Goal: Communication & Community: Connect with others

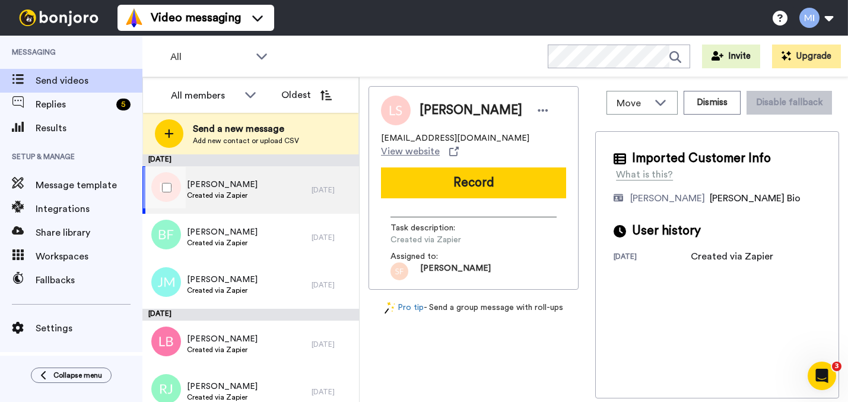
click at [285, 195] on div "Lindsey Scholl Created via Zapier" at bounding box center [226, 189] width 169 height 47
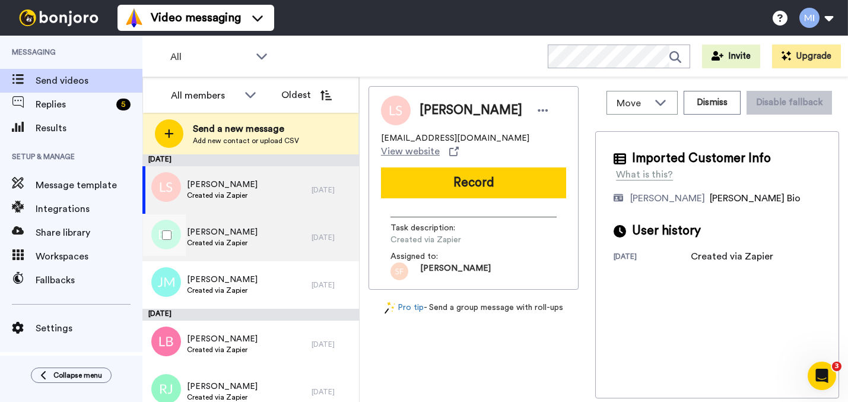
click at [266, 234] on div "Bessie Foster Created via Zapier" at bounding box center [226, 237] width 169 height 47
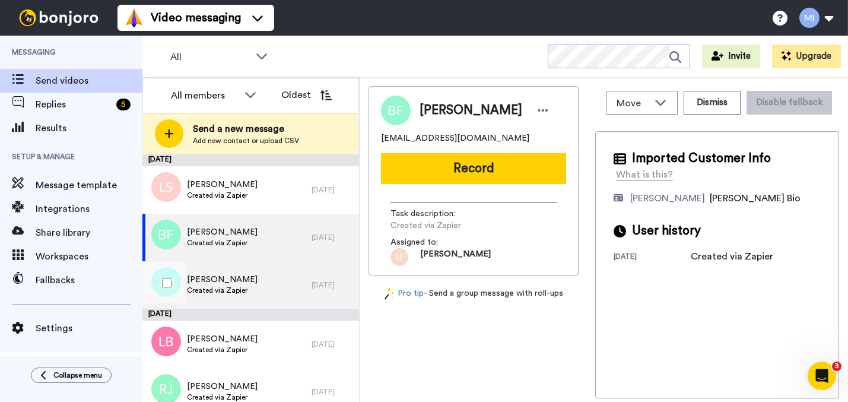
click at [254, 274] on div "Jamila Mannie Created via Zapier" at bounding box center [226, 284] width 169 height 47
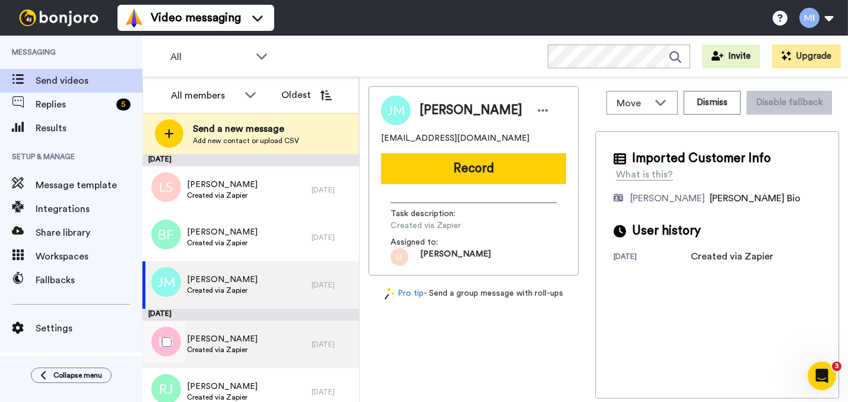
click at [261, 338] on div "Lasona Brown Created via Zapier" at bounding box center [226, 344] width 169 height 47
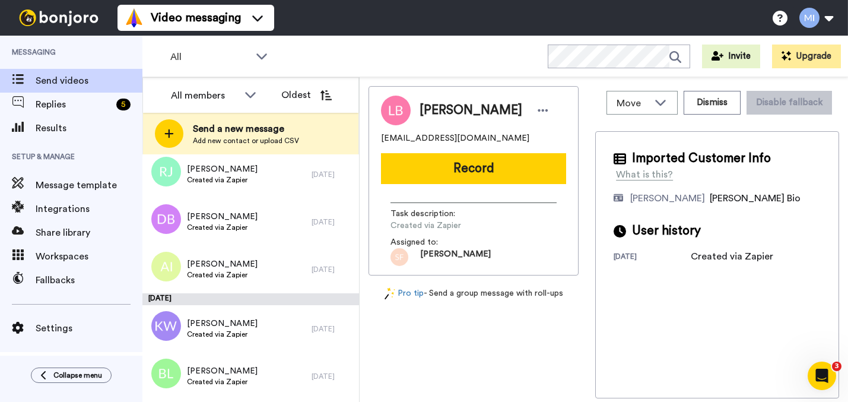
scroll to position [247, 0]
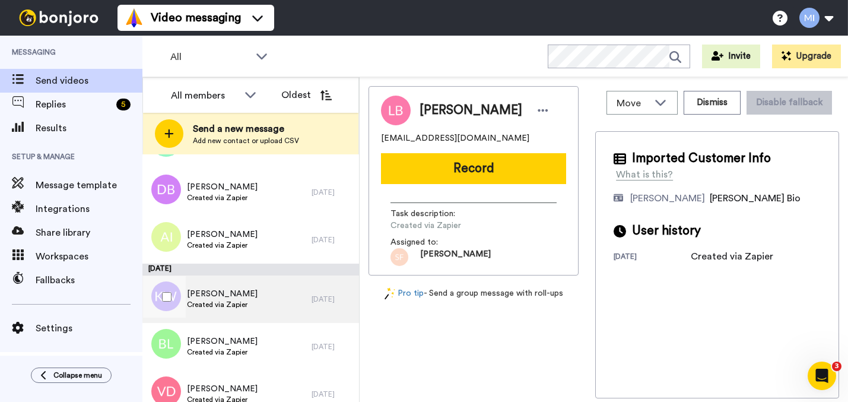
click at [242, 301] on span "Created via Zapier" at bounding box center [222, 304] width 71 height 9
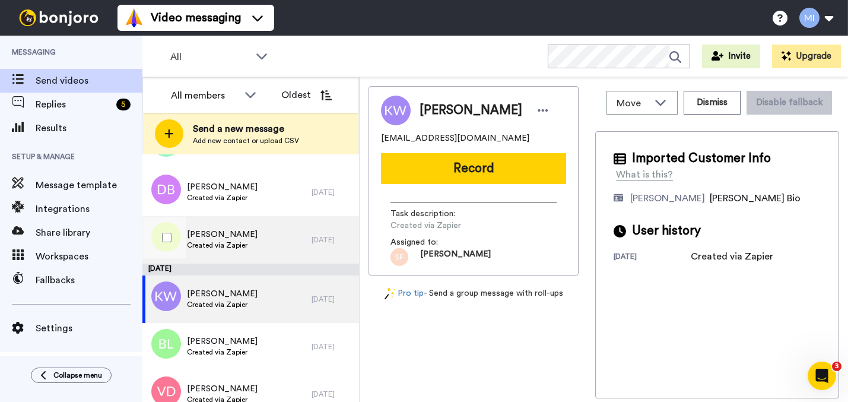
click at [242, 255] on div "Anem Iftikhar Created via Zapier" at bounding box center [226, 239] width 169 height 47
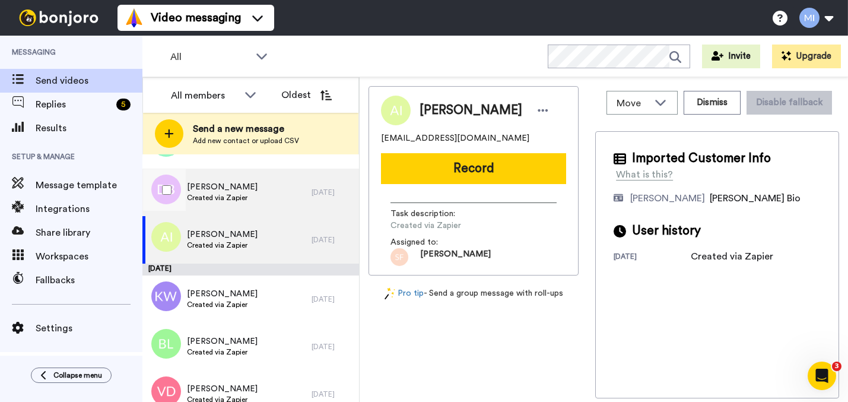
click at [253, 195] on div "Dawnicia Bailey Created via Zapier" at bounding box center [226, 192] width 169 height 47
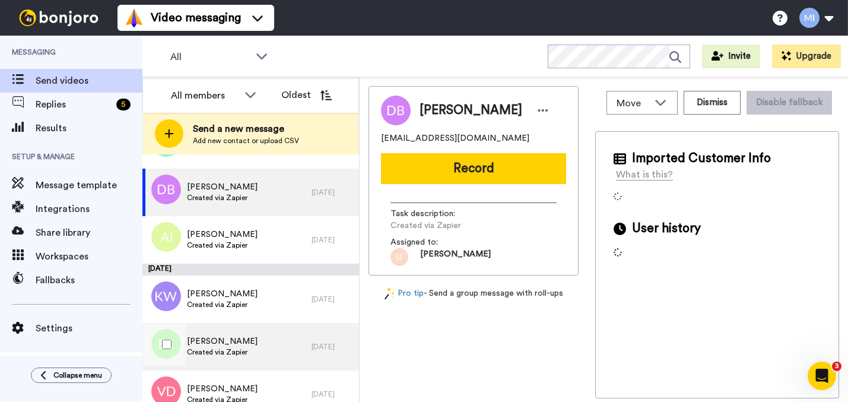
click at [239, 338] on span "[PERSON_NAME]" at bounding box center [222, 341] width 71 height 12
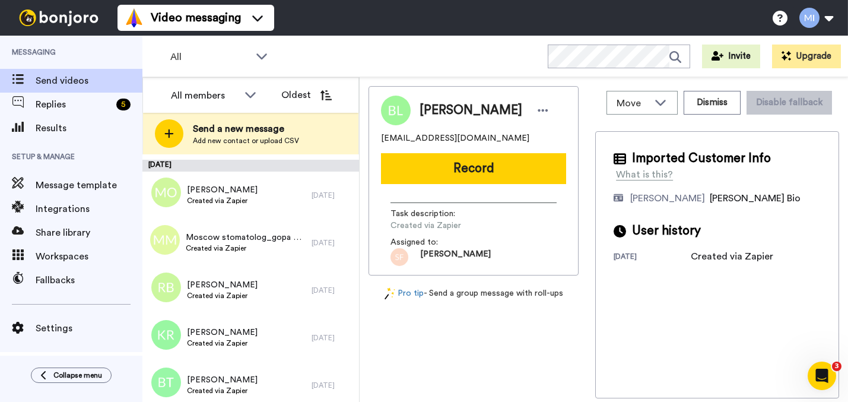
scroll to position [567, 0]
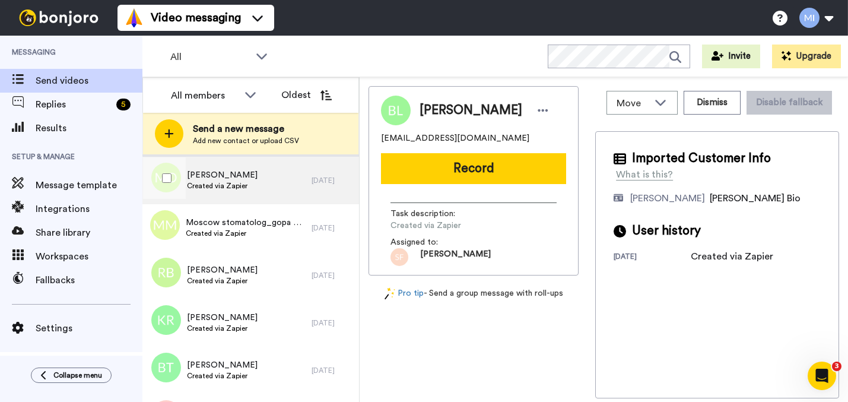
click at [290, 191] on div "Monsurat O Aminu Created via Zapier" at bounding box center [226, 180] width 169 height 47
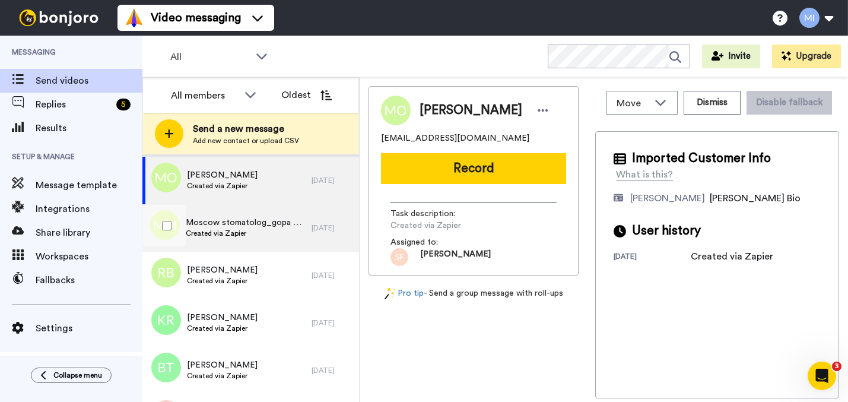
click at [287, 230] on span "Created via Zapier" at bounding box center [246, 233] width 120 height 9
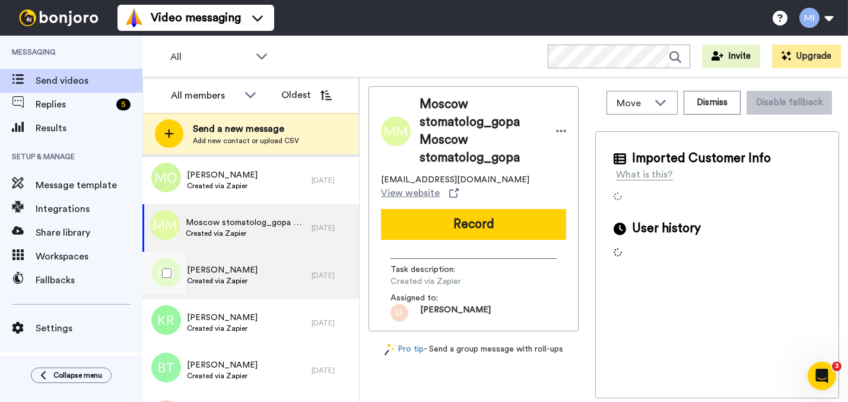
click at [282, 266] on div "Rae Bowdler Created via Zapier" at bounding box center [226, 275] width 169 height 47
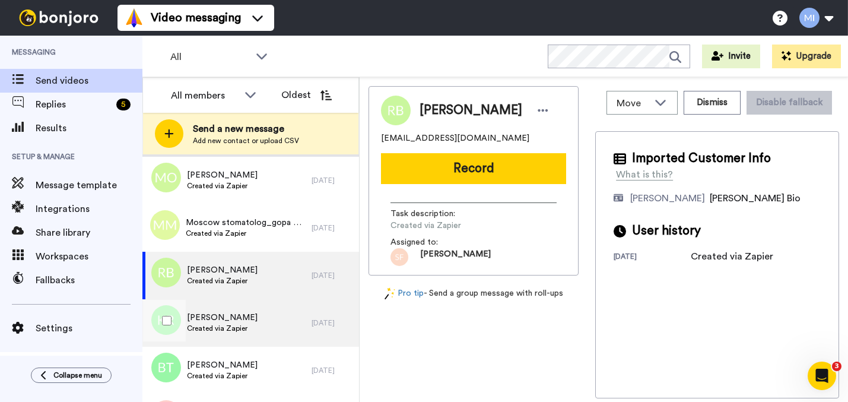
click at [281, 321] on div "Katie Richard Created via Zapier" at bounding box center [226, 322] width 169 height 47
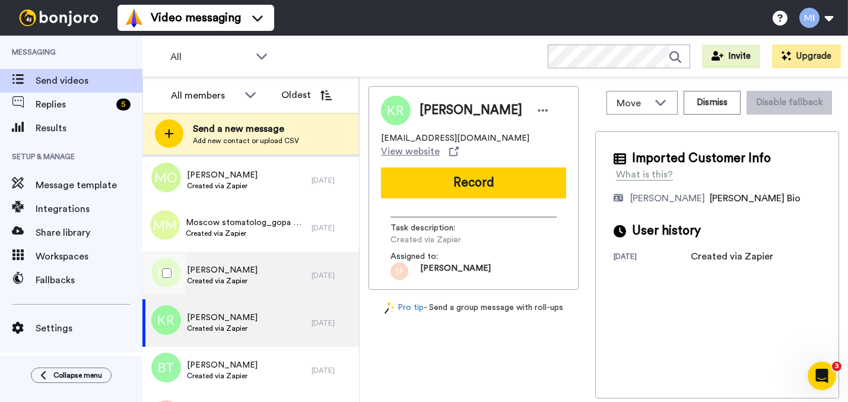
click at [277, 270] on div "Rae Bowdler Created via Zapier" at bounding box center [226, 275] width 169 height 47
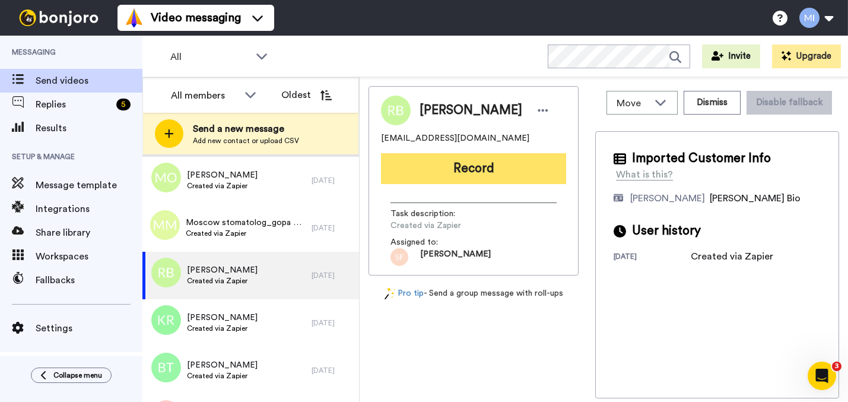
click at [529, 175] on button "Record" at bounding box center [473, 168] width 185 height 31
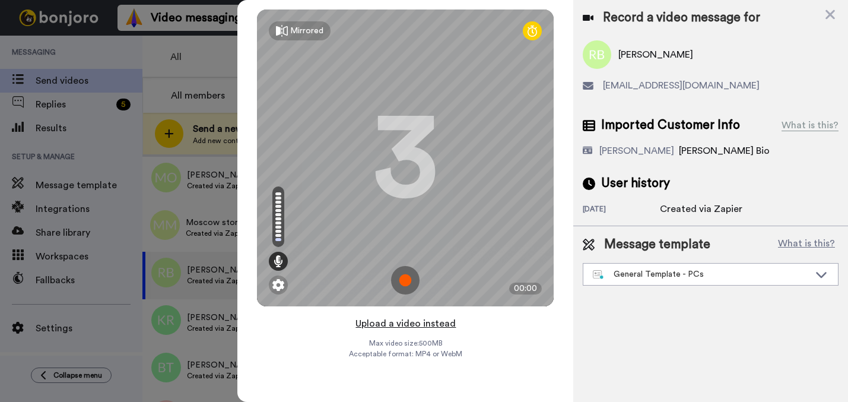
click at [413, 325] on button "Upload a video instead" at bounding box center [405, 323] width 107 height 15
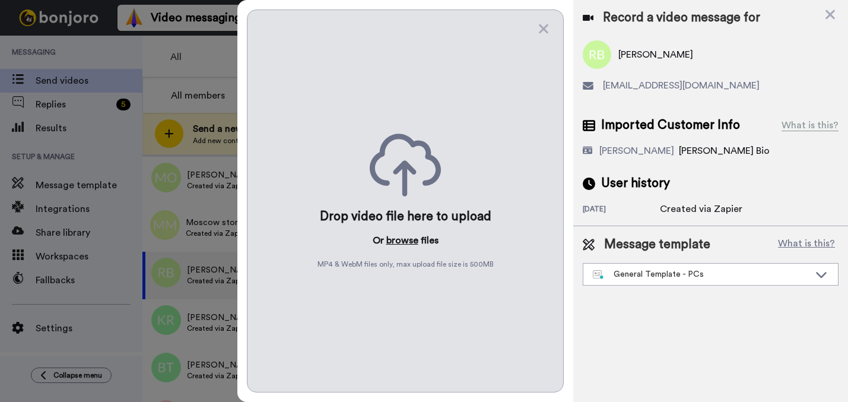
click at [404, 245] on button "browse" at bounding box center [402, 240] width 32 height 14
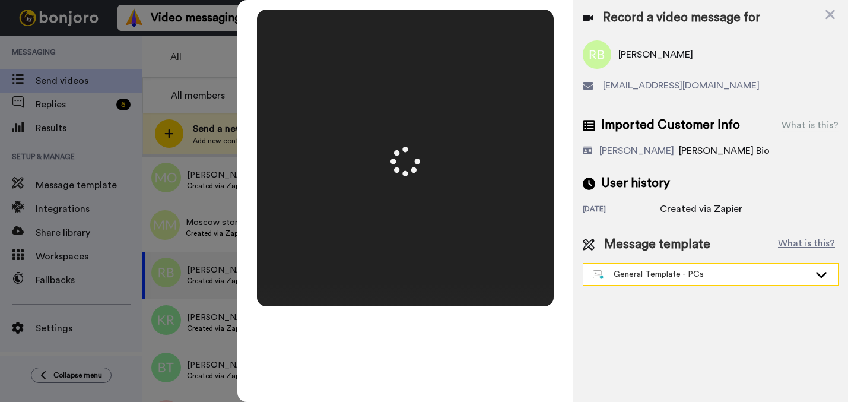
click at [643, 276] on div "General Template - PCs" at bounding box center [701, 274] width 217 height 12
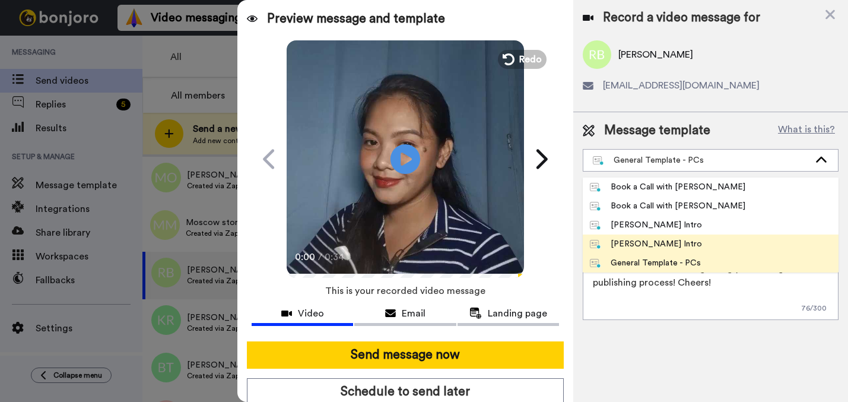
click at [629, 236] on li "[PERSON_NAME] Intro" at bounding box center [711, 243] width 256 height 19
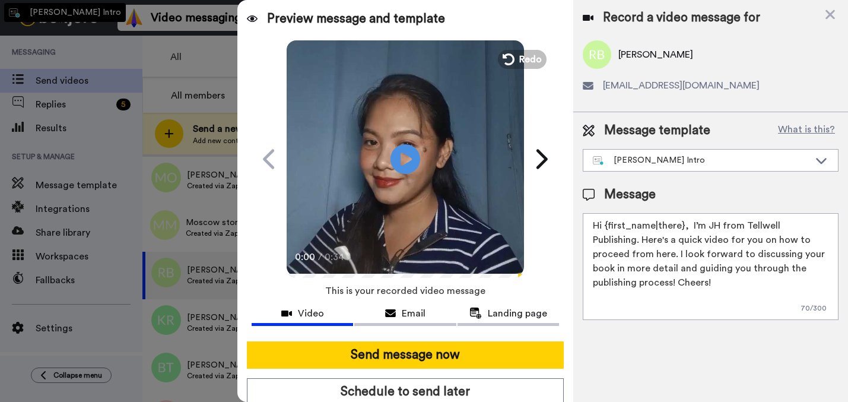
type textarea "Hi {first_name|there}, I’m [PERSON_NAME] from Tellwell Publishing. Here's a qui…"
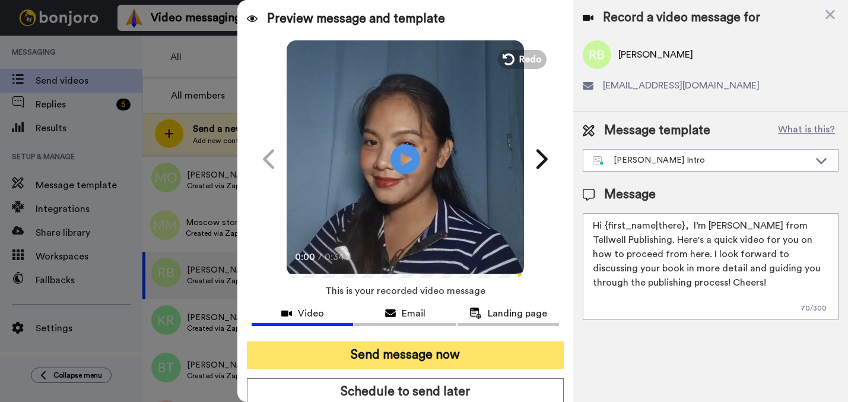
click at [513, 353] on button "Send message now" at bounding box center [405, 354] width 317 height 27
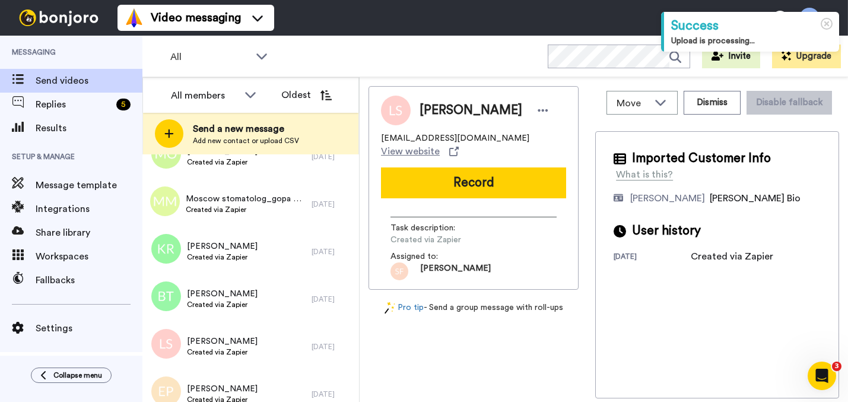
scroll to position [618, 0]
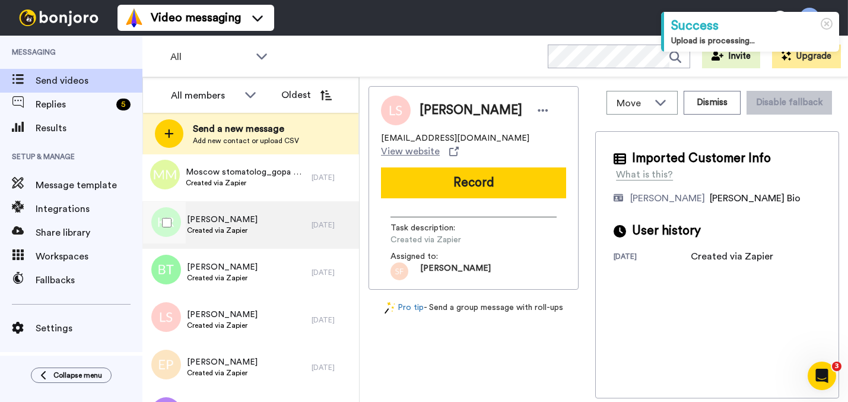
click at [234, 230] on span "Created via Zapier" at bounding box center [222, 230] width 71 height 9
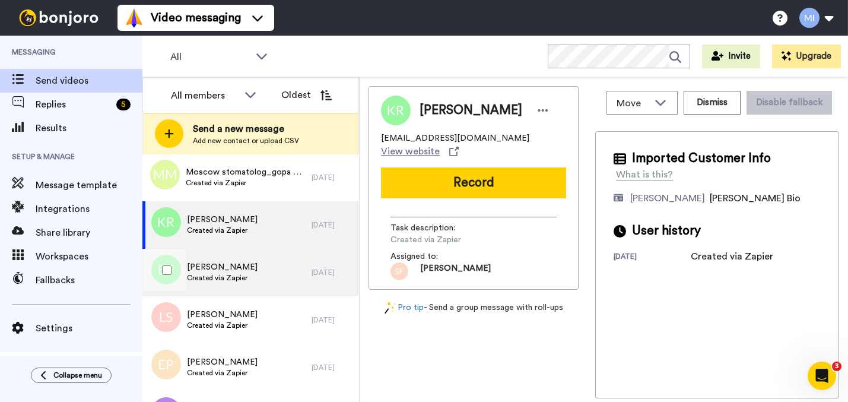
click at [236, 286] on div "Beverly Turner Created via Zapier" at bounding box center [226, 272] width 169 height 47
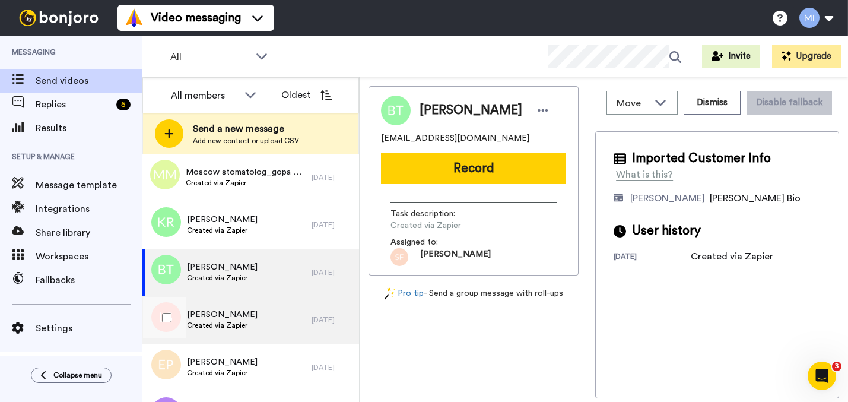
click at [231, 309] on span "[PERSON_NAME]" at bounding box center [222, 315] width 71 height 12
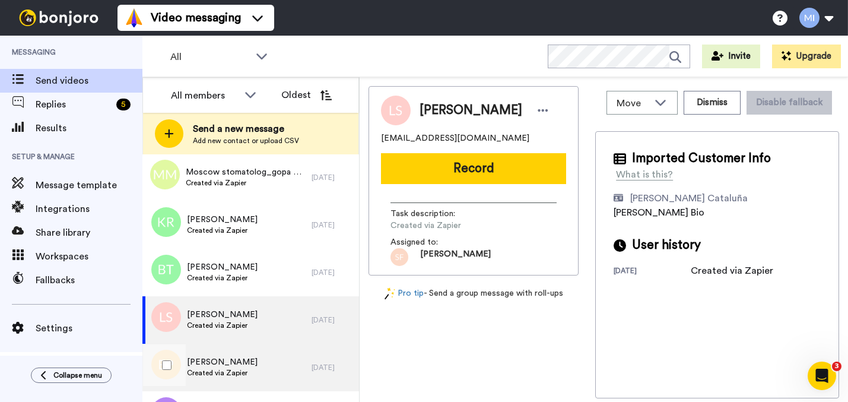
click at [226, 350] on div "Emma Parkins Created via Zapier" at bounding box center [226, 367] width 169 height 47
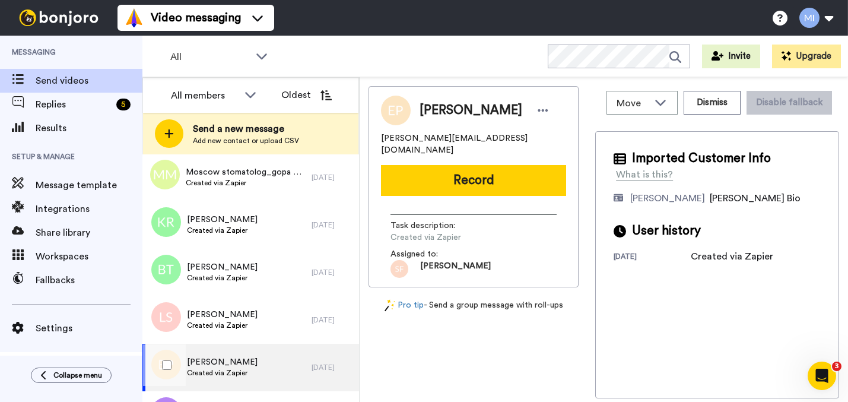
click at [230, 362] on span "Emma Parkins" at bounding box center [222, 362] width 71 height 12
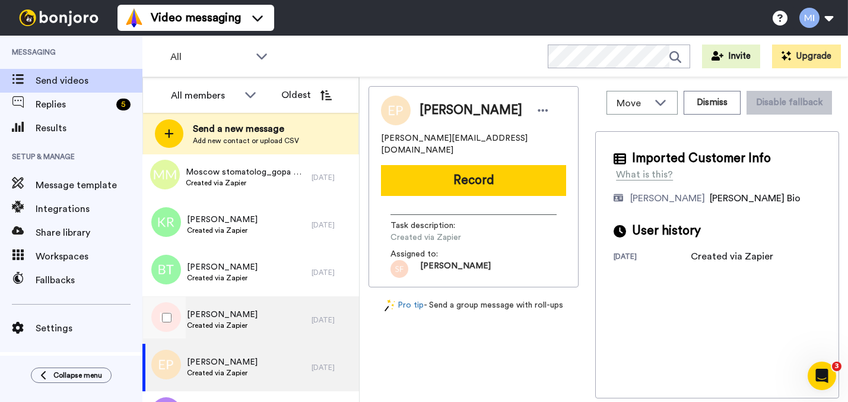
click at [231, 325] on span "Created via Zapier" at bounding box center [222, 325] width 71 height 9
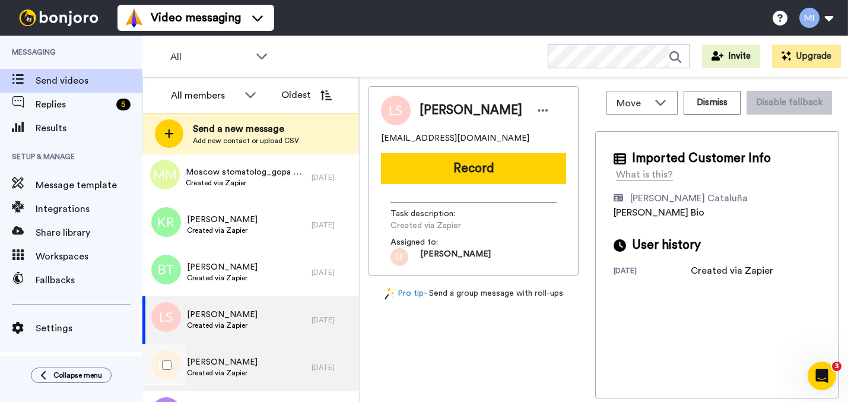
click at [247, 371] on div "Emma Parkins Created via Zapier" at bounding box center [226, 367] width 169 height 47
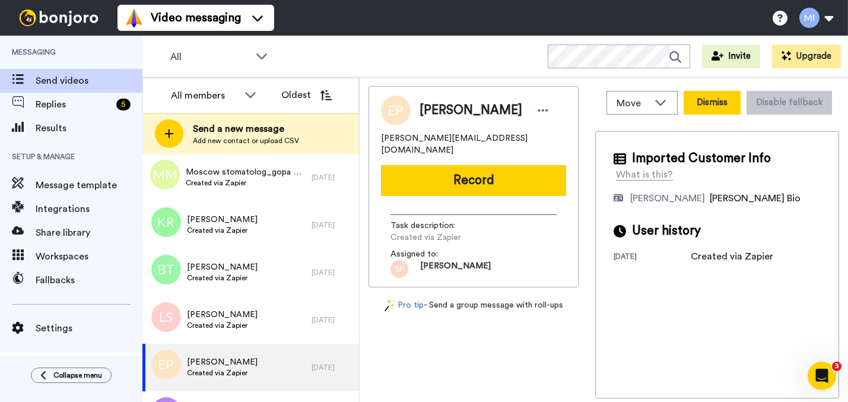
click at [713, 94] on button "Dismiss" at bounding box center [712, 103] width 57 height 24
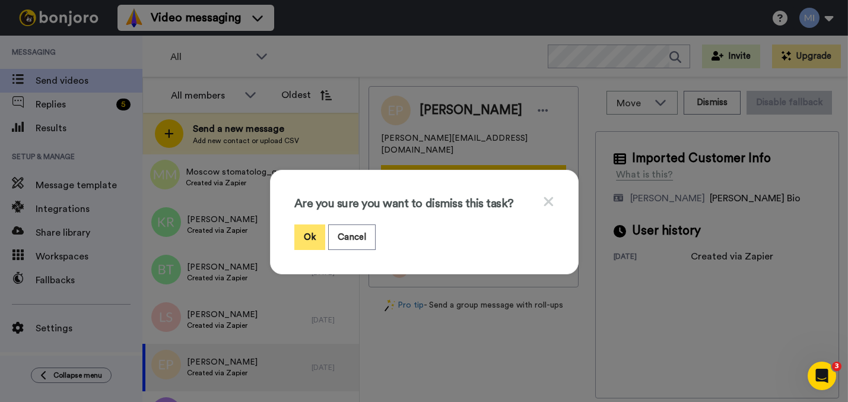
click at [317, 240] on button "Ok" at bounding box center [309, 237] width 31 height 26
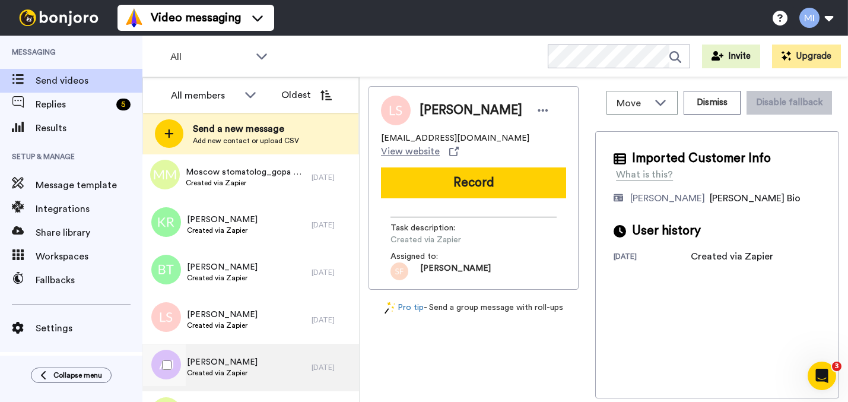
click at [290, 362] on div "Anna Johnson Created via Zapier" at bounding box center [226, 367] width 169 height 47
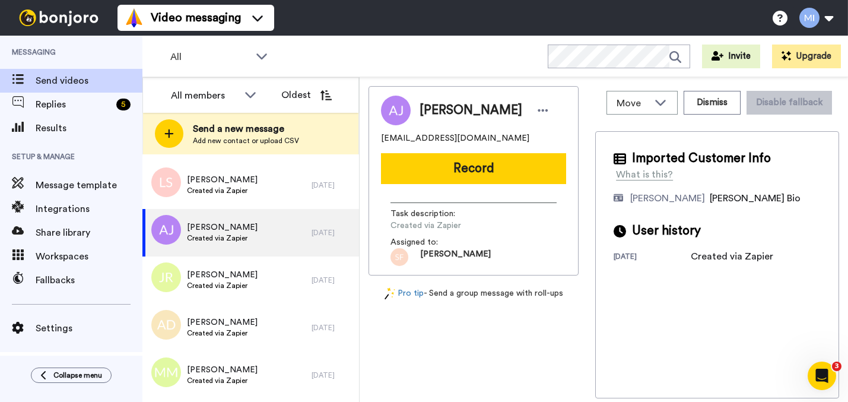
scroll to position [754, 0]
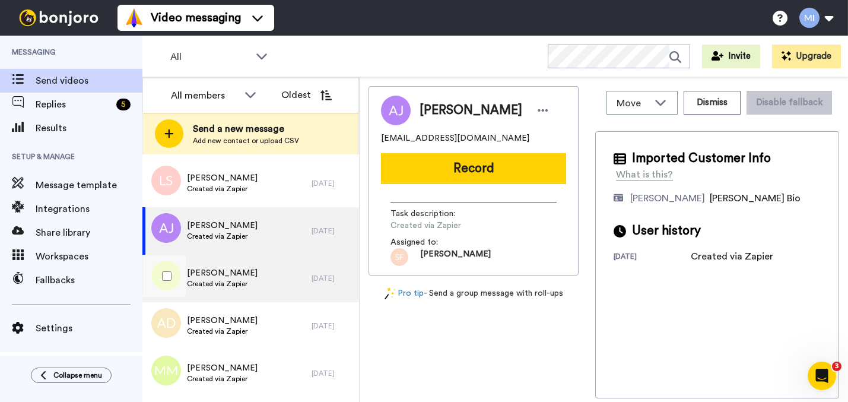
click at [264, 278] on div "Jocelyn Russell Created via Zapier" at bounding box center [226, 278] width 169 height 47
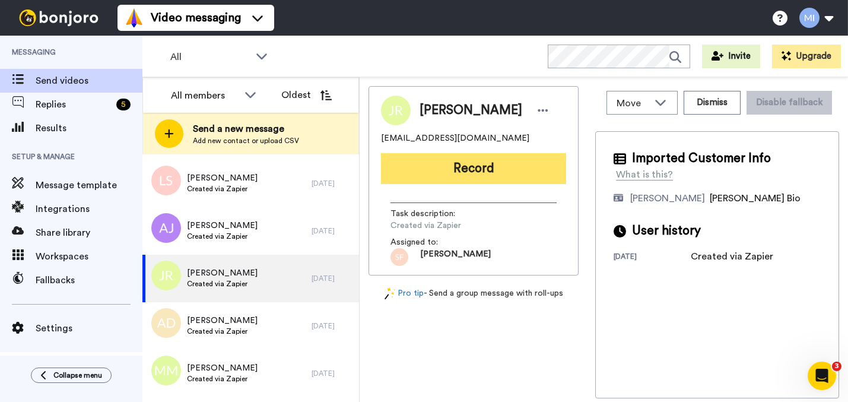
click at [514, 177] on button "Record" at bounding box center [473, 168] width 185 height 31
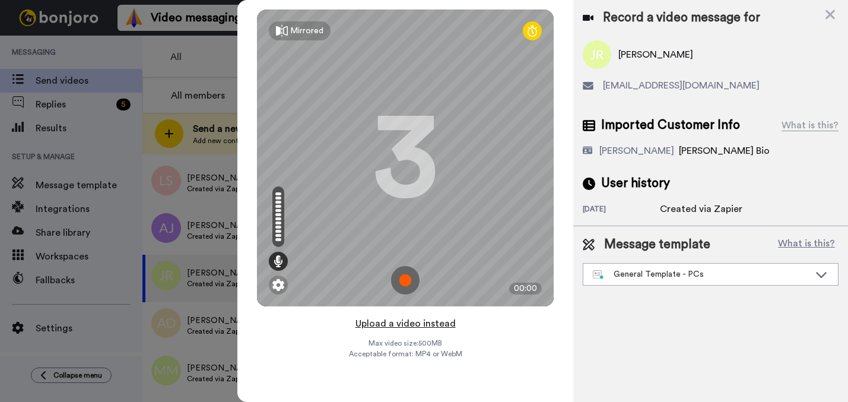
click at [410, 323] on button "Upload a video instead" at bounding box center [405, 323] width 107 height 15
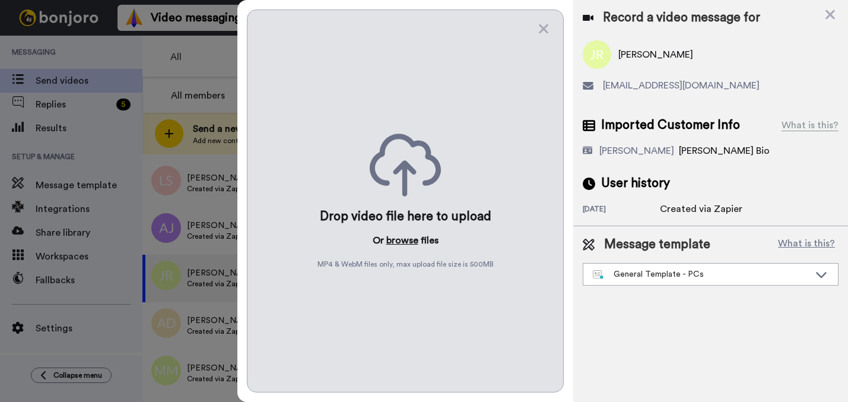
click at [404, 235] on button "browse" at bounding box center [402, 240] width 32 height 14
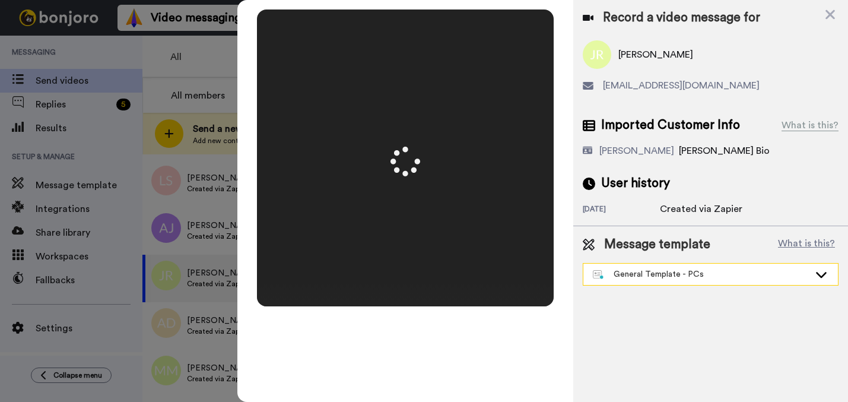
click at [670, 274] on div "General Template - PCs" at bounding box center [701, 274] width 217 height 12
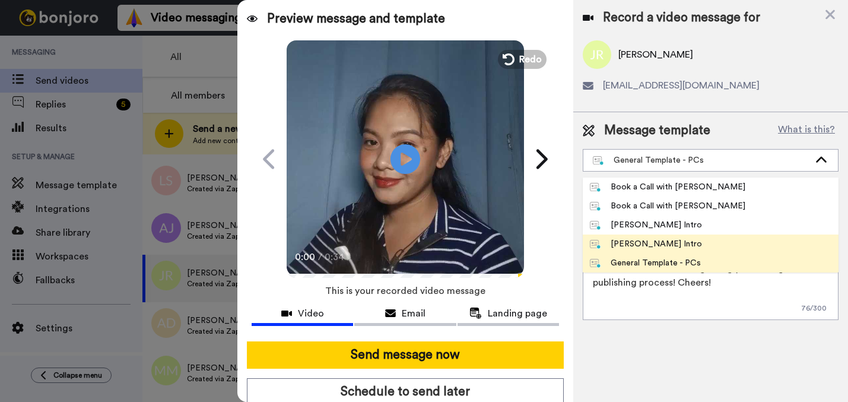
click at [659, 238] on div "[PERSON_NAME] Intro" at bounding box center [646, 244] width 112 height 12
type textarea "Hi {first_name|there}, I’m [PERSON_NAME] from Tellwell Publishing. Here's a qui…"
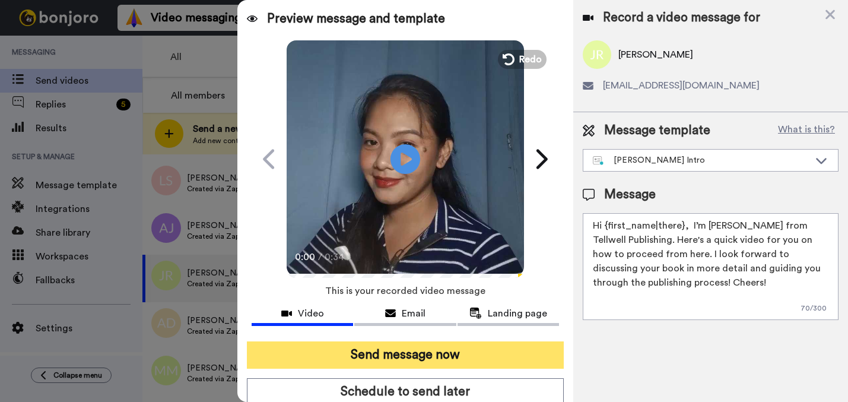
click at [465, 350] on button "Send message now" at bounding box center [405, 354] width 317 height 27
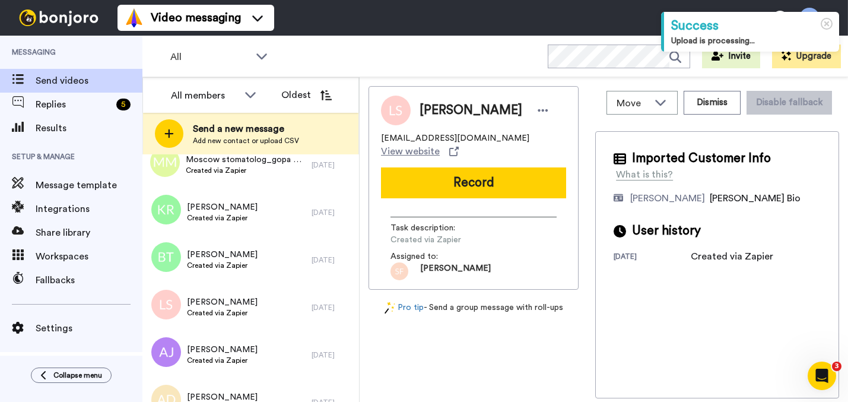
scroll to position [820, 0]
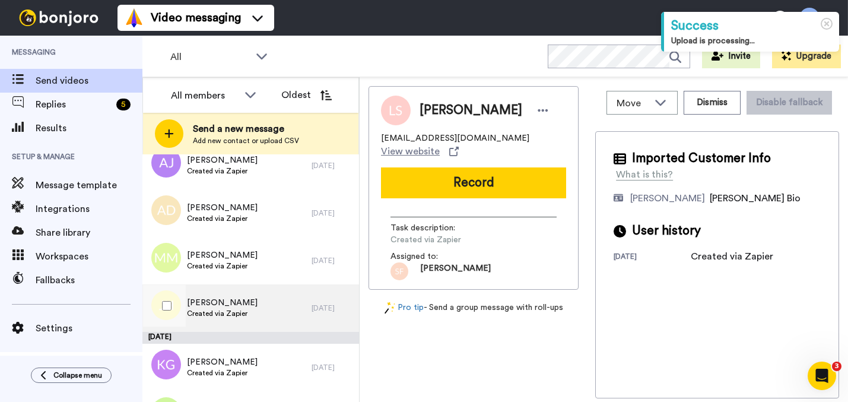
click at [275, 321] on div "John Hegarty Created via Zapier" at bounding box center [226, 307] width 169 height 47
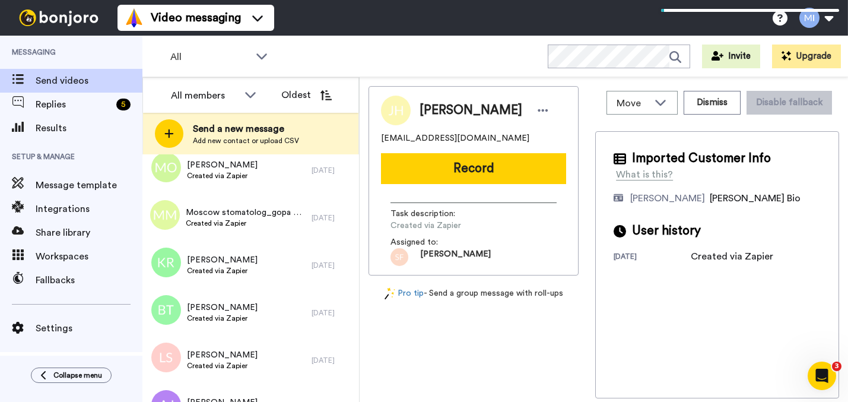
scroll to position [563, 0]
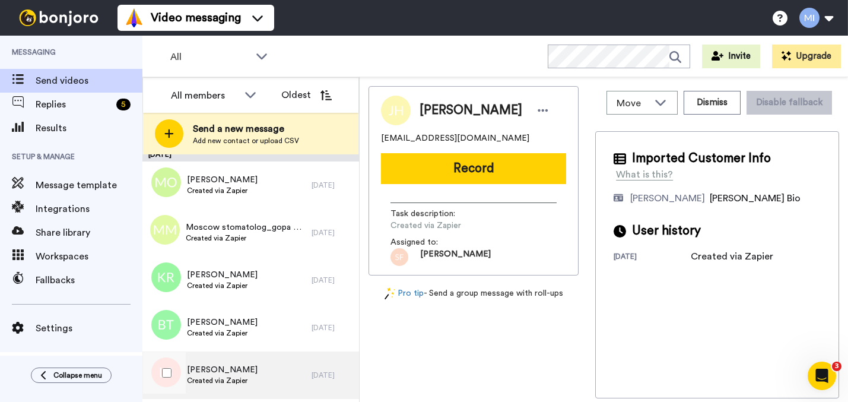
click at [239, 372] on span "[PERSON_NAME]" at bounding box center [222, 370] width 71 height 12
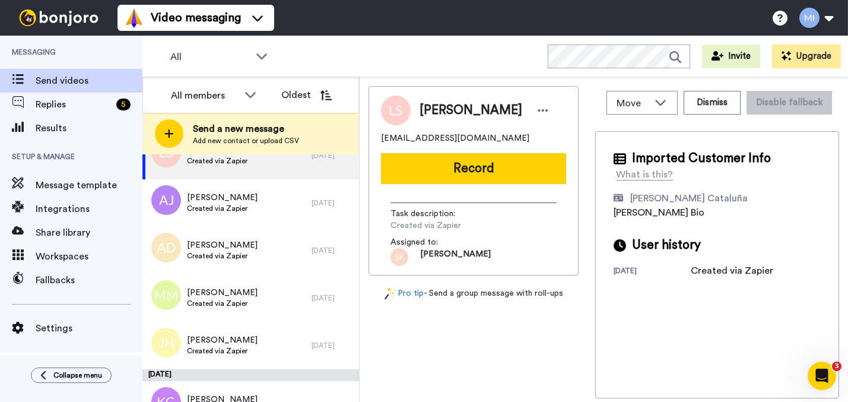
scroll to position [778, 0]
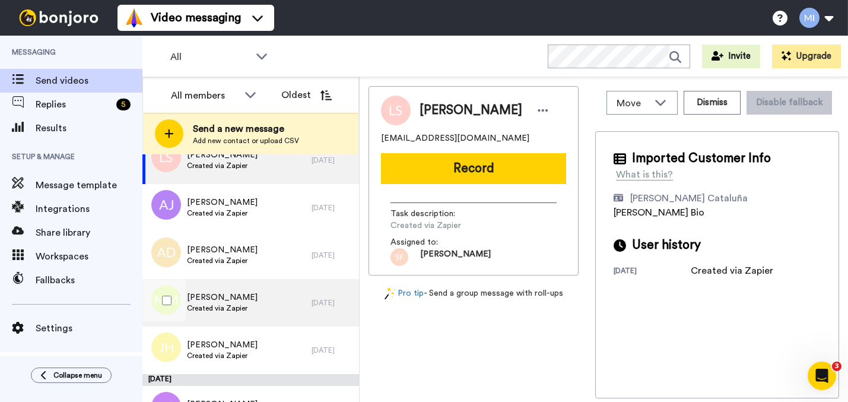
click at [272, 294] on div "Maria Morgan Created via Zapier" at bounding box center [226, 302] width 169 height 47
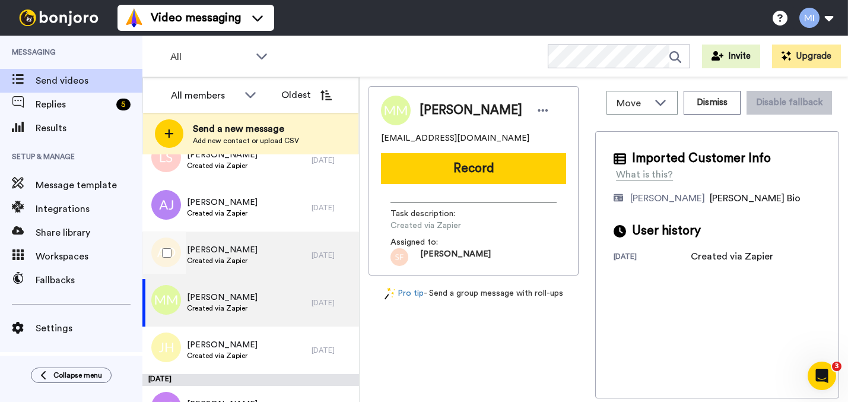
click at [267, 254] on div "AL Dutton Created via Zapier" at bounding box center [226, 254] width 169 height 47
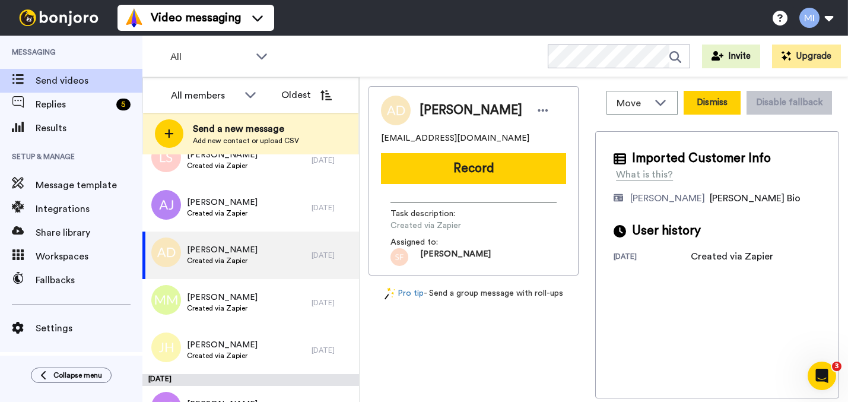
click at [721, 104] on button "Dismiss" at bounding box center [712, 103] width 57 height 24
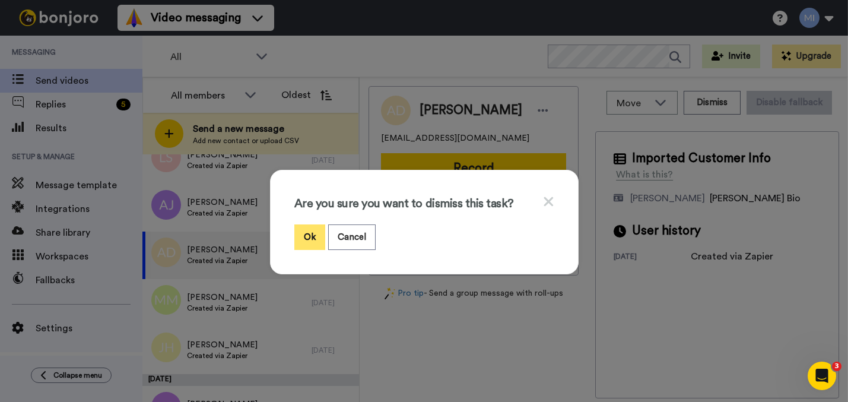
click at [297, 234] on button "Ok" at bounding box center [309, 237] width 31 height 26
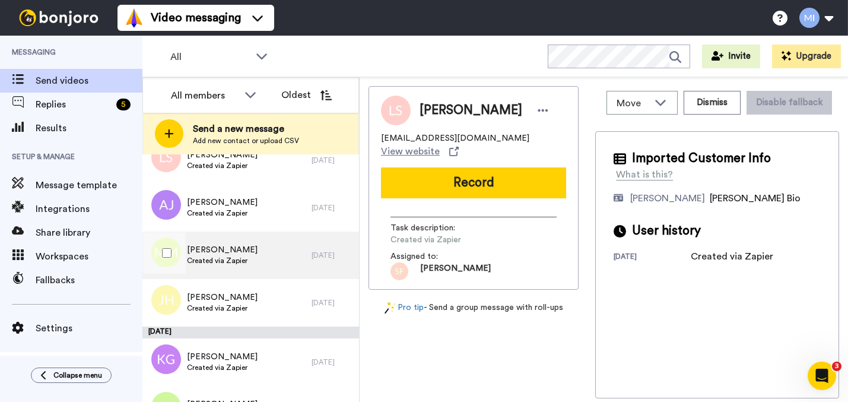
click at [299, 258] on div "Maria Morgan Created via Zapier" at bounding box center [226, 254] width 169 height 47
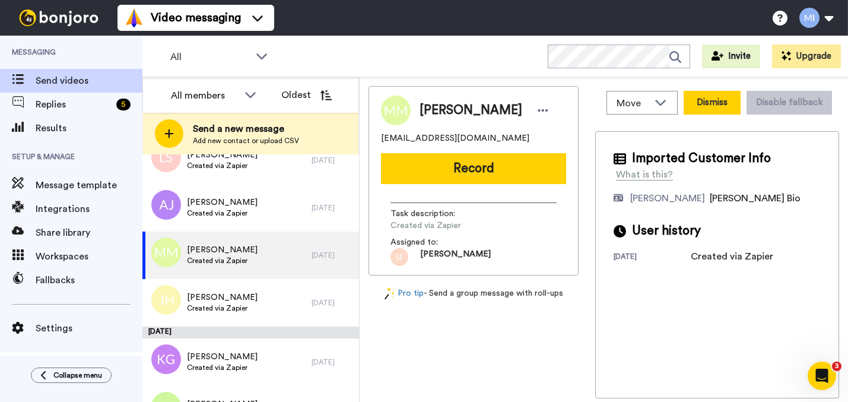
click at [696, 100] on button "Dismiss" at bounding box center [712, 103] width 57 height 24
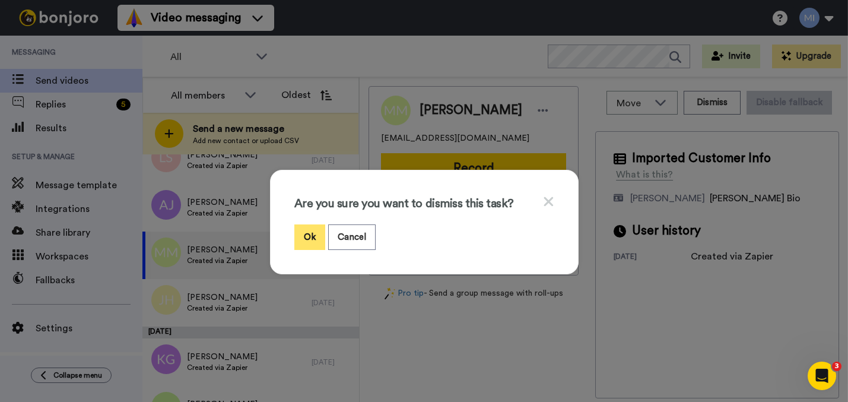
click at [296, 236] on button "Ok" at bounding box center [309, 237] width 31 height 26
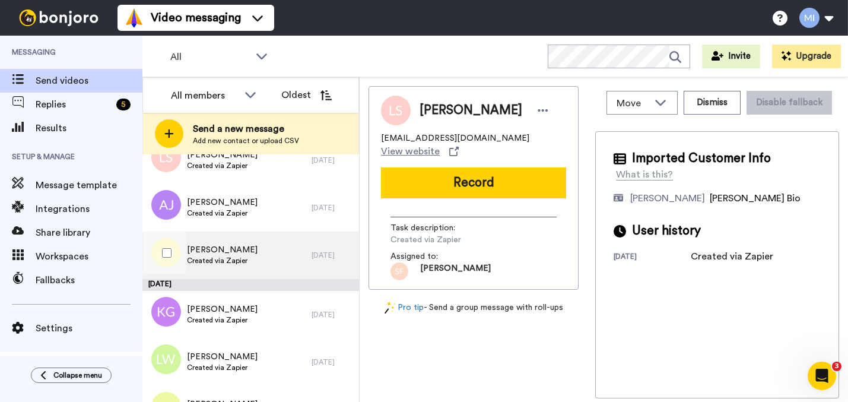
click at [272, 258] on div "John Hegarty Created via Zapier" at bounding box center [226, 254] width 169 height 47
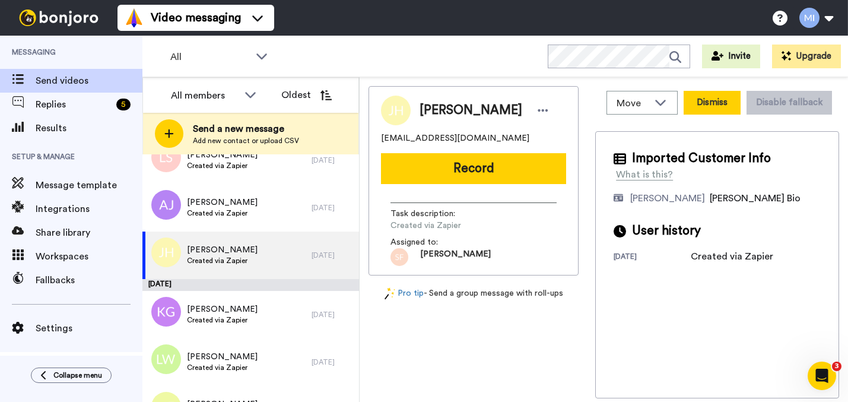
click at [717, 107] on button "Dismiss" at bounding box center [712, 103] width 57 height 24
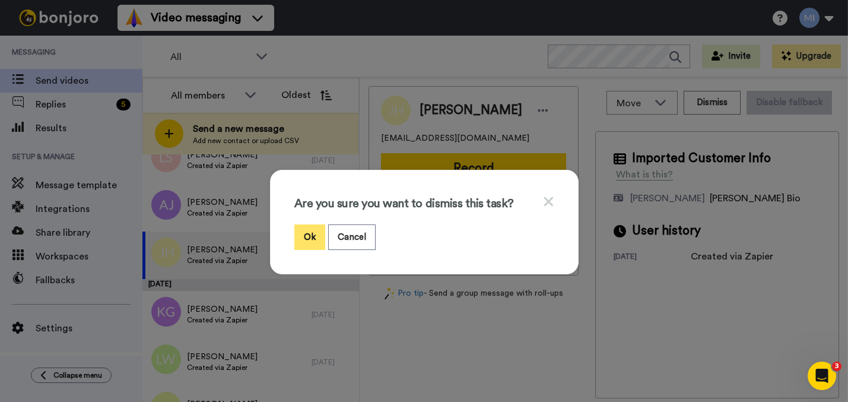
click at [309, 237] on button "Ok" at bounding box center [309, 237] width 31 height 26
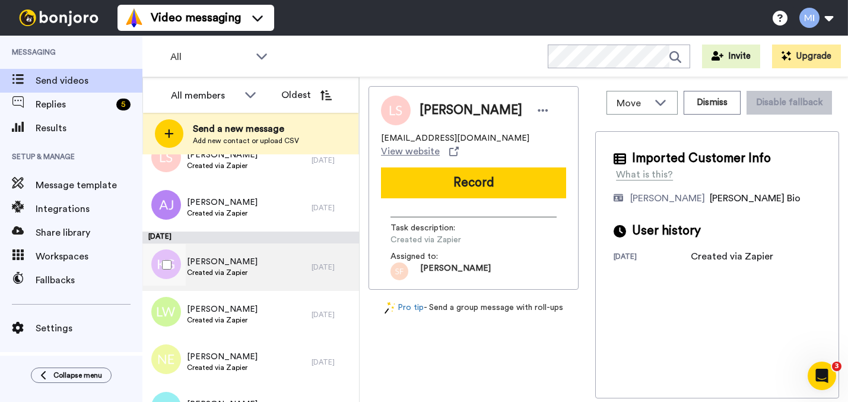
click at [290, 263] on div "Kimberly Gregory Created via Zapier" at bounding box center [226, 266] width 169 height 47
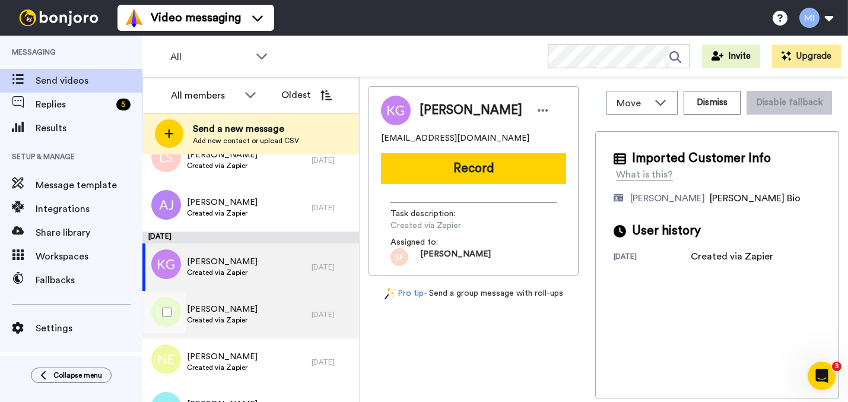
click at [271, 306] on div "Louise Wunderley Created via Zapier" at bounding box center [226, 314] width 169 height 47
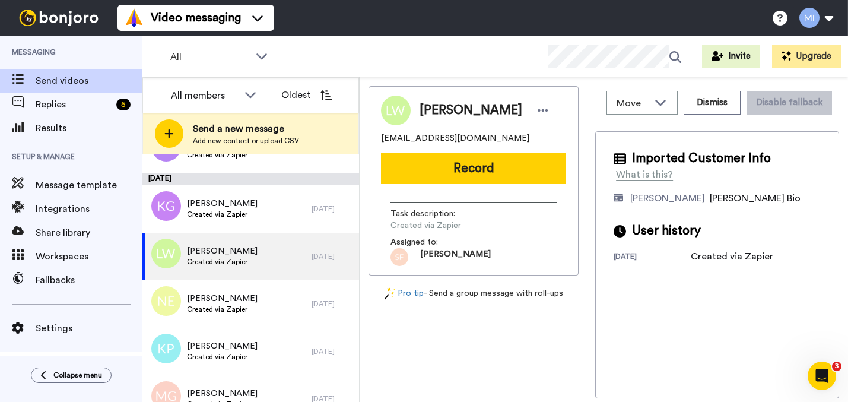
scroll to position [838, 0]
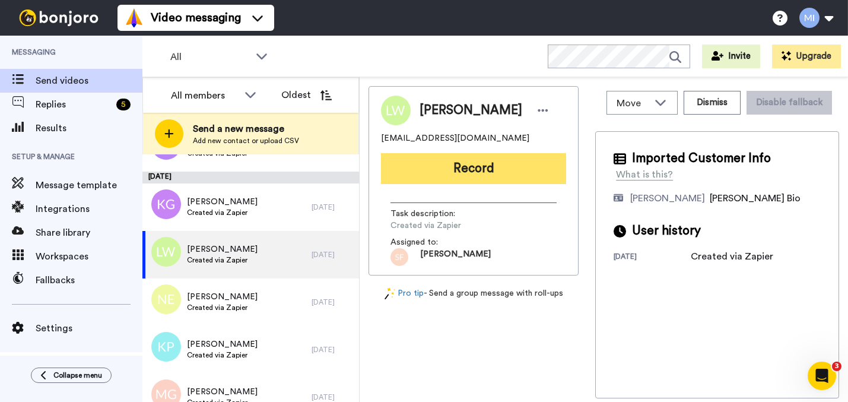
click at [468, 174] on button "Record" at bounding box center [473, 168] width 185 height 31
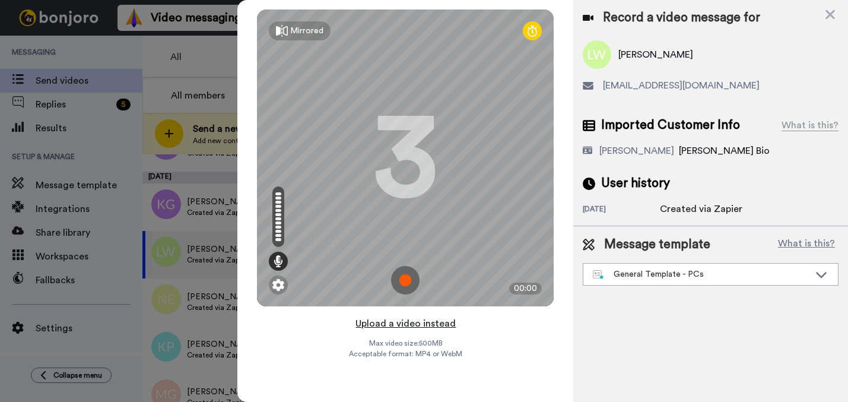
click at [386, 322] on button "Upload a video instead" at bounding box center [405, 323] width 107 height 15
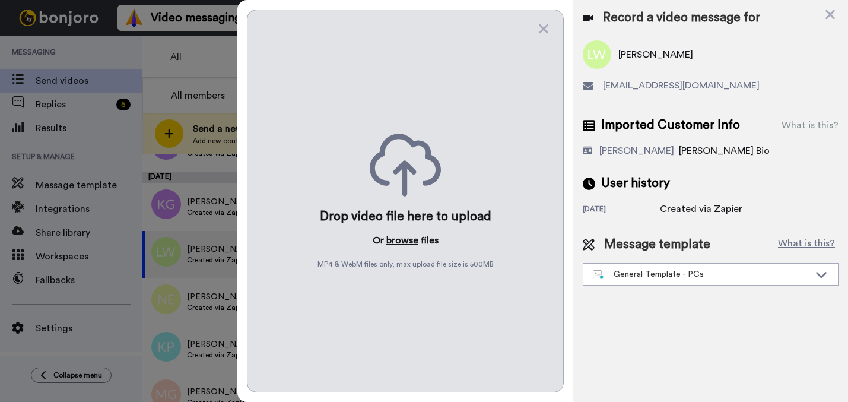
click at [394, 237] on button "browse" at bounding box center [402, 240] width 32 height 14
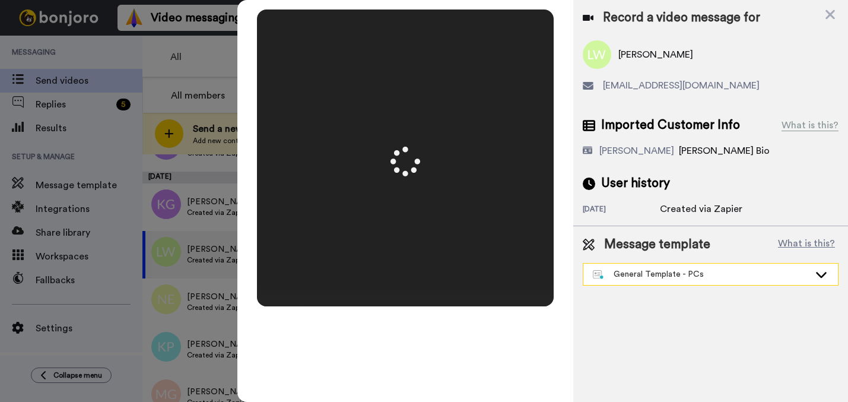
click at [652, 269] on div "General Template - PCs" at bounding box center [701, 274] width 217 height 12
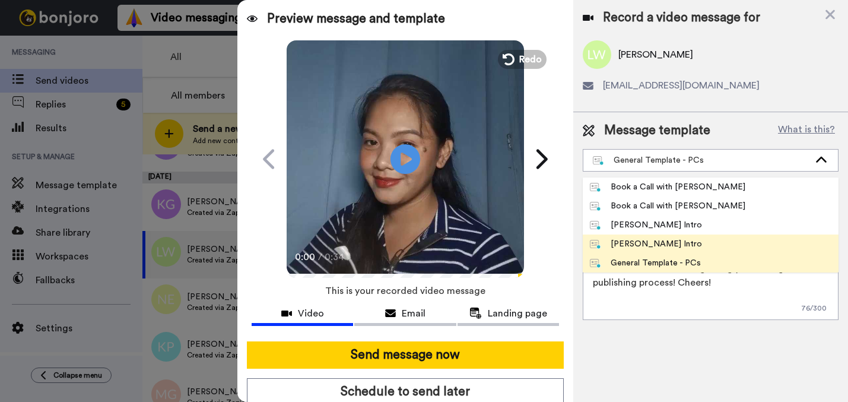
click at [645, 243] on div "[PERSON_NAME] Intro" at bounding box center [646, 244] width 112 height 12
type textarea "Hi {first_name|there}, I’m [PERSON_NAME] from Tellwell Publishing. Here's a qui…"
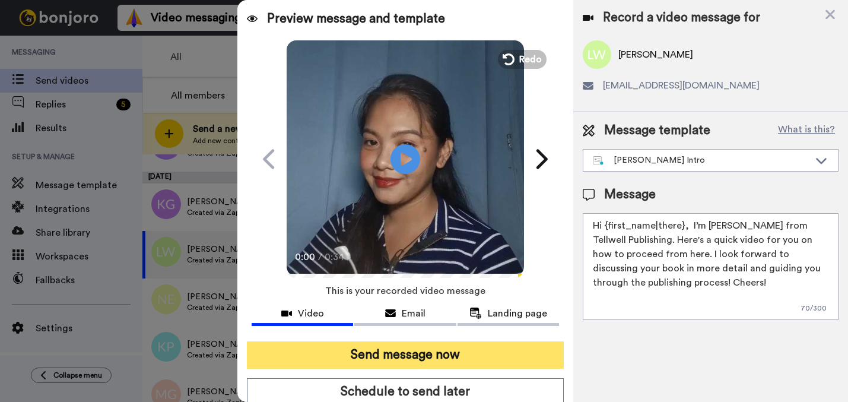
click at [494, 359] on button "Send message now" at bounding box center [405, 354] width 317 height 27
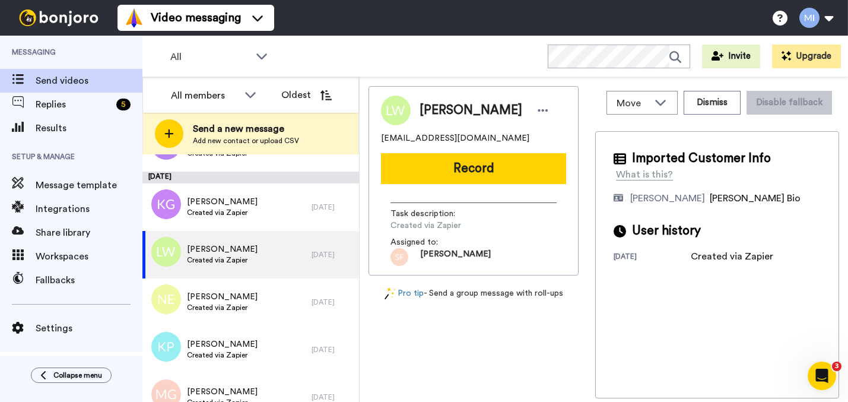
scroll to position [0, 0]
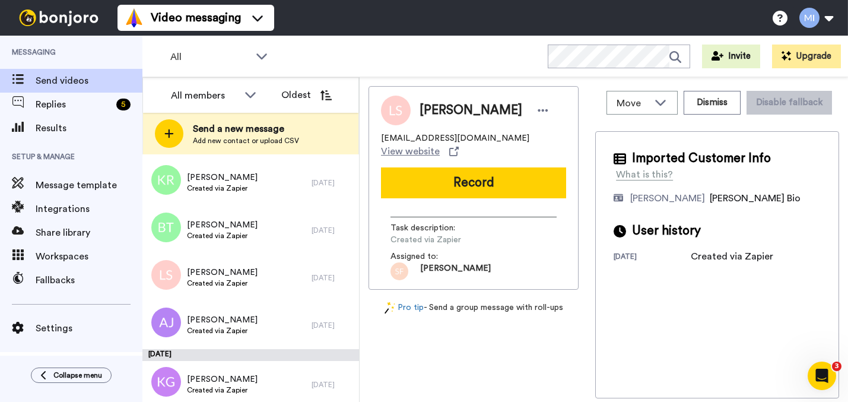
scroll to position [680, 0]
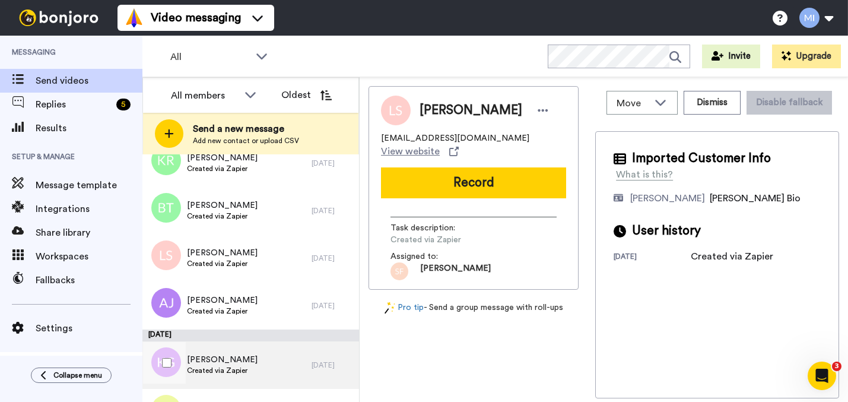
click at [258, 376] on div "[PERSON_NAME] Created via Zapier" at bounding box center [226, 364] width 169 height 47
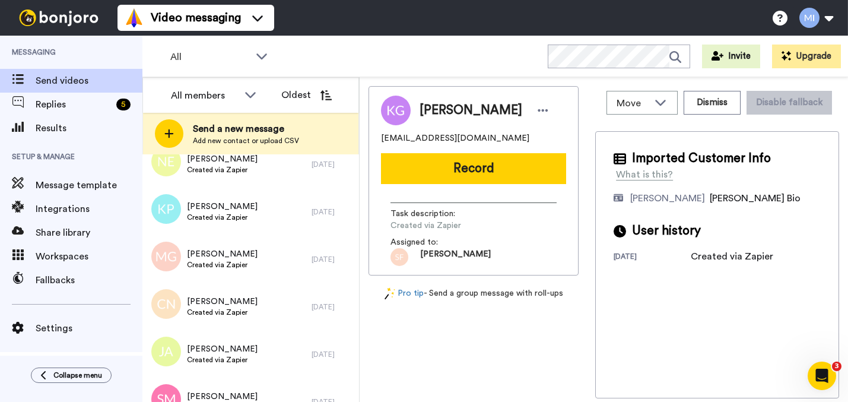
scroll to position [953, 0]
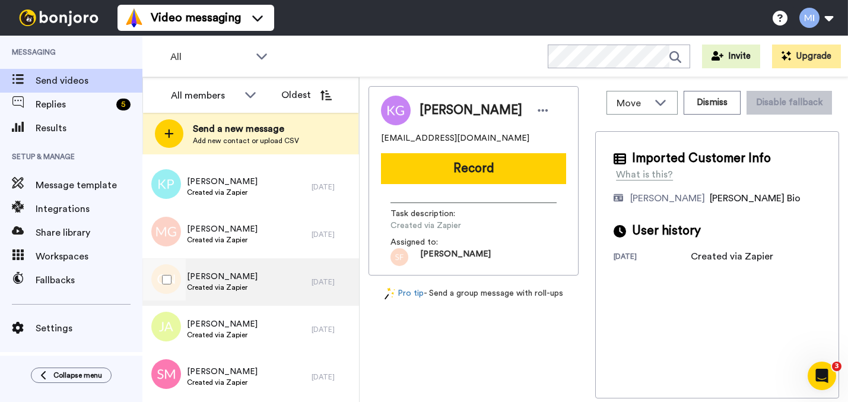
click at [253, 302] on div "Chenta Ni Riordain Created via Zapier" at bounding box center [226, 281] width 169 height 47
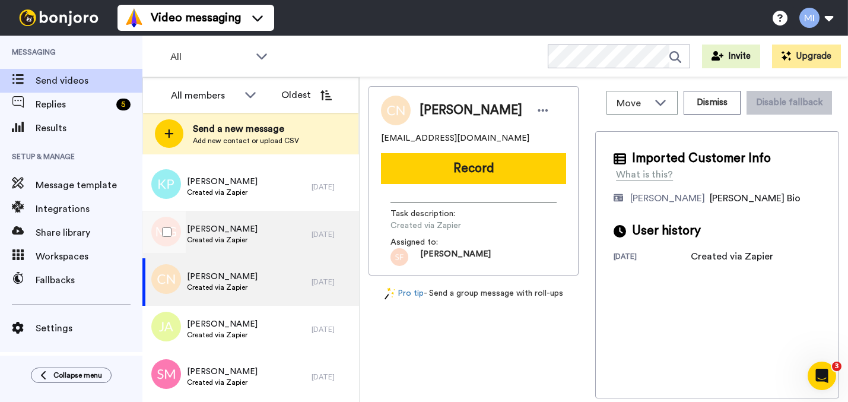
click at [247, 234] on div "Mary Gaughan Created via Zapier" at bounding box center [226, 234] width 169 height 47
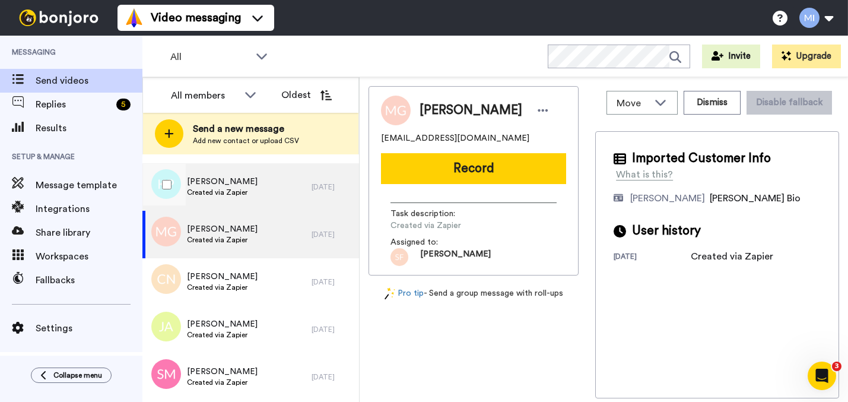
click at [255, 202] on div "Kim Pierre Created via Zapier" at bounding box center [226, 186] width 169 height 47
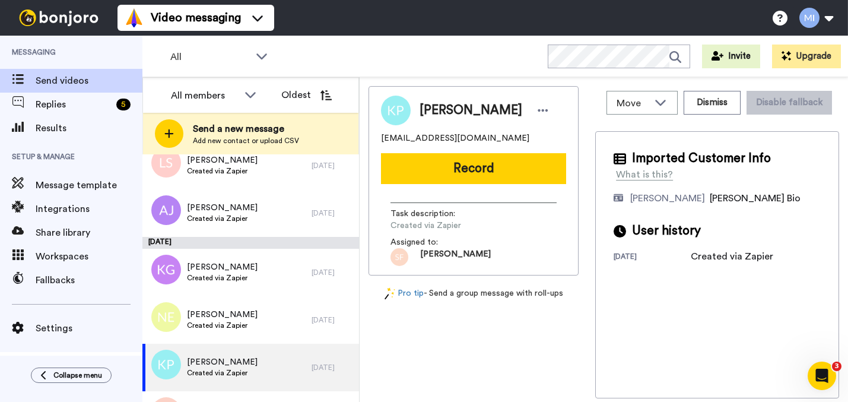
scroll to position [769, 0]
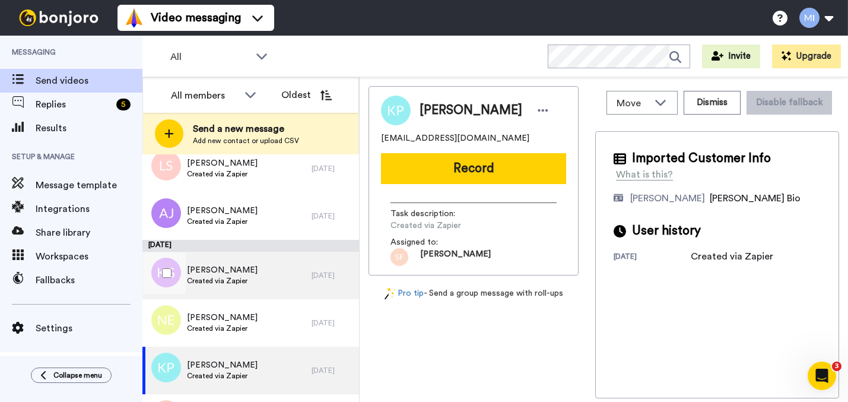
click at [267, 283] on div "Kimberly Gregory Created via Zapier" at bounding box center [226, 275] width 169 height 47
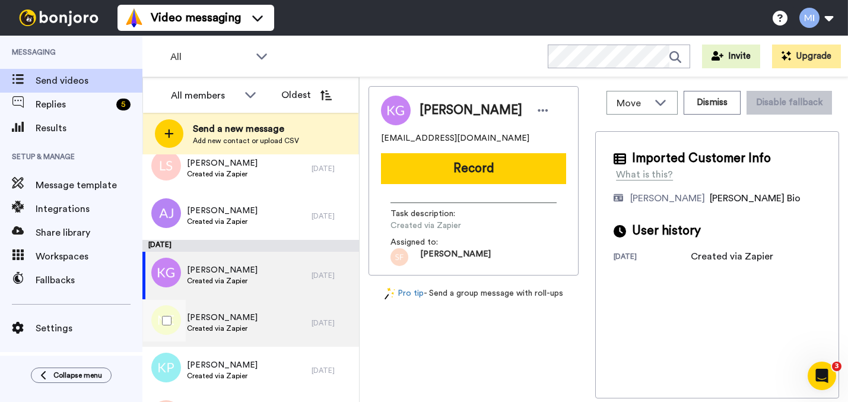
click at [261, 319] on div "Nicky Edwards Created via Zapier" at bounding box center [226, 322] width 169 height 47
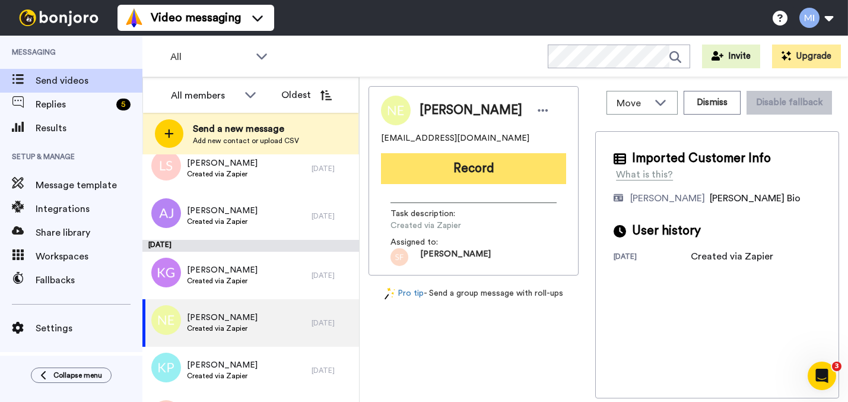
click at [445, 175] on button "Record" at bounding box center [473, 168] width 185 height 31
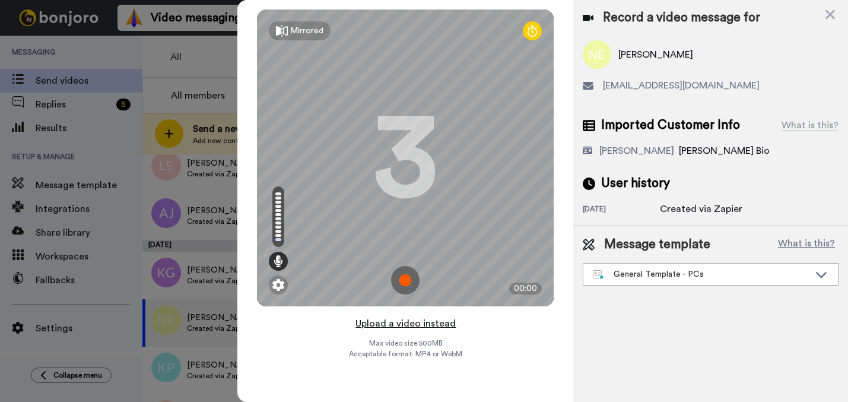
click at [396, 324] on button "Upload a video instead" at bounding box center [405, 323] width 107 height 15
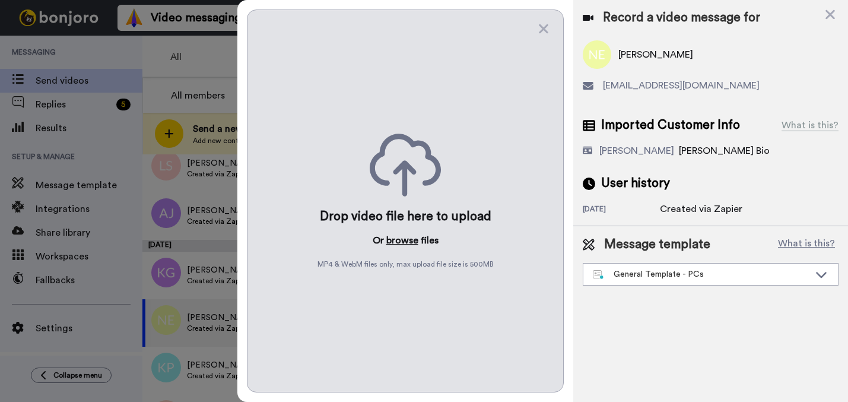
click at [397, 244] on button "browse" at bounding box center [402, 240] width 32 height 14
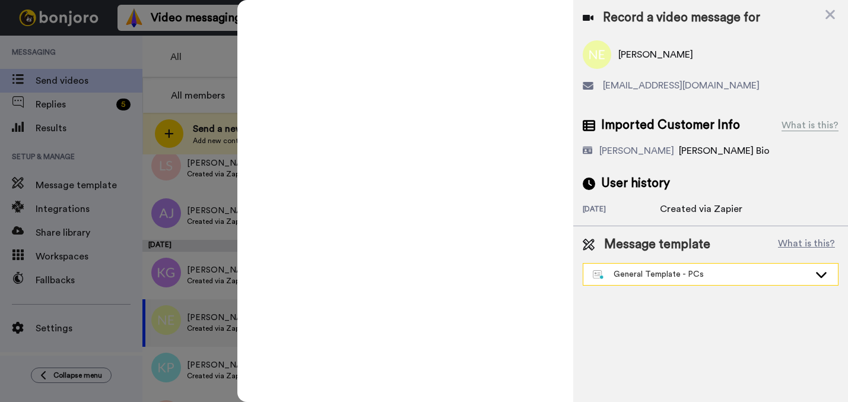
click at [643, 282] on div "General Template - PCs" at bounding box center [710, 274] width 255 height 21
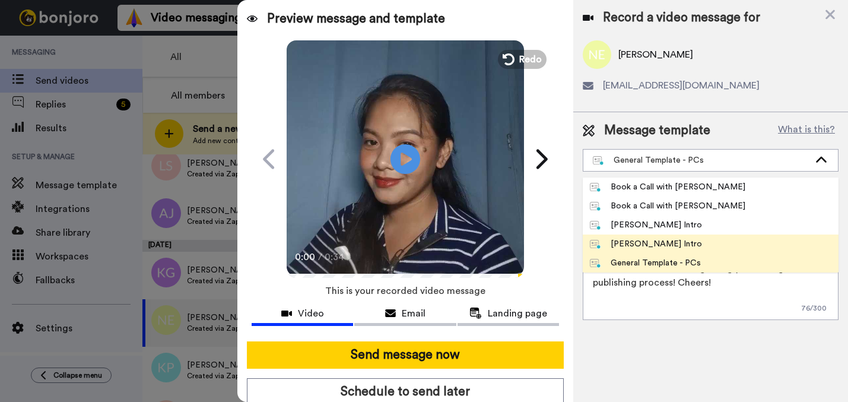
click at [636, 248] on div "[PERSON_NAME] Intro" at bounding box center [646, 244] width 112 height 12
type textarea "Hi {first_name|there}, I’m [PERSON_NAME] from Tellwell Publishing. Here's a qui…"
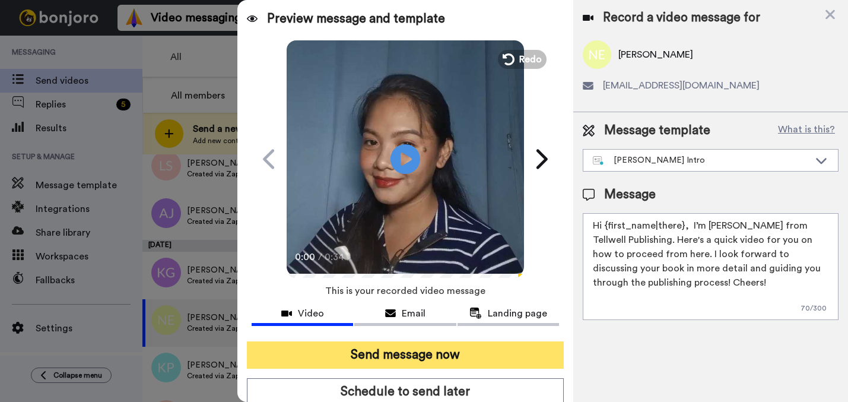
click at [509, 353] on button "Send message now" at bounding box center [405, 354] width 317 height 27
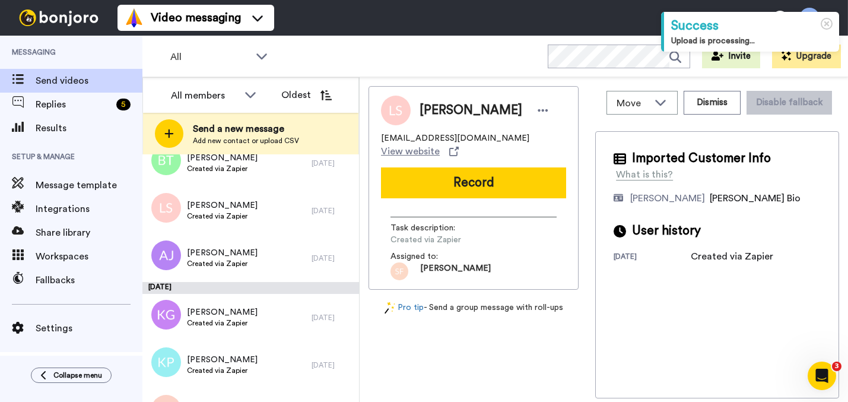
scroll to position [734, 0]
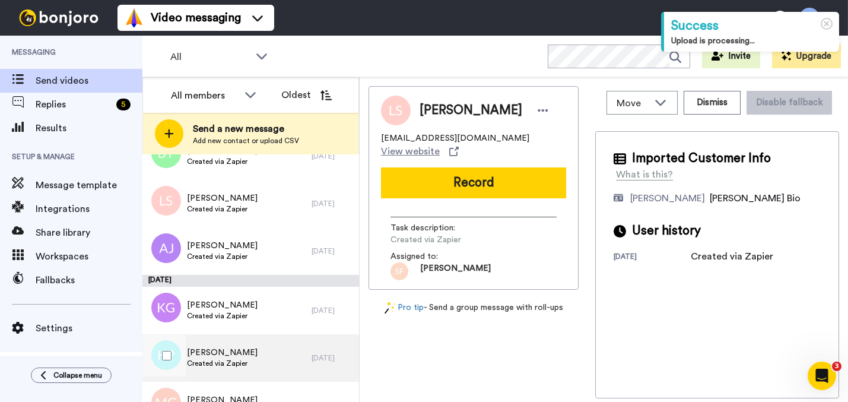
click at [280, 360] on div "[PERSON_NAME] Created via Zapier" at bounding box center [226, 357] width 169 height 47
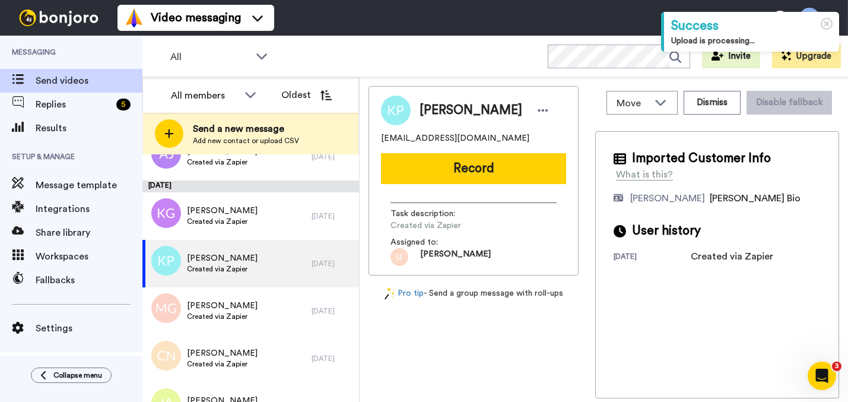
scroll to position [830, 0]
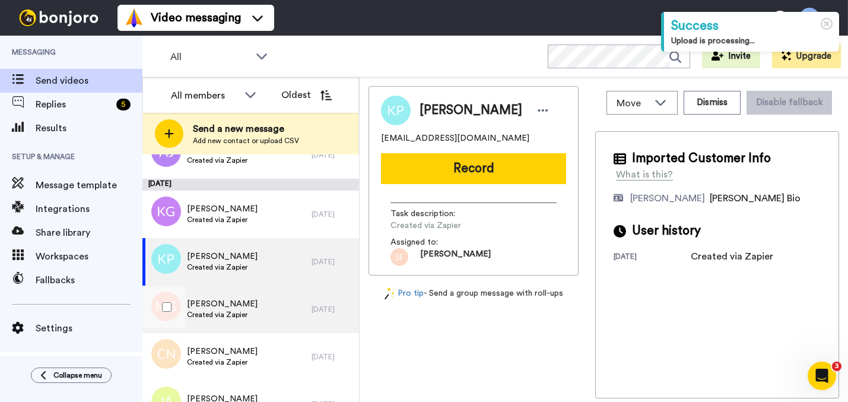
click at [264, 307] on div "Mary Gaughan Created via Zapier" at bounding box center [226, 309] width 169 height 47
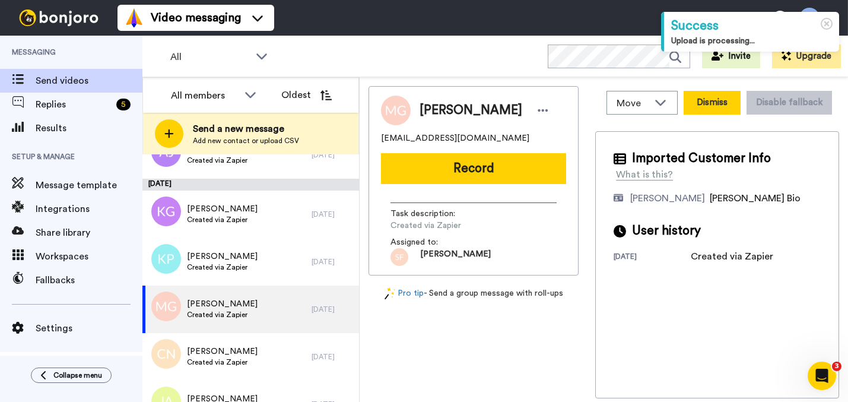
click at [709, 98] on button "Dismiss" at bounding box center [712, 103] width 57 height 24
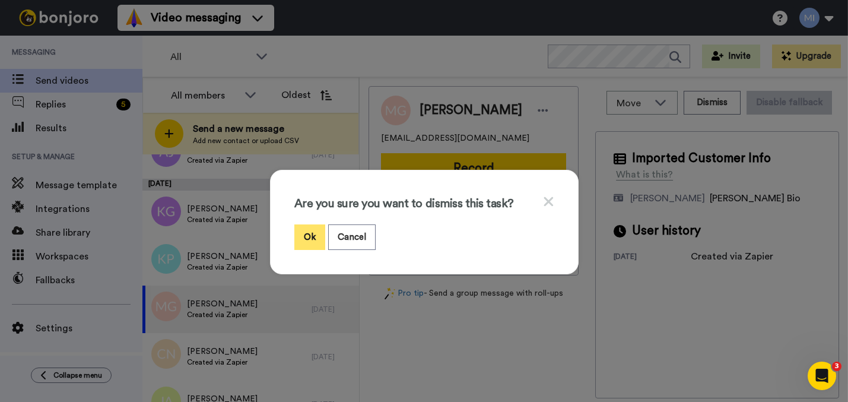
click at [302, 235] on button "Ok" at bounding box center [309, 237] width 31 height 26
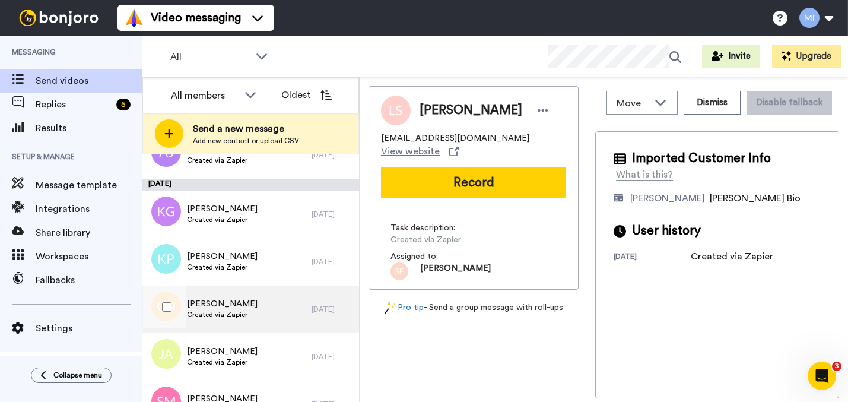
click at [265, 299] on div "Chenta Ni Riordain Created via Zapier" at bounding box center [226, 309] width 169 height 47
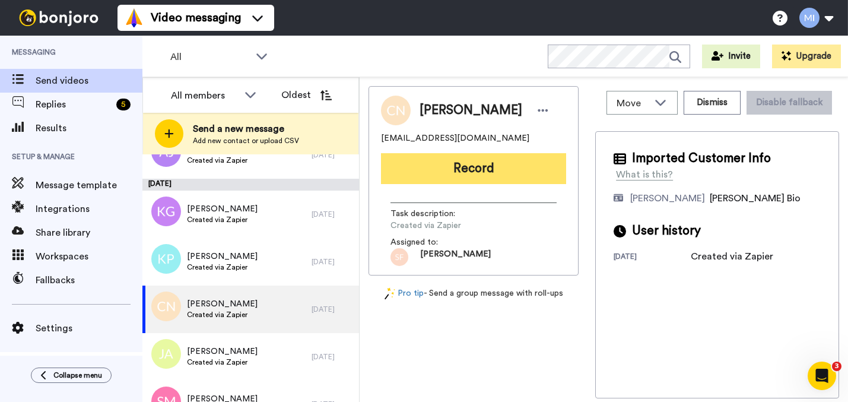
click at [518, 173] on button "Record" at bounding box center [473, 168] width 185 height 31
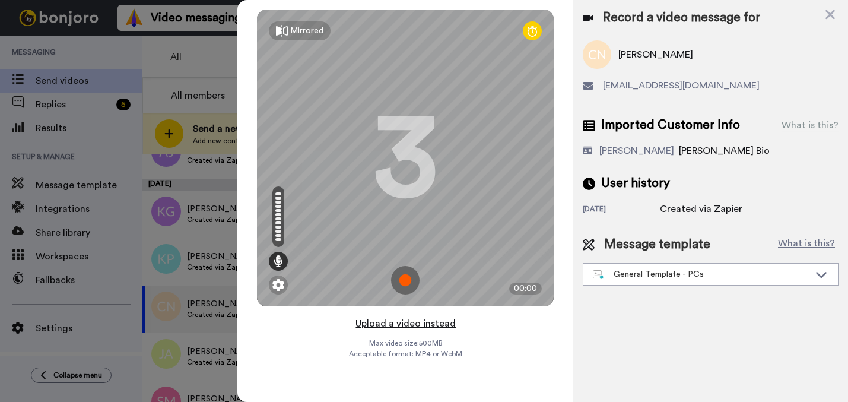
click at [423, 322] on button "Upload a video instead" at bounding box center [405, 323] width 107 height 15
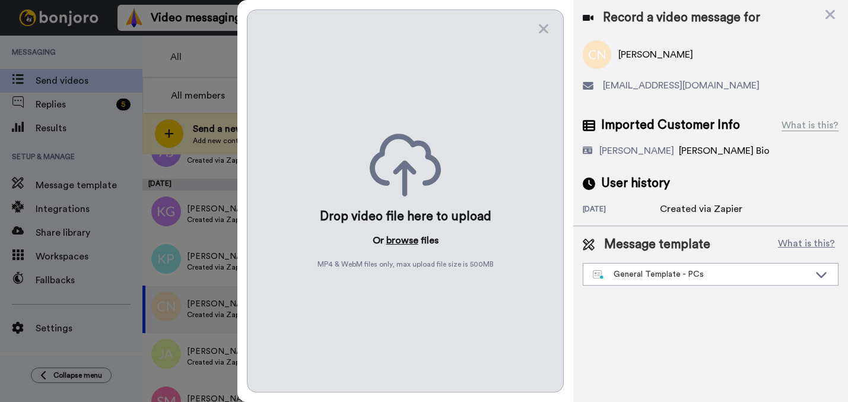
click at [402, 237] on button "browse" at bounding box center [402, 240] width 32 height 14
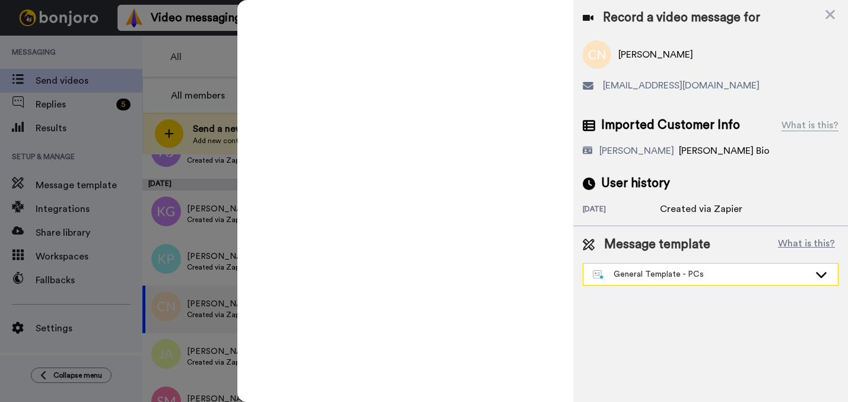
click at [662, 281] on div "General Template - PCs" at bounding box center [710, 274] width 255 height 21
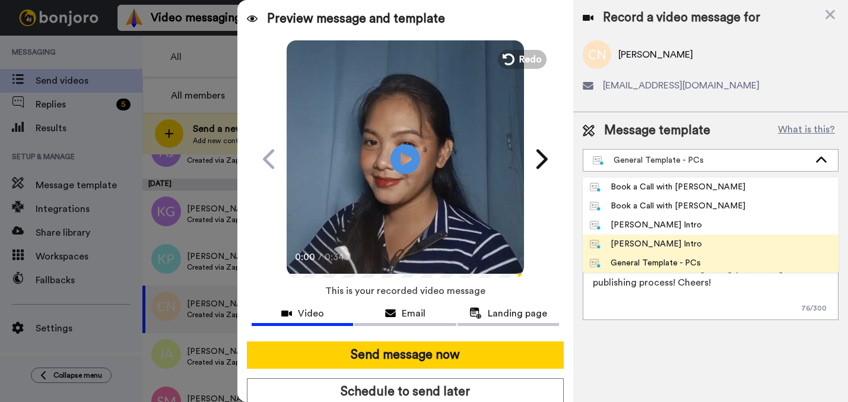
click at [641, 252] on li "[PERSON_NAME] Intro" at bounding box center [711, 243] width 256 height 19
type textarea "Hi {first_name|there}, I’m [PERSON_NAME] from Tellwell Publishing. Here's a qui…"
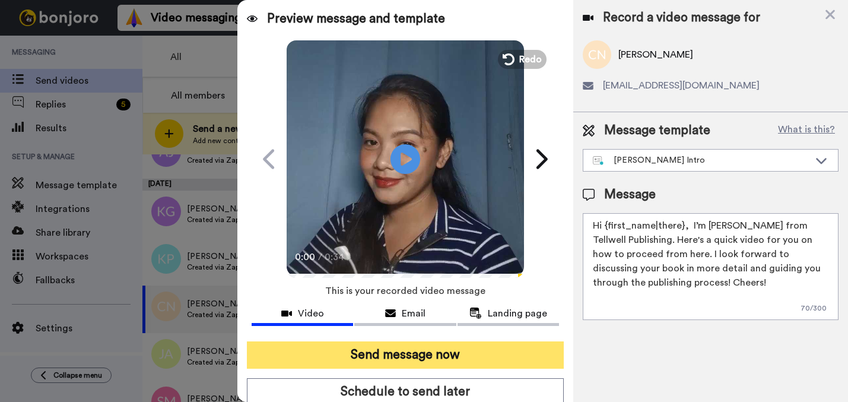
click at [481, 354] on button "Send message now" at bounding box center [405, 354] width 317 height 27
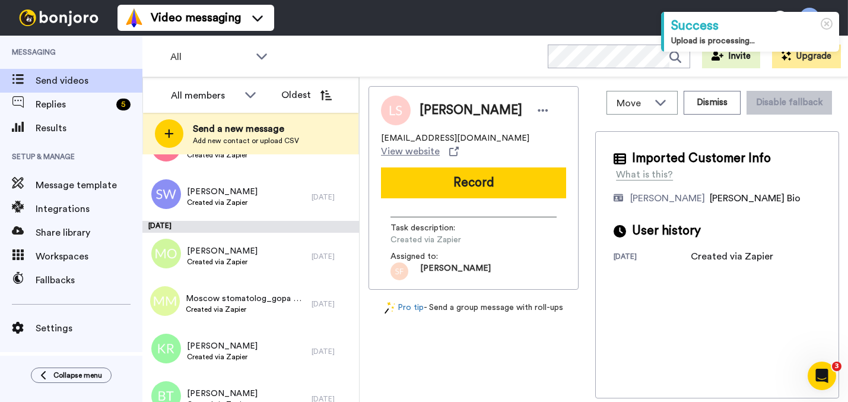
scroll to position [560, 0]
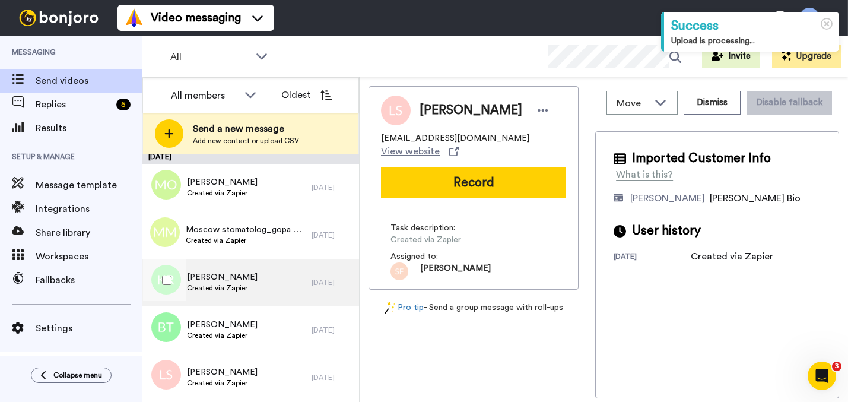
click at [274, 294] on div "[PERSON_NAME] Created via Zapier" at bounding box center [226, 282] width 169 height 47
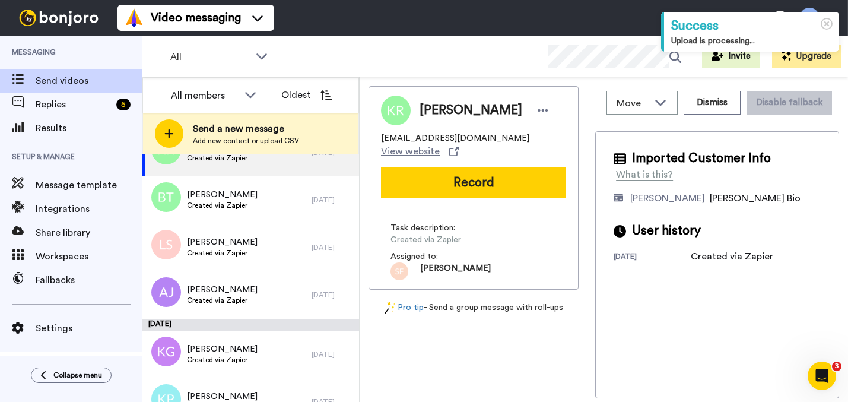
scroll to position [725, 0]
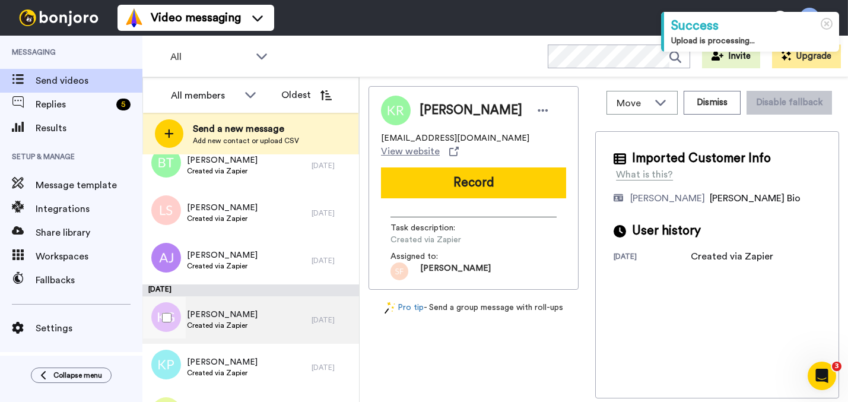
click at [268, 311] on div "[PERSON_NAME] Created via Zapier" at bounding box center [226, 319] width 169 height 47
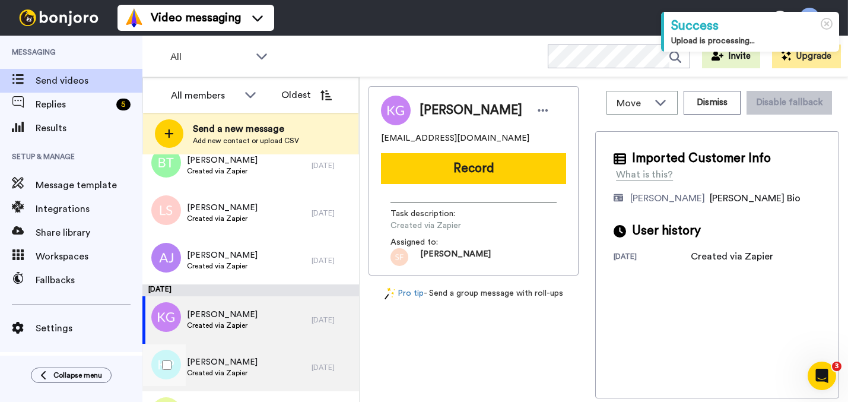
click at [263, 366] on div "[PERSON_NAME] Created via Zapier" at bounding box center [226, 367] width 169 height 47
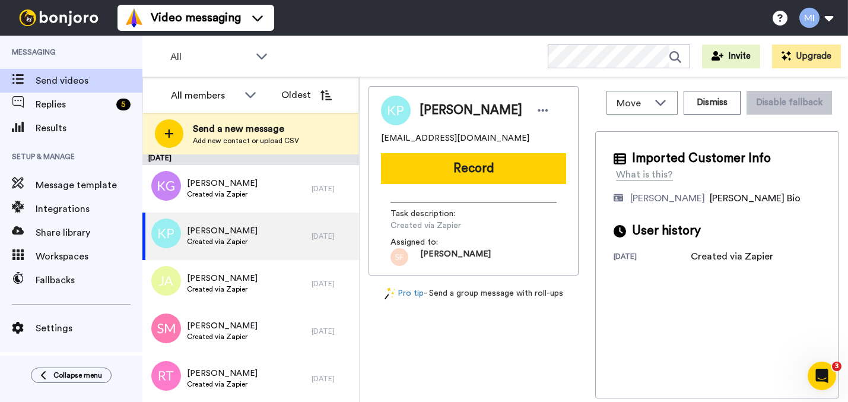
scroll to position [876, 0]
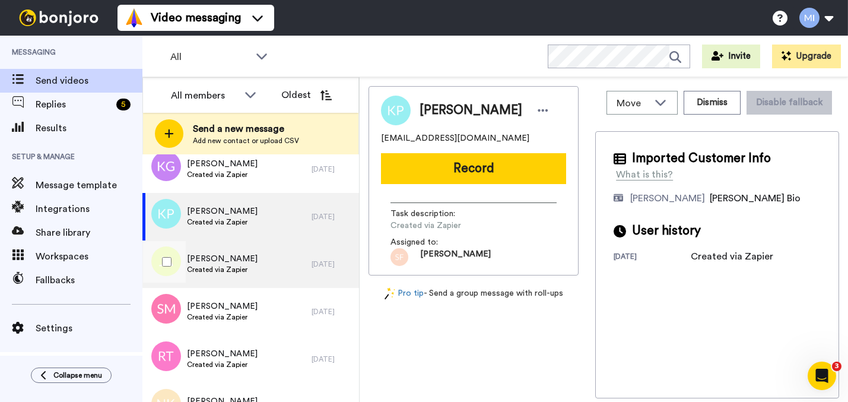
click at [268, 281] on div "[PERSON_NAME] Created via Zapier" at bounding box center [226, 263] width 169 height 47
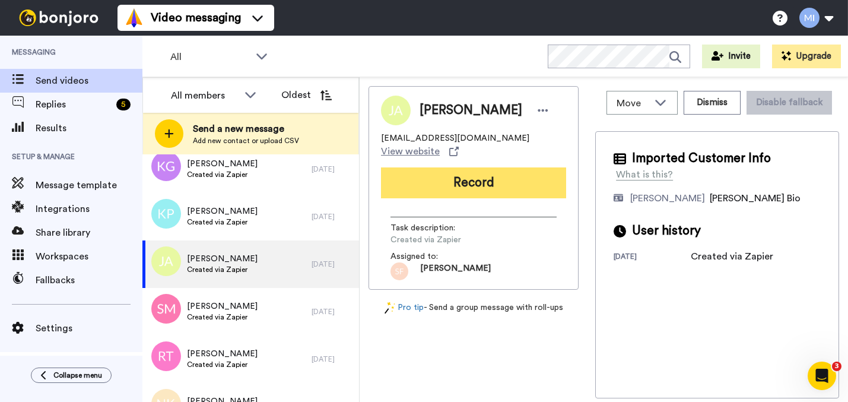
click at [524, 191] on button "Record" at bounding box center [473, 182] width 185 height 31
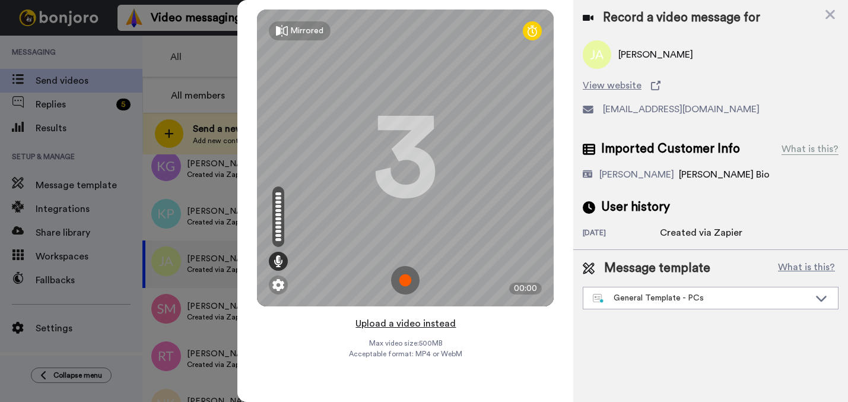
click at [399, 323] on button "Upload a video instead" at bounding box center [405, 323] width 107 height 15
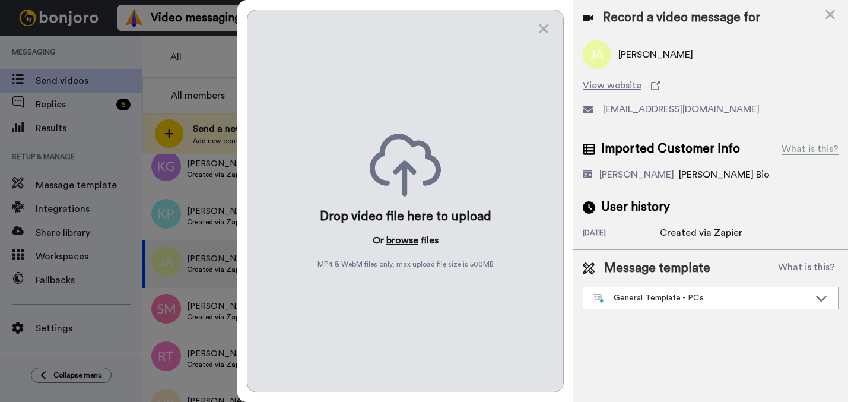
click at [398, 246] on button "browse" at bounding box center [402, 240] width 32 height 14
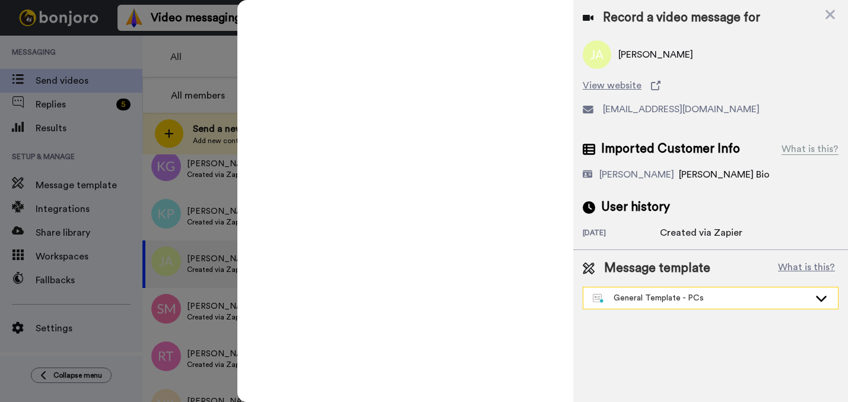
click at [639, 294] on div "General Template - PCs" at bounding box center [701, 298] width 217 height 12
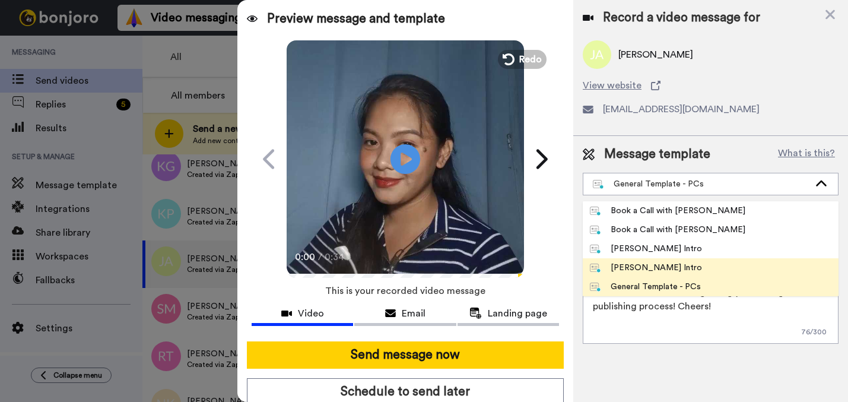
click at [626, 263] on div "[PERSON_NAME] Intro" at bounding box center [646, 268] width 112 height 12
type textarea "Hi {first_name|there}, I’m [PERSON_NAME] from Tellwell Publishing. Here's a qui…"
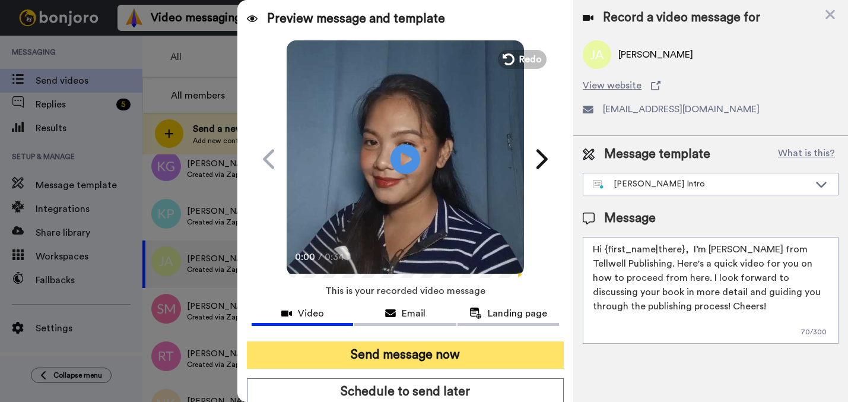
click at [499, 356] on button "Send message now" at bounding box center [405, 354] width 317 height 27
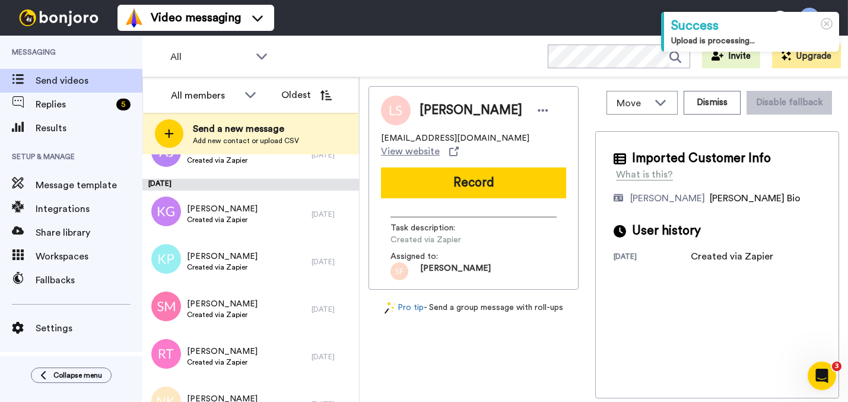
scroll to position [871, 0]
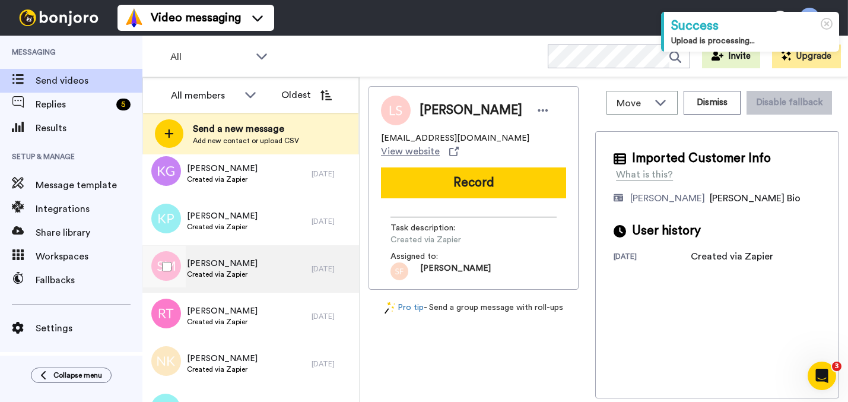
click at [256, 269] on div "Sam Moody Created via Zapier" at bounding box center [226, 268] width 169 height 47
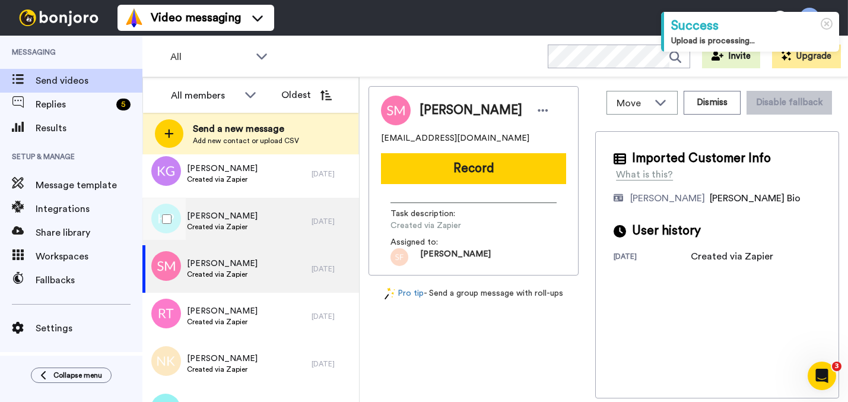
click at [243, 236] on div "[PERSON_NAME] Created via Zapier" at bounding box center [226, 221] width 169 height 47
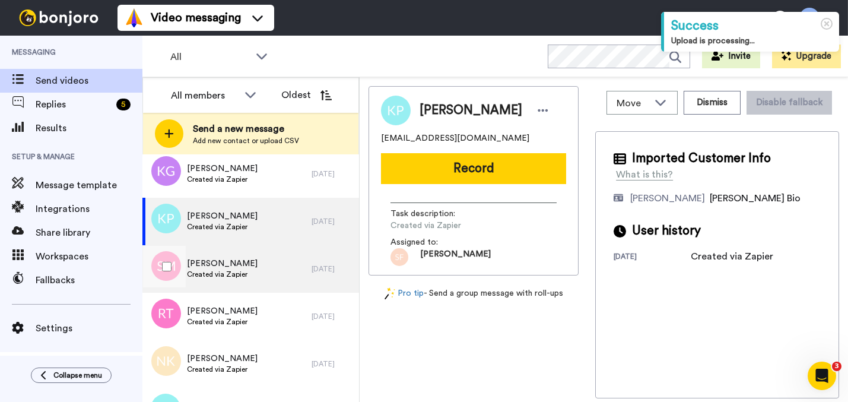
click at [240, 273] on span "Created via Zapier" at bounding box center [222, 273] width 71 height 9
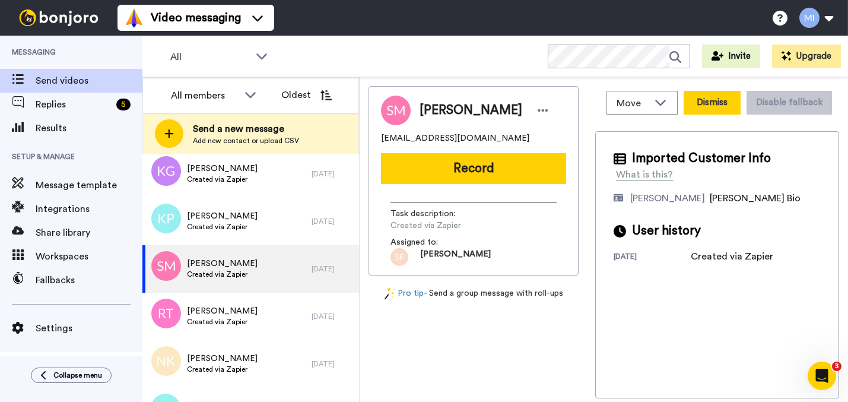
click at [703, 103] on button "Dismiss" at bounding box center [712, 103] width 57 height 24
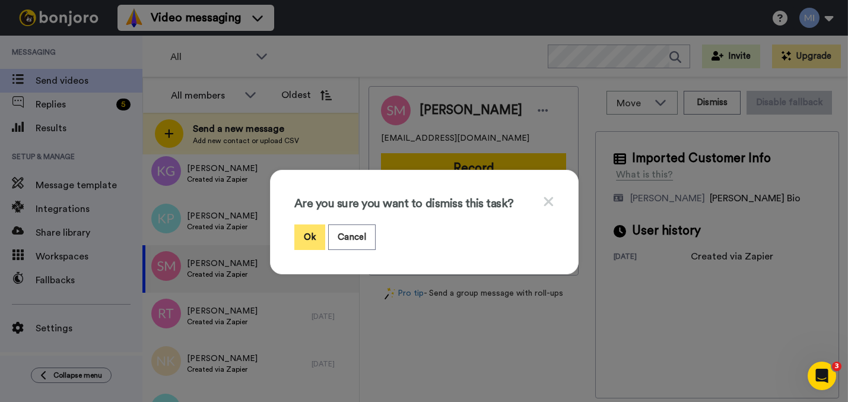
click at [309, 233] on button "Ok" at bounding box center [309, 237] width 31 height 26
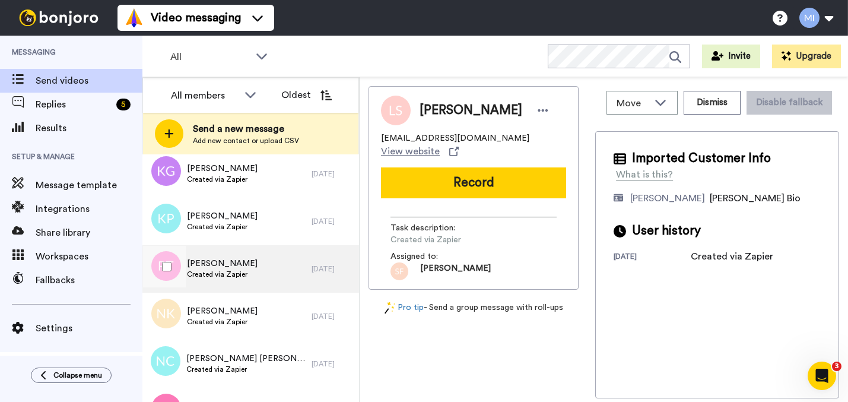
click at [274, 269] on div "Regina Tipping Created via Zapier" at bounding box center [226, 268] width 169 height 47
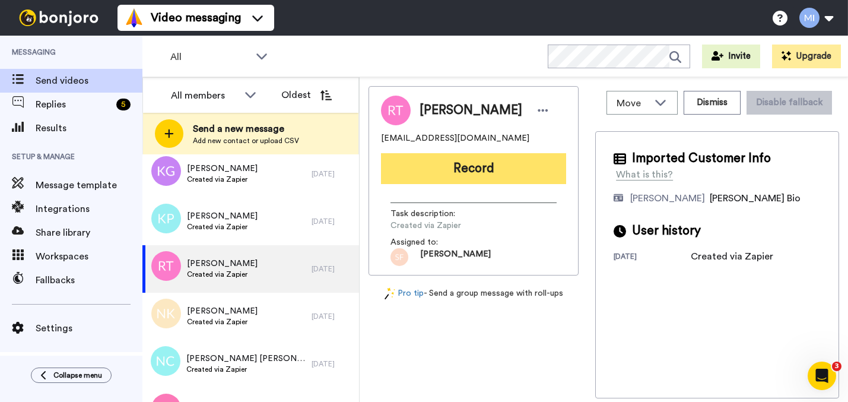
click at [462, 166] on button "Record" at bounding box center [473, 168] width 185 height 31
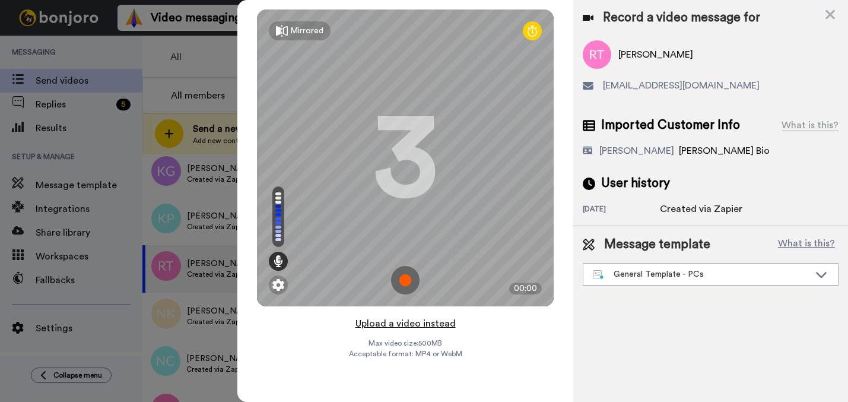
click at [392, 319] on button "Upload a video instead" at bounding box center [405, 323] width 107 height 15
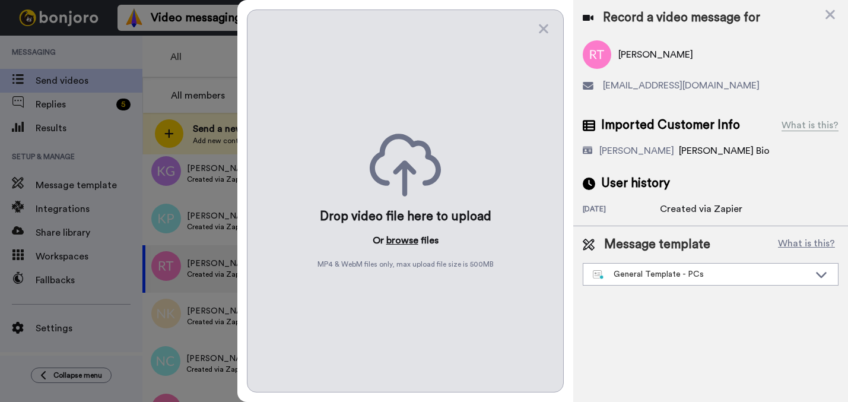
click at [406, 245] on button "browse" at bounding box center [402, 240] width 32 height 14
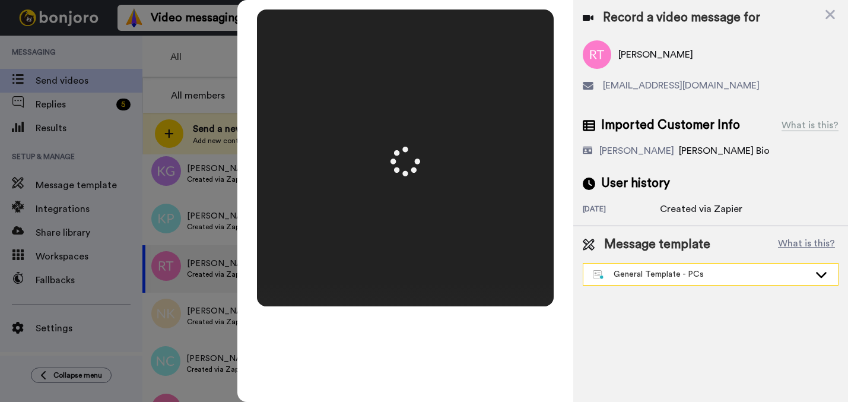
click at [637, 278] on div "General Template - PCs" at bounding box center [701, 274] width 217 height 12
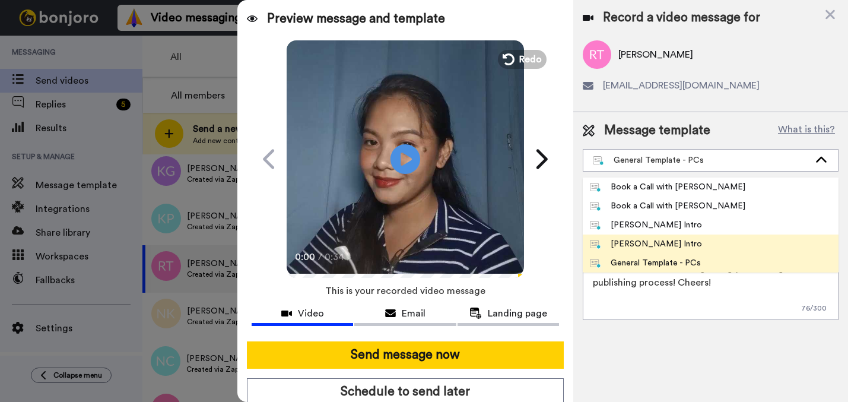
click at [621, 244] on div "[PERSON_NAME] Intro" at bounding box center [646, 244] width 112 height 12
type textarea "Hi {first_name|there}, I’m [PERSON_NAME] from Tellwell Publishing. Here's a qui…"
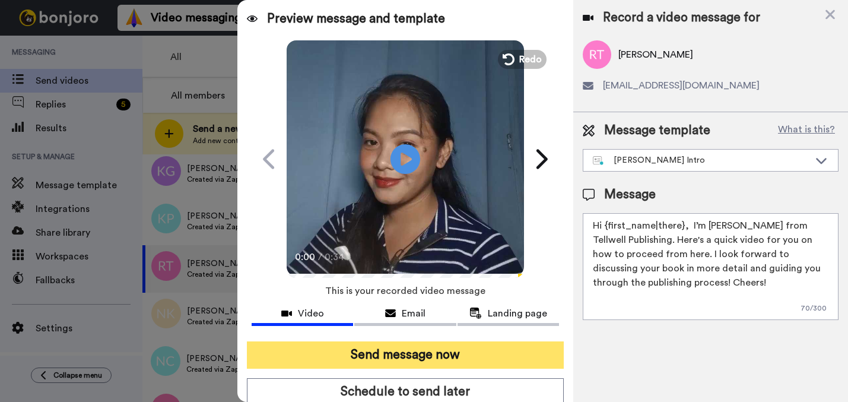
click at [482, 353] on button "Send message now" at bounding box center [405, 354] width 317 height 27
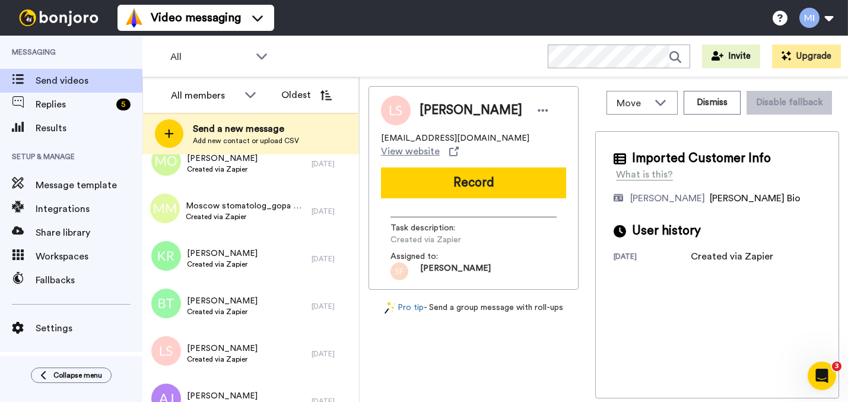
scroll to position [603, 0]
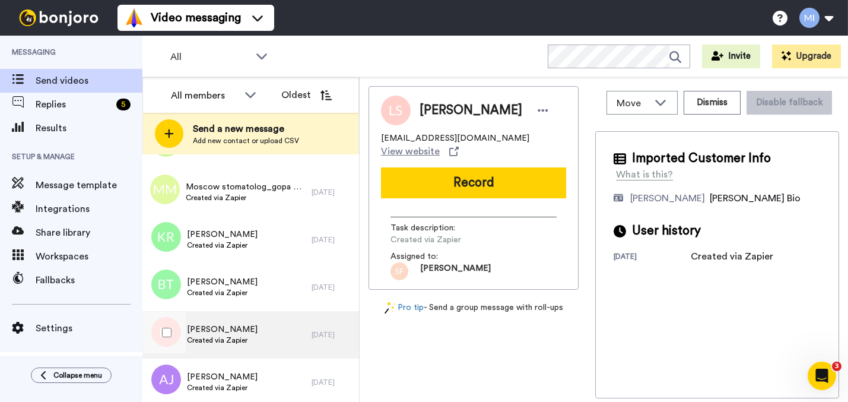
click at [293, 337] on div "Lynette Sprott Created via Zapier" at bounding box center [226, 334] width 169 height 47
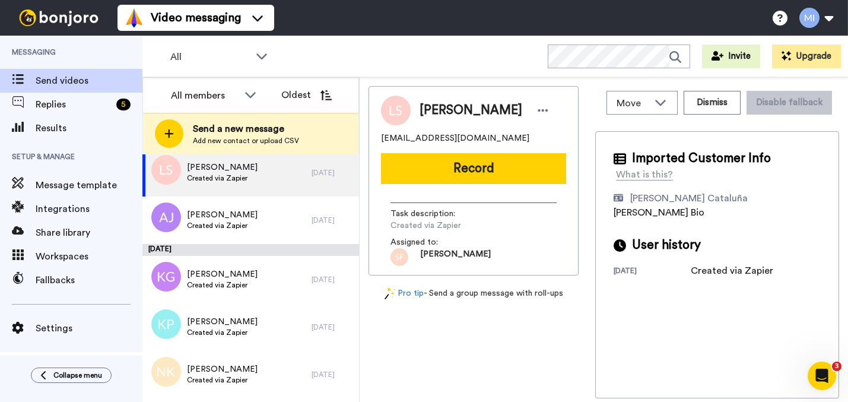
scroll to position [767, 0]
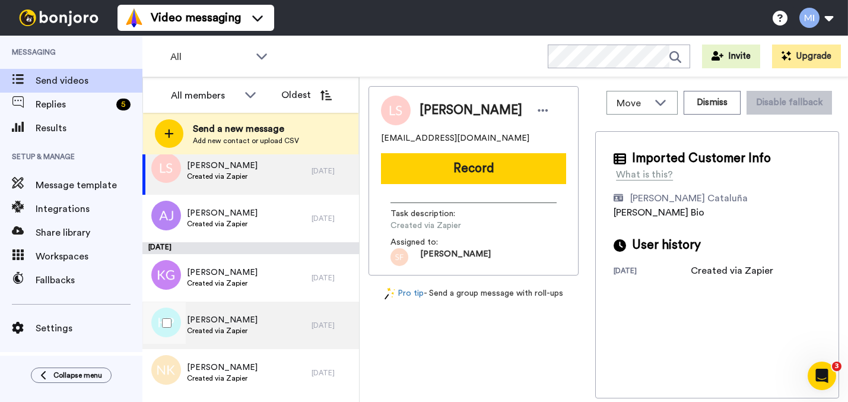
click at [254, 339] on div "[PERSON_NAME] Created via Zapier" at bounding box center [226, 325] width 169 height 47
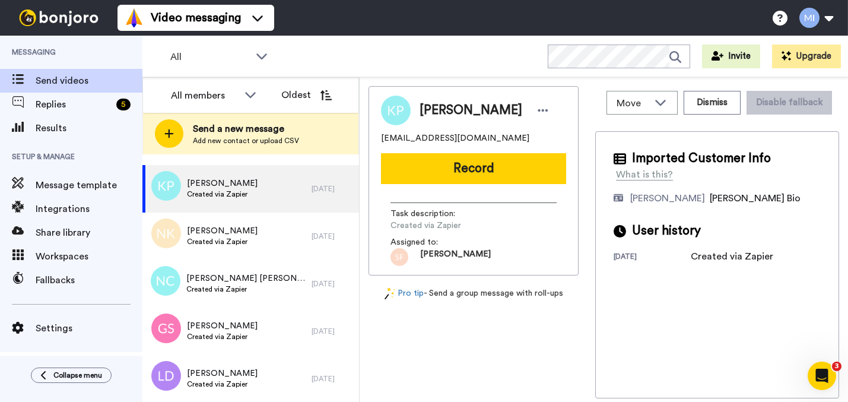
scroll to position [999, 0]
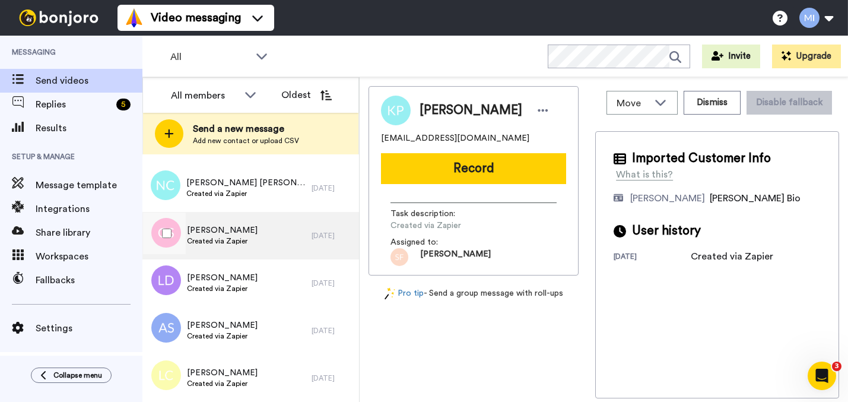
click at [233, 247] on div "[PERSON_NAME] Created via Zapier" at bounding box center [226, 235] width 169 height 47
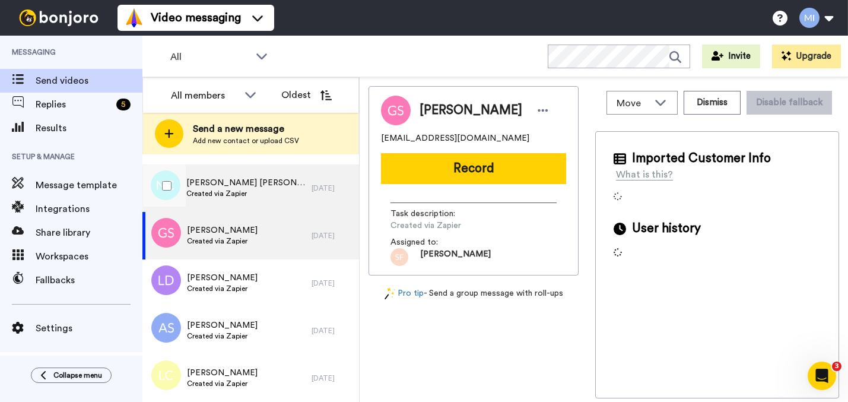
click at [242, 195] on span "Created via Zapier" at bounding box center [245, 193] width 119 height 9
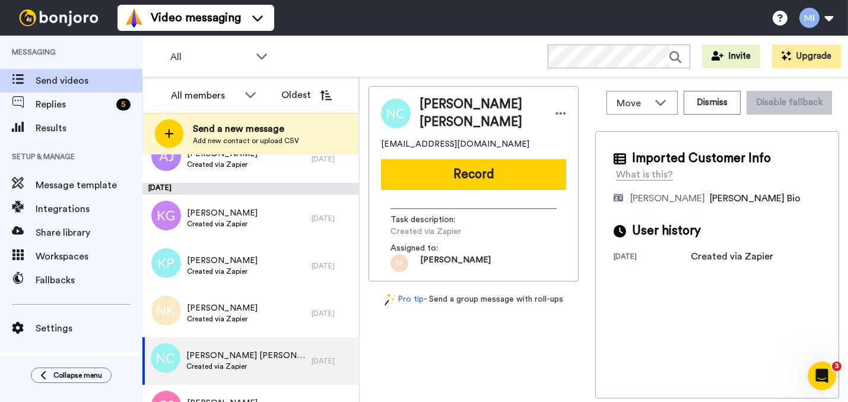
scroll to position [817, 0]
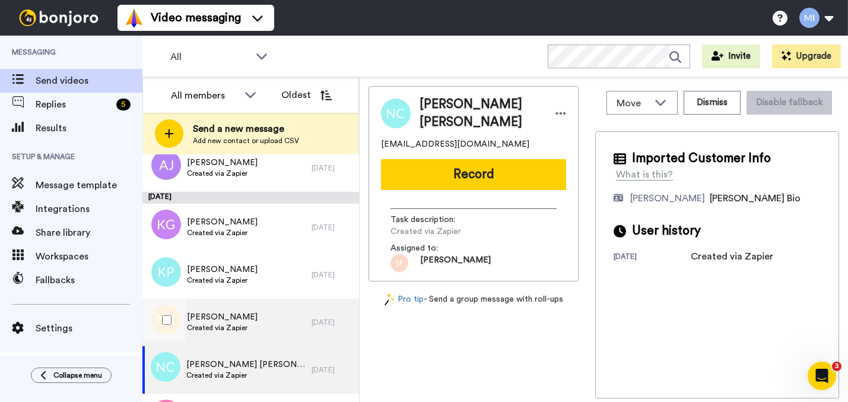
click at [265, 328] on div "[PERSON_NAME] Created via Zapier" at bounding box center [226, 322] width 169 height 47
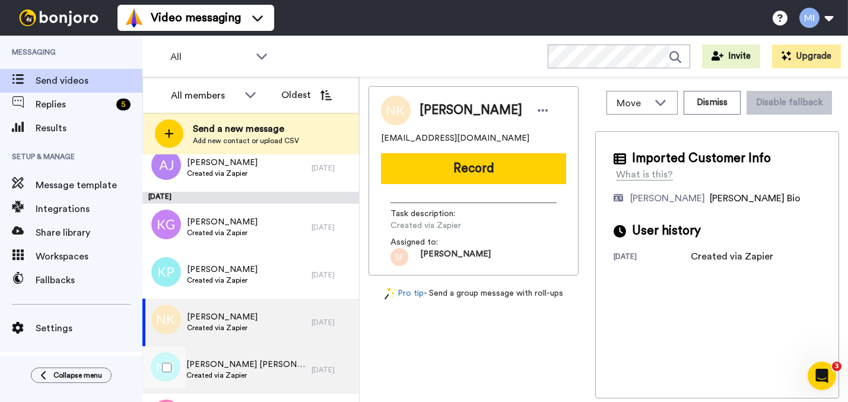
click at [253, 375] on div "Nina Claire Created via Zapier" at bounding box center [226, 369] width 169 height 47
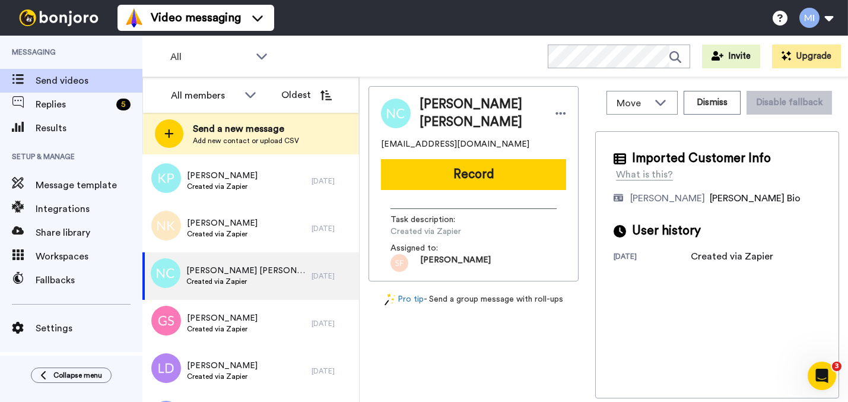
scroll to position [973, 0]
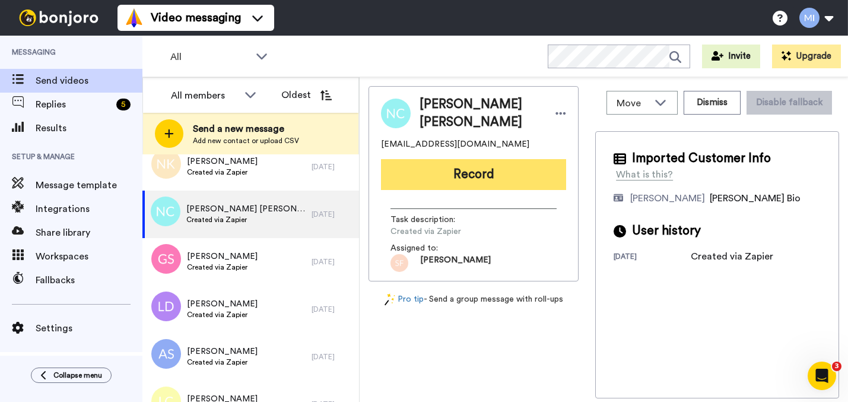
click at [527, 176] on button "Record" at bounding box center [473, 174] width 185 height 31
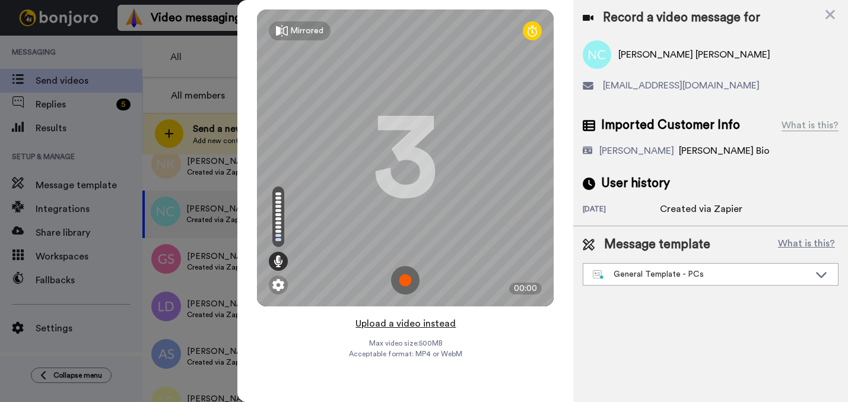
click at [402, 327] on button "Upload a video instead" at bounding box center [405, 323] width 107 height 15
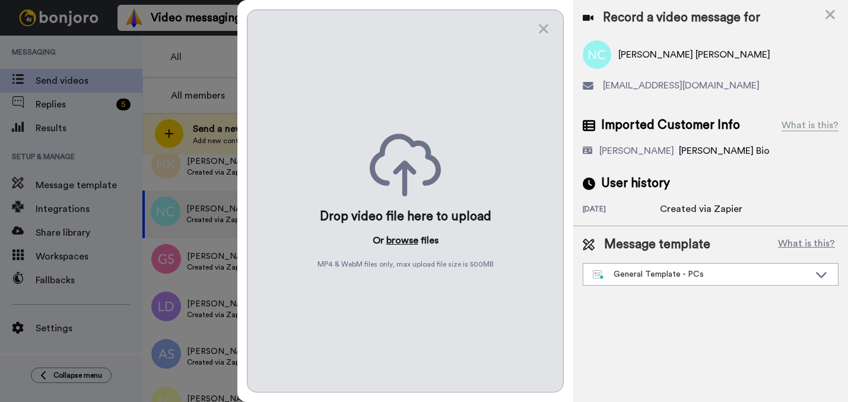
click at [404, 236] on button "browse" at bounding box center [402, 240] width 32 height 14
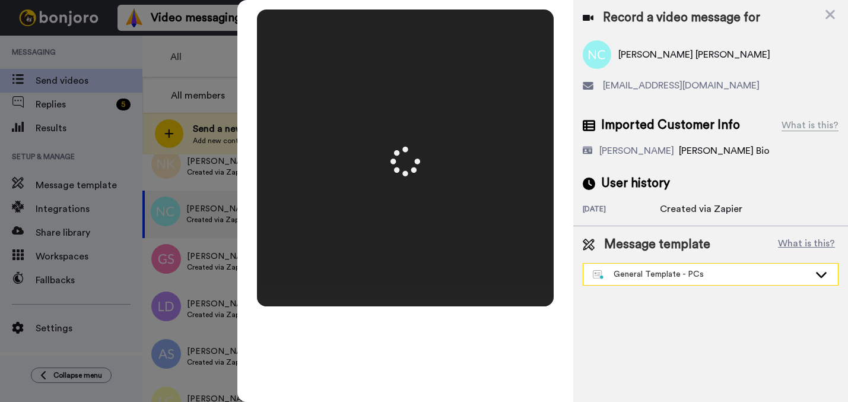
click at [680, 269] on div "General Template - PCs" at bounding box center [701, 274] width 217 height 12
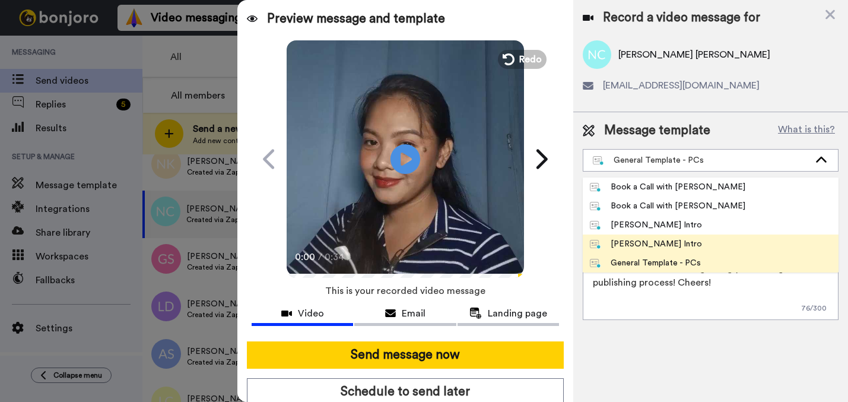
click at [656, 246] on div "[PERSON_NAME] Intro" at bounding box center [646, 244] width 112 height 12
type textarea "Hi {first_name|there}, I’m [PERSON_NAME] from Tellwell Publishing. Here's a qui…"
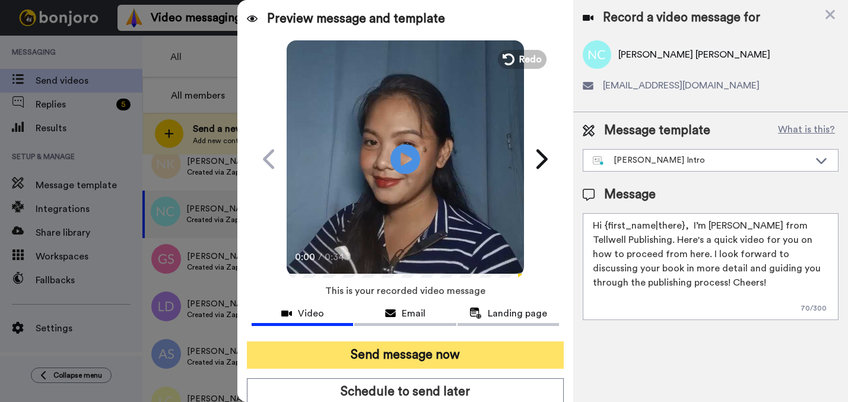
click at [505, 351] on button "Send message now" at bounding box center [405, 354] width 317 height 27
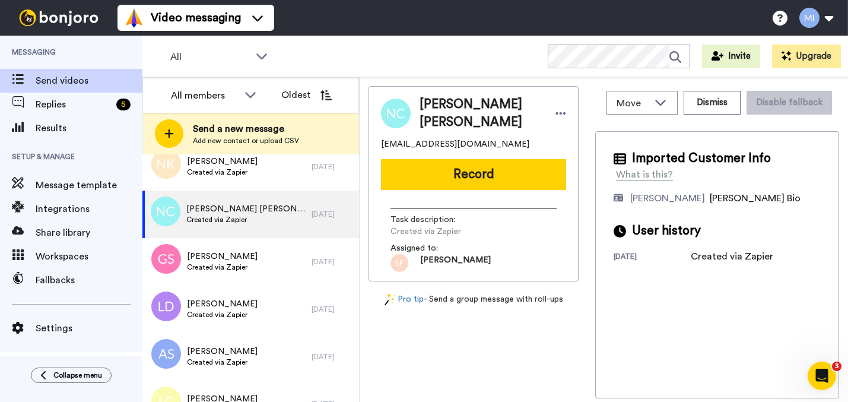
scroll to position [0, 0]
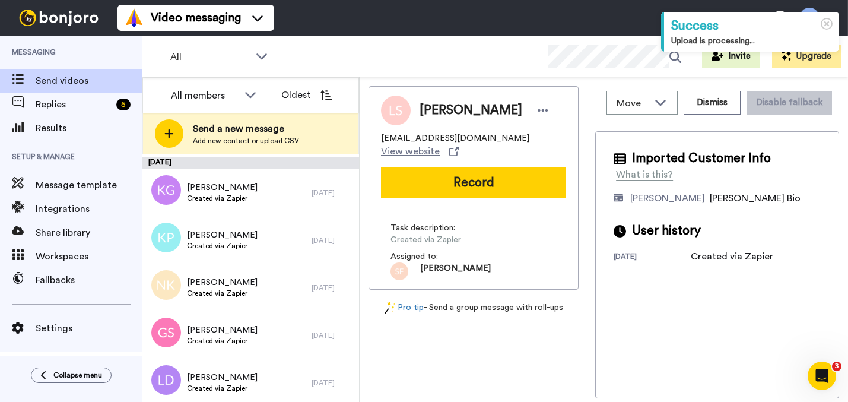
scroll to position [995, 0]
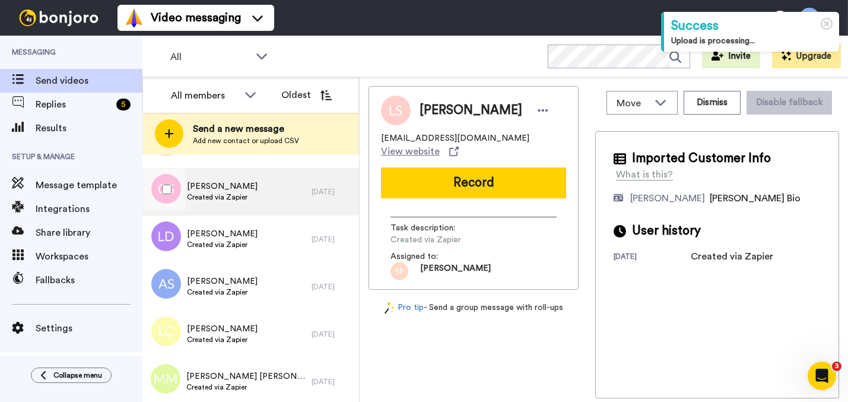
click at [288, 212] on div "[PERSON_NAME] Created via Zapier" at bounding box center [226, 191] width 169 height 47
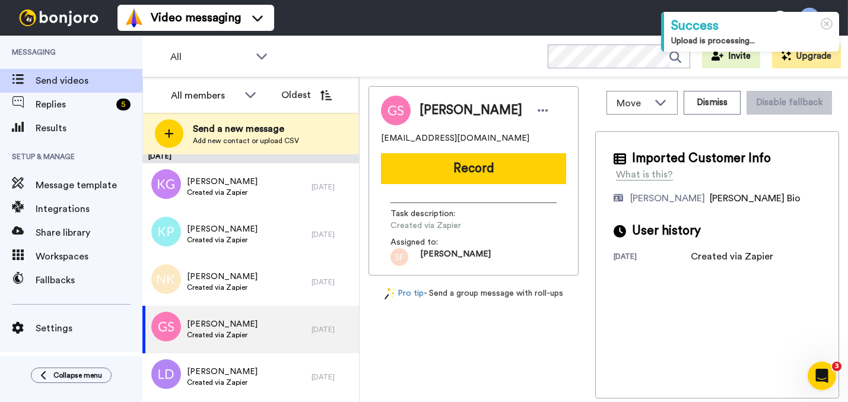
scroll to position [873, 0]
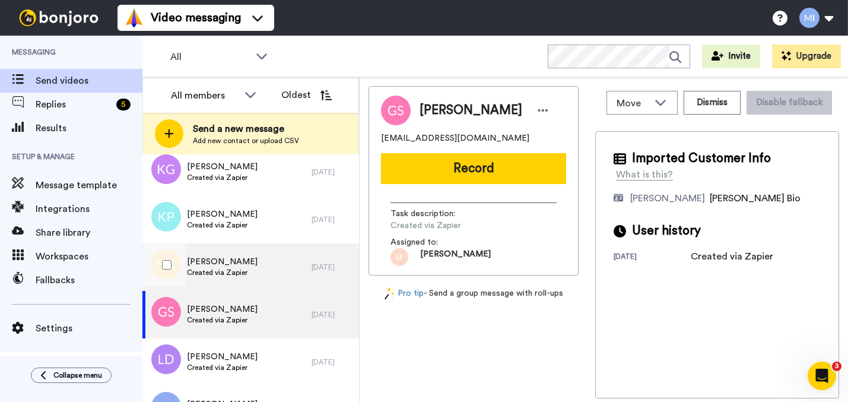
click at [287, 270] on div "[PERSON_NAME] Created via Zapier" at bounding box center [226, 266] width 169 height 47
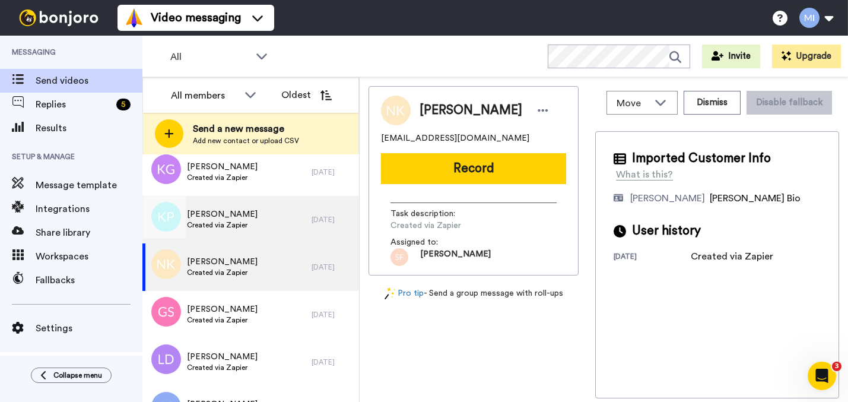
click at [265, 228] on div "[PERSON_NAME] Created via Zapier" at bounding box center [226, 219] width 169 height 47
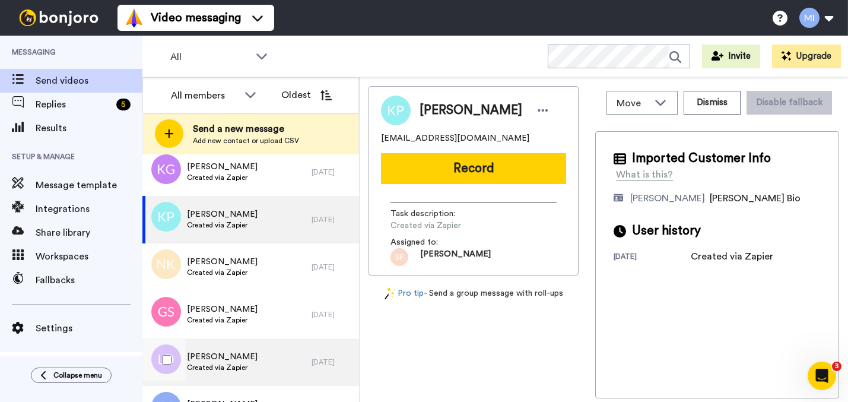
click at [246, 360] on span "[PERSON_NAME]" at bounding box center [222, 357] width 71 height 12
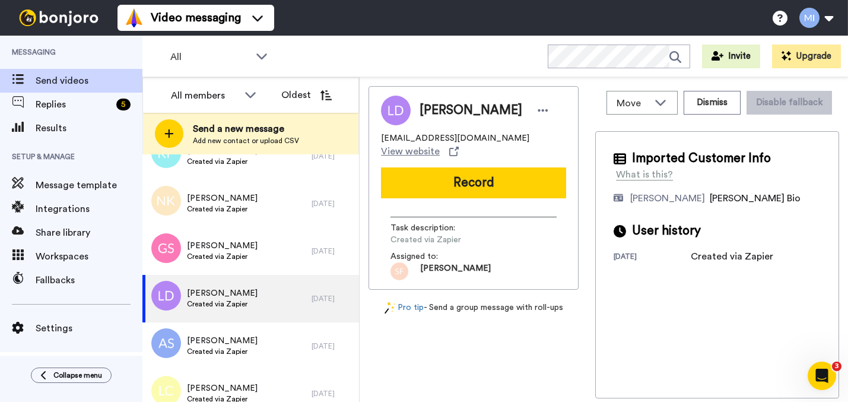
scroll to position [977, 0]
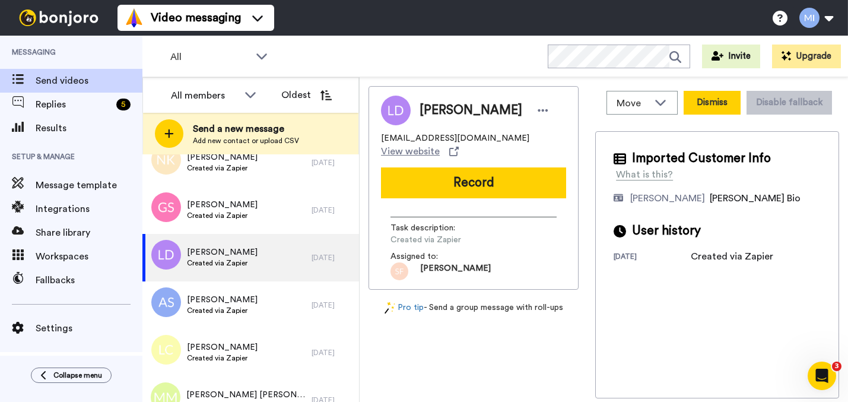
click at [738, 104] on button "Dismiss" at bounding box center [712, 103] width 57 height 24
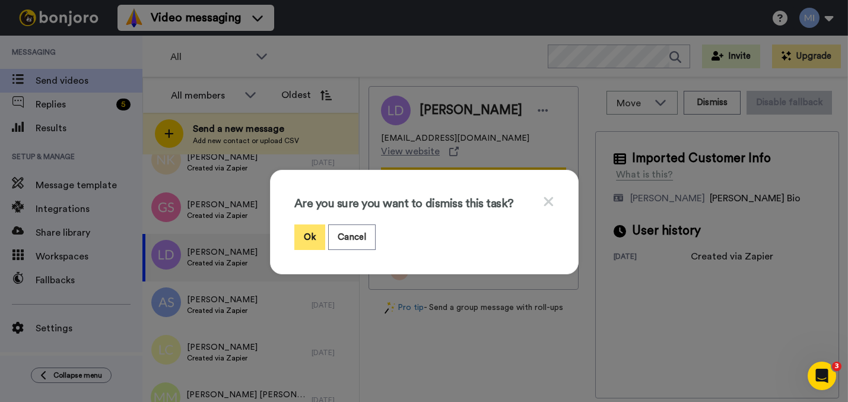
click at [316, 233] on button "Ok" at bounding box center [309, 237] width 31 height 26
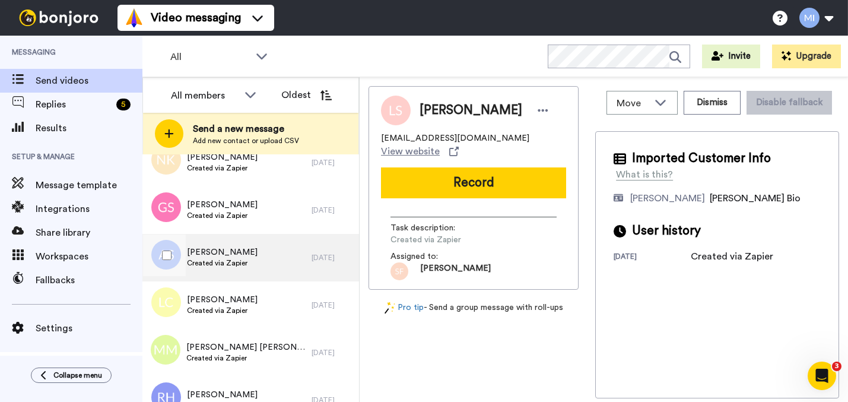
click at [284, 273] on div "[PERSON_NAME] Created via Zapier" at bounding box center [226, 257] width 169 height 47
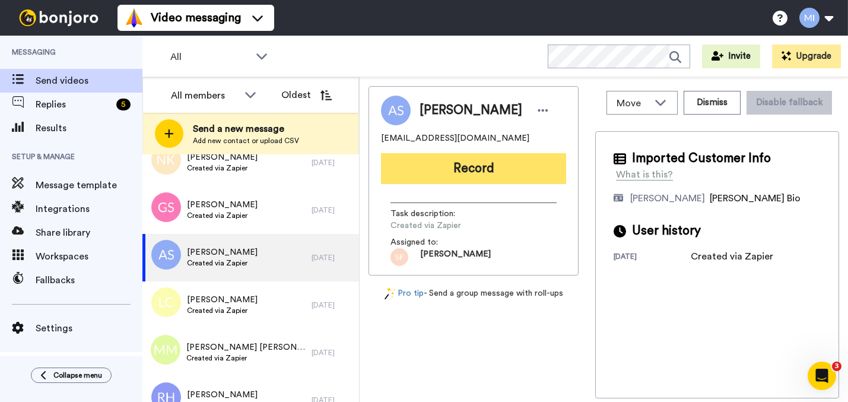
click at [527, 180] on button "Record" at bounding box center [473, 168] width 185 height 31
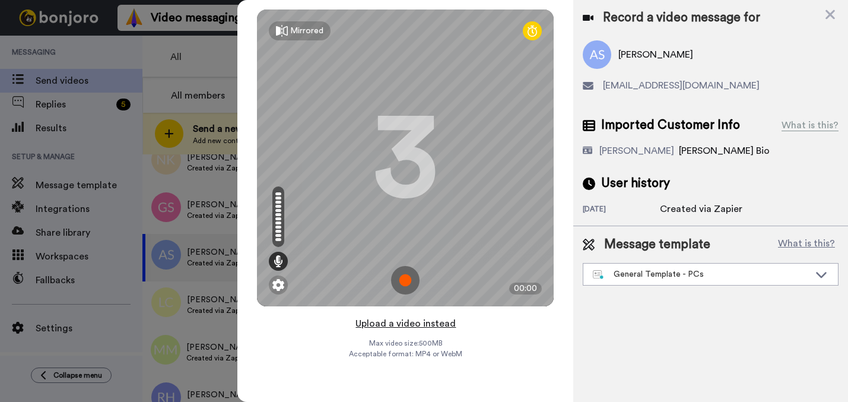
click at [413, 324] on button "Upload a video instead" at bounding box center [405, 323] width 107 height 15
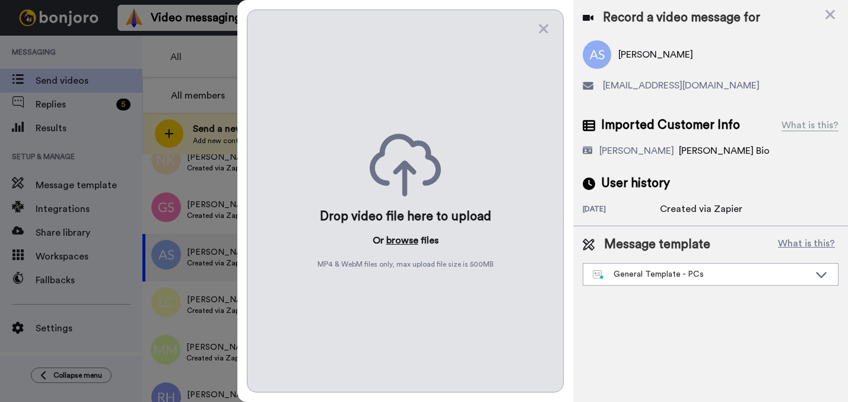
click at [401, 247] on button "browse" at bounding box center [402, 240] width 32 height 14
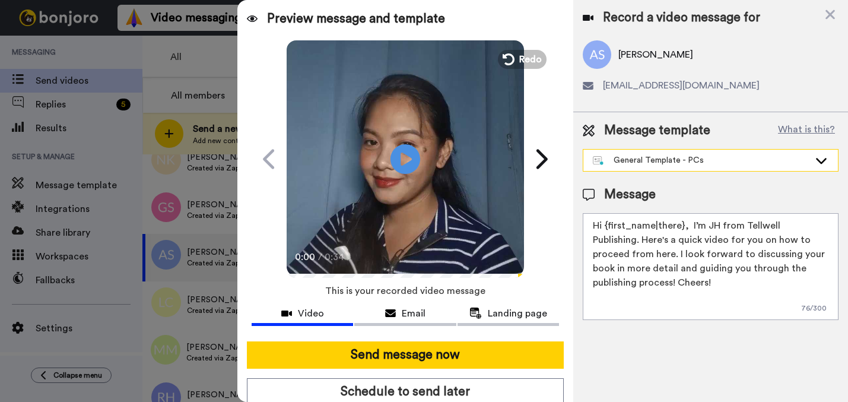
click at [725, 149] on div "General Template - PCs" at bounding box center [711, 160] width 256 height 23
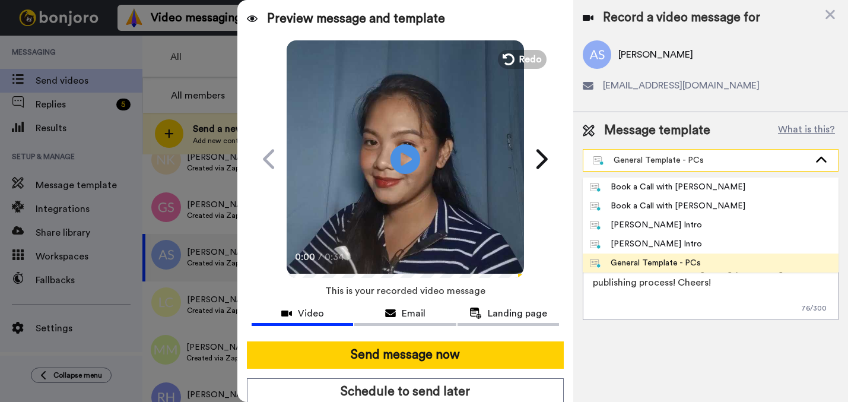
click at [725, 153] on div "General Template - PCs" at bounding box center [710, 160] width 255 height 21
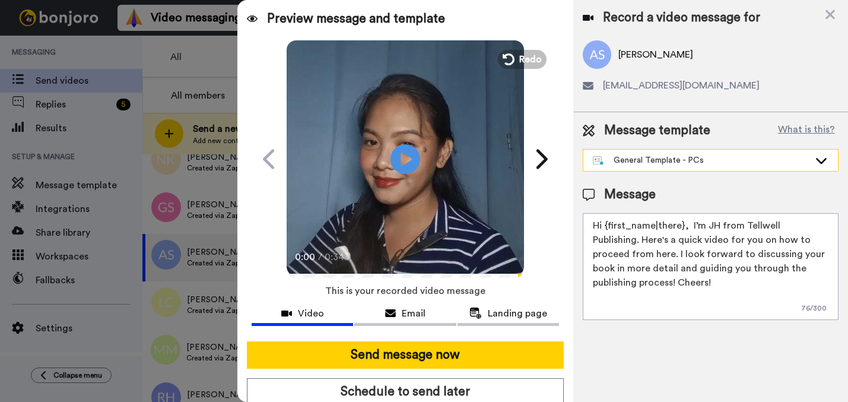
click at [687, 164] on div "General Template - PCs" at bounding box center [701, 160] width 217 height 12
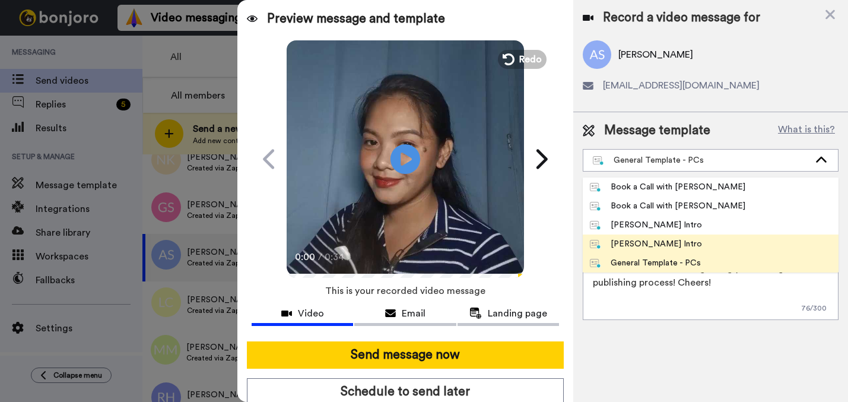
click at [636, 243] on div "[PERSON_NAME] Intro" at bounding box center [646, 244] width 112 height 12
type textarea "Hi {first_name|there}, I’m [PERSON_NAME] from Tellwell Publishing. Here's a qui…"
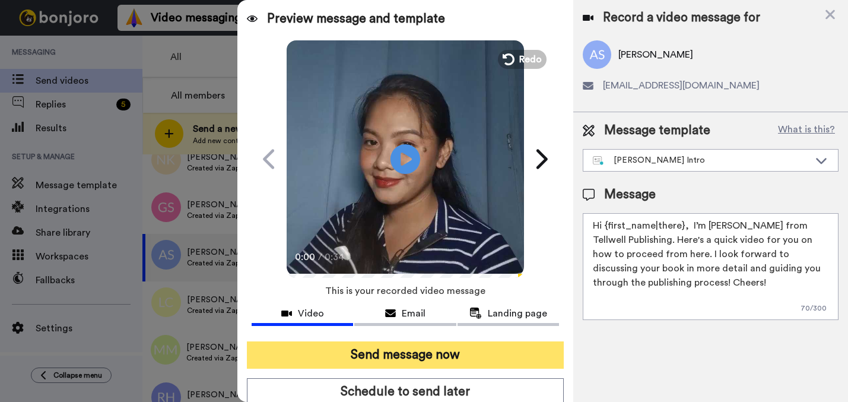
click at [521, 348] on button "Send message now" at bounding box center [405, 354] width 317 height 27
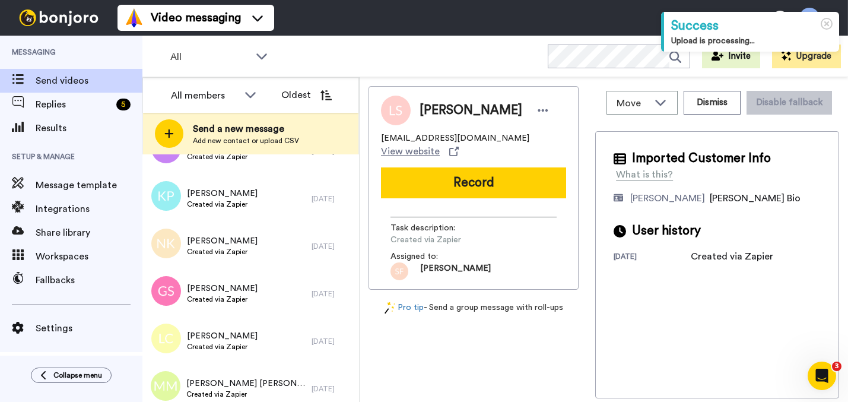
scroll to position [896, 0]
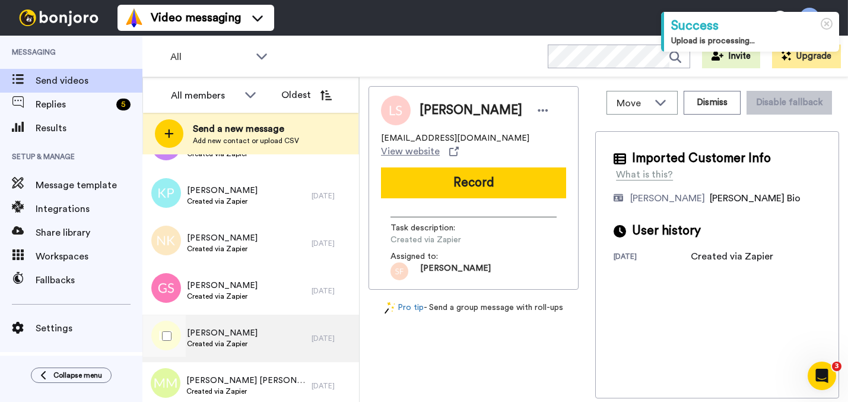
click at [292, 339] on div "[PERSON_NAME] Created via Zapier" at bounding box center [226, 338] width 169 height 47
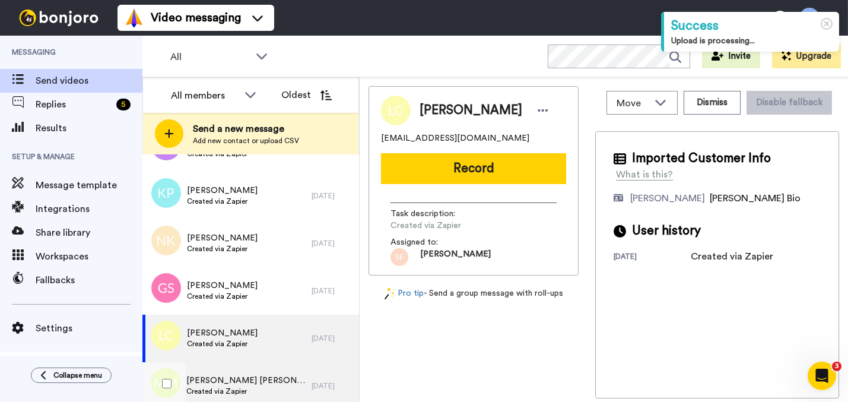
click at [275, 373] on div "[PERSON_NAME] [PERSON_NAME] Created via Zapier" at bounding box center [226, 385] width 169 height 47
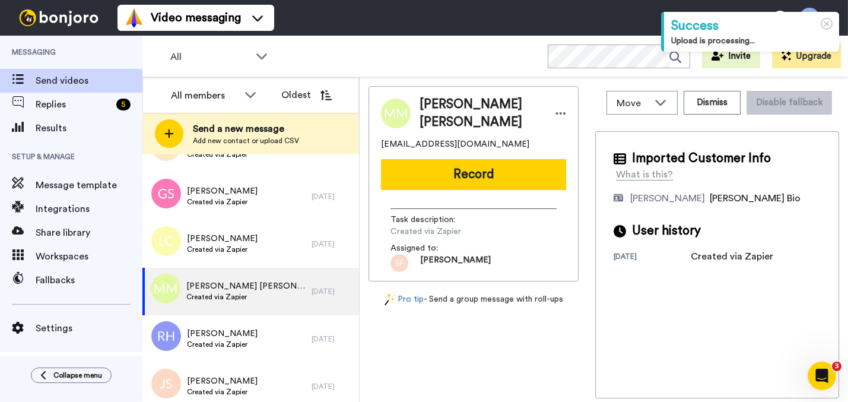
scroll to position [1105, 0]
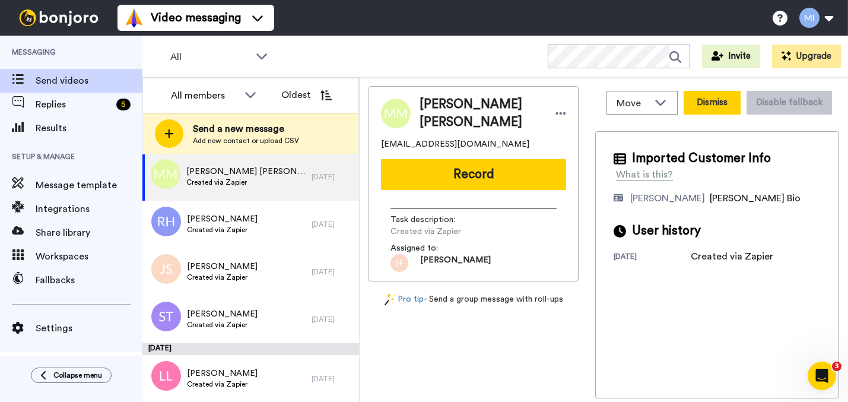
click at [715, 113] on button "Dismiss" at bounding box center [712, 103] width 57 height 24
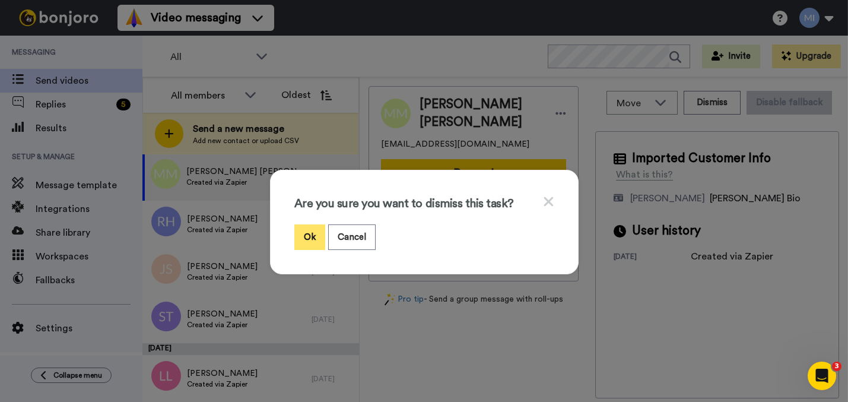
click at [312, 242] on button "Ok" at bounding box center [309, 237] width 31 height 26
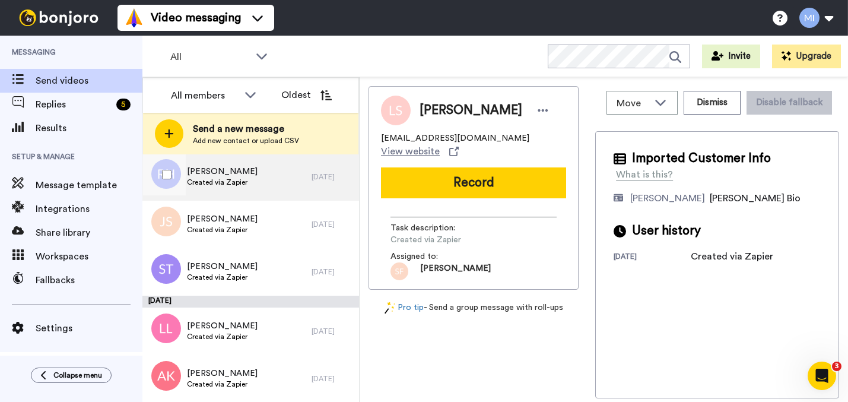
scroll to position [1058, 0]
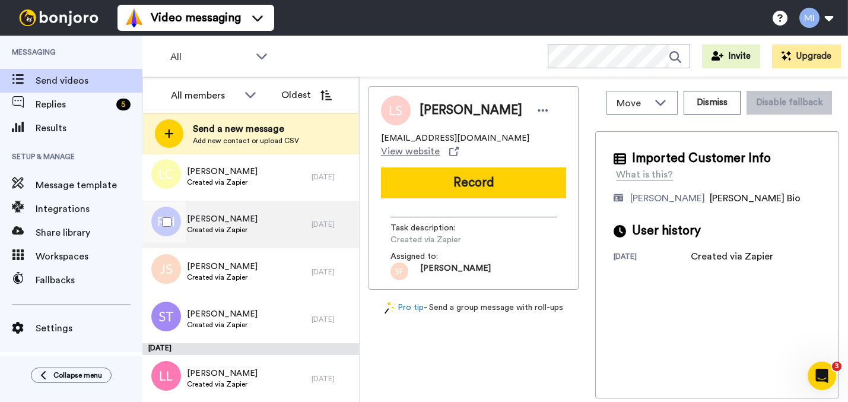
click at [302, 242] on div "Robert Hall Created via Zapier" at bounding box center [226, 224] width 169 height 47
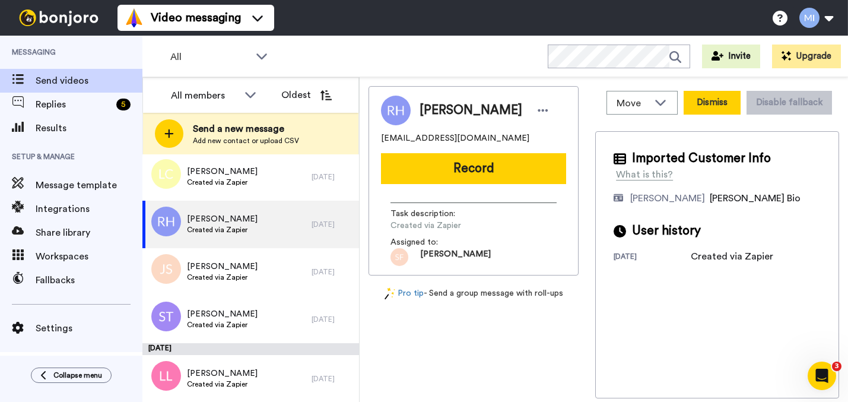
click at [699, 104] on button "Dismiss" at bounding box center [712, 103] width 57 height 24
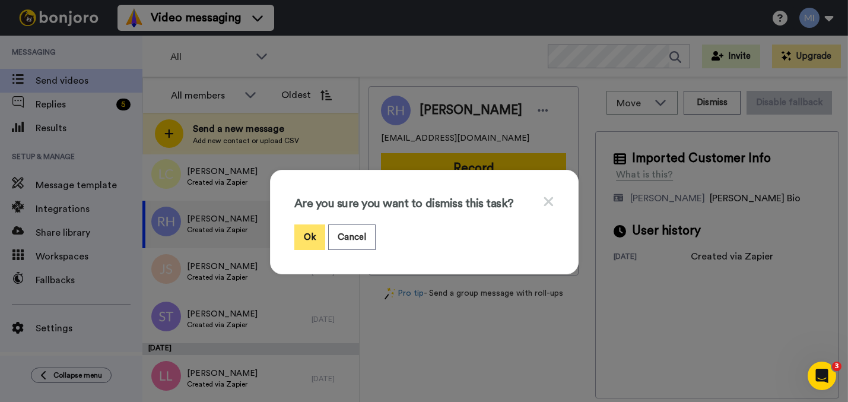
click at [299, 236] on button "Ok" at bounding box center [309, 237] width 31 height 26
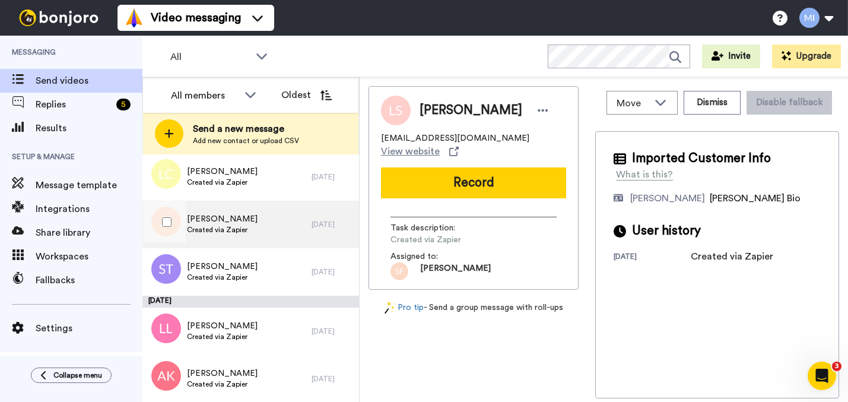
click at [271, 243] on div "[PERSON_NAME] Created via Zapier" at bounding box center [226, 224] width 169 height 47
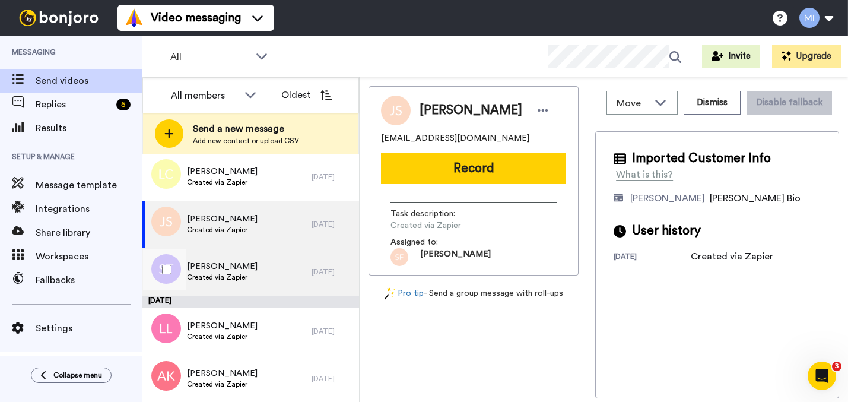
click at [259, 273] on div "[PERSON_NAME] Created via Zapier" at bounding box center [226, 271] width 169 height 47
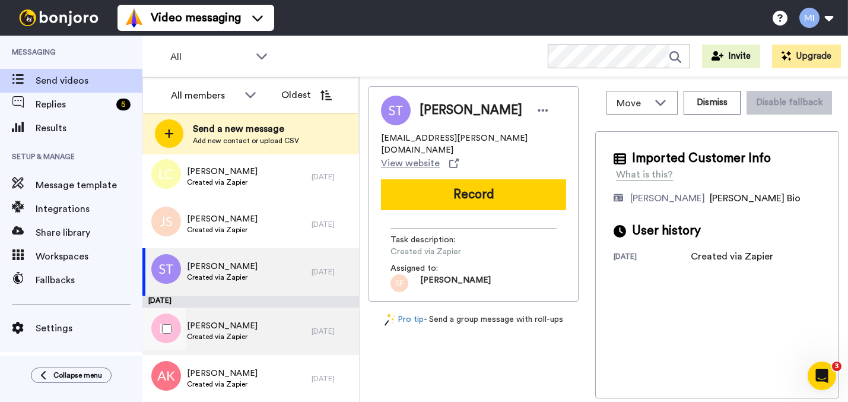
click at [246, 337] on div "Lynn Low Created via Zapier" at bounding box center [226, 330] width 169 height 47
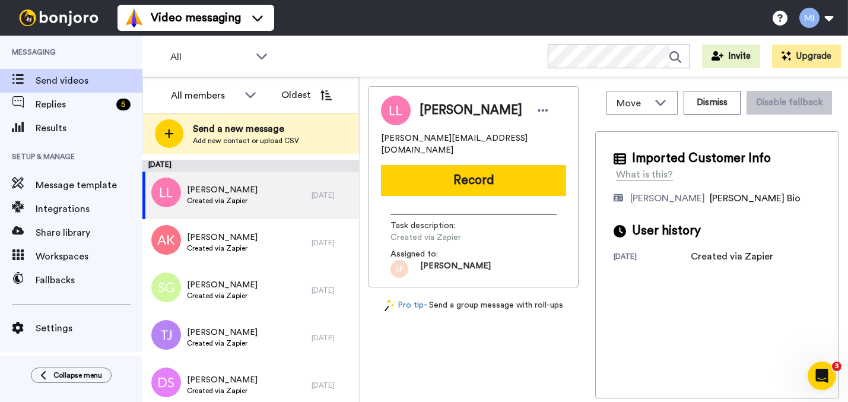
scroll to position [1226, 0]
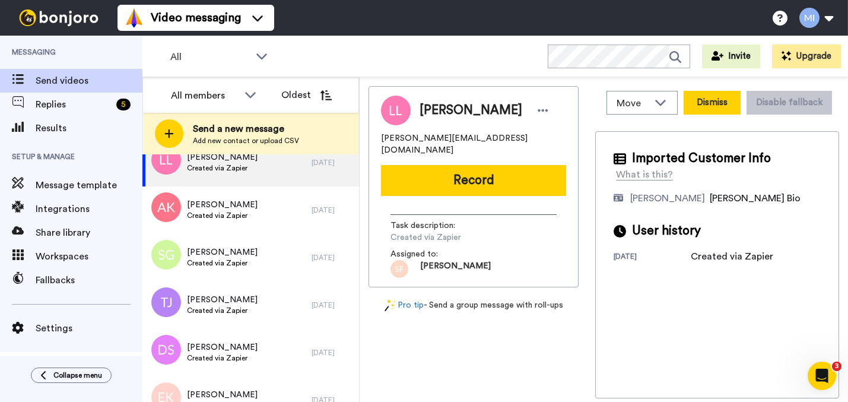
click at [708, 103] on button "Dismiss" at bounding box center [712, 103] width 57 height 24
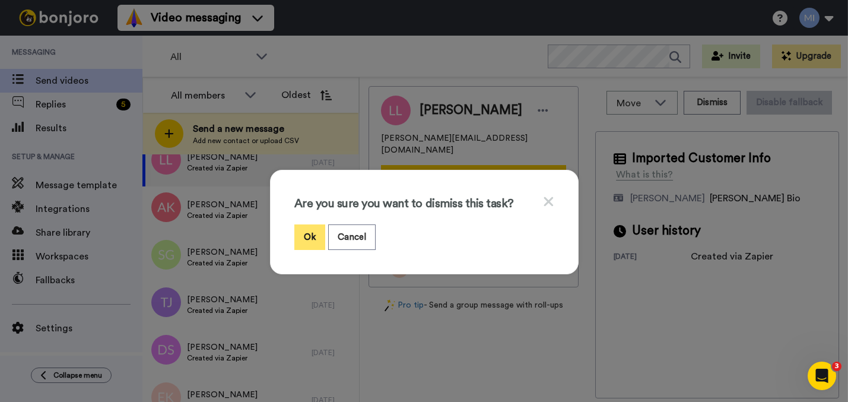
click at [301, 242] on button "Ok" at bounding box center [309, 237] width 31 height 26
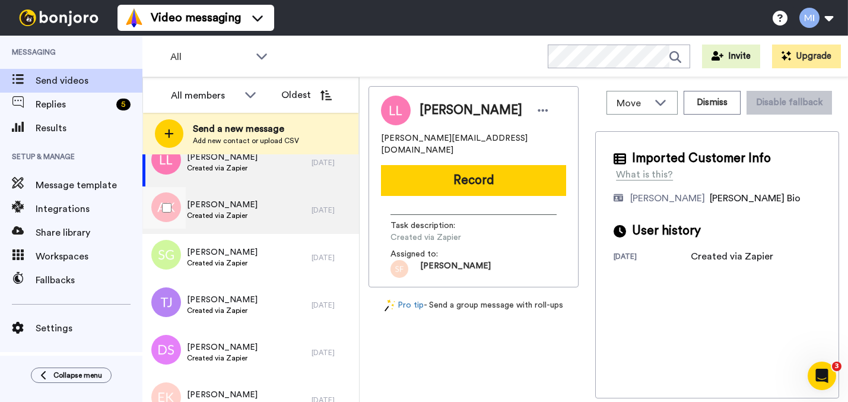
scroll to position [1179, 0]
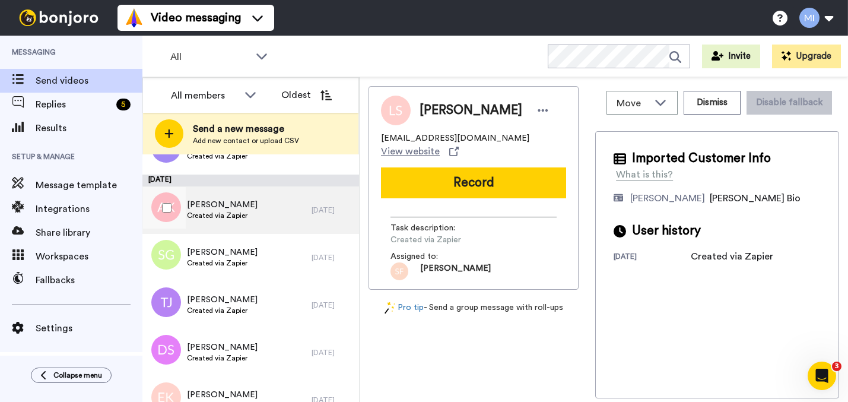
click at [259, 220] on div "A J Keogh Created via Zapier" at bounding box center [226, 209] width 169 height 47
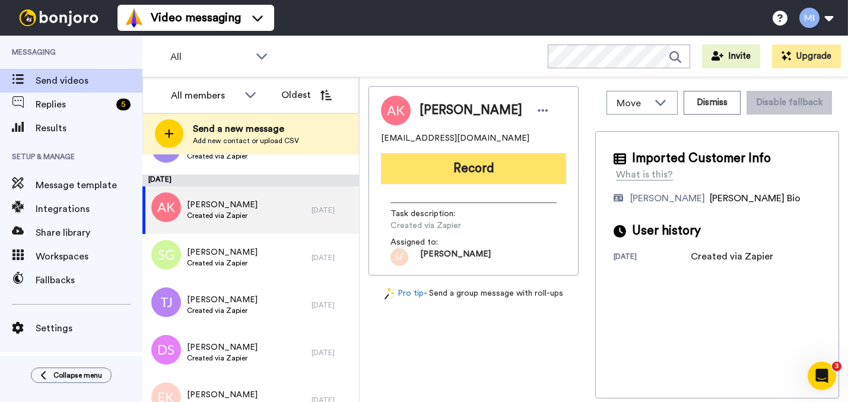
click at [495, 175] on button "Record" at bounding box center [473, 168] width 185 height 31
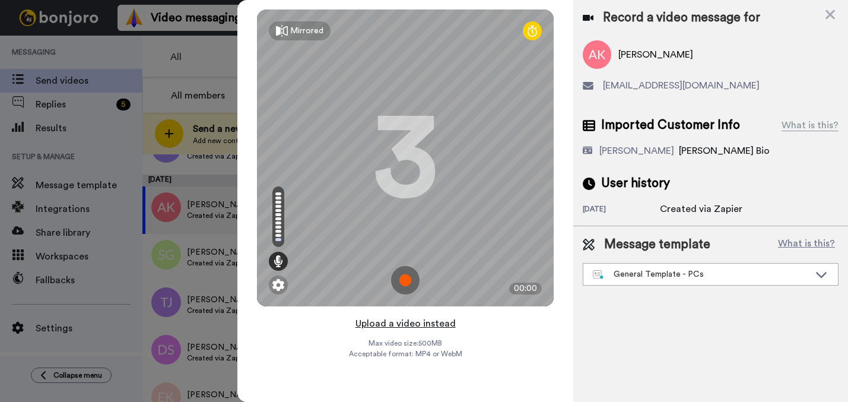
click at [389, 325] on button "Upload a video instead" at bounding box center [405, 323] width 107 height 15
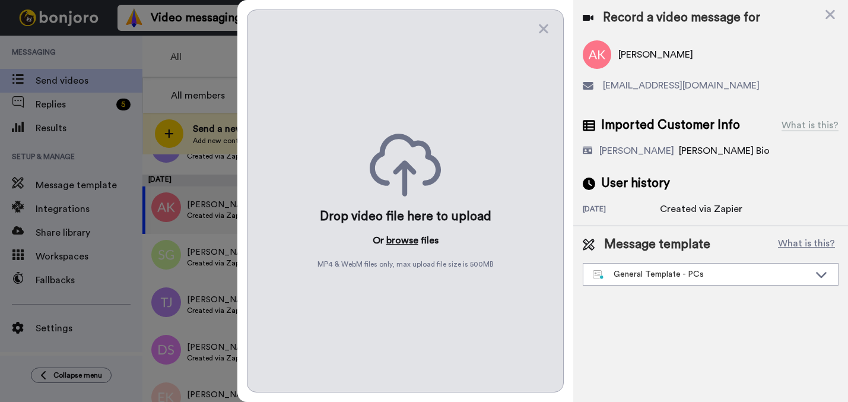
click at [407, 234] on button "browse" at bounding box center [402, 240] width 32 height 14
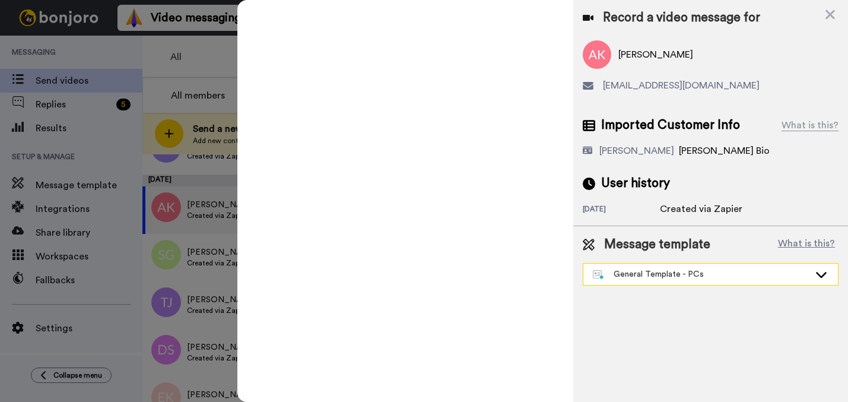
click at [627, 277] on div "General Template - PCs" at bounding box center [701, 274] width 217 height 12
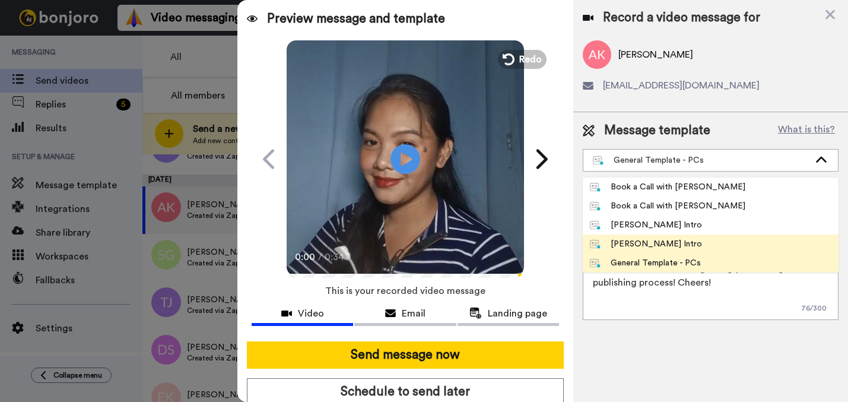
click at [631, 244] on div "[PERSON_NAME] Intro" at bounding box center [646, 244] width 112 height 12
type textarea "Hi {first_name|there}, I’m [PERSON_NAME] from Tellwell Publishing. Here's a qui…"
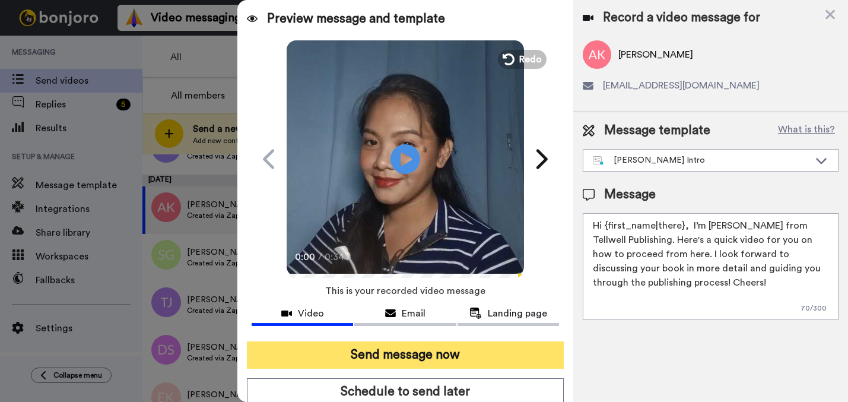
click at [481, 362] on button "Send message now" at bounding box center [405, 354] width 317 height 27
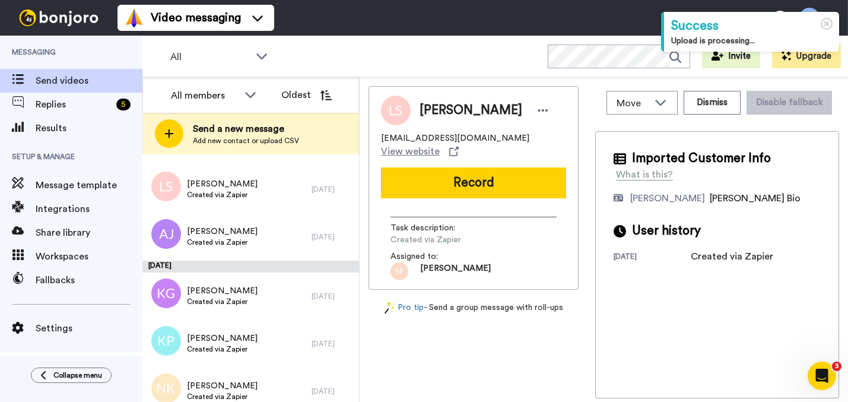
scroll to position [892, 0]
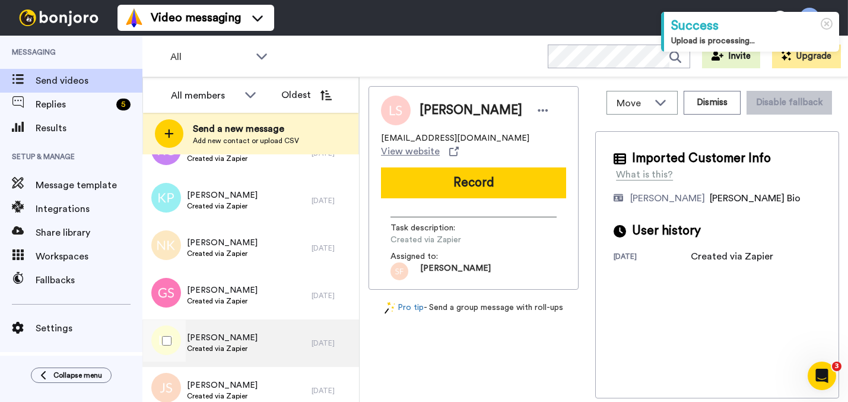
click at [265, 345] on div "[PERSON_NAME] Created via Zapier" at bounding box center [226, 342] width 169 height 47
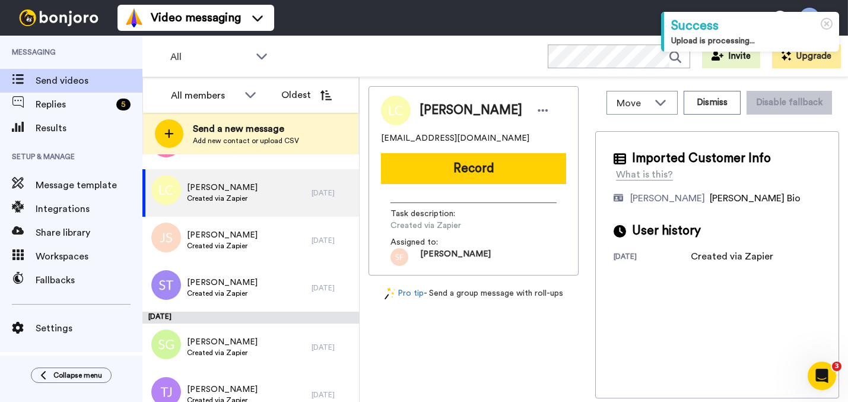
scroll to position [1048, 0]
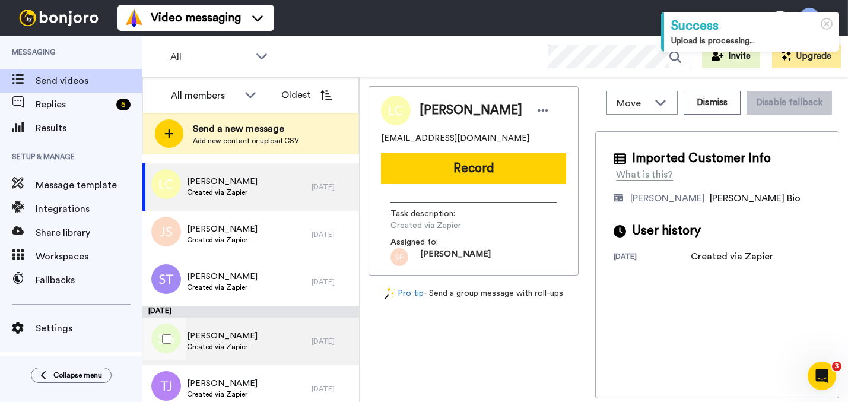
click at [281, 343] on div "[PERSON_NAME] Created via Zapier" at bounding box center [226, 341] width 169 height 47
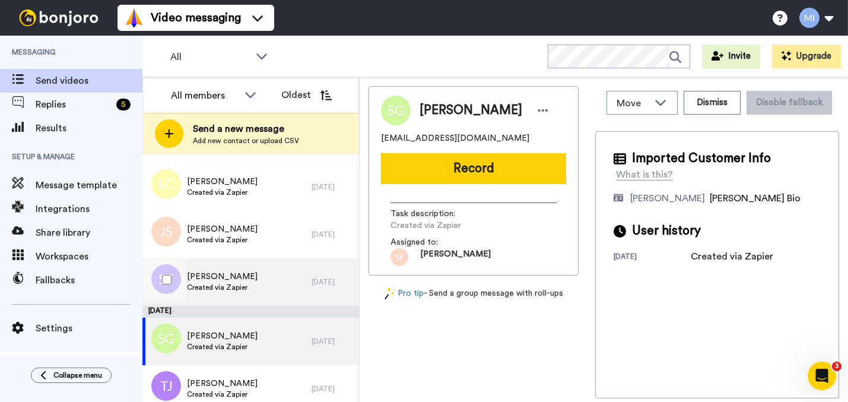
click at [274, 294] on div "[PERSON_NAME] Created via Zapier" at bounding box center [226, 281] width 169 height 47
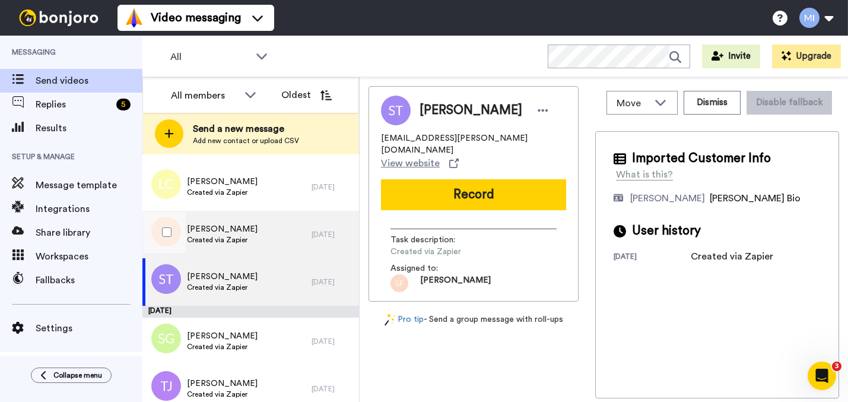
click at [278, 240] on div "[PERSON_NAME] Created via Zapier" at bounding box center [226, 234] width 169 height 47
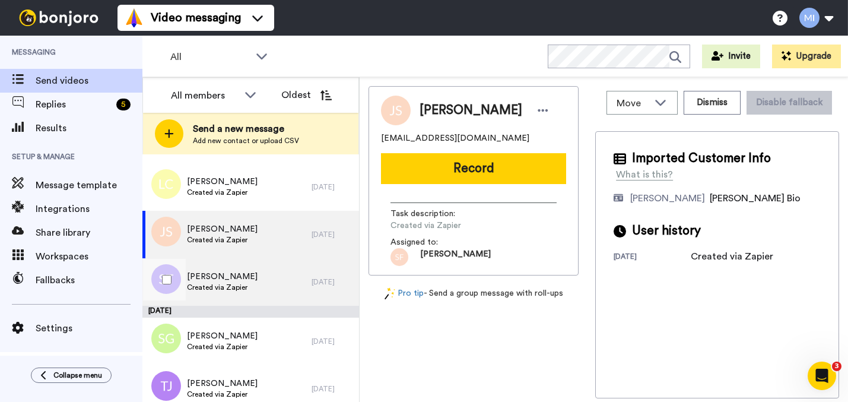
click at [268, 297] on div "[PERSON_NAME] Created via Zapier" at bounding box center [226, 281] width 169 height 47
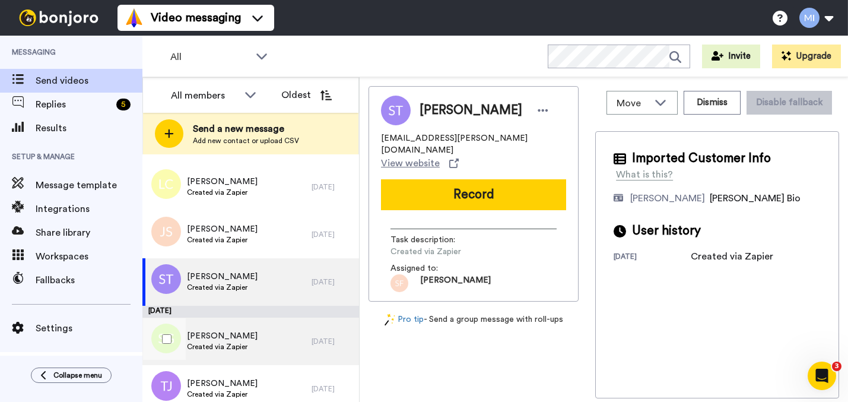
click at [253, 334] on div "[PERSON_NAME] Created via Zapier" at bounding box center [226, 341] width 169 height 47
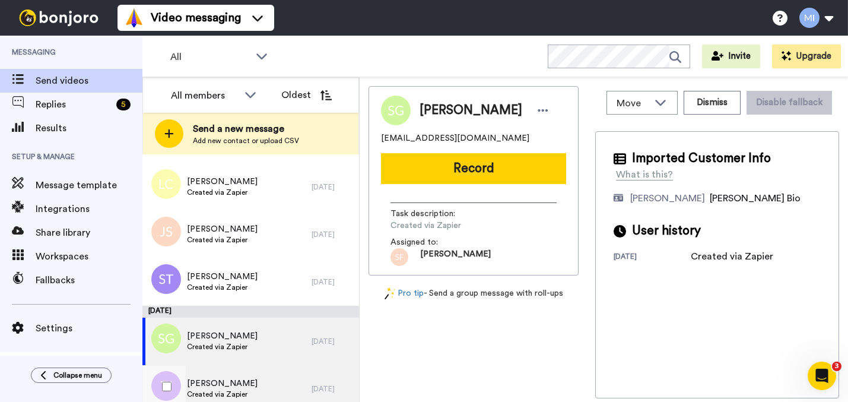
click at [241, 373] on div "[PERSON_NAME] Created via Zapier" at bounding box center [226, 388] width 169 height 47
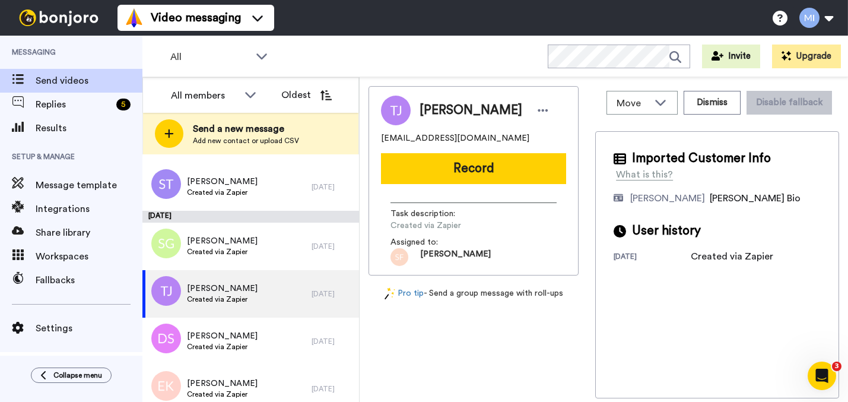
scroll to position [1228, 0]
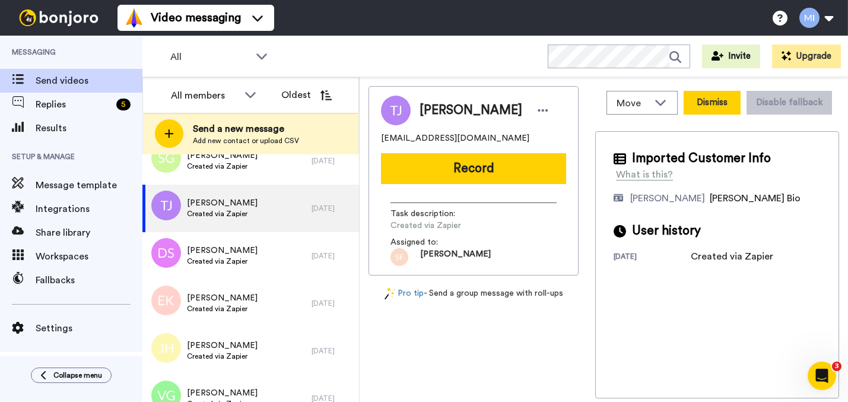
click at [707, 103] on button "Dismiss" at bounding box center [712, 103] width 57 height 24
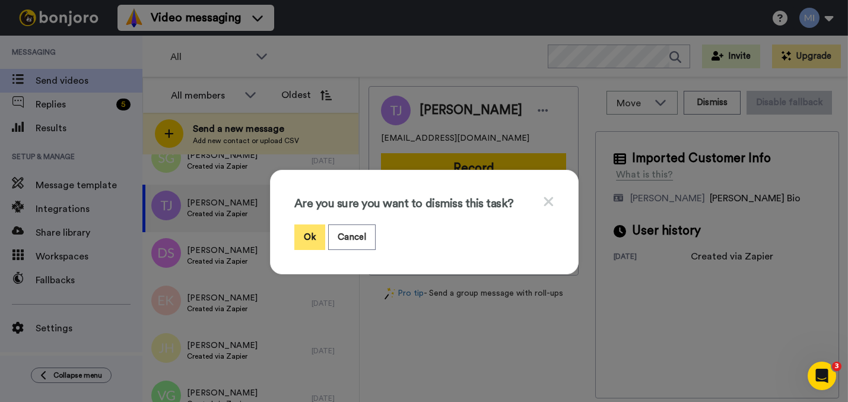
click at [318, 234] on button "Ok" at bounding box center [309, 237] width 31 height 26
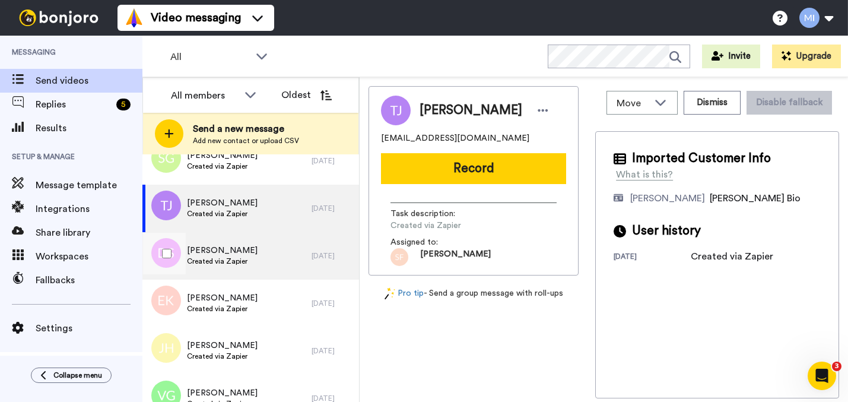
click at [283, 261] on div "[PERSON_NAME] Created via Zapier" at bounding box center [226, 255] width 169 height 47
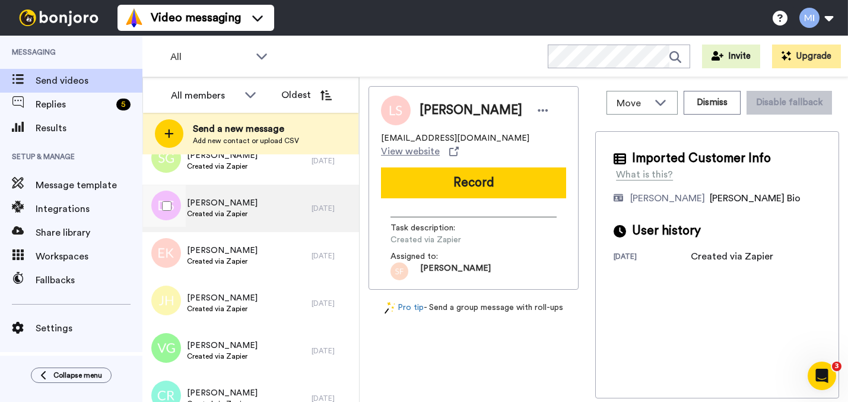
click at [293, 226] on div "[PERSON_NAME] Created via Zapier" at bounding box center [226, 208] width 169 height 47
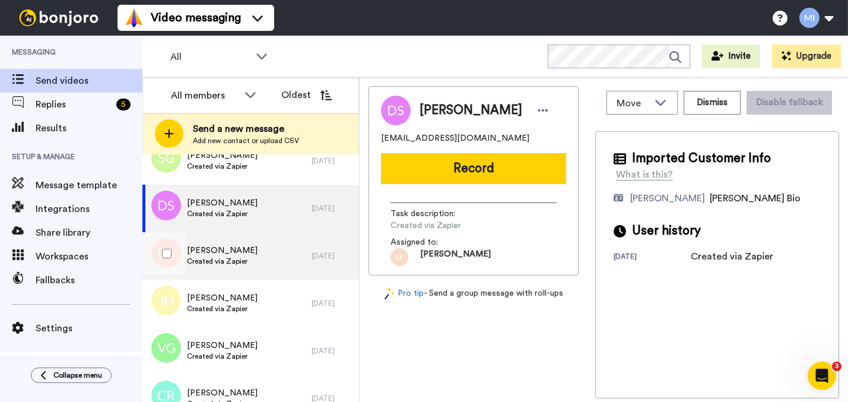
click at [291, 253] on div "Esther Kangau Created via Zapier" at bounding box center [226, 255] width 169 height 47
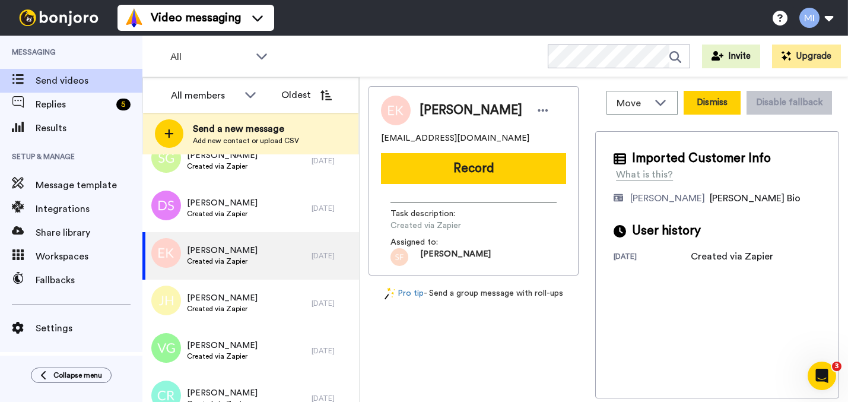
click at [716, 104] on button "Dismiss" at bounding box center [712, 103] width 57 height 24
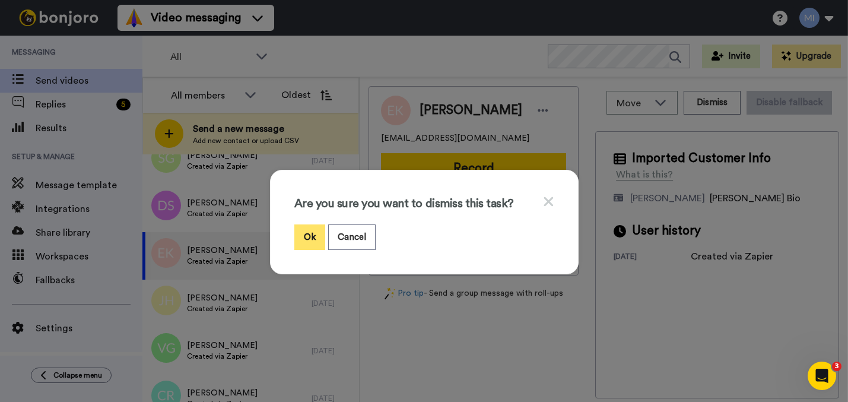
click at [306, 241] on button "Ok" at bounding box center [309, 237] width 31 height 26
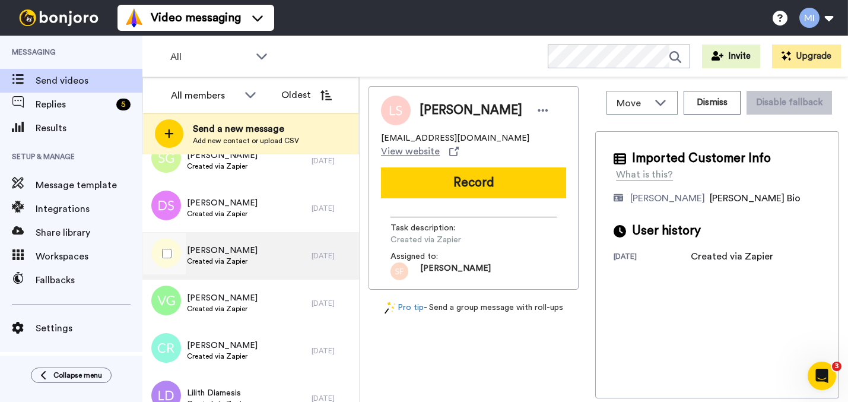
click at [306, 241] on div "Joi Holt Created via Zapier 9 days ago" at bounding box center [250, 255] width 217 height 47
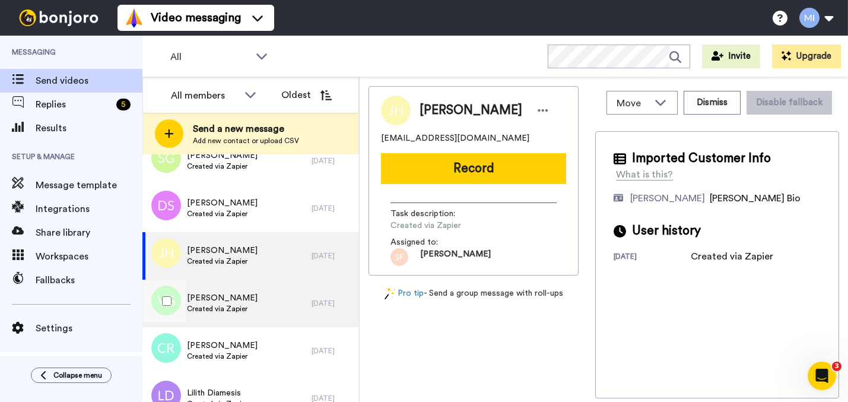
click at [281, 291] on div "[PERSON_NAME] Created via Zapier" at bounding box center [226, 303] width 169 height 47
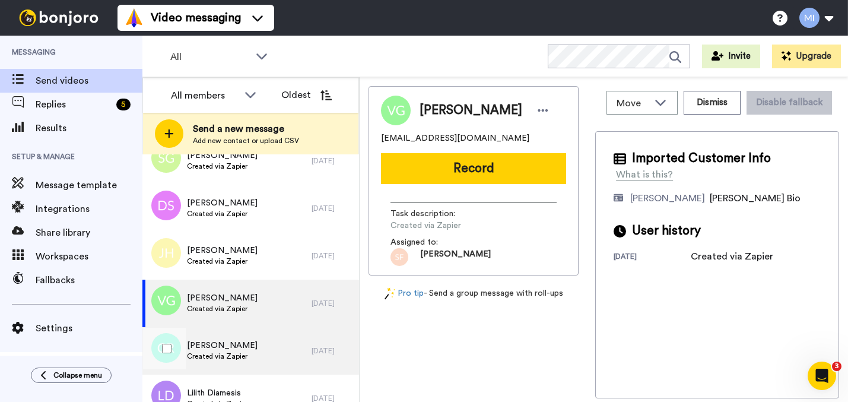
click at [264, 345] on div "Chloe Rustford Created via Zapier" at bounding box center [226, 350] width 169 height 47
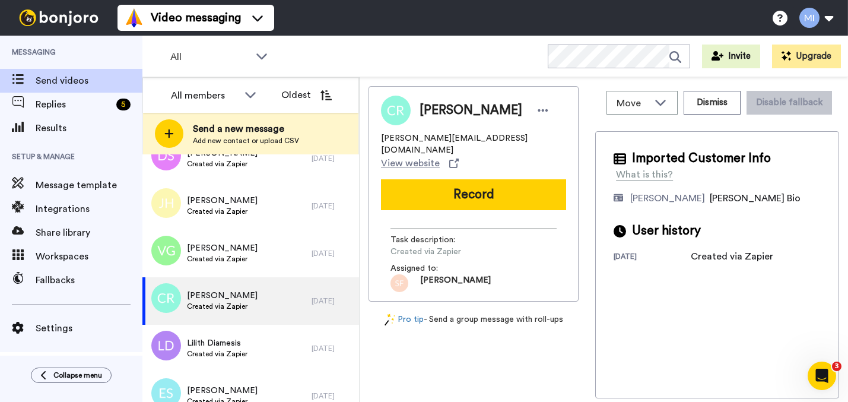
scroll to position [1296, 0]
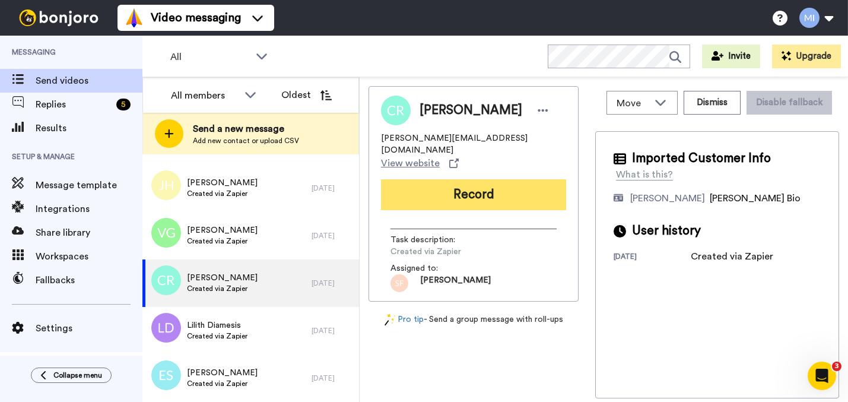
click at [532, 181] on button "Record" at bounding box center [473, 194] width 185 height 31
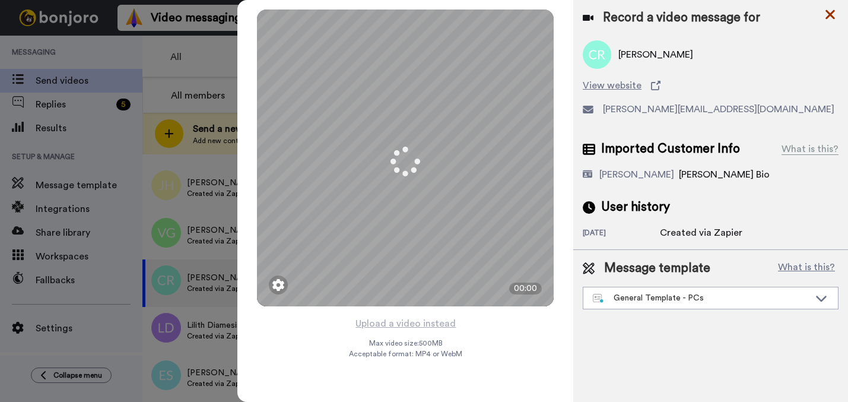
click at [830, 11] on icon at bounding box center [830, 14] width 12 height 15
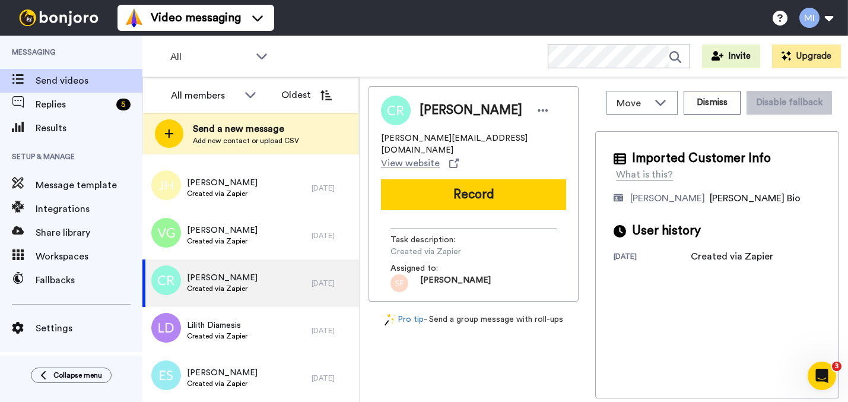
scroll to position [0, 0]
click at [708, 94] on button "Dismiss" at bounding box center [712, 103] width 57 height 24
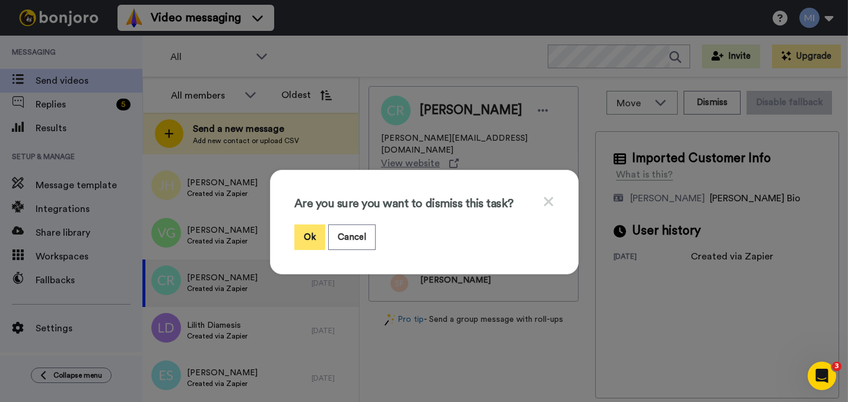
click at [306, 239] on button "Ok" at bounding box center [309, 237] width 31 height 26
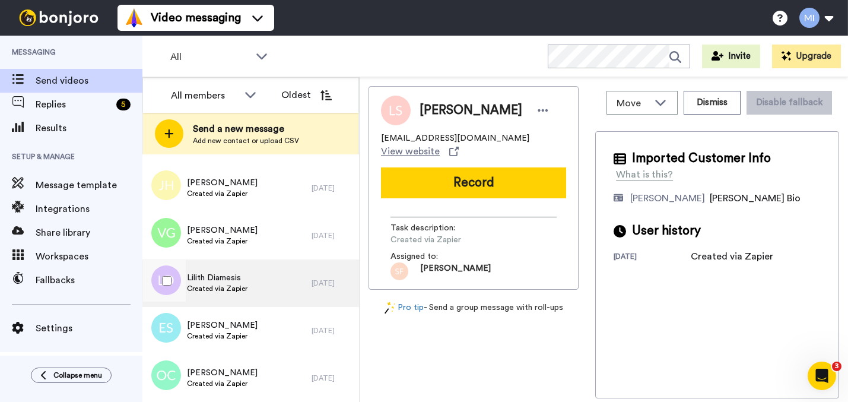
click at [268, 294] on div "Lilith Diamesis Created via Zapier" at bounding box center [226, 282] width 169 height 47
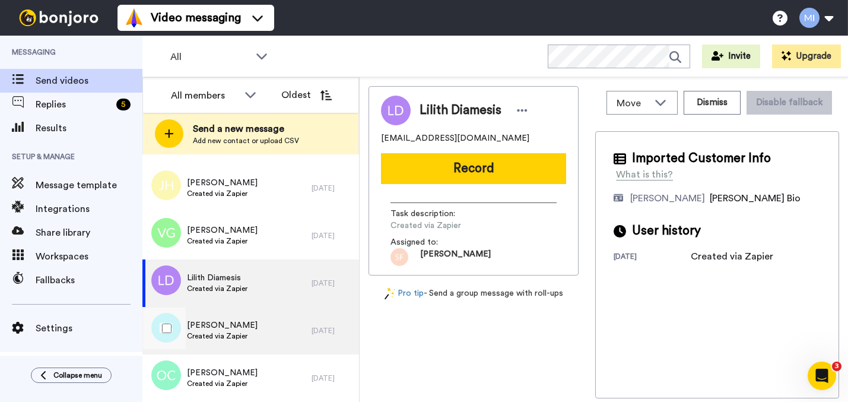
click at [259, 332] on div "Emily Stevenson Created via Zapier" at bounding box center [226, 330] width 169 height 47
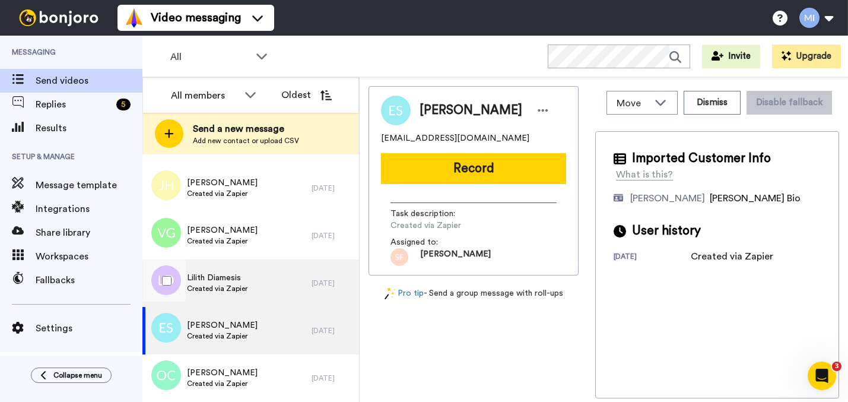
click at [278, 288] on div "Lilith Diamesis Created via Zapier" at bounding box center [226, 282] width 169 height 47
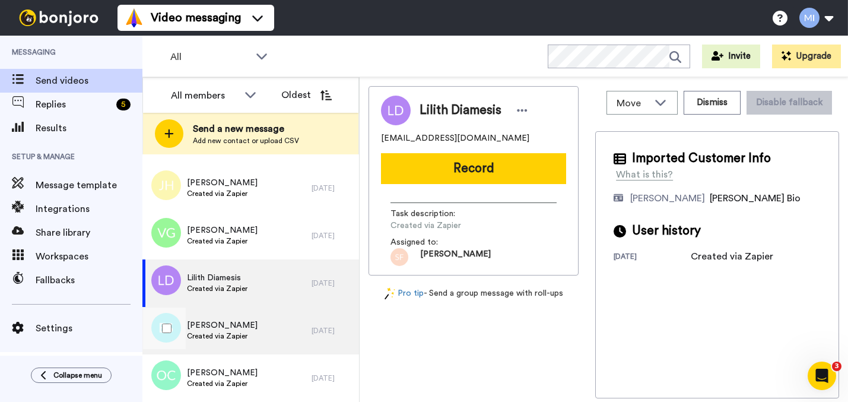
click at [258, 331] on div "Emily Stevenson Created via Zapier" at bounding box center [226, 330] width 169 height 47
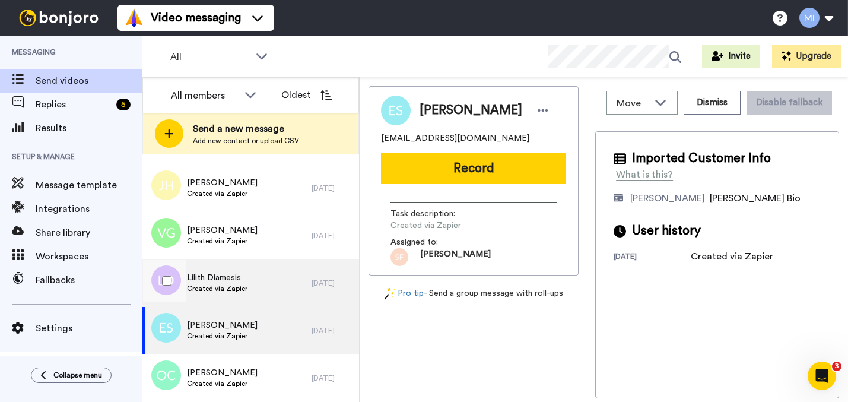
click at [277, 281] on div "Lilith Diamesis Created via Zapier" at bounding box center [226, 282] width 169 height 47
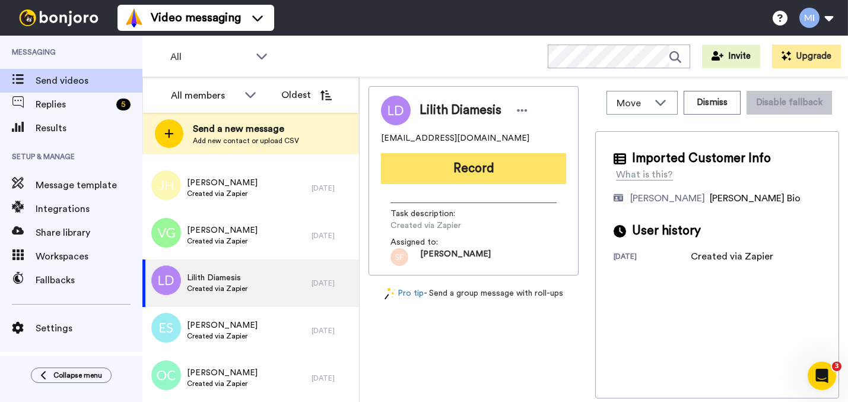
click at [505, 176] on button "Record" at bounding box center [473, 168] width 185 height 31
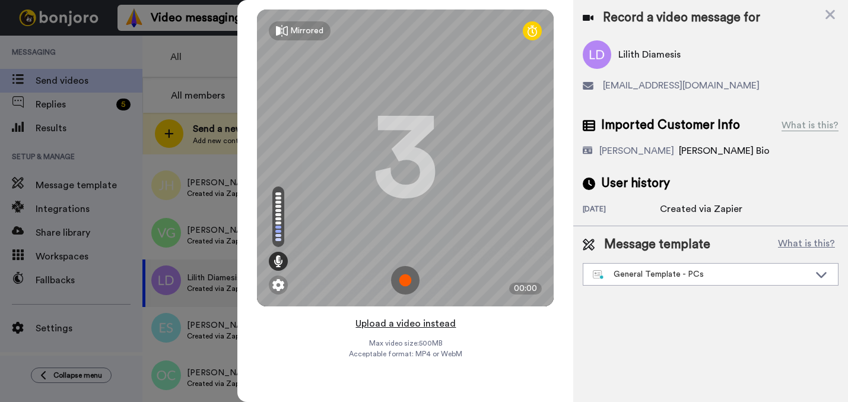
click at [433, 321] on button "Upload a video instead" at bounding box center [405, 323] width 107 height 15
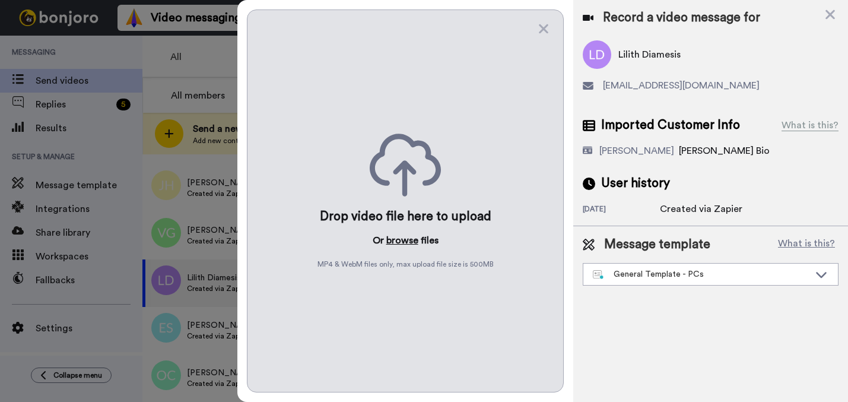
click at [411, 240] on button "browse" at bounding box center [402, 240] width 32 height 14
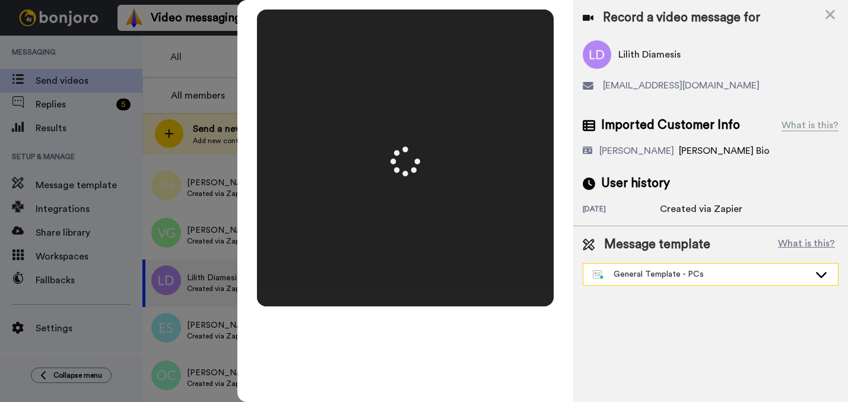
click at [646, 279] on div "General Template - PCs" at bounding box center [701, 274] width 217 height 12
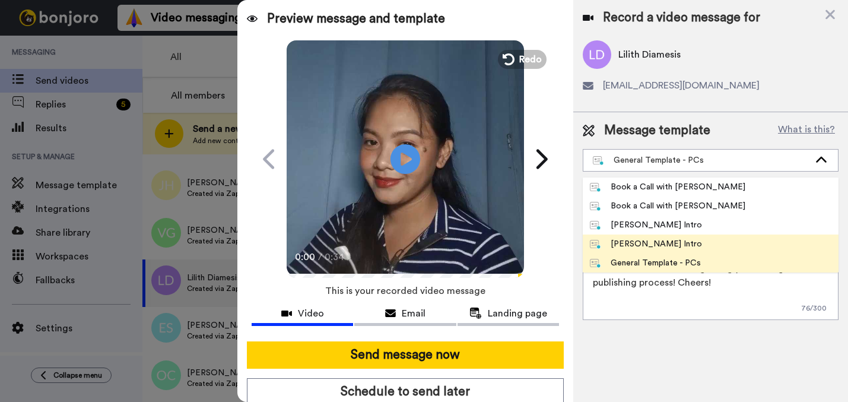
click at [640, 249] on div "[PERSON_NAME] Intro" at bounding box center [646, 244] width 112 height 12
type textarea "Hi {first_name|there}, I’m [PERSON_NAME] from Tellwell Publishing. Here's a qui…"
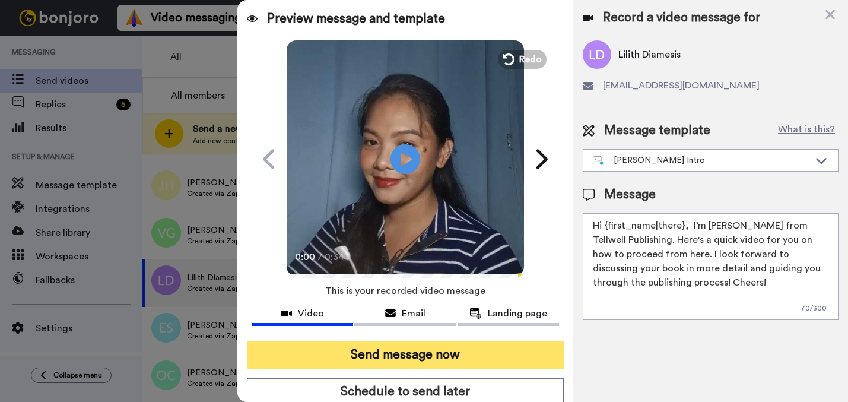
click at [496, 368] on button "Send message now" at bounding box center [405, 354] width 317 height 27
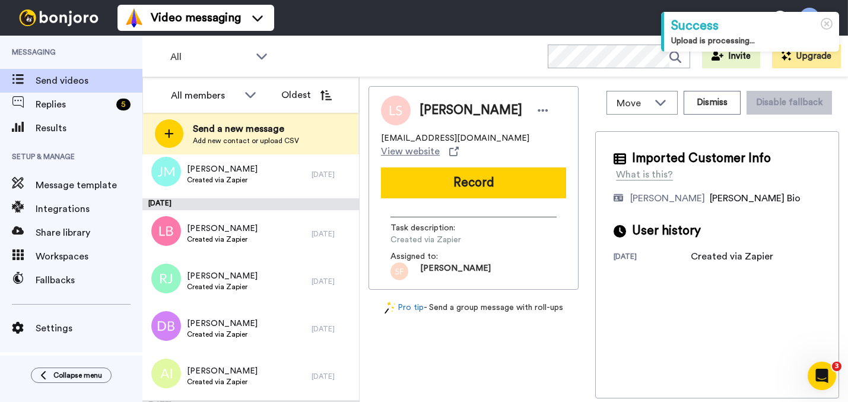
drag, startPoint x: 359, startPoint y: 191, endPoint x: 359, endPoint y: 212, distance: 22.0
click at [359, 212] on div "July 19 Lindsey Scholl Created via Zapier 23 days ago Bessie Foster Created via…" at bounding box center [250, 278] width 217 height 248
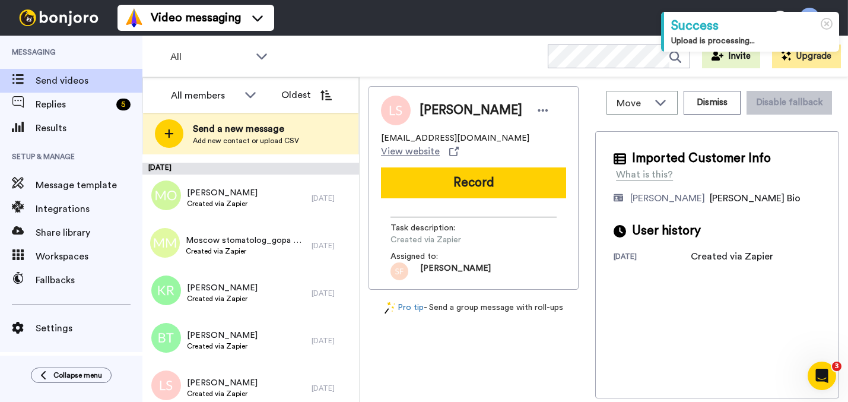
scroll to position [559, 0]
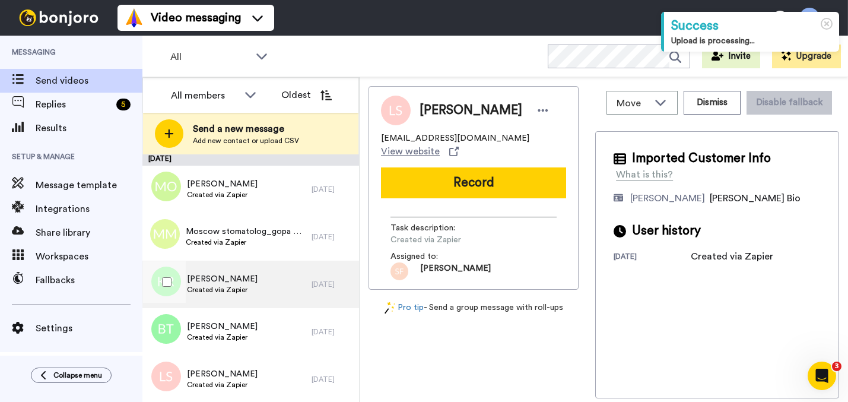
click at [242, 296] on div "Katie Richard Created via Zapier" at bounding box center [226, 284] width 169 height 47
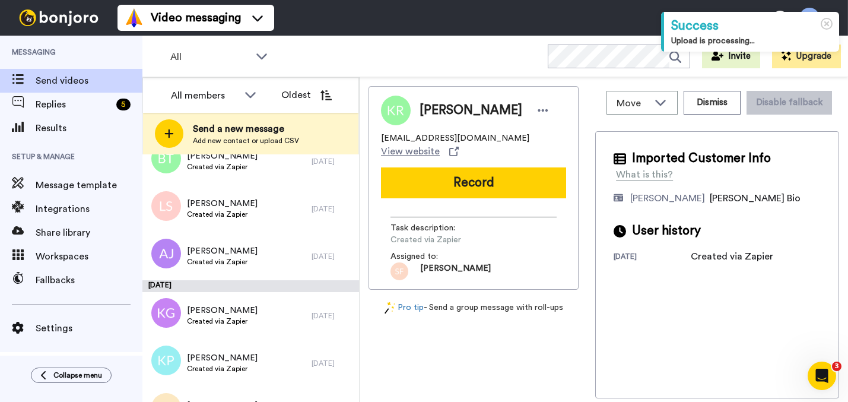
scroll to position [725, 0]
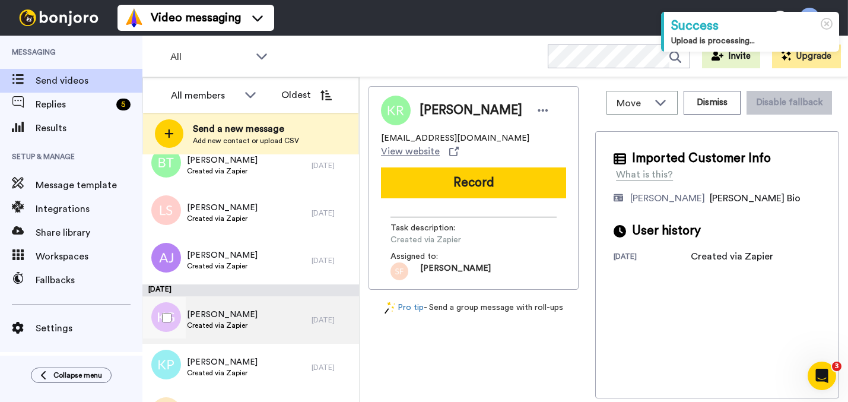
click at [267, 330] on div "Kimberly Gregory Created via Zapier" at bounding box center [226, 319] width 169 height 47
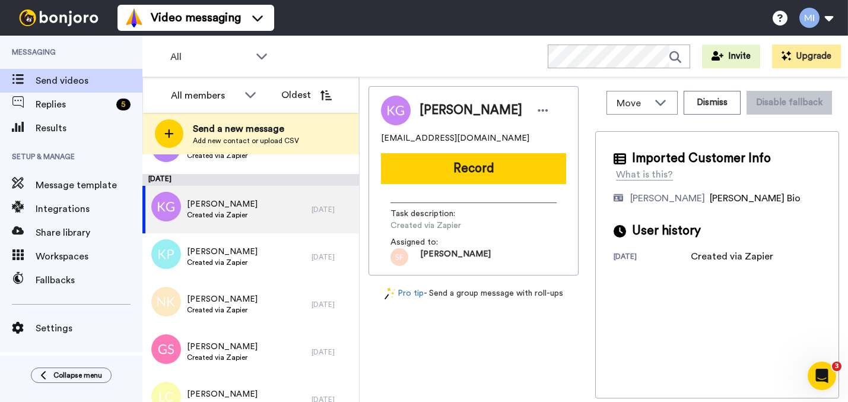
scroll to position [845, 0]
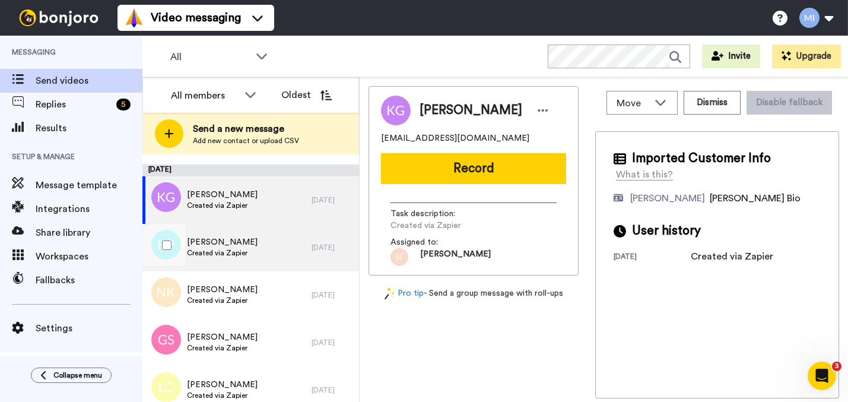
click at [248, 245] on div "Kim Pierre Created via Zapier" at bounding box center [226, 247] width 169 height 47
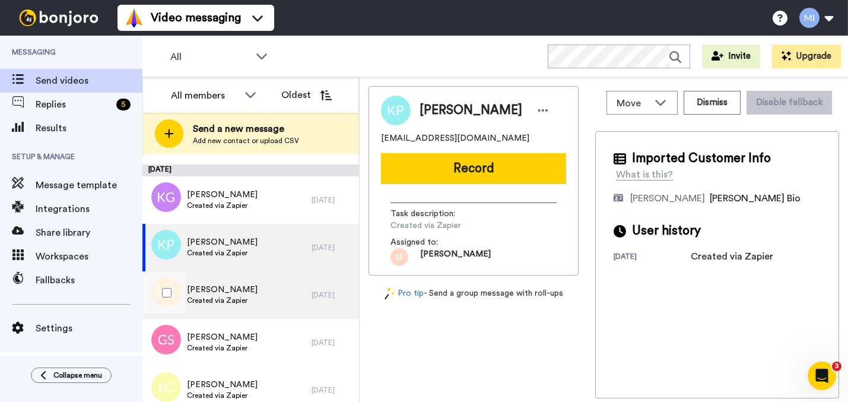
click at [248, 286] on div "Nina Kitchen Created via Zapier" at bounding box center [226, 294] width 169 height 47
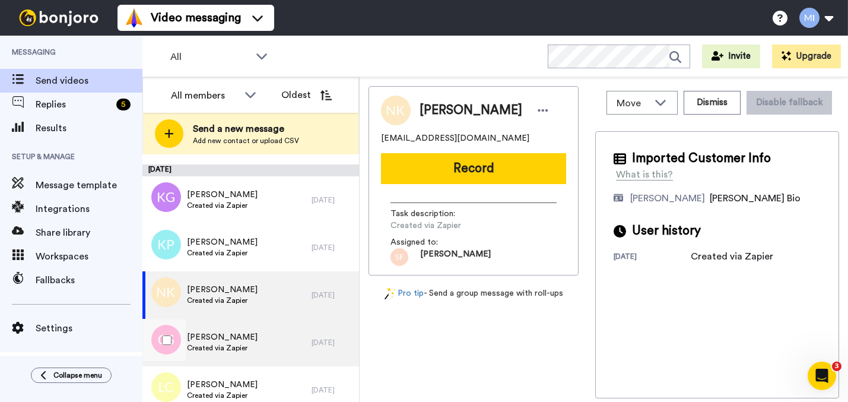
click at [244, 325] on div "Glenn Short Created via Zapier" at bounding box center [226, 342] width 169 height 47
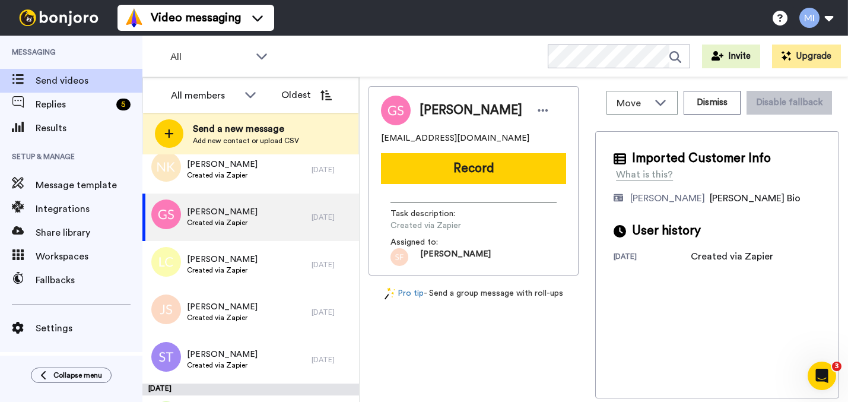
scroll to position [979, 0]
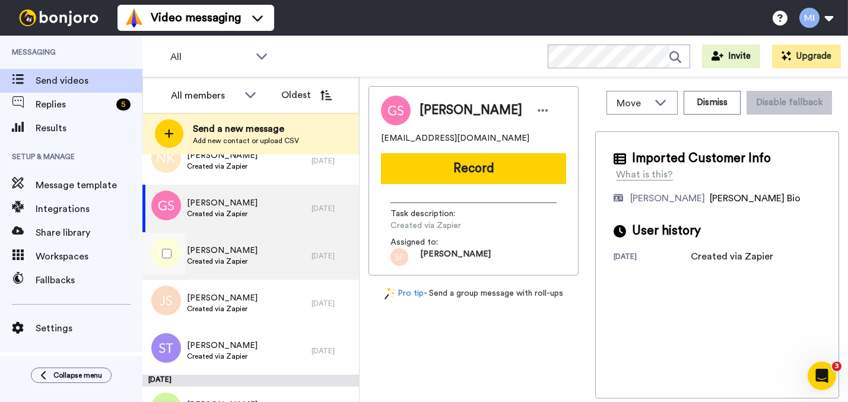
click at [278, 264] on div "Lakisha Cole Created via Zapier" at bounding box center [226, 255] width 169 height 47
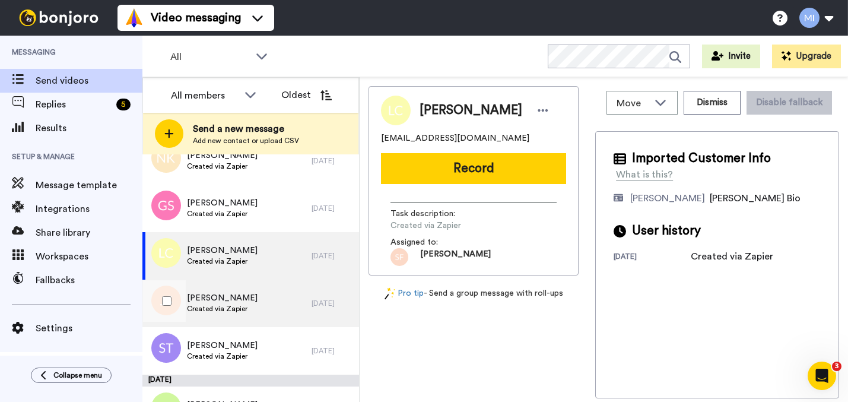
click at [278, 305] on div "Jonitta Spriggs Created via Zapier" at bounding box center [226, 303] width 169 height 47
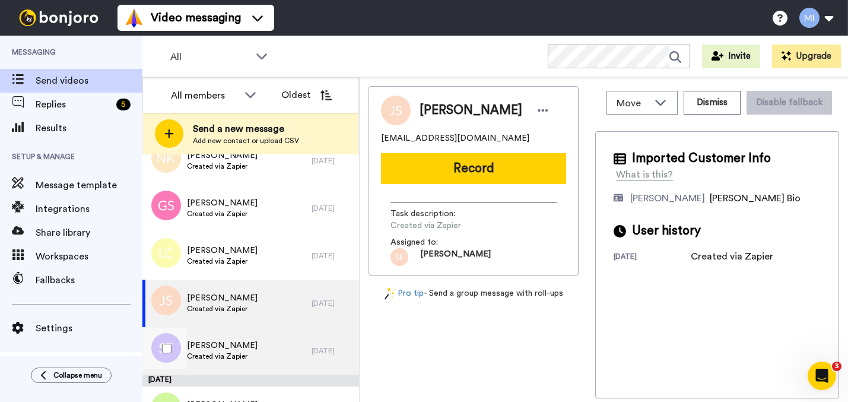
click at [269, 347] on div "Shad Tomkinson Created via Zapier" at bounding box center [226, 350] width 169 height 47
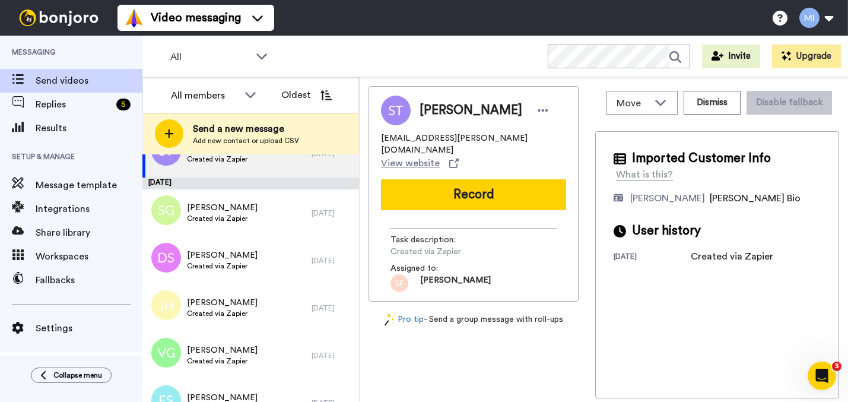
scroll to position [1235, 0]
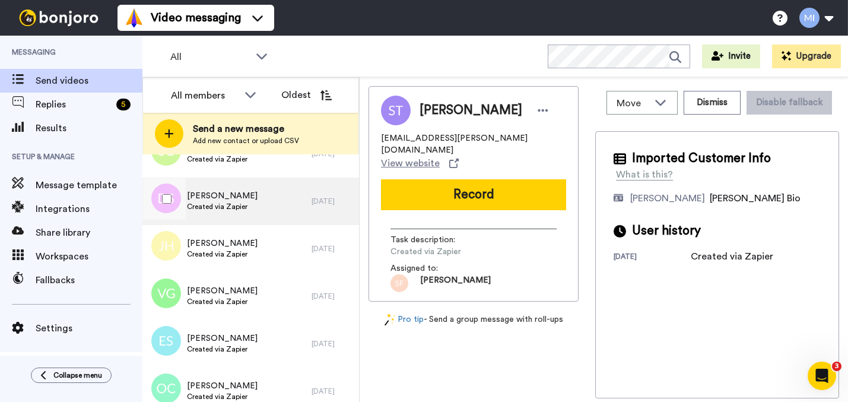
click at [275, 183] on div "Daniel Subach Created via Zapier" at bounding box center [226, 200] width 169 height 47
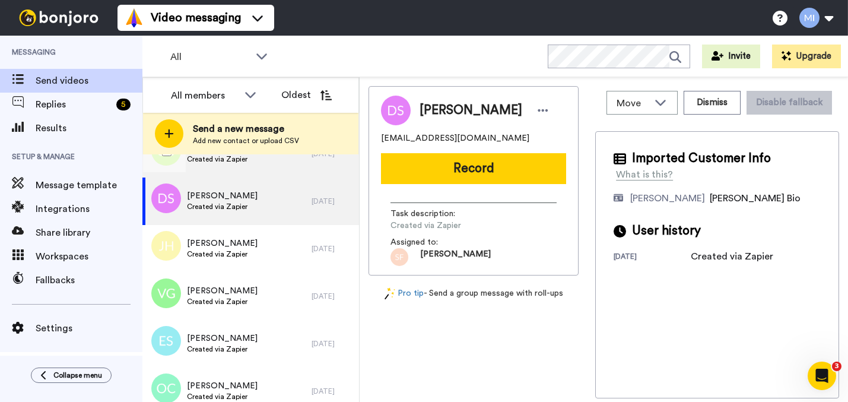
click at [277, 161] on div "Shanda Green Created via Zapier" at bounding box center [226, 153] width 169 height 47
click at [277, 180] on div "Daniel Subach Created via Zapier" at bounding box center [226, 200] width 169 height 47
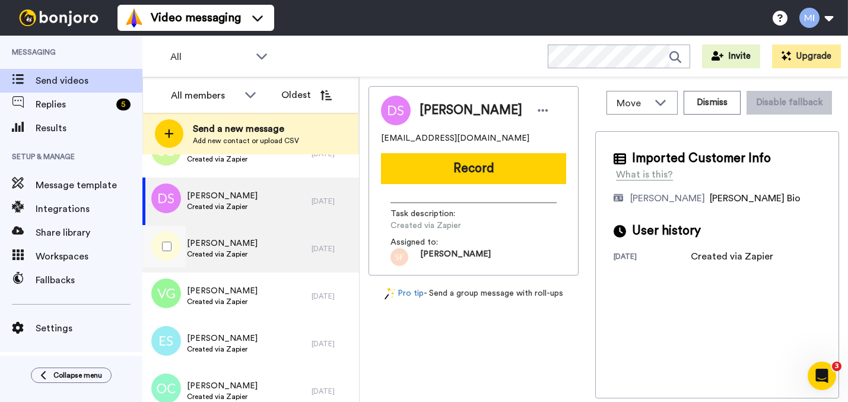
click at [274, 242] on div "Joi Holt Created via Zapier" at bounding box center [226, 248] width 169 height 47
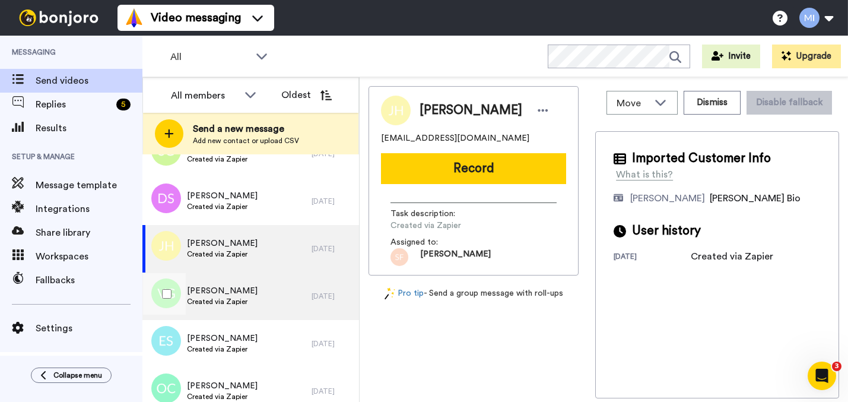
click at [254, 297] on div "Verdell Goodwin Created via Zapier" at bounding box center [226, 295] width 169 height 47
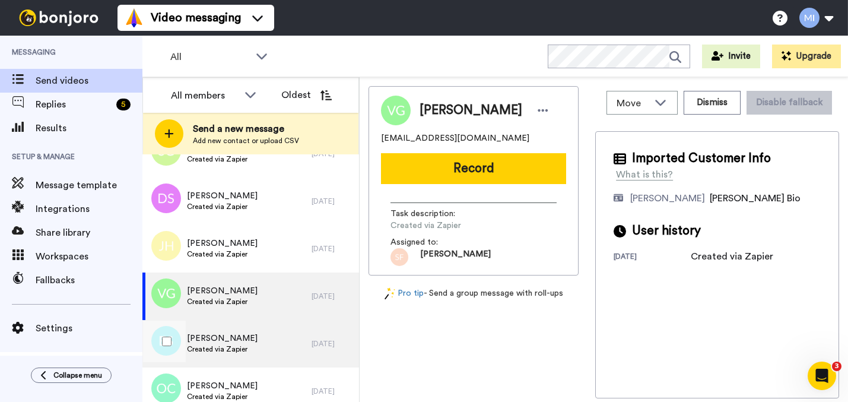
click at [250, 329] on div "Emily Stevenson Created via Zapier" at bounding box center [226, 343] width 169 height 47
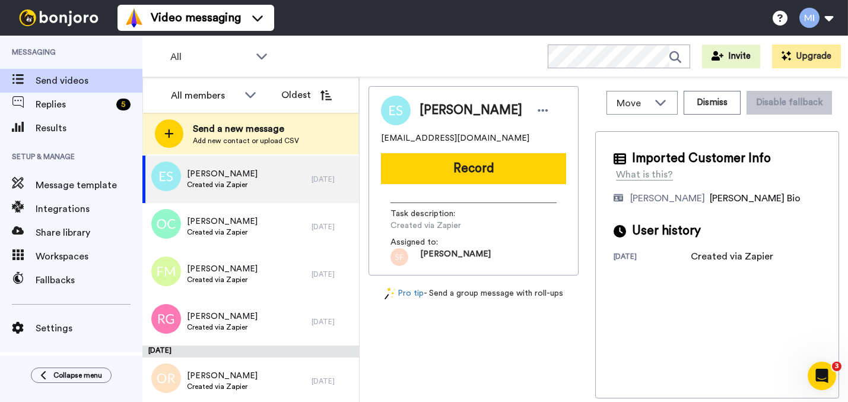
scroll to position [1432, 0]
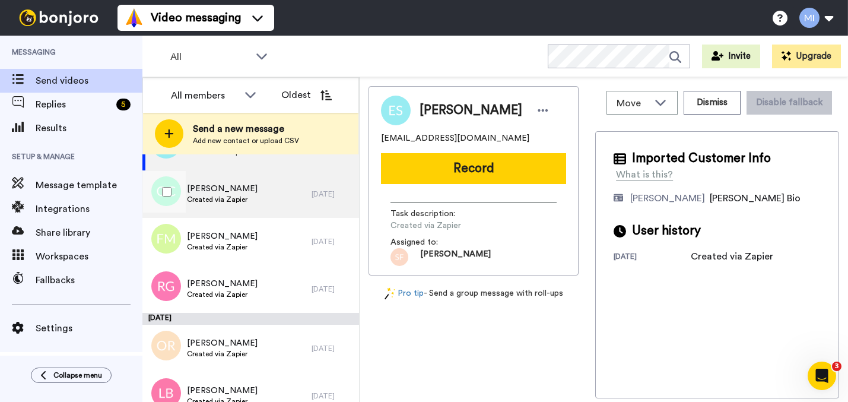
click at [280, 198] on div "Orla Crowley Created via Zapier" at bounding box center [226, 193] width 169 height 47
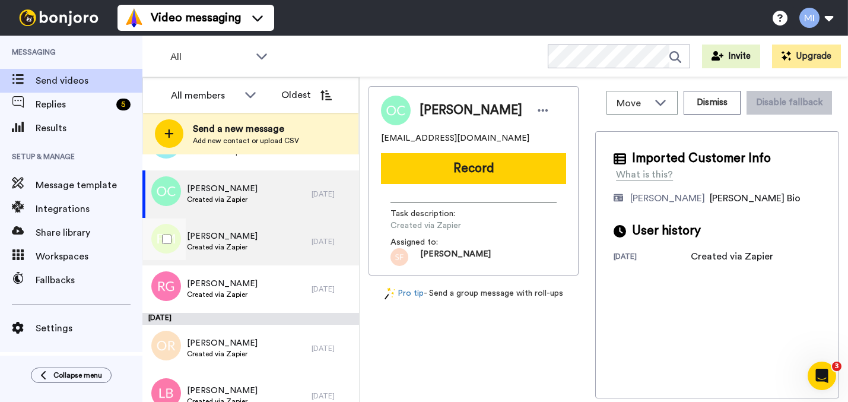
click at [279, 237] on div "Frank Manshi Created via Zapier" at bounding box center [226, 241] width 169 height 47
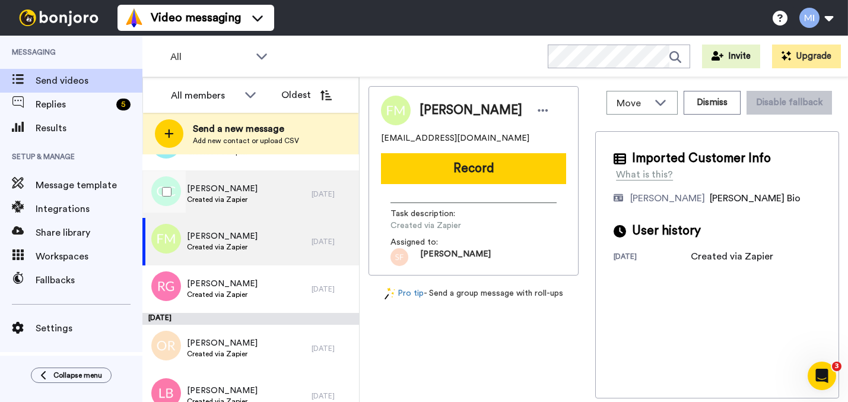
click at [280, 208] on div "Orla Crowley Created via Zapier" at bounding box center [226, 193] width 169 height 47
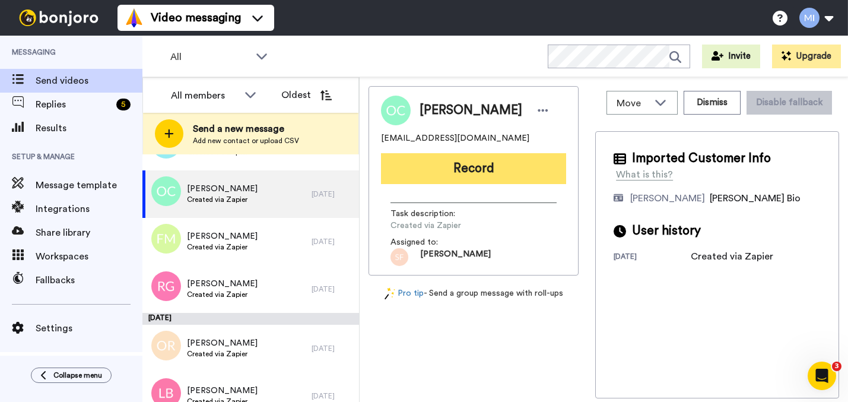
click at [456, 181] on button "Record" at bounding box center [473, 168] width 185 height 31
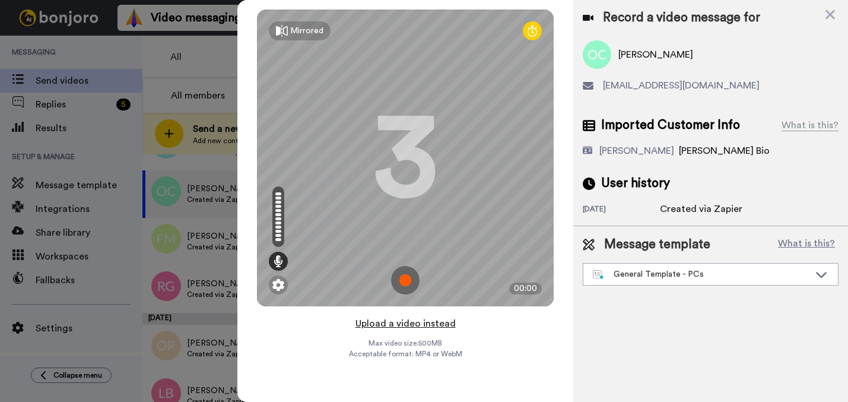
click at [389, 323] on button "Upload a video instead" at bounding box center [405, 323] width 107 height 15
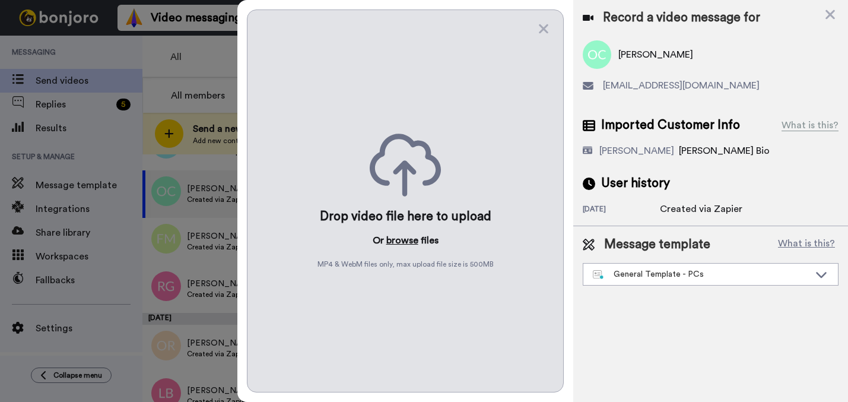
click at [398, 243] on button "browse" at bounding box center [402, 240] width 32 height 14
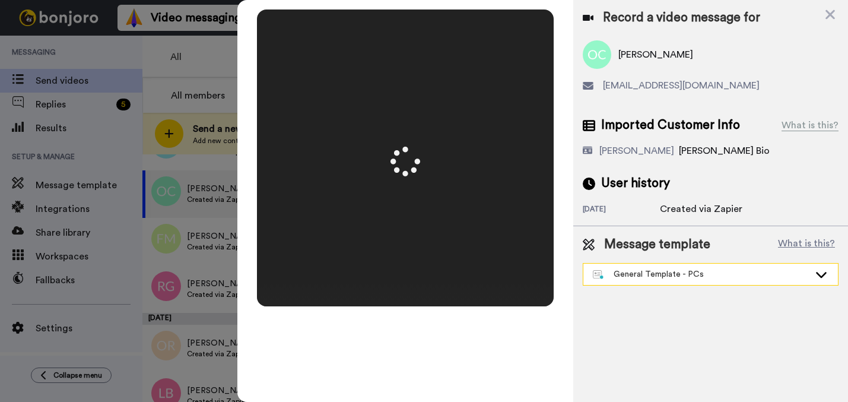
click at [677, 271] on div "General Template - PCs" at bounding box center [701, 274] width 217 height 12
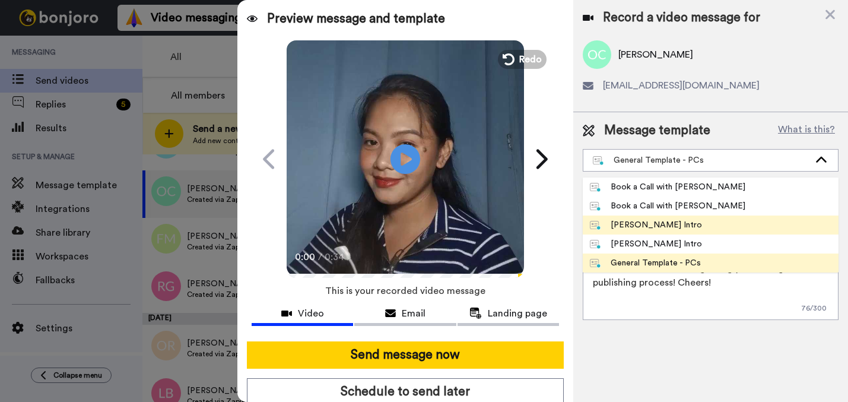
click at [671, 231] on li "Josephine Bonjoro Intro" at bounding box center [711, 224] width 256 height 19
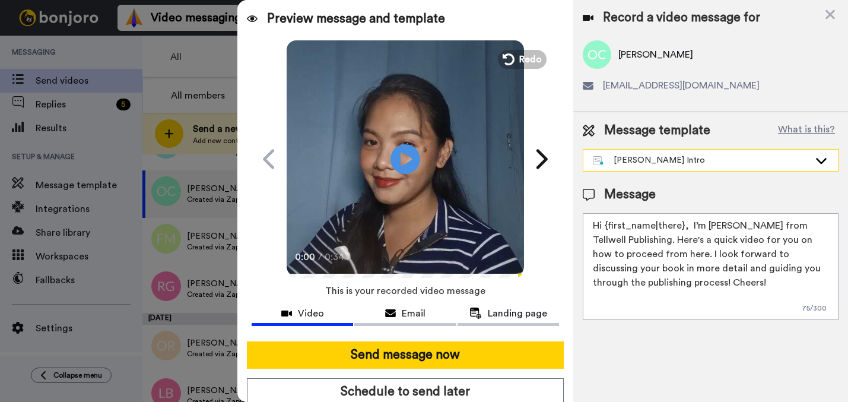
click at [674, 166] on div "Josephine Bonjoro Intro" at bounding box center [710, 160] width 255 height 21
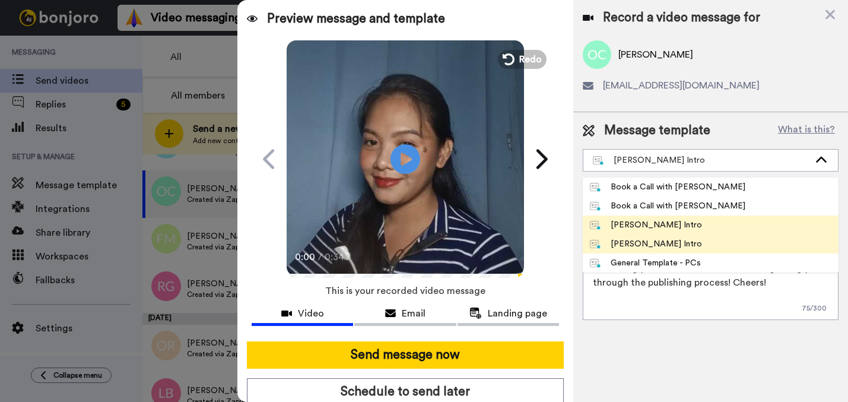
click at [648, 240] on div "Marjorie Bonjoro Intro" at bounding box center [646, 244] width 112 height 12
type textarea "Hi {first_name|there}, I’m Marjorie from Tellwell Publishing. Here's a quick vi…"
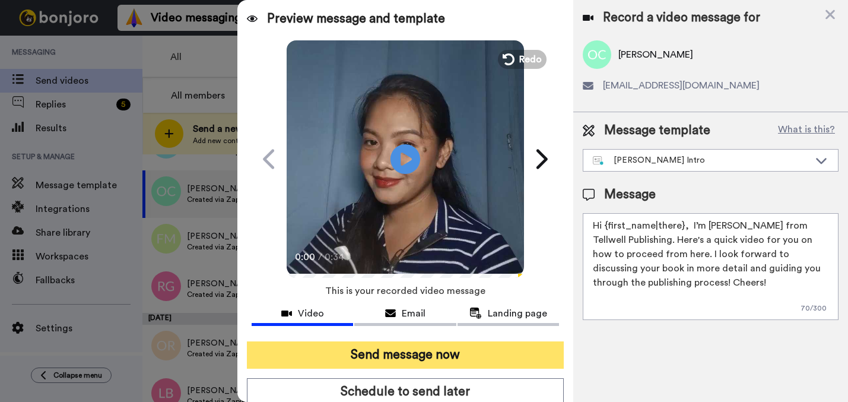
click at [528, 347] on button "Send message now" at bounding box center [405, 354] width 317 height 27
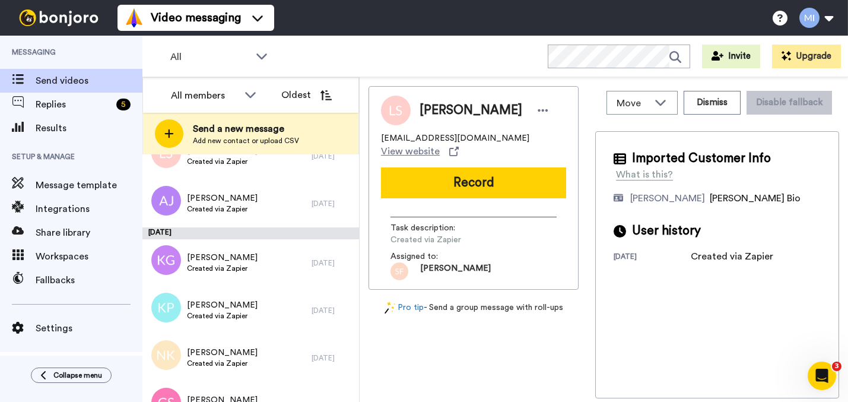
scroll to position [789, 0]
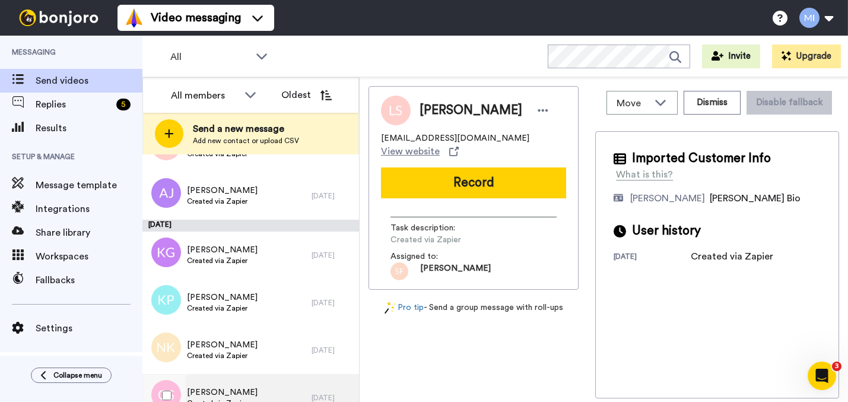
click at [217, 398] on span "Created via Zapier" at bounding box center [222, 402] width 71 height 9
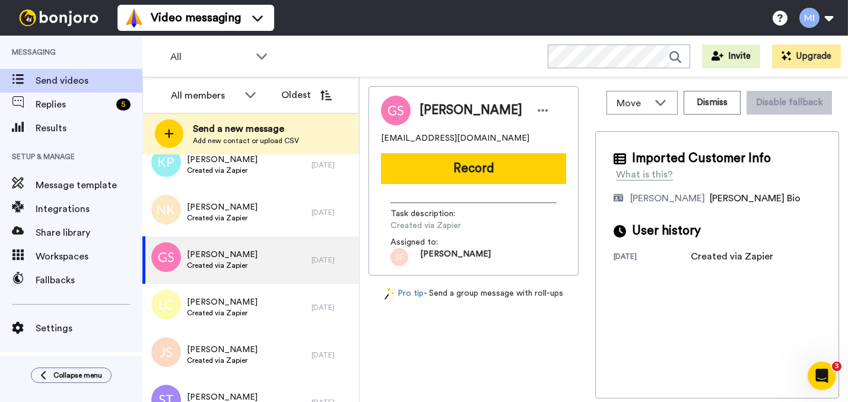
scroll to position [1011, 0]
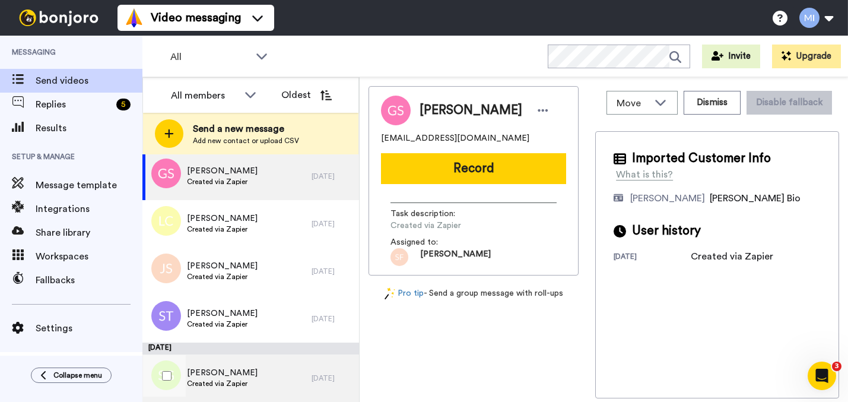
click at [280, 394] on div "[PERSON_NAME] Created via Zapier" at bounding box center [226, 377] width 169 height 47
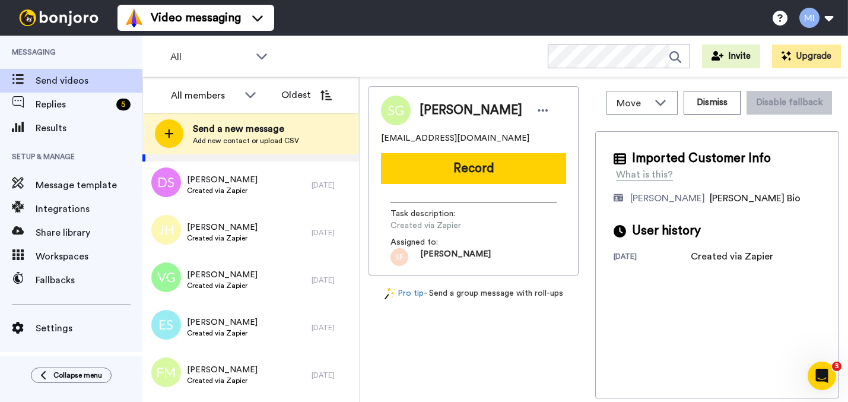
scroll to position [1254, 0]
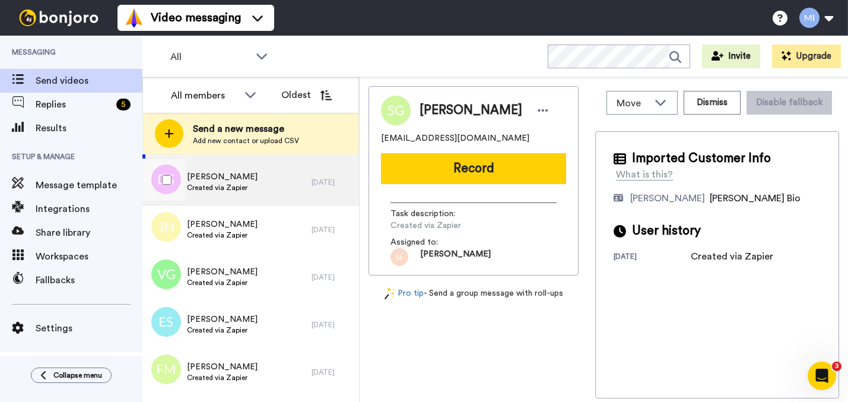
click at [250, 198] on div "[PERSON_NAME] Created via Zapier" at bounding box center [226, 181] width 169 height 47
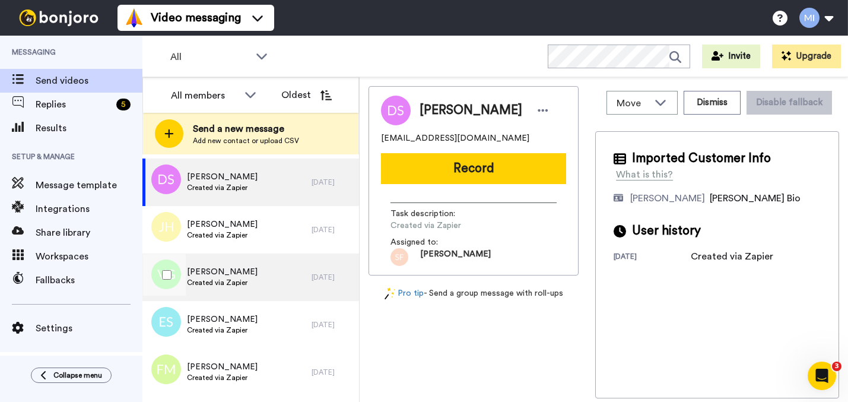
click at [236, 294] on div "[PERSON_NAME] Created via Zapier" at bounding box center [226, 276] width 169 height 47
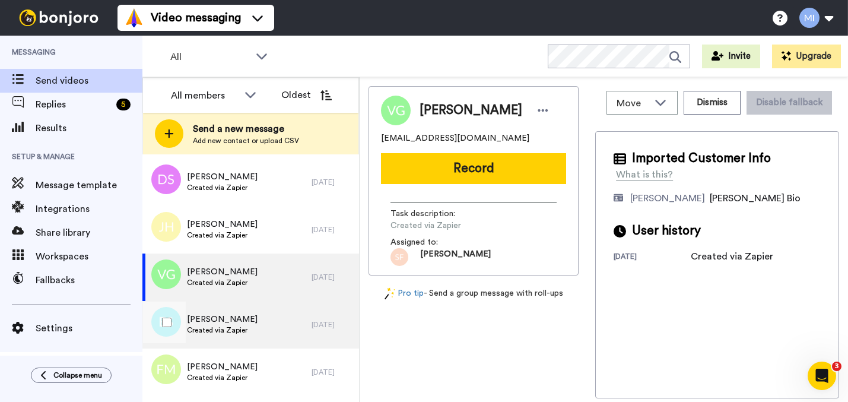
click at [239, 317] on span "[PERSON_NAME]" at bounding box center [222, 319] width 71 height 12
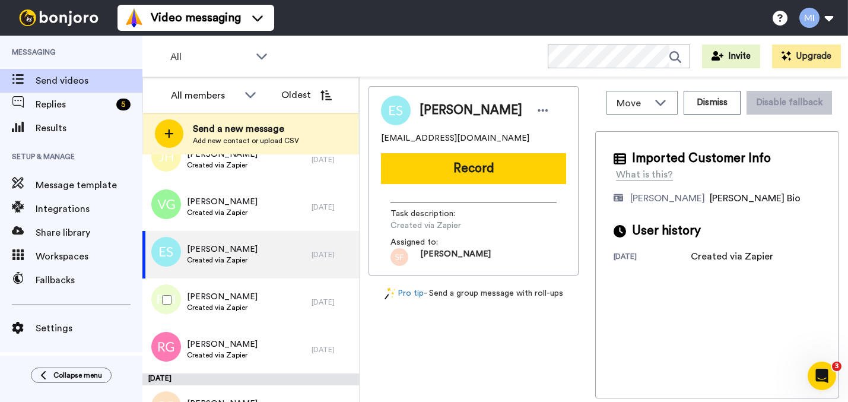
scroll to position [1325, 0]
click at [239, 317] on div "[PERSON_NAME] Created via Zapier" at bounding box center [226, 300] width 169 height 47
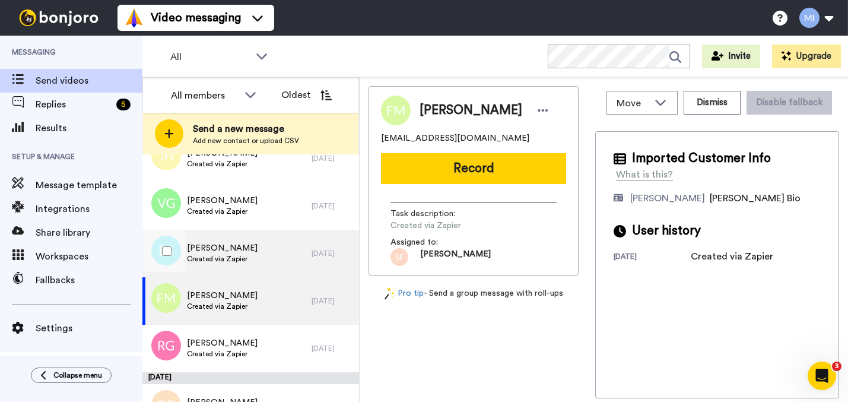
click at [223, 260] on span "Created via Zapier" at bounding box center [222, 258] width 71 height 9
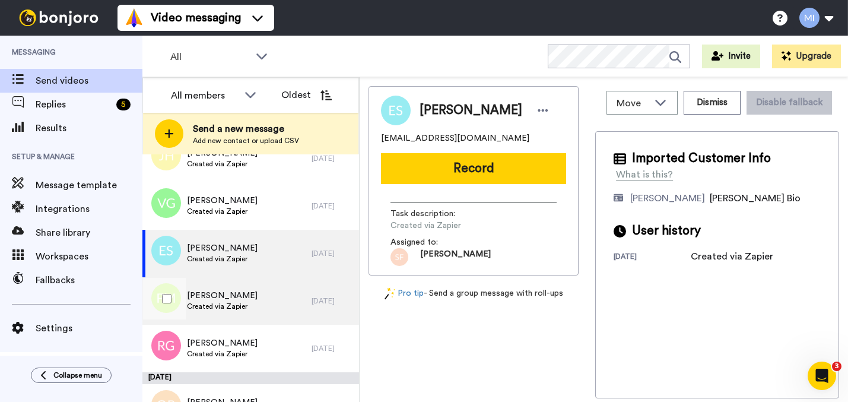
click at [206, 309] on span "Created via Zapier" at bounding box center [222, 306] width 71 height 9
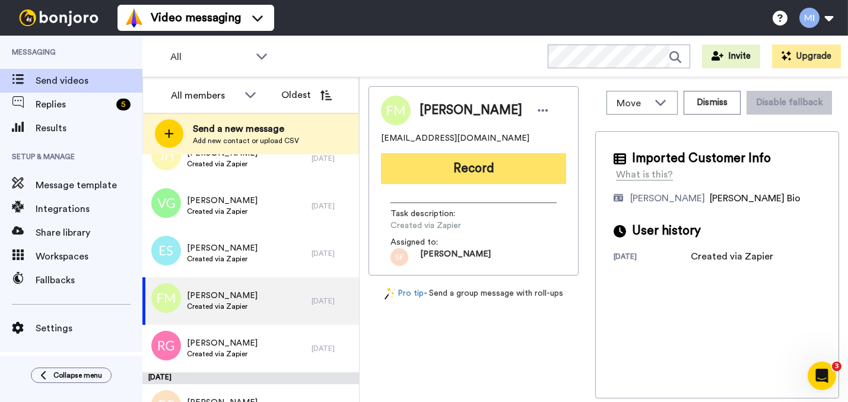
click at [541, 169] on button "Record" at bounding box center [473, 168] width 185 height 31
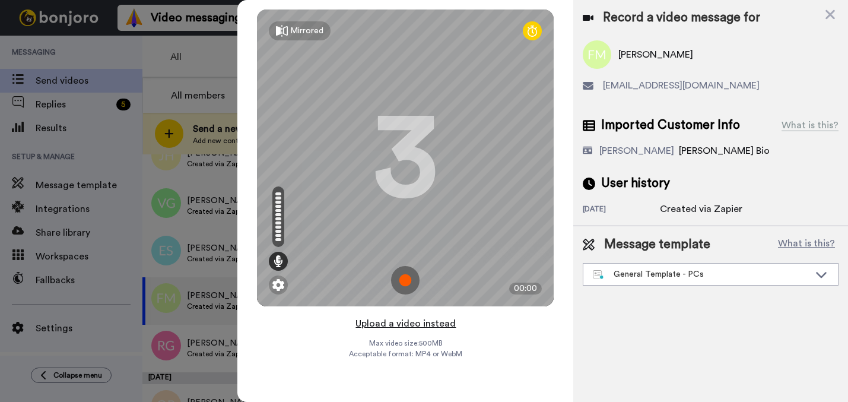
click at [383, 325] on button "Upload a video instead" at bounding box center [405, 323] width 107 height 15
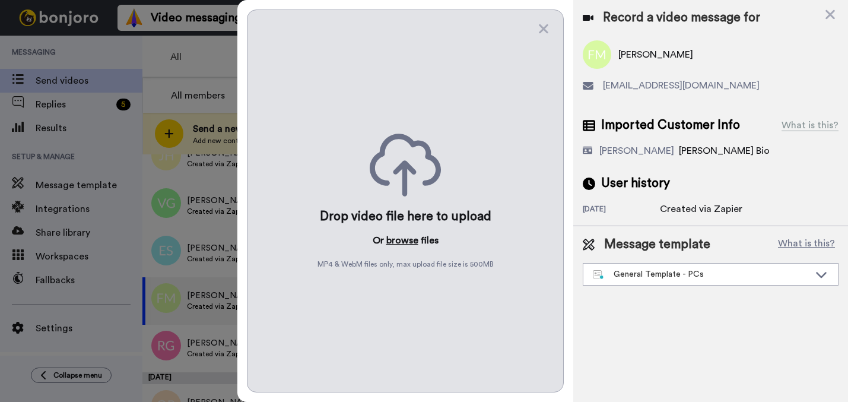
click at [407, 237] on button "browse" at bounding box center [402, 240] width 32 height 14
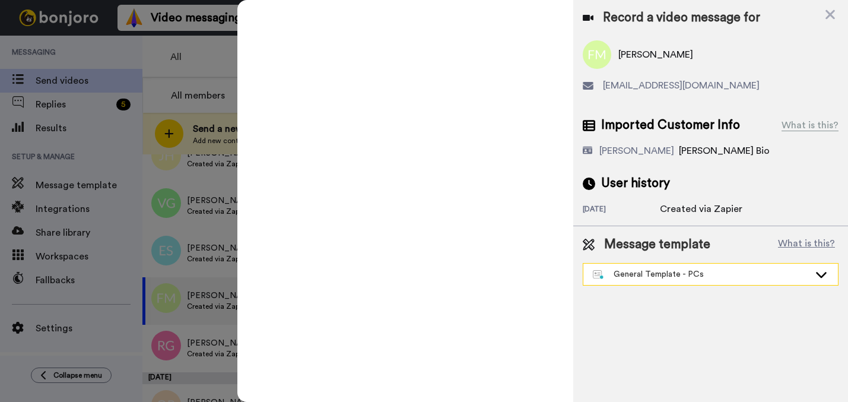
click at [655, 278] on div "General Template - PCs" at bounding box center [701, 274] width 217 height 12
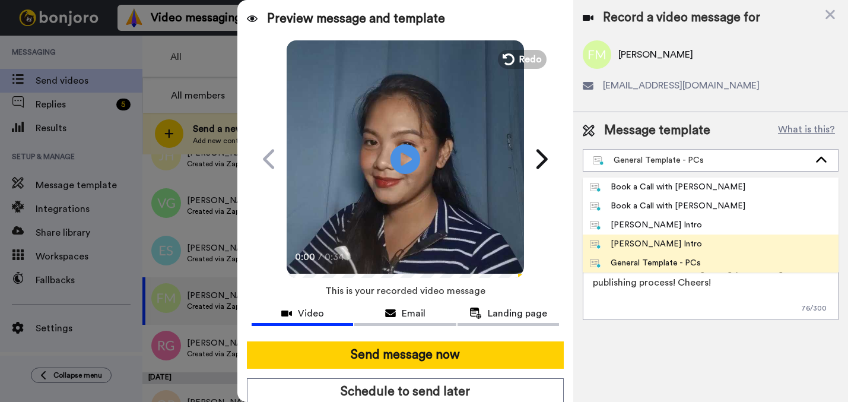
click at [646, 246] on div "[PERSON_NAME] Intro" at bounding box center [646, 244] width 112 height 12
type textarea "Hi {first_name|there}, I’m [PERSON_NAME] from Tellwell Publishing. Here's a qui…"
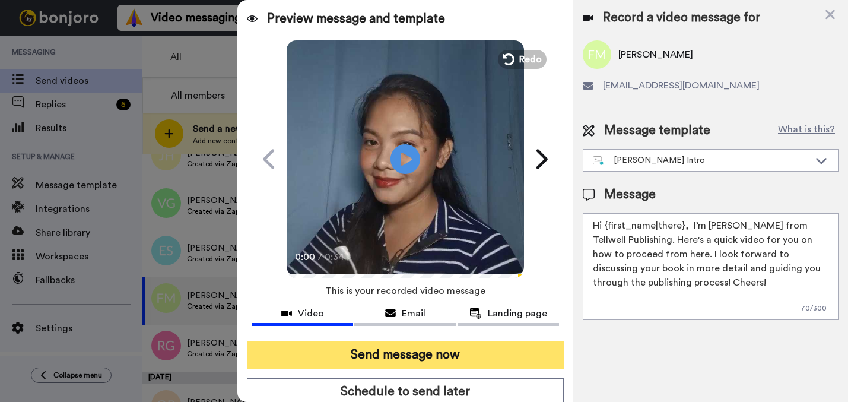
click at [480, 348] on button "Send message now" at bounding box center [405, 354] width 317 height 27
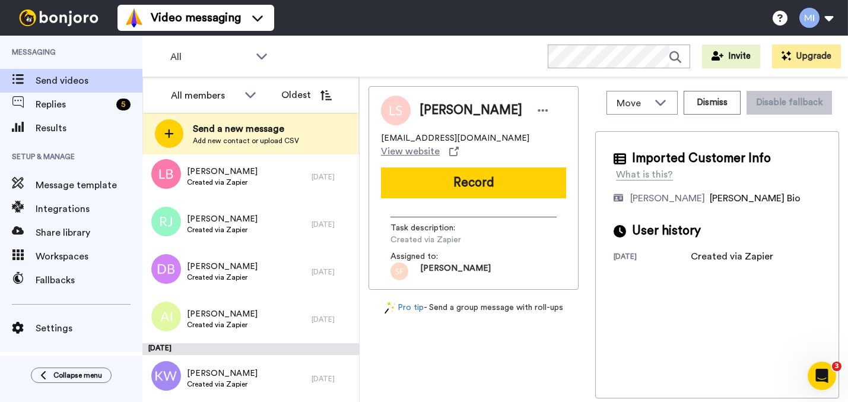
scroll to position [173, 0]
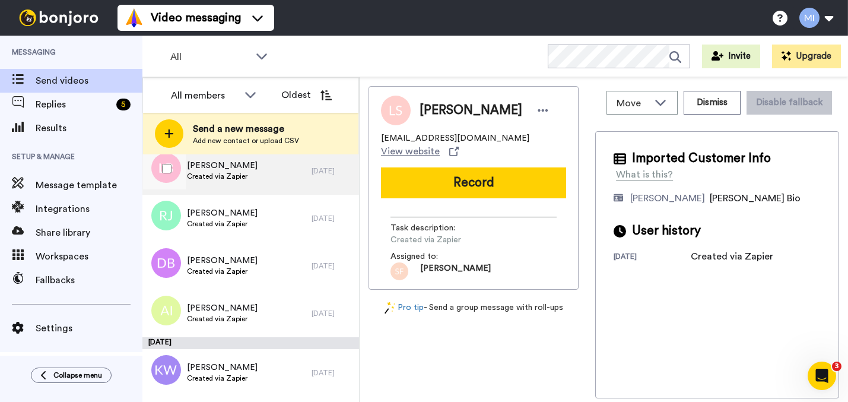
click at [321, 179] on div "[PERSON_NAME] Created via Zapier [DATE]" at bounding box center [250, 170] width 217 height 47
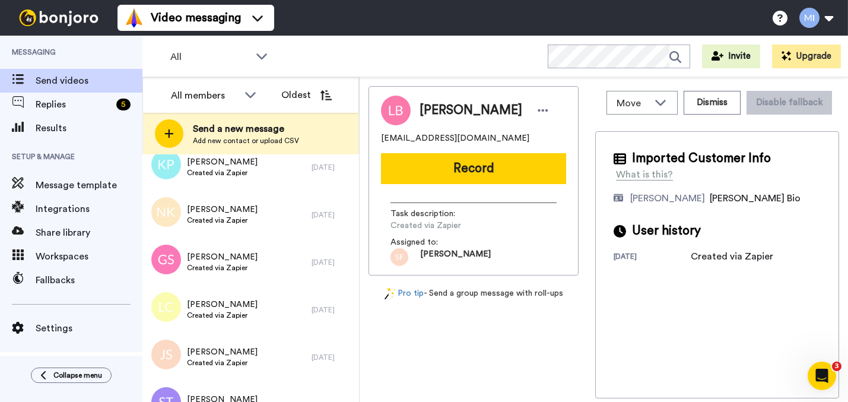
scroll to position [955, 0]
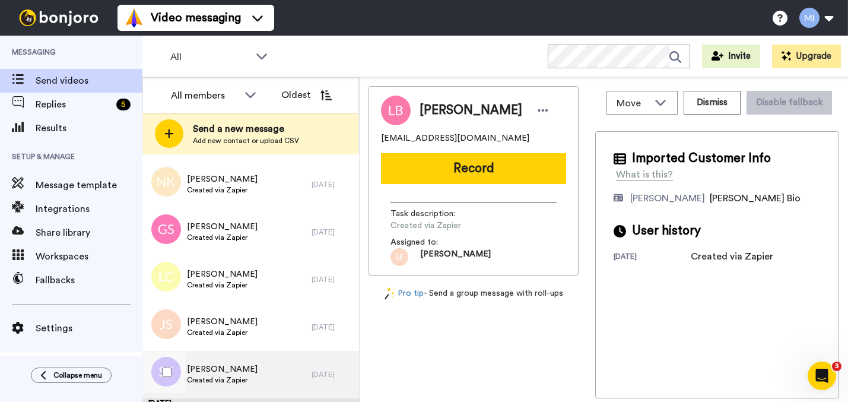
click at [276, 380] on div "[PERSON_NAME] Created via Zapier" at bounding box center [226, 374] width 169 height 47
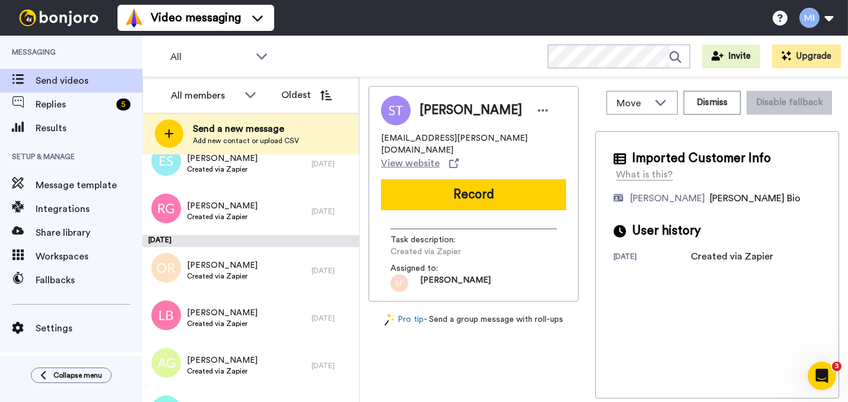
scroll to position [1427, 0]
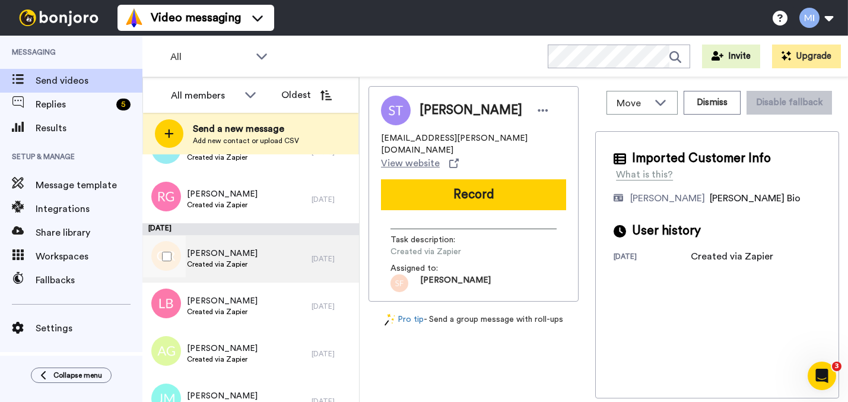
click at [291, 274] on div "[PERSON_NAME] Created via Zapier" at bounding box center [226, 258] width 169 height 47
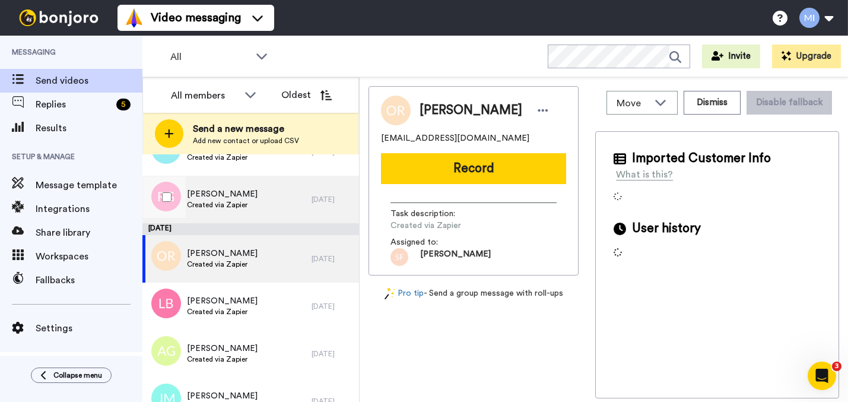
click at [278, 218] on div "[PERSON_NAME] Created via Zapier" at bounding box center [226, 199] width 169 height 47
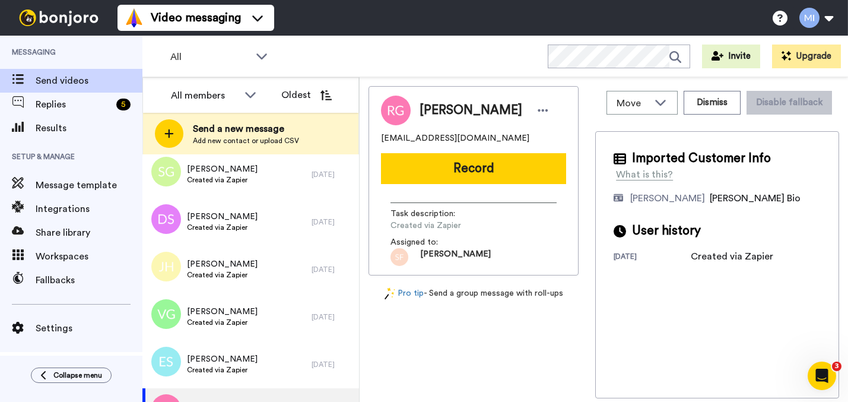
scroll to position [1220, 0]
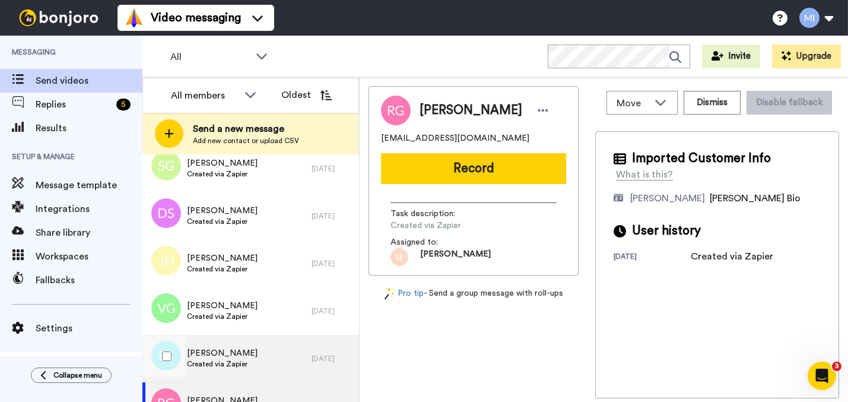
click at [245, 341] on div "[PERSON_NAME] Created via Zapier" at bounding box center [226, 358] width 169 height 47
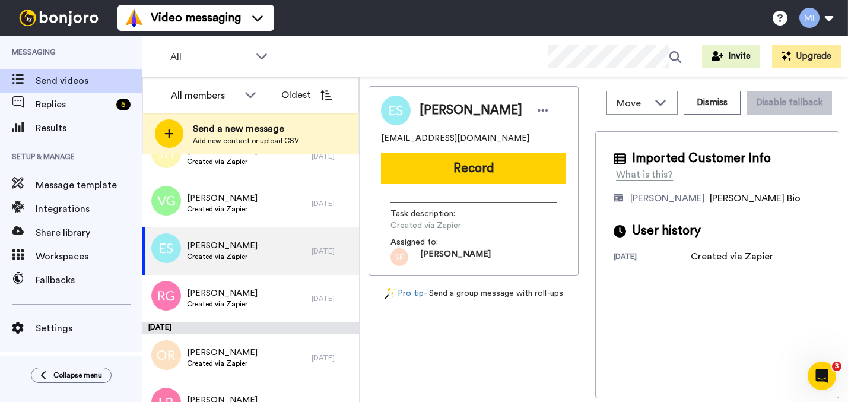
scroll to position [1349, 0]
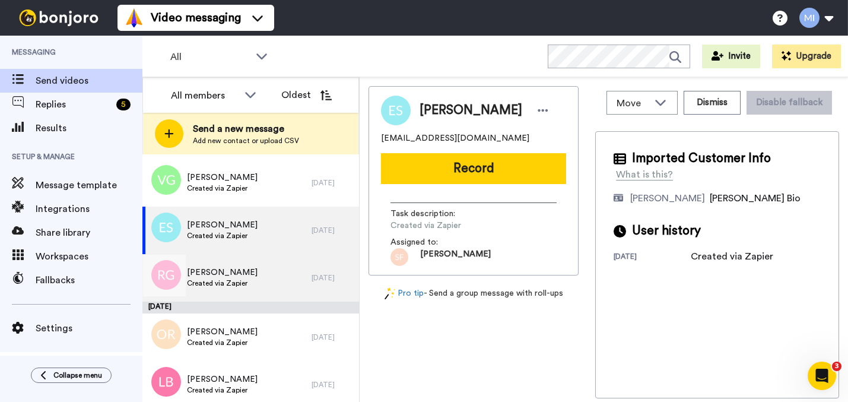
click at [312, 291] on div "Richard Gold Created via Zapier 9 days ago" at bounding box center [250, 277] width 217 height 47
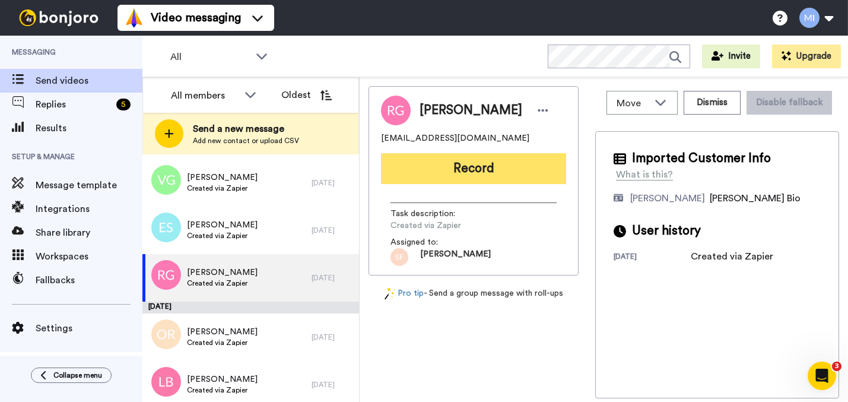
click at [513, 173] on button "Record" at bounding box center [473, 168] width 185 height 31
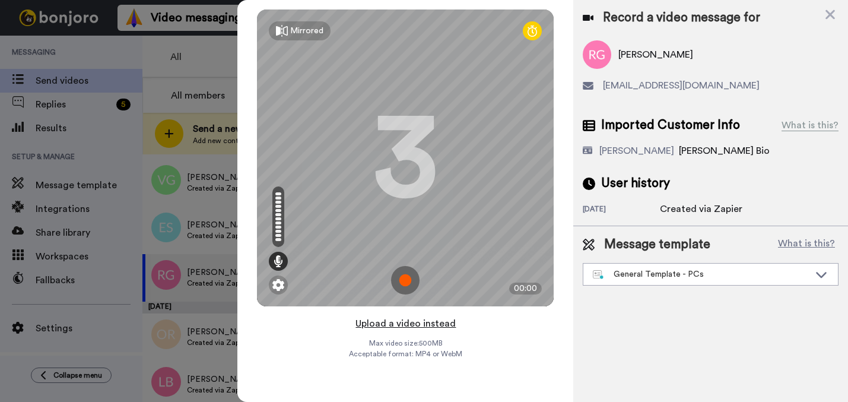
click at [401, 322] on button "Upload a video instead" at bounding box center [405, 323] width 107 height 15
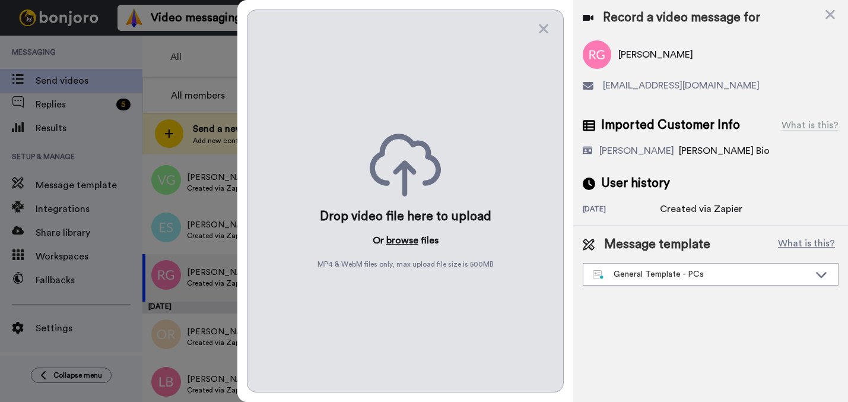
click at [407, 242] on button "browse" at bounding box center [402, 240] width 32 height 14
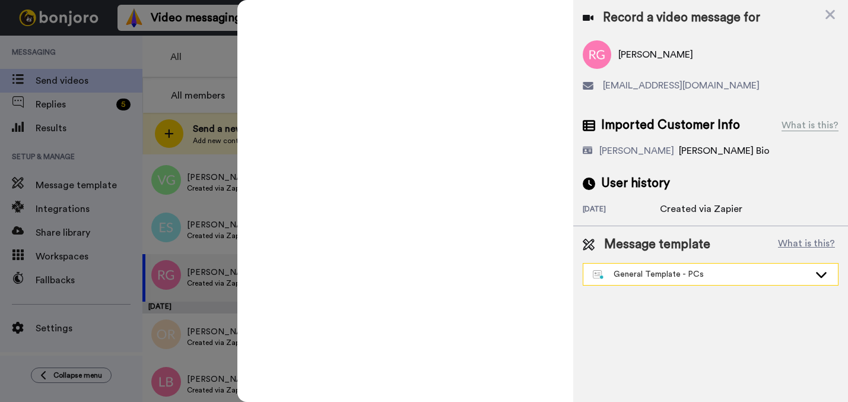
click at [657, 277] on div "General Template - PCs" at bounding box center [701, 274] width 217 height 12
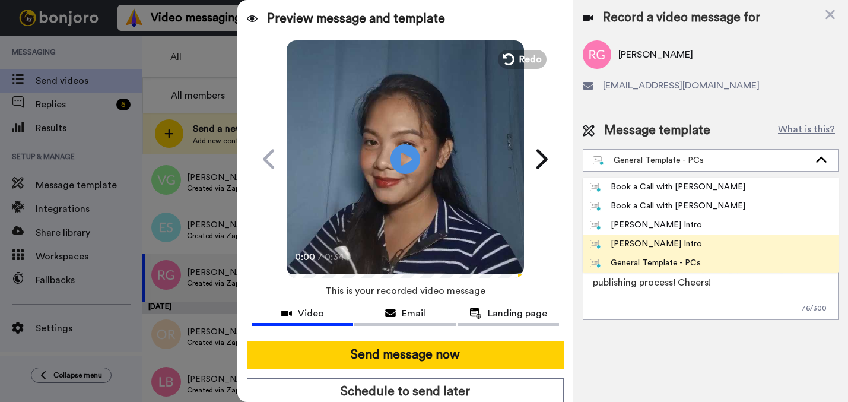
click at [643, 246] on div "[PERSON_NAME] Intro" at bounding box center [646, 244] width 112 height 12
type textarea "Hi {first_name|there}, I’m [PERSON_NAME] from Tellwell Publishing. Here's a qui…"
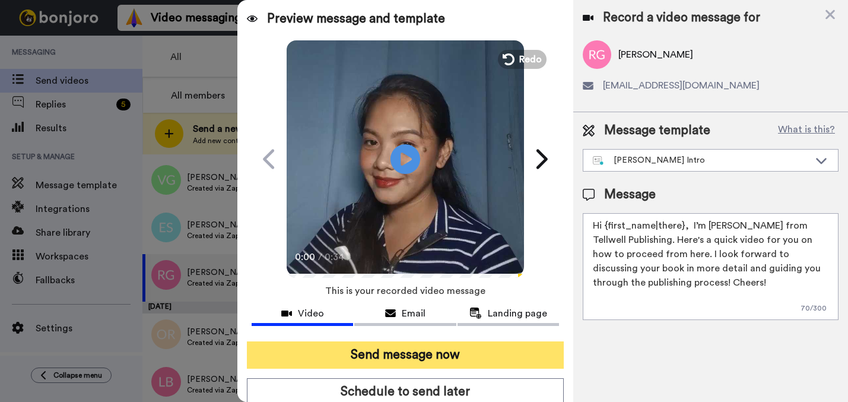
click at [522, 347] on button "Send message now" at bounding box center [405, 354] width 317 height 27
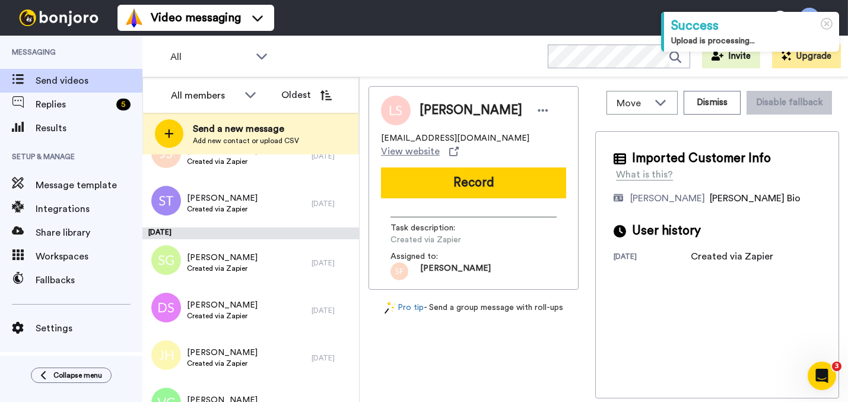
scroll to position [1277, 0]
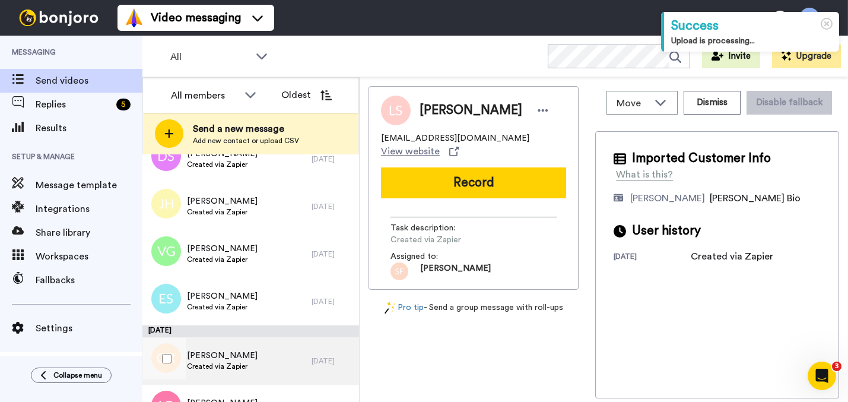
click at [279, 351] on div "Ophelia Roddy Created via Zapier" at bounding box center [226, 360] width 169 height 47
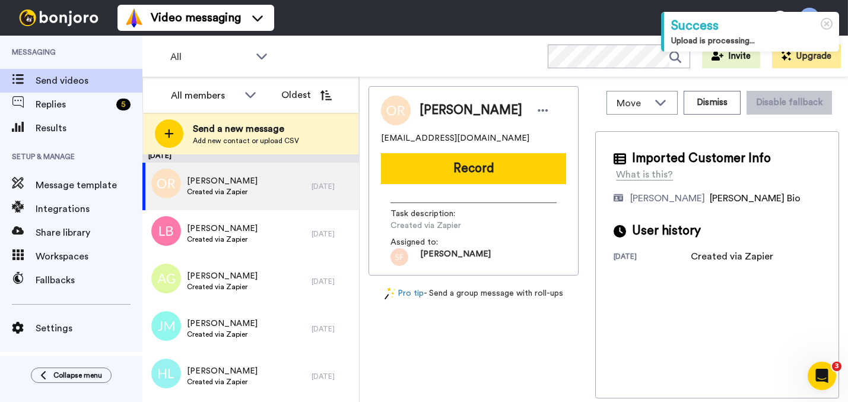
scroll to position [1490, 0]
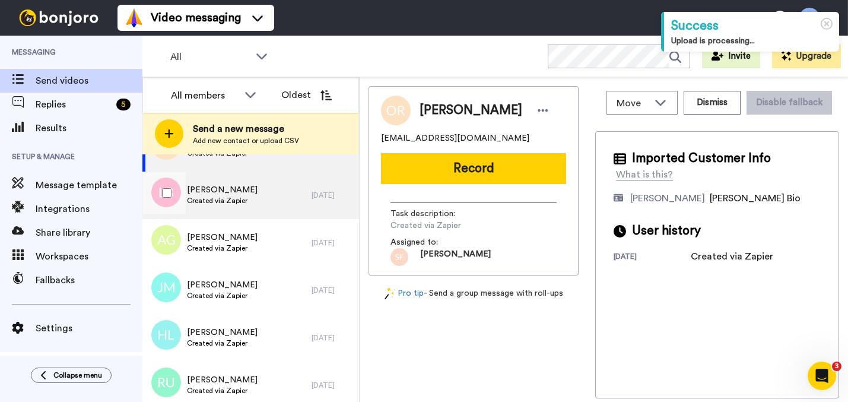
click at [277, 203] on div "Linda Barnett Created via Zapier" at bounding box center [226, 195] width 169 height 47
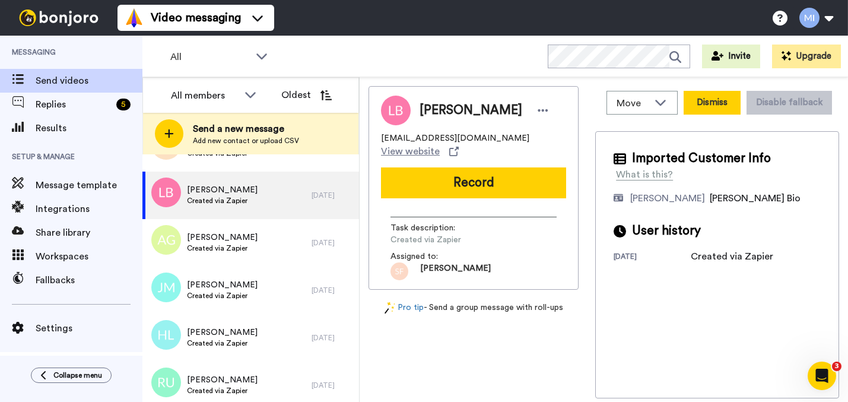
click at [707, 111] on button "Dismiss" at bounding box center [712, 103] width 57 height 24
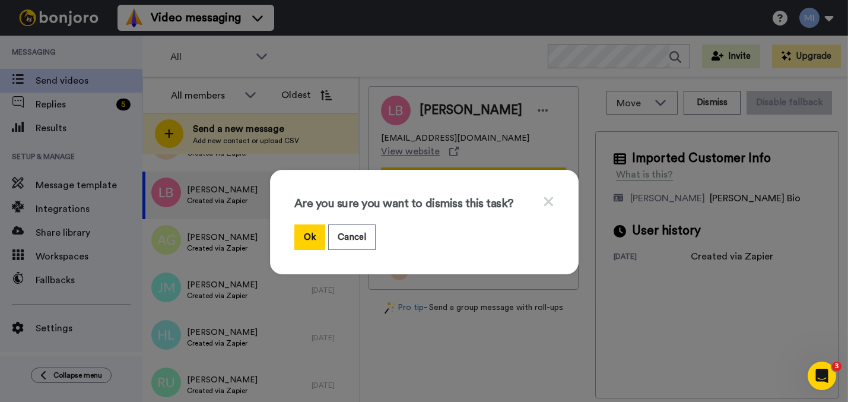
click at [431, 381] on div "Are you sure you want to dismiss this task? Ok Cancel" at bounding box center [424, 201] width 848 height 402
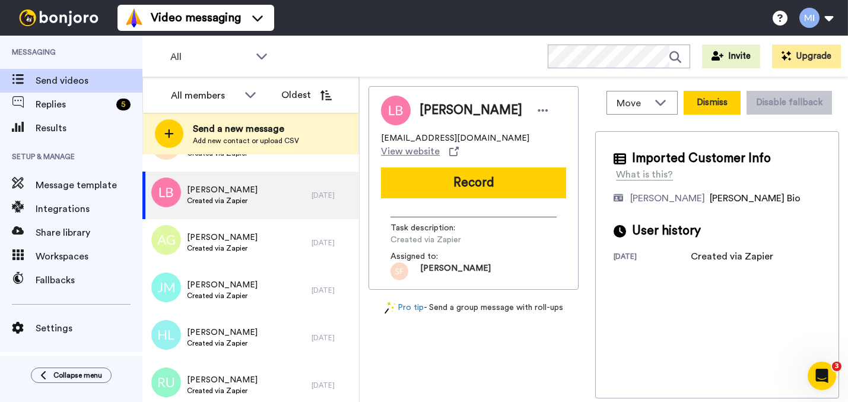
click at [699, 110] on button "Dismiss" at bounding box center [712, 103] width 57 height 24
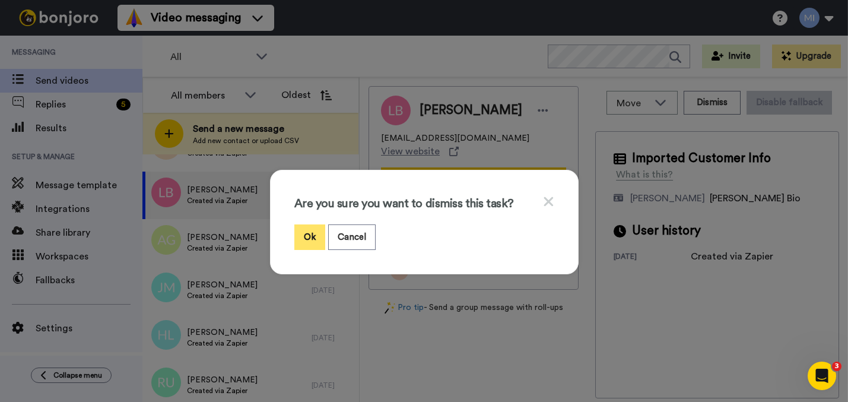
click at [306, 230] on button "Ok" at bounding box center [309, 237] width 31 height 26
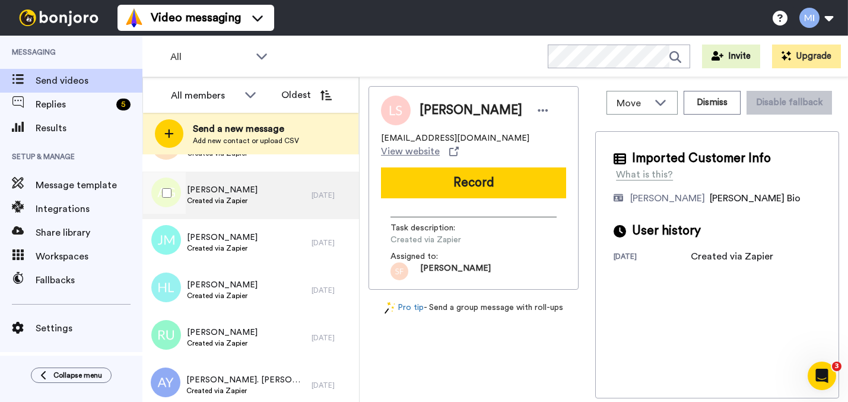
click at [278, 210] on div "Alexis Gwin Created via Zapier" at bounding box center [226, 195] width 169 height 47
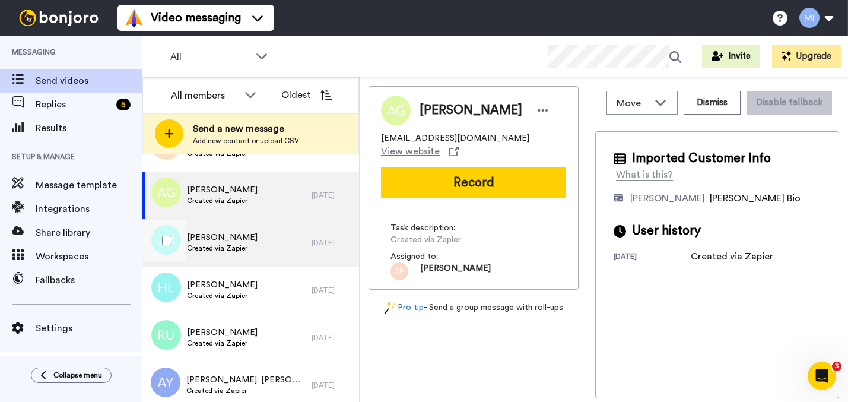
click at [272, 240] on div "Jade Mcnally Created via Zapier" at bounding box center [226, 242] width 169 height 47
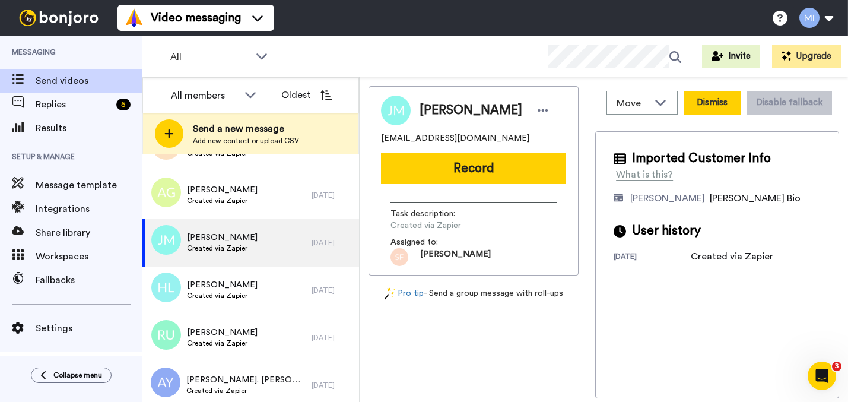
click at [725, 96] on button "Dismiss" at bounding box center [712, 103] width 57 height 24
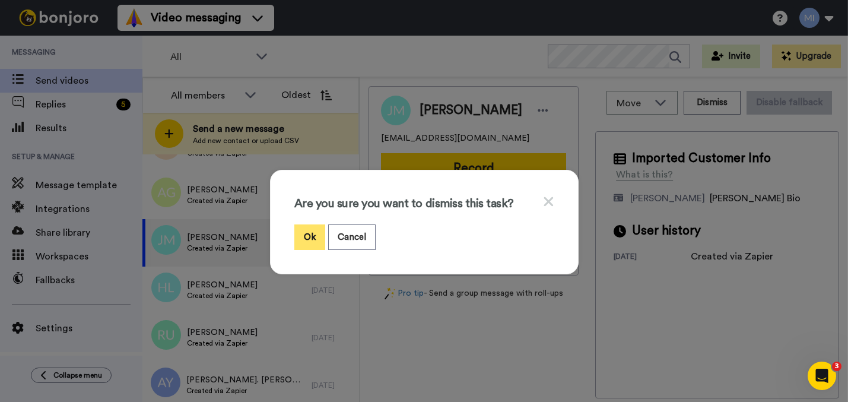
click at [299, 242] on button "Ok" at bounding box center [309, 237] width 31 height 26
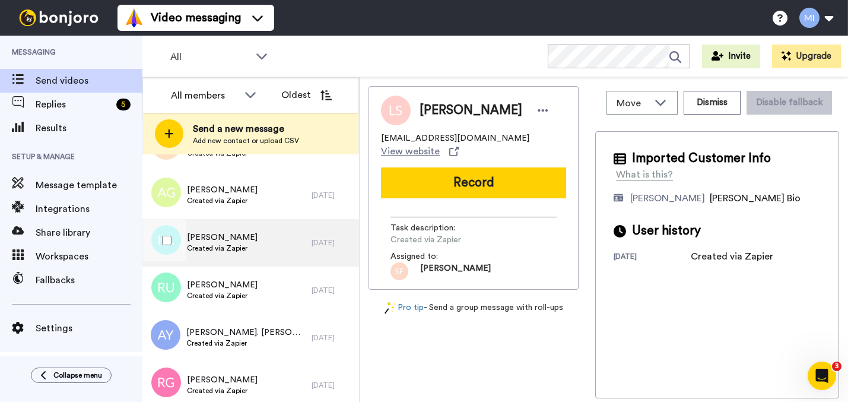
click at [286, 256] on div "Harley Langdale Created via Zapier" at bounding box center [226, 242] width 169 height 47
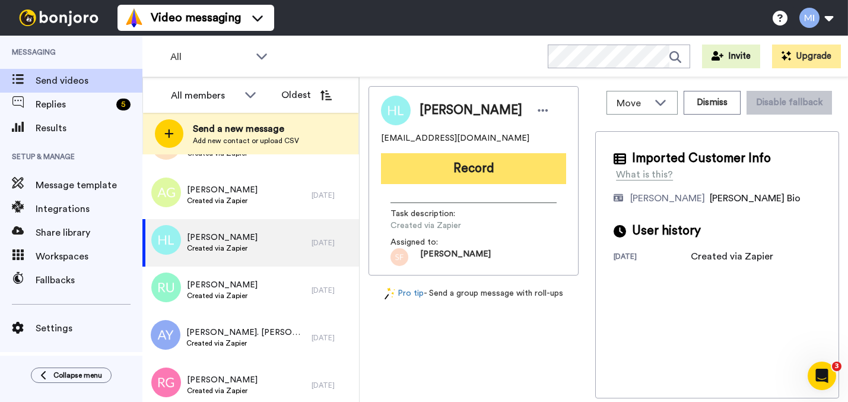
click at [486, 177] on button "Record" at bounding box center [473, 168] width 185 height 31
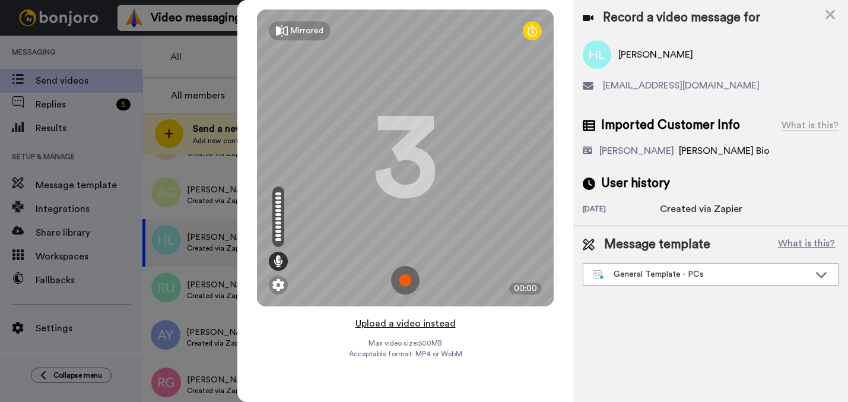
click at [389, 324] on button "Upload a video instead" at bounding box center [405, 323] width 107 height 15
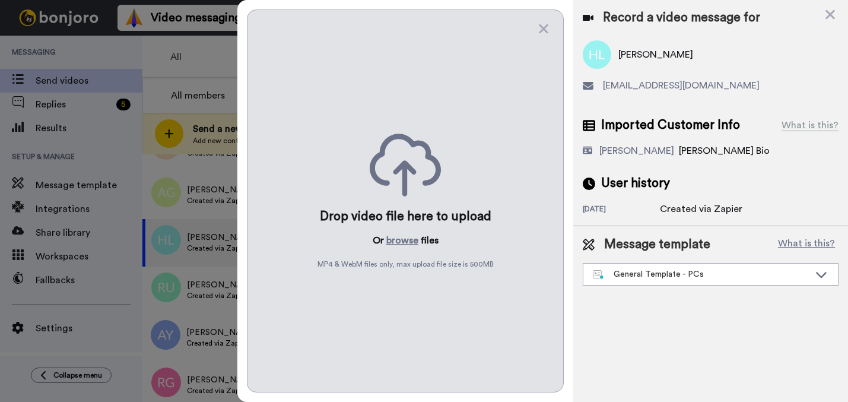
click at [404, 248] on div "Drop video file here to upload Or browse files MP4 & WebM files only, max uploa…" at bounding box center [405, 200] width 317 height 383
click at [404, 242] on button "browse" at bounding box center [402, 240] width 32 height 14
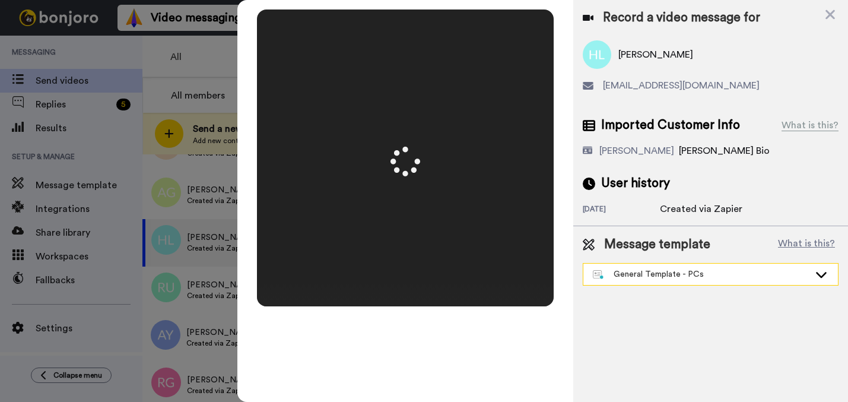
click at [627, 277] on div "General Template - PCs" at bounding box center [701, 274] width 217 height 12
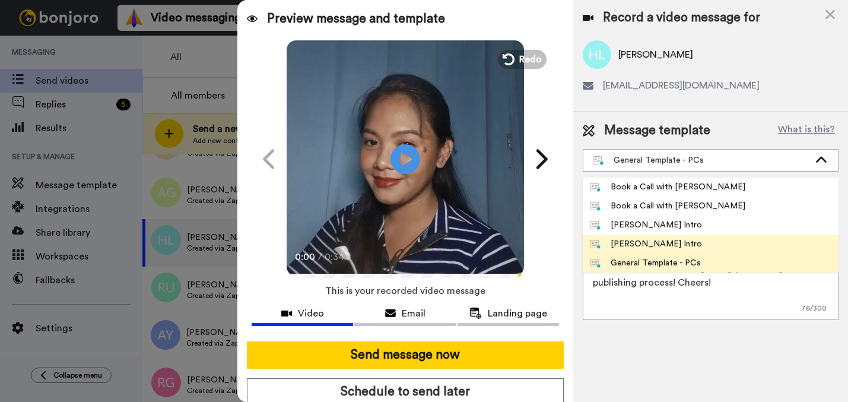
click at [626, 250] on li "[PERSON_NAME] Intro" at bounding box center [711, 243] width 256 height 19
type textarea "Hi {first_name|there}, I’m Marjorie from Tellwell Publishing. Here's a quick vi…"
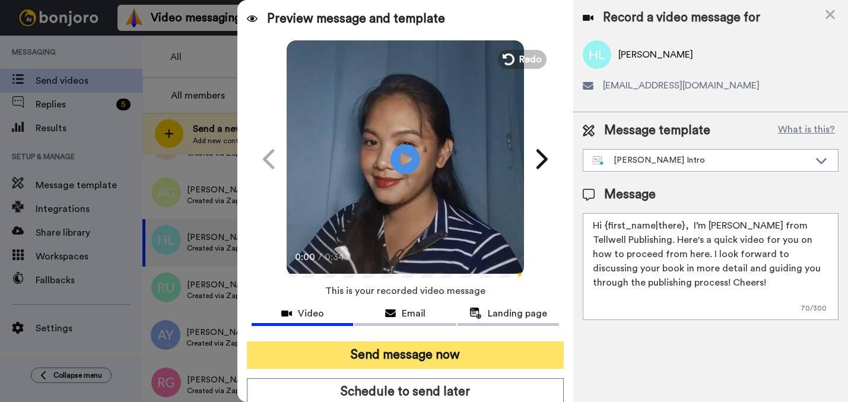
click at [517, 357] on button "Send message now" at bounding box center [405, 354] width 317 height 27
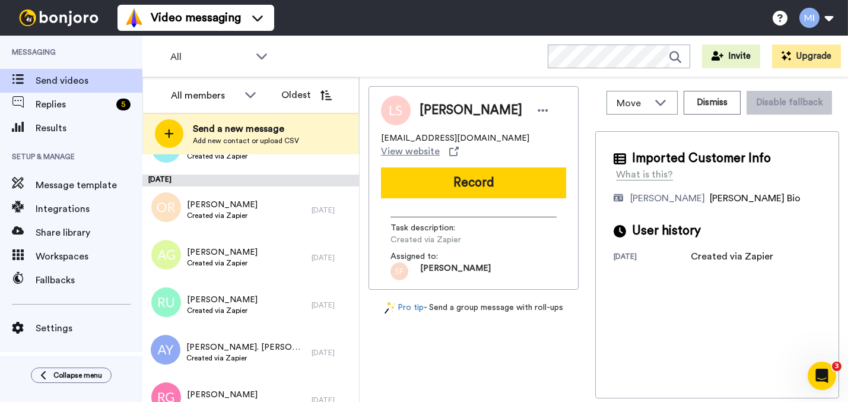
scroll to position [1431, 0]
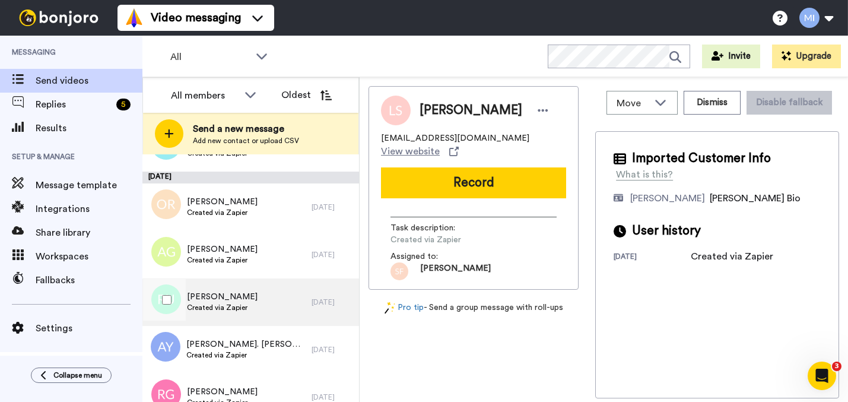
click at [280, 313] on div "[PERSON_NAME] Created via Zapier" at bounding box center [226, 301] width 169 height 47
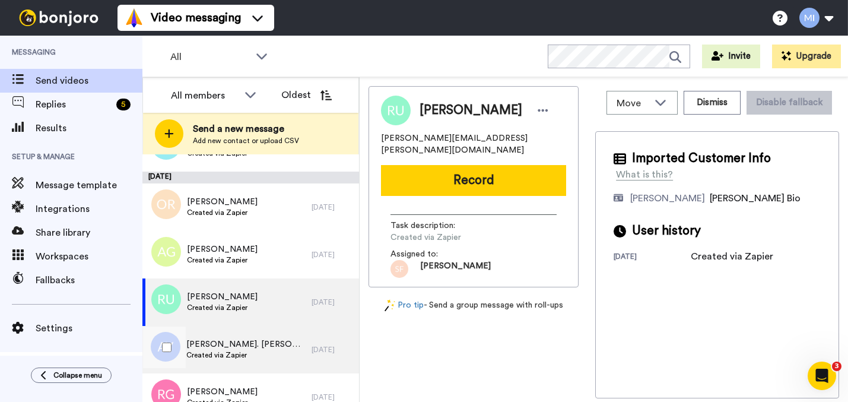
click at [268, 351] on div "[PERSON_NAME]. [PERSON_NAME] Created via Zapier" at bounding box center [226, 349] width 169 height 47
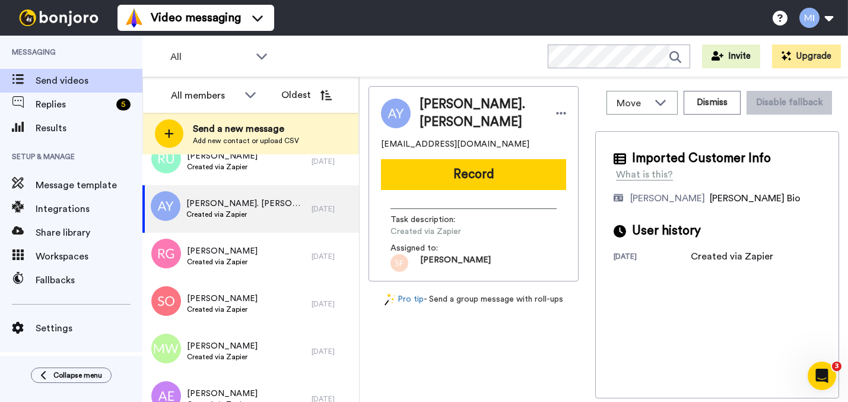
scroll to position [1593, 0]
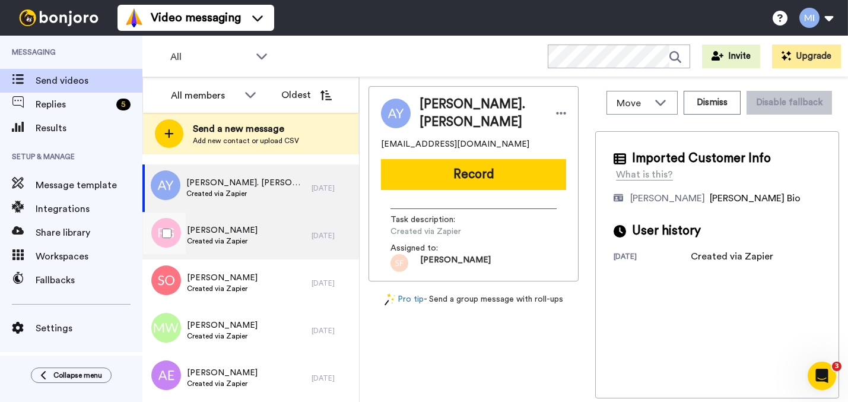
click at [278, 255] on div "[PERSON_NAME] Created via Zapier" at bounding box center [226, 235] width 169 height 47
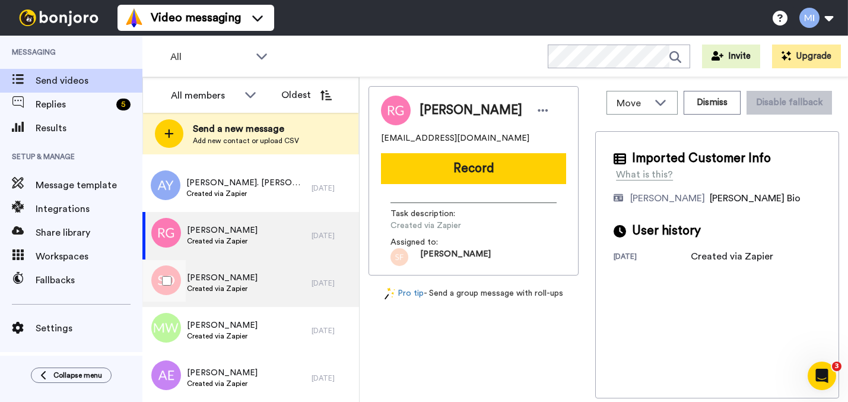
click at [281, 284] on div "[PERSON_NAME] Created via Zapier" at bounding box center [226, 282] width 169 height 47
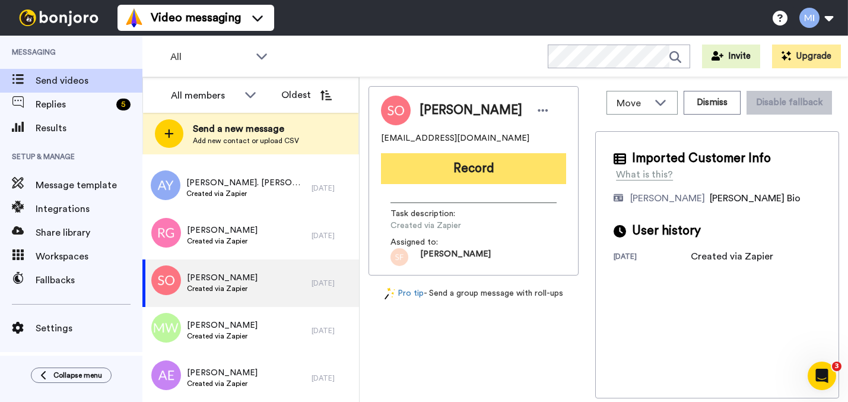
click at [496, 169] on button "Record" at bounding box center [473, 168] width 185 height 31
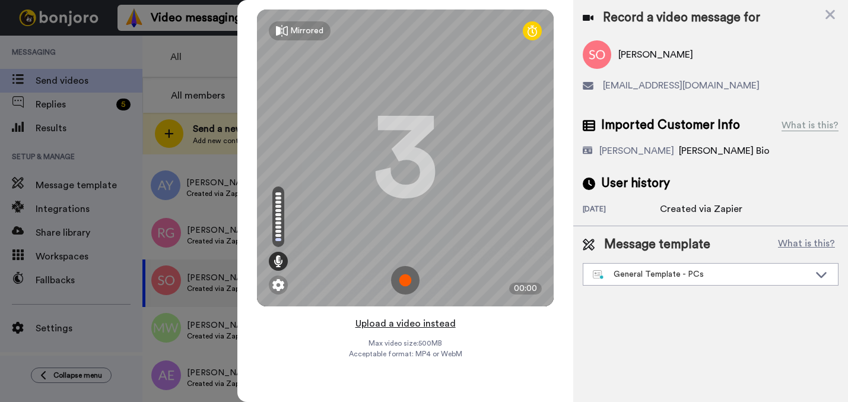
click at [380, 325] on button "Upload a video instead" at bounding box center [405, 323] width 107 height 15
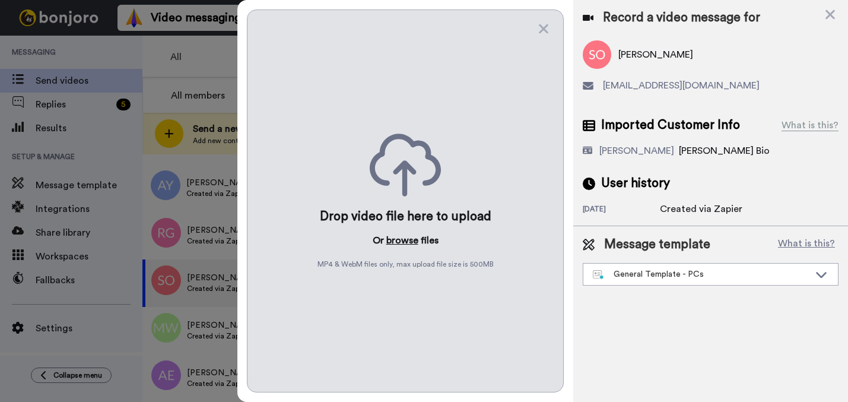
click at [398, 239] on button "browse" at bounding box center [402, 240] width 32 height 14
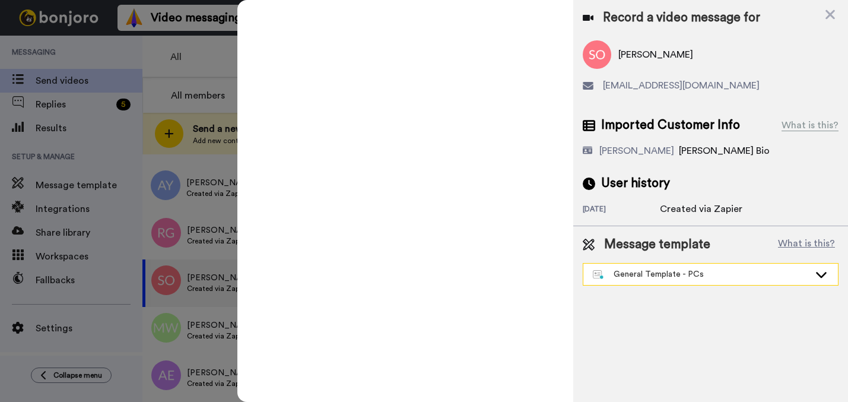
click at [626, 277] on div "General Template - PCs" at bounding box center [701, 274] width 217 height 12
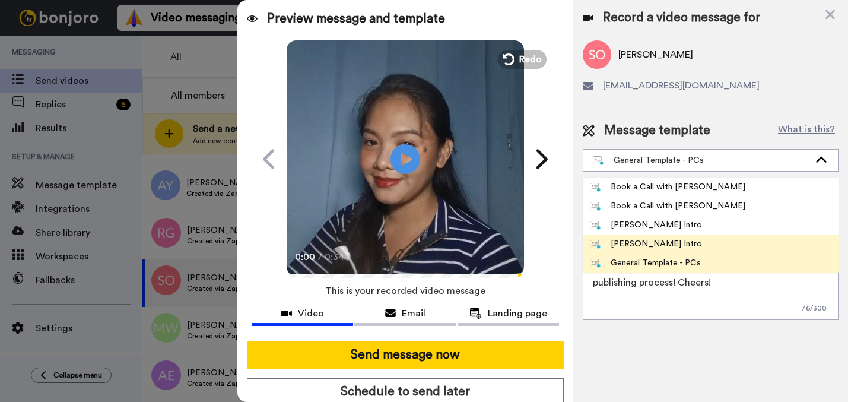
click at [628, 241] on div "[PERSON_NAME] Intro" at bounding box center [646, 244] width 112 height 12
type textarea "Hi {first_name|there}, I’m [PERSON_NAME] from Tellwell Publishing. Here's a qui…"
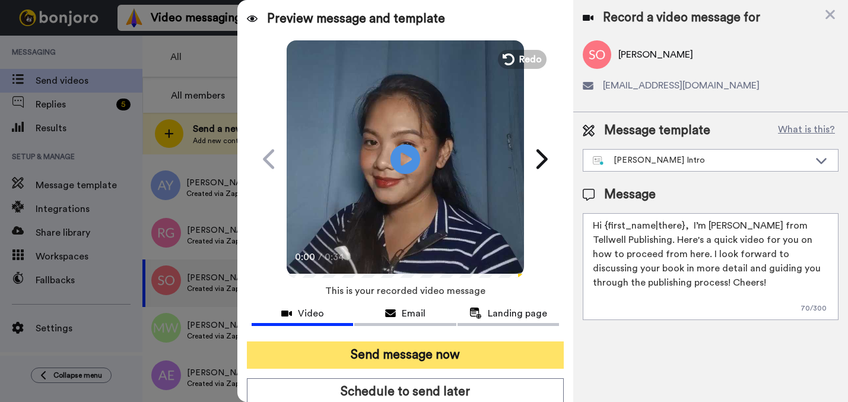
click at [519, 352] on button "Send message now" at bounding box center [405, 354] width 317 height 27
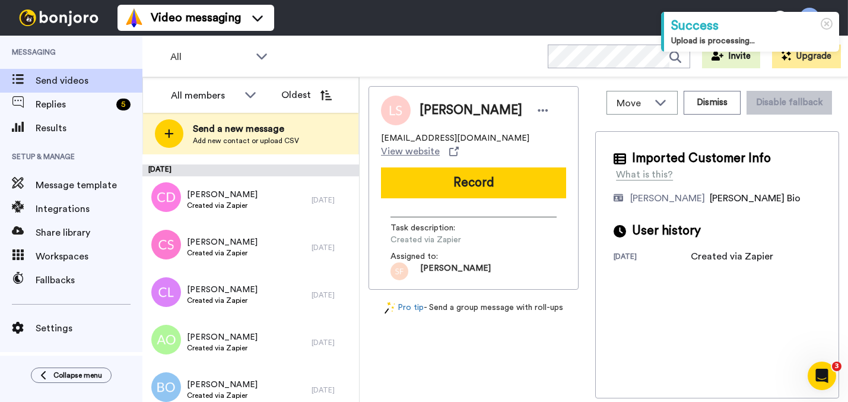
scroll to position [2222, 0]
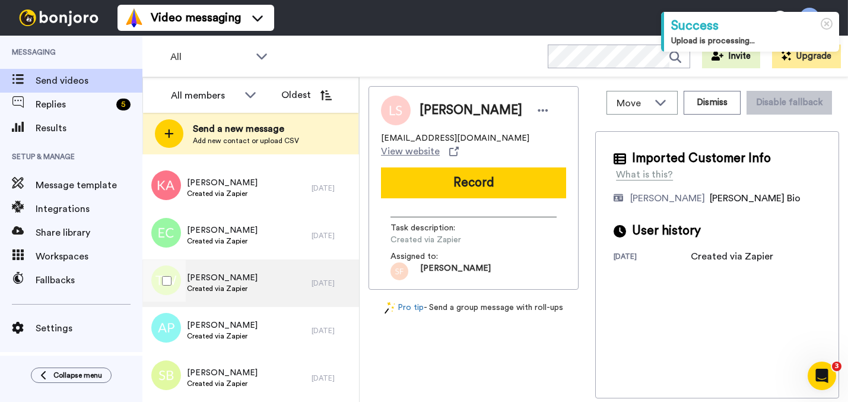
click at [272, 270] on div "[PERSON_NAME] Created via Zapier" at bounding box center [226, 282] width 169 height 47
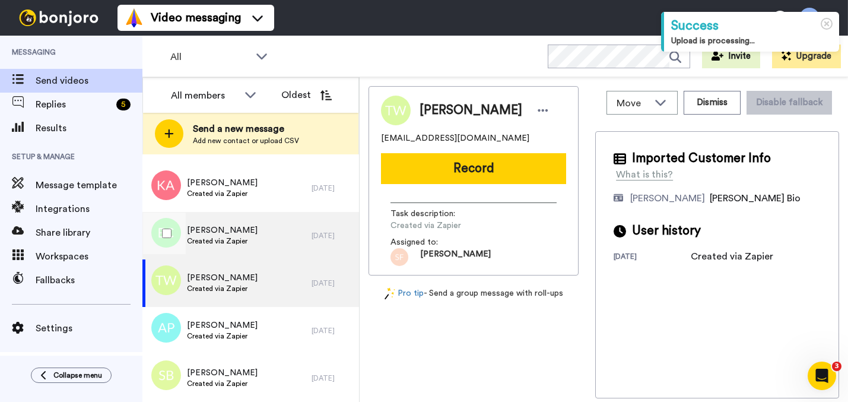
click at [271, 242] on div "[PERSON_NAME] Created via Zapier" at bounding box center [226, 235] width 169 height 47
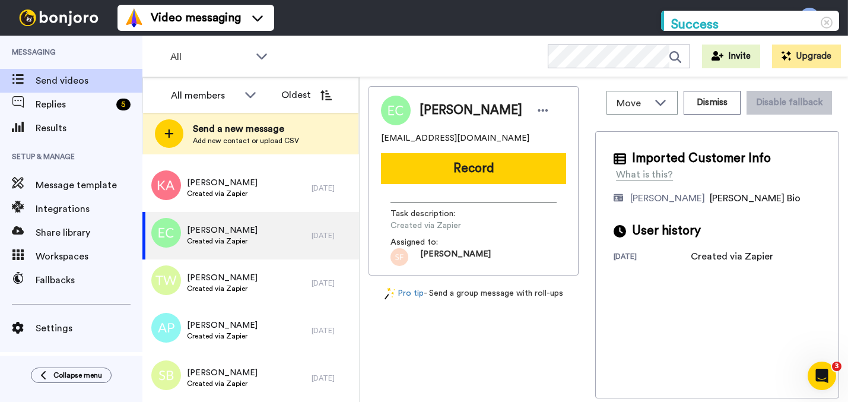
drag, startPoint x: 350, startPoint y: 309, endPoint x: 353, endPoint y: 293, distance: 16.4
click at [353, 293] on div "[DATE] [PERSON_NAME] Created via Zapier [DATE] [PERSON_NAME] Created via Zapier…" at bounding box center [250, 278] width 217 height 248
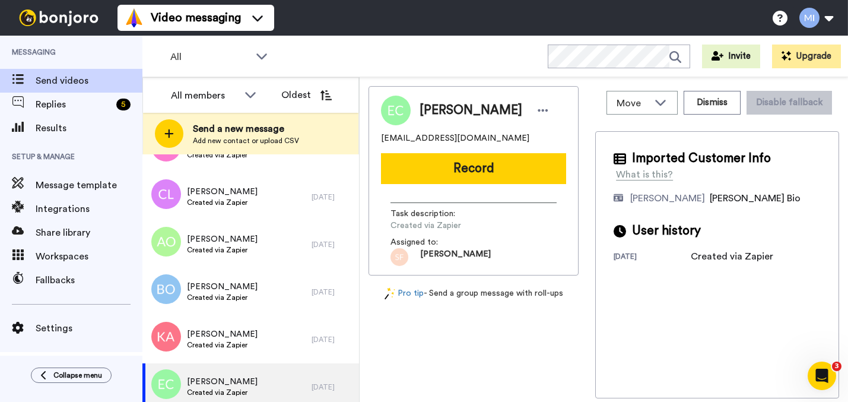
scroll to position [1973, 0]
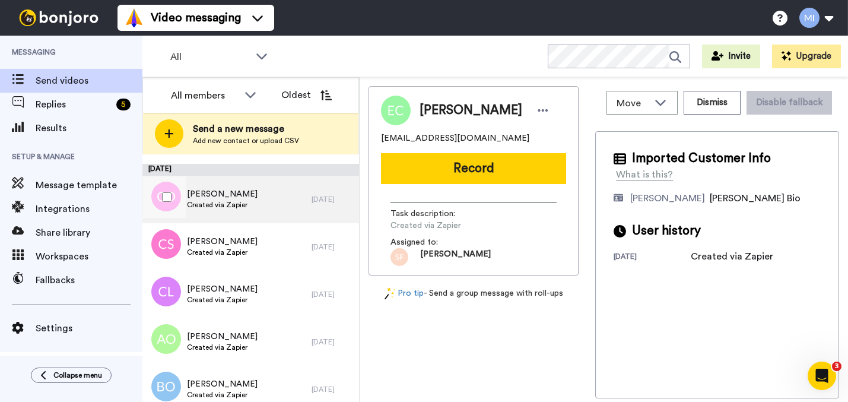
click at [286, 208] on div "[PERSON_NAME] Created via Zapier" at bounding box center [226, 199] width 169 height 47
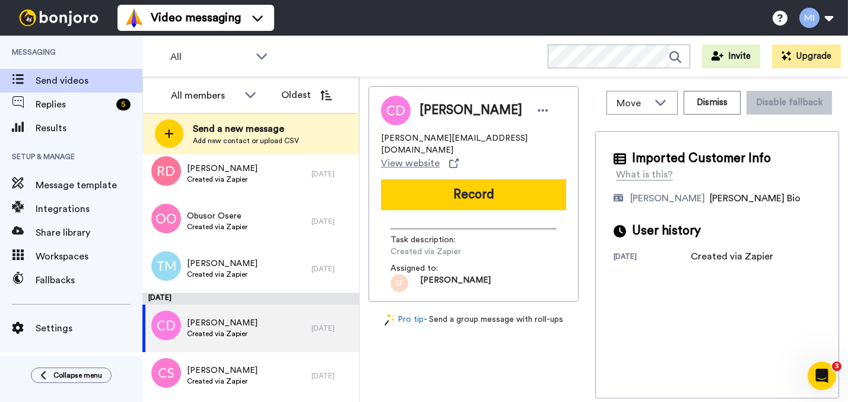
scroll to position [1840, 0]
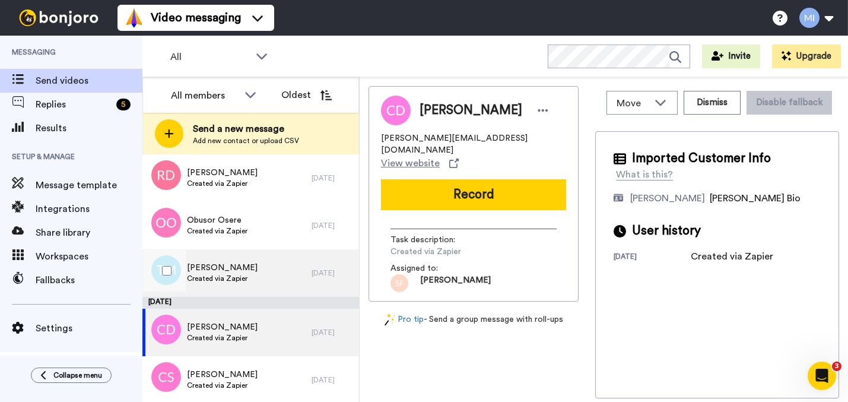
click at [312, 268] on div "[DATE]" at bounding box center [333, 272] width 42 height 9
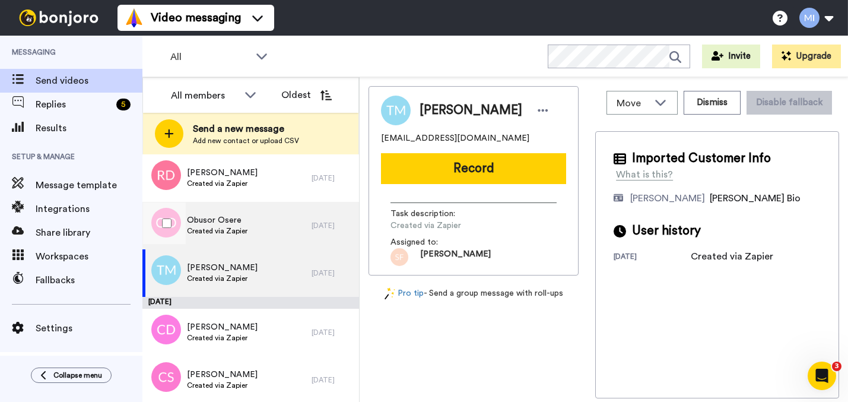
click at [298, 231] on div "Obusor Osere Created via Zapier" at bounding box center [226, 225] width 169 height 47
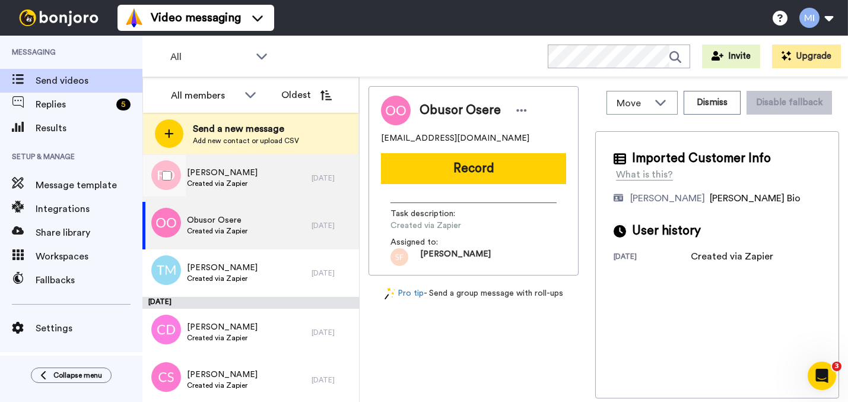
click at [297, 186] on div "[PERSON_NAME] Created via Zapier" at bounding box center [226, 177] width 169 height 47
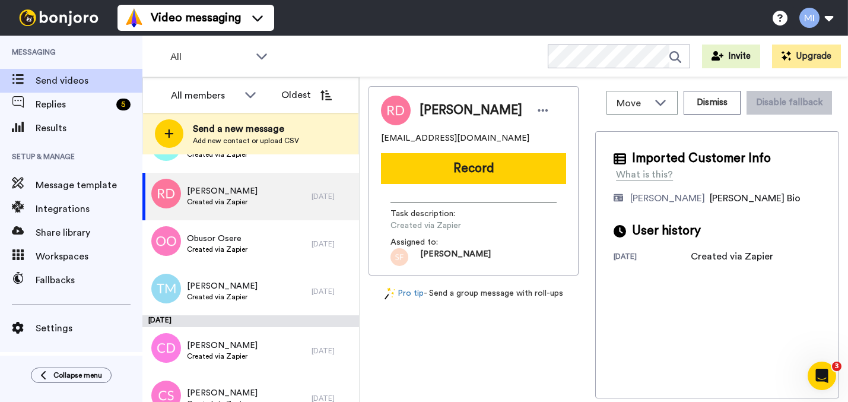
scroll to position [1746, 0]
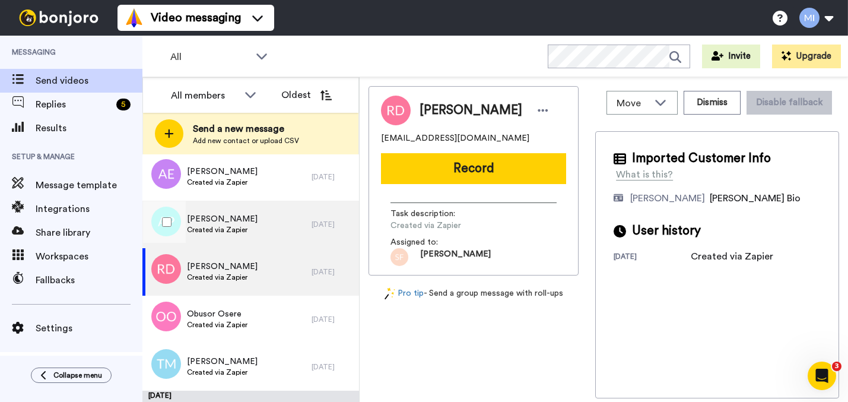
click at [300, 233] on div "[PERSON_NAME] Created via Zapier" at bounding box center [226, 224] width 169 height 47
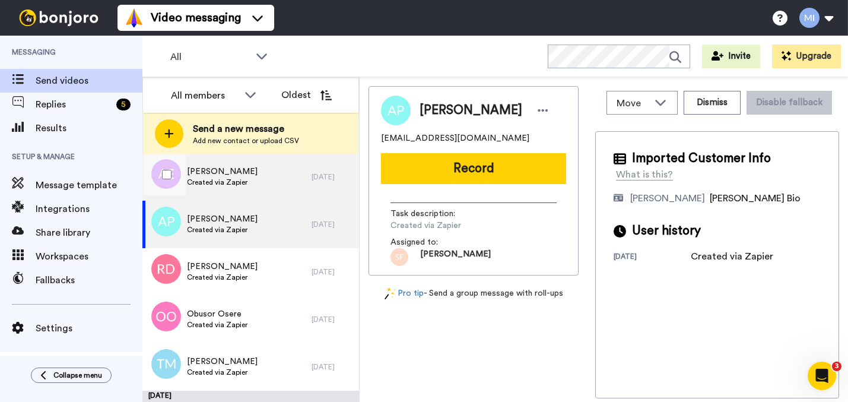
click at [264, 194] on div "[PERSON_NAME] Created via Zapier" at bounding box center [226, 176] width 169 height 47
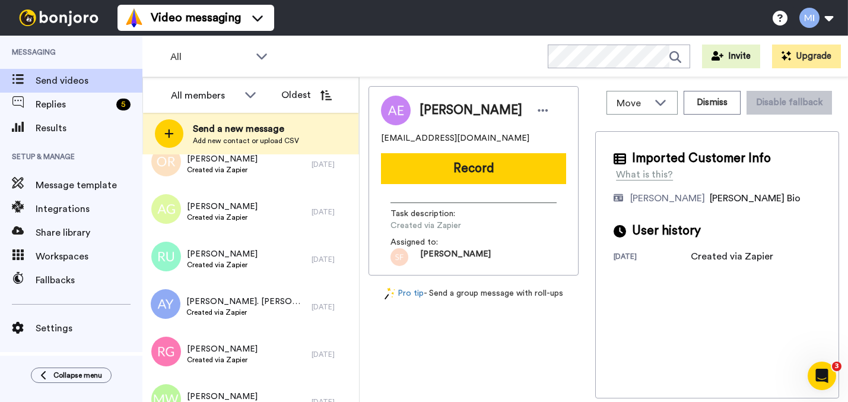
scroll to position [1465, 0]
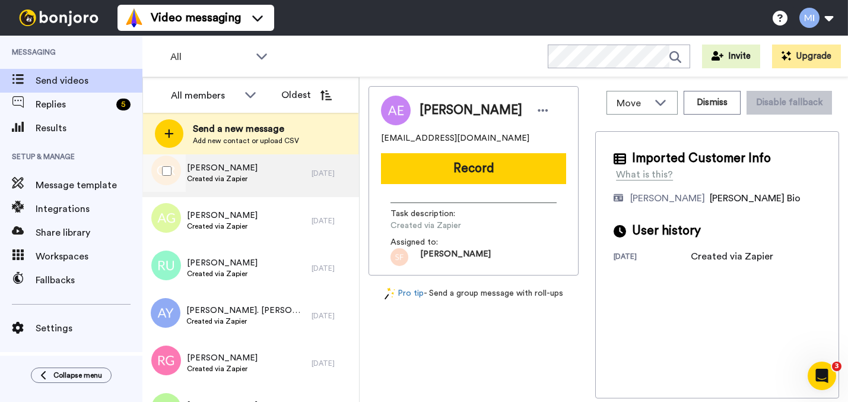
click at [310, 161] on div "[PERSON_NAME] Created via Zapier [DATE]" at bounding box center [250, 173] width 217 height 47
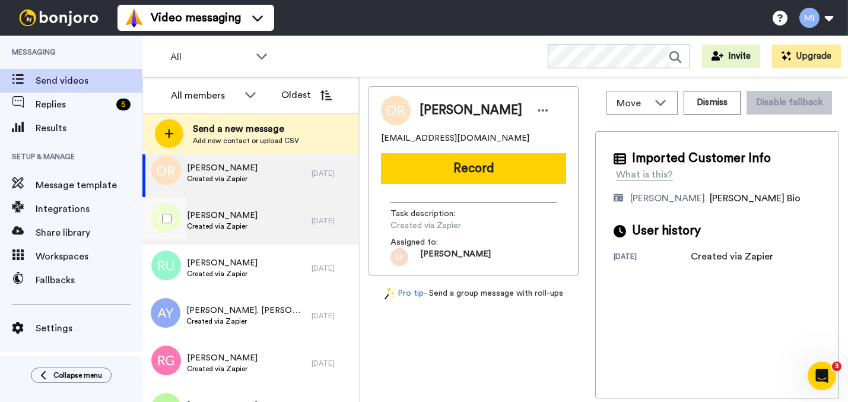
click at [312, 220] on div "[DATE]" at bounding box center [333, 220] width 42 height 9
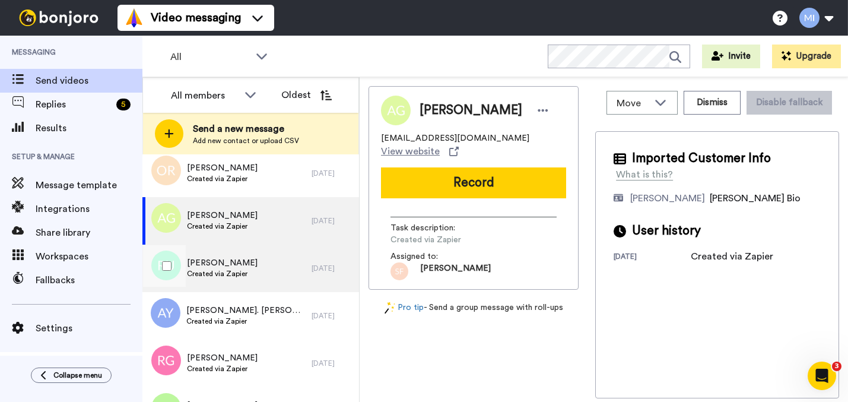
click at [307, 261] on div "[PERSON_NAME] Created via Zapier [DATE]" at bounding box center [250, 268] width 217 height 47
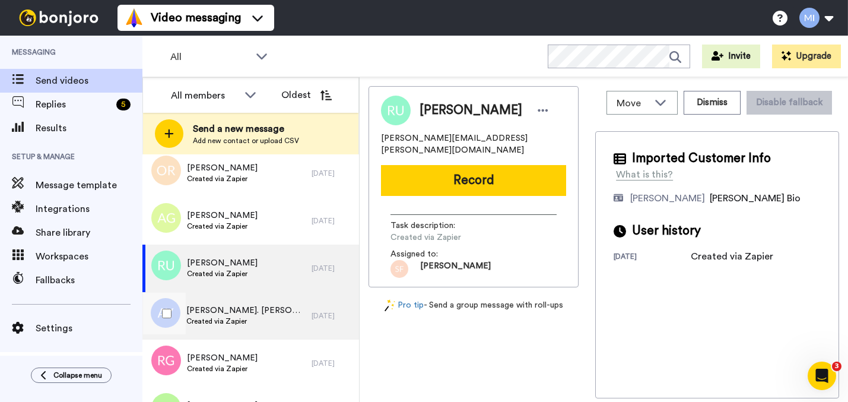
click at [306, 302] on div "[PERSON_NAME]. [PERSON_NAME] Created via Zapier [DATE]" at bounding box center [250, 315] width 217 height 47
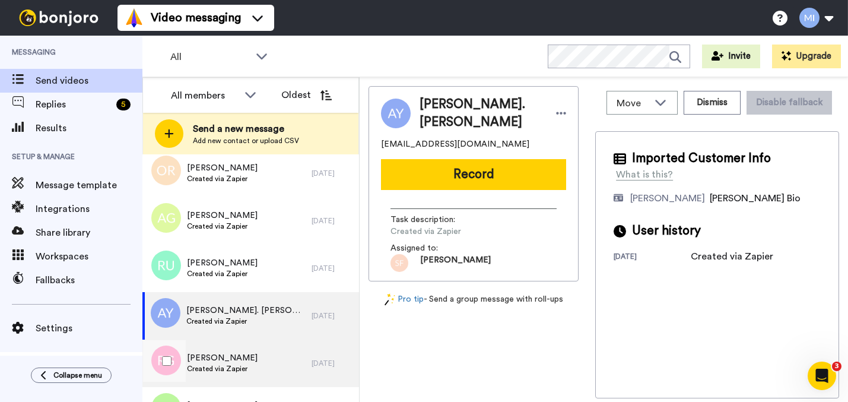
click at [293, 347] on div "[PERSON_NAME] Created via Zapier" at bounding box center [226, 363] width 169 height 47
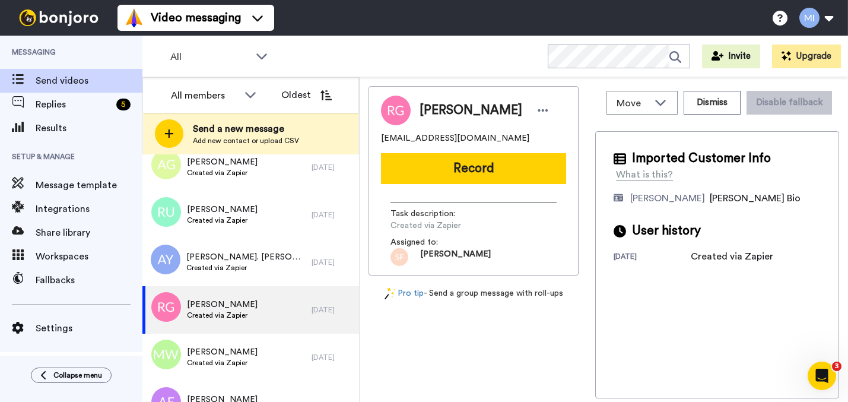
scroll to position [1620, 0]
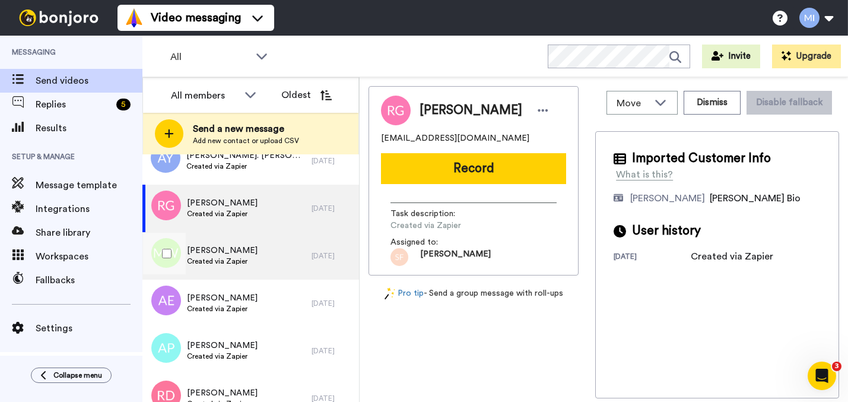
click at [312, 258] on div "[DATE]" at bounding box center [333, 255] width 42 height 9
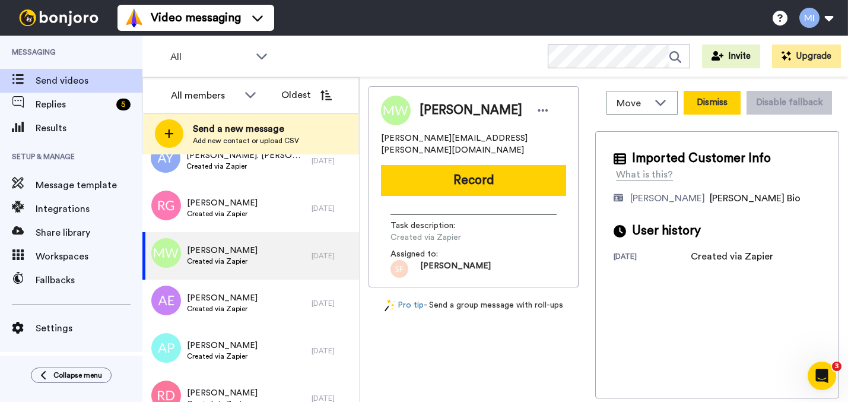
click at [711, 111] on button "Dismiss" at bounding box center [712, 103] width 57 height 24
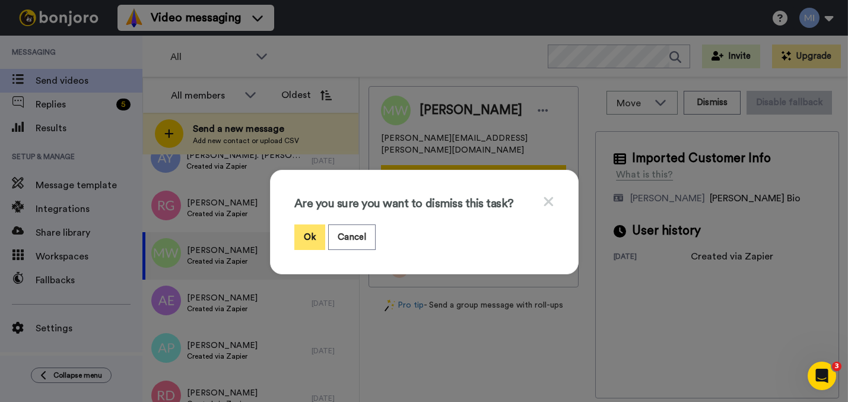
click at [306, 238] on button "Ok" at bounding box center [309, 237] width 31 height 26
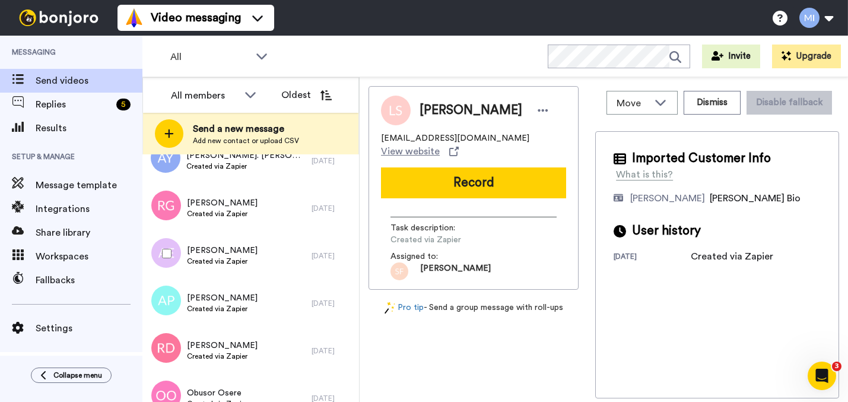
click at [279, 269] on div "[PERSON_NAME] Created via Zapier" at bounding box center [226, 255] width 169 height 47
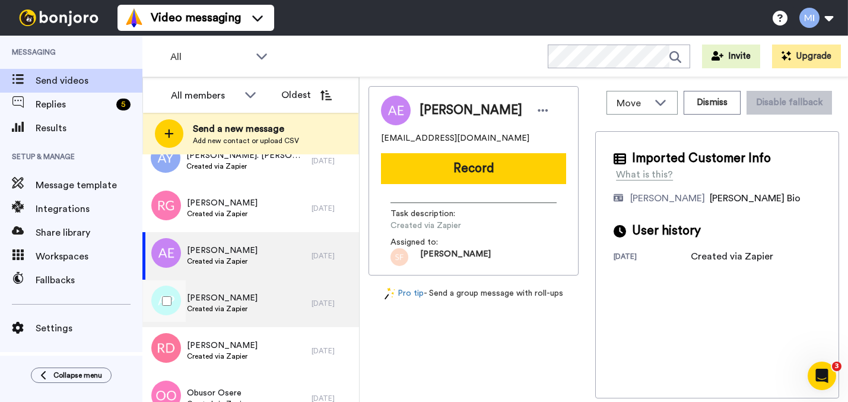
click at [271, 293] on div "[PERSON_NAME] Created via Zapier" at bounding box center [226, 303] width 169 height 47
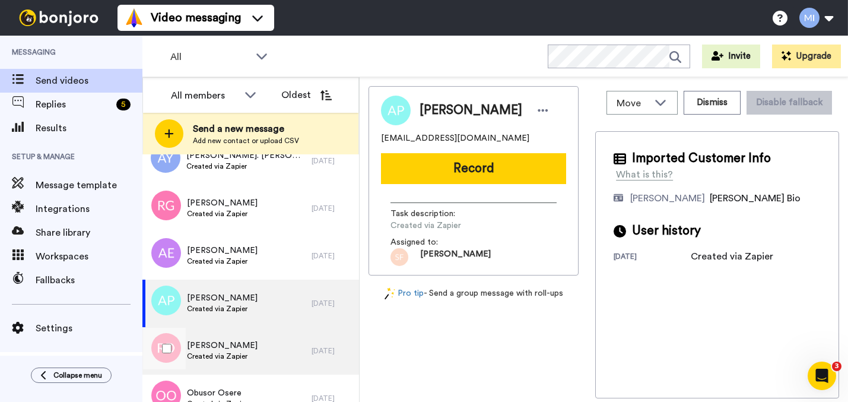
click at [250, 356] on div "[PERSON_NAME] Created via Zapier" at bounding box center [226, 350] width 169 height 47
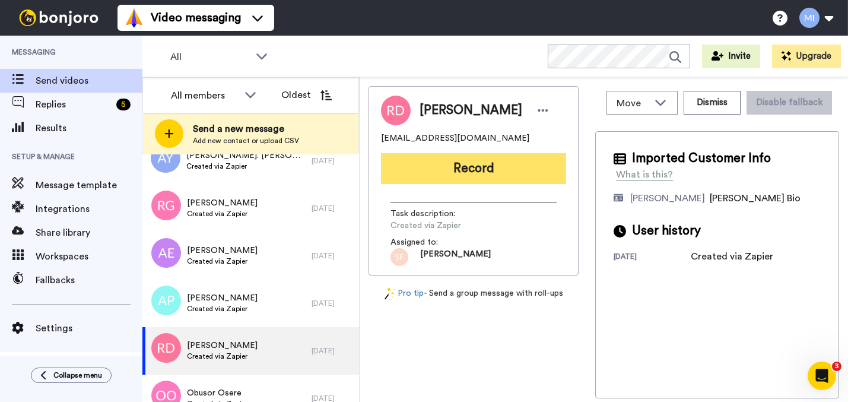
click at [468, 172] on button "Record" at bounding box center [473, 168] width 185 height 31
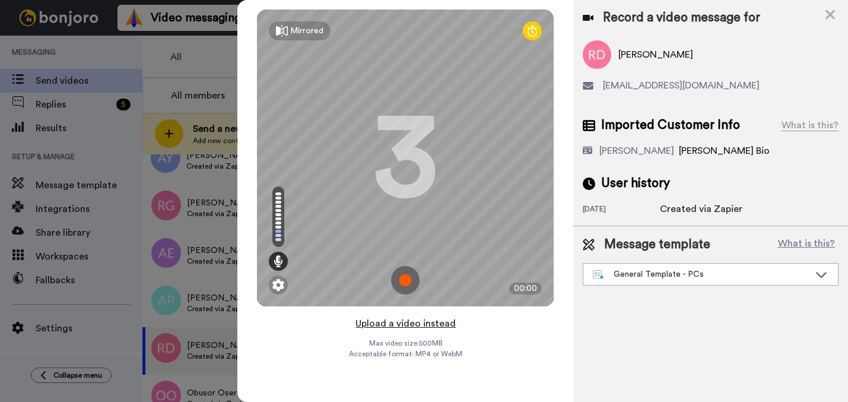
click at [373, 322] on button "Upload a video instead" at bounding box center [405, 323] width 107 height 15
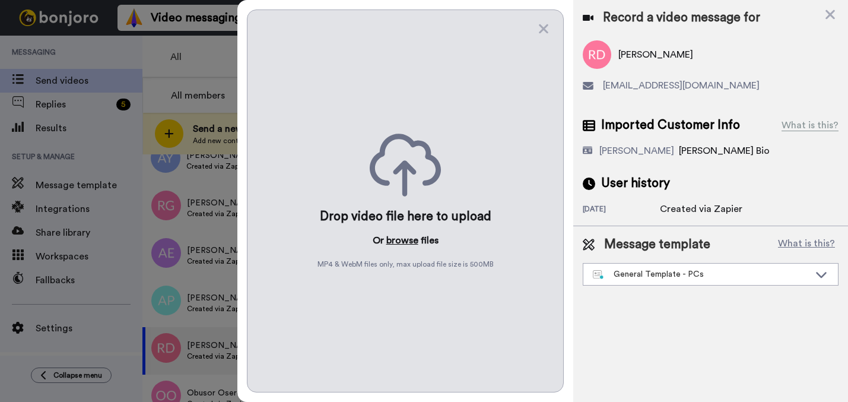
click at [416, 243] on button "browse" at bounding box center [402, 240] width 32 height 14
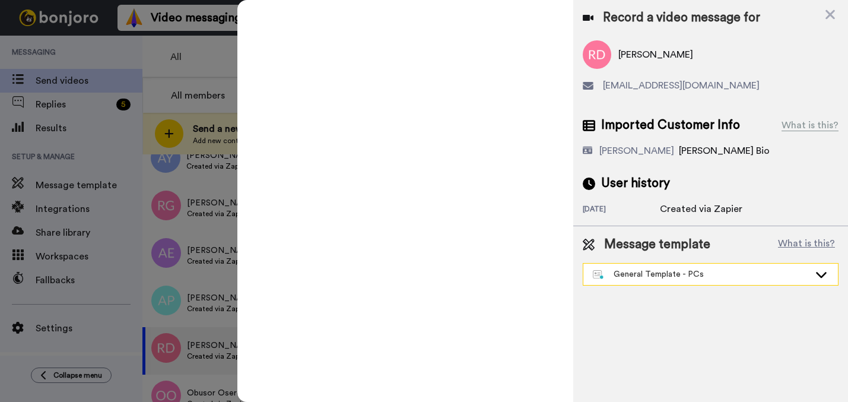
click at [620, 278] on div "General Template - PCs" at bounding box center [701, 274] width 217 height 12
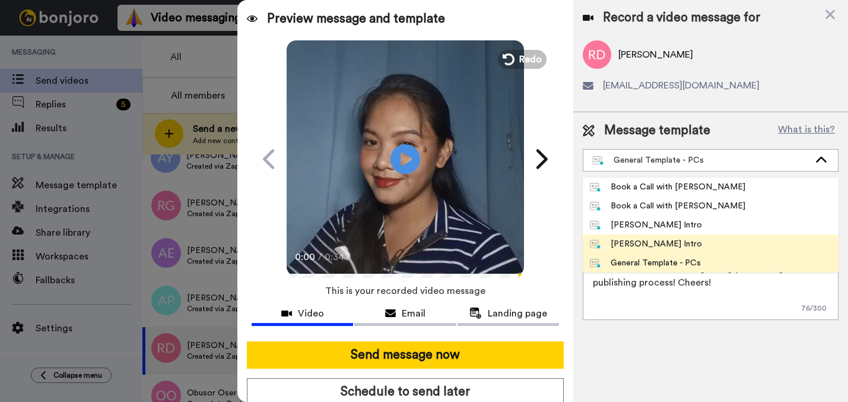
click at [608, 237] on li "[PERSON_NAME] Intro" at bounding box center [711, 243] width 256 height 19
type textarea "Hi {first_name|there}, I’m [PERSON_NAME] from Tellwell Publishing. Here's a qui…"
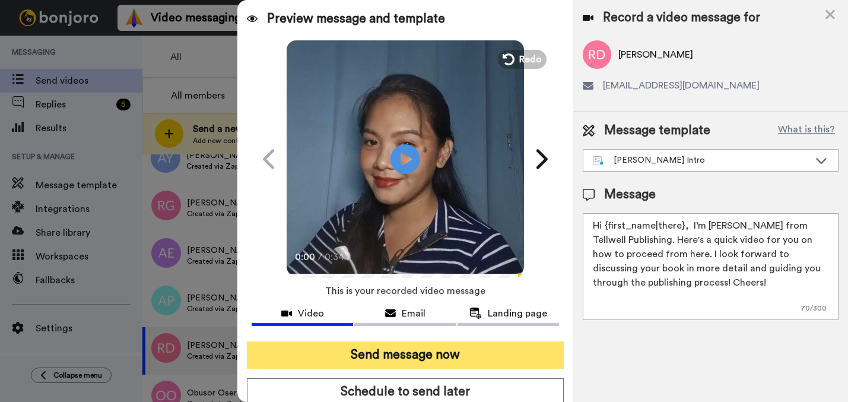
click at [476, 359] on button "Send message now" at bounding box center [405, 354] width 317 height 27
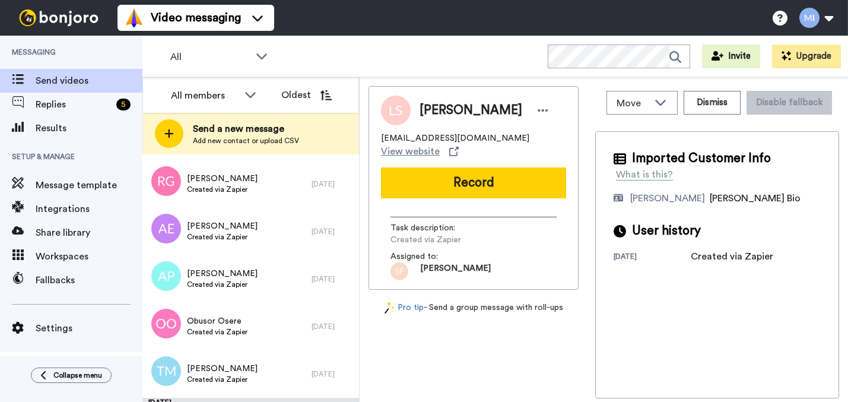
scroll to position [1727, 0]
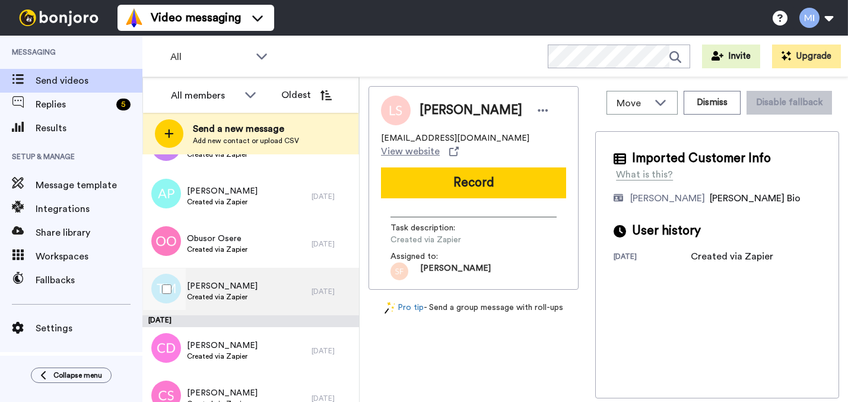
click at [273, 269] on div "[PERSON_NAME] Created via Zapier" at bounding box center [226, 291] width 169 height 47
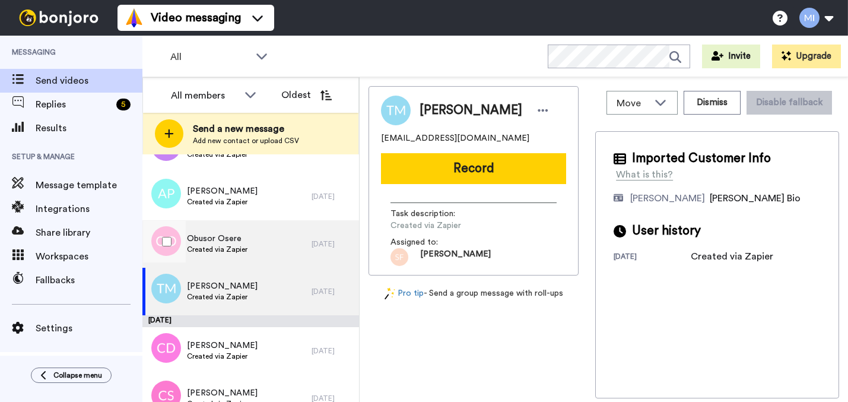
click at [286, 249] on div "Obusor Osere Created via Zapier" at bounding box center [226, 243] width 169 height 47
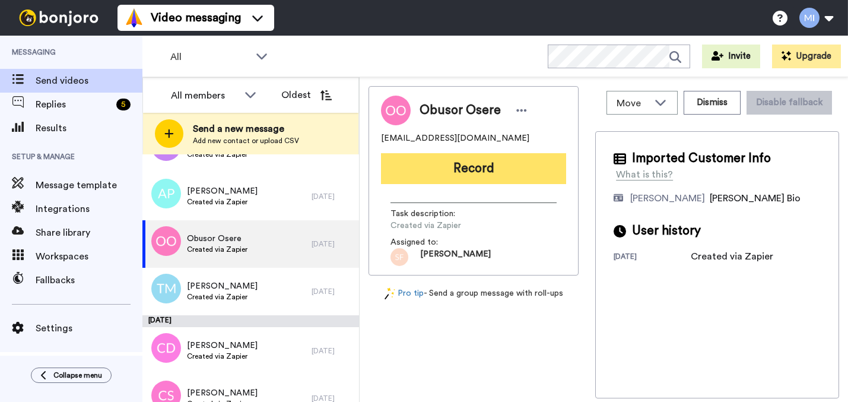
click at [491, 180] on button "Record" at bounding box center [473, 168] width 185 height 31
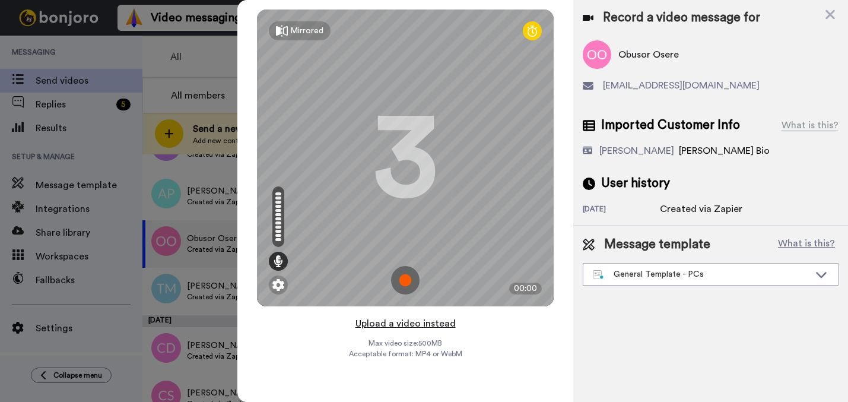
click at [399, 325] on button "Upload a video instead" at bounding box center [405, 323] width 107 height 15
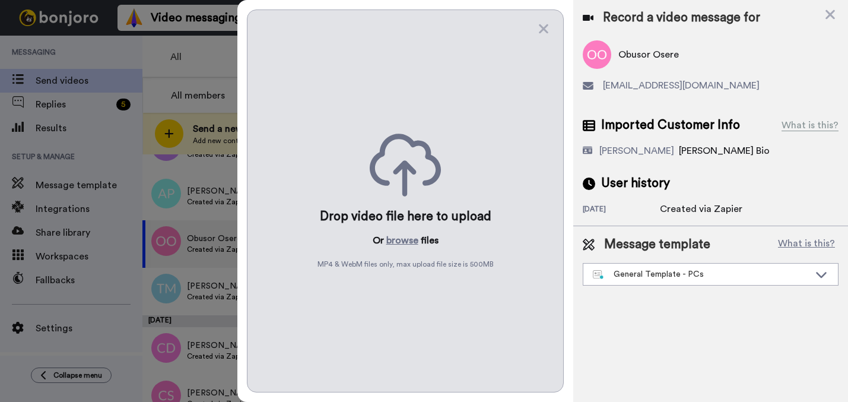
click at [402, 249] on div "Drop video file here to upload Or browse files MP4 & WebM files only, max uploa…" at bounding box center [405, 200] width 317 height 383
click at [402, 235] on button "browse" at bounding box center [402, 240] width 32 height 14
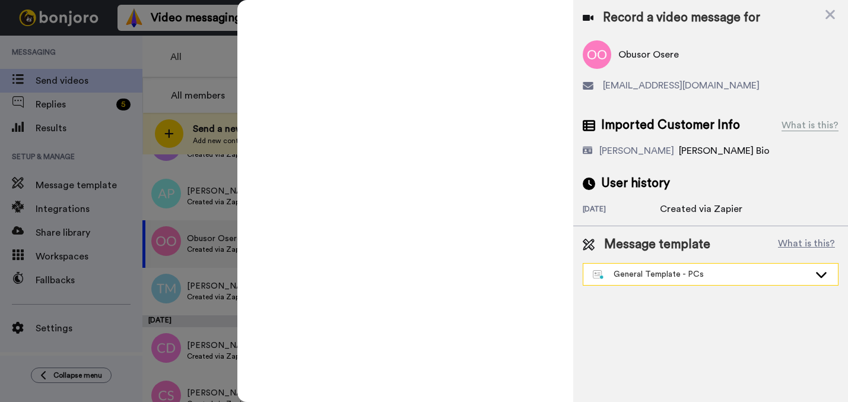
click at [650, 275] on div "General Template - PCs" at bounding box center [701, 274] width 217 height 12
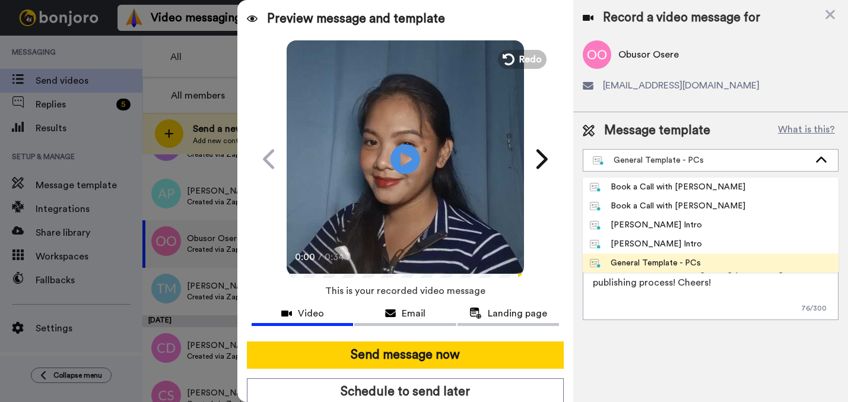
click at [640, 254] on li "General Template - PCs" at bounding box center [711, 262] width 256 height 19
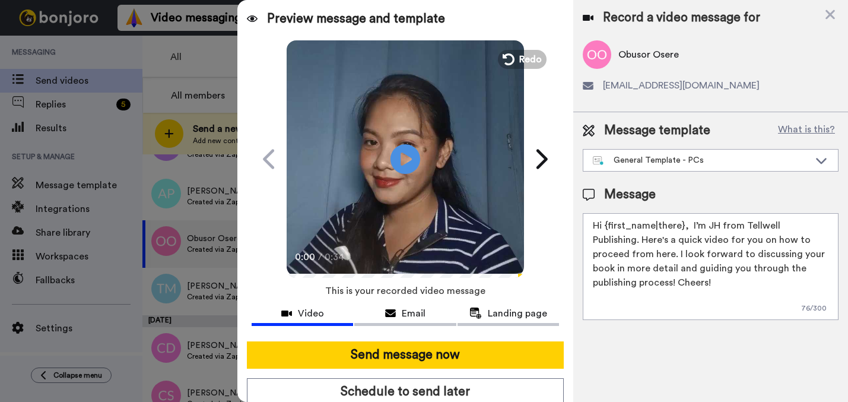
click at [658, 174] on div "Message template What is this? General Template - PCs Book a Call with [PERSON_…" at bounding box center [710, 220] width 275 height 217
click at [659, 155] on div "General Template - PCs" at bounding box center [701, 160] width 217 height 12
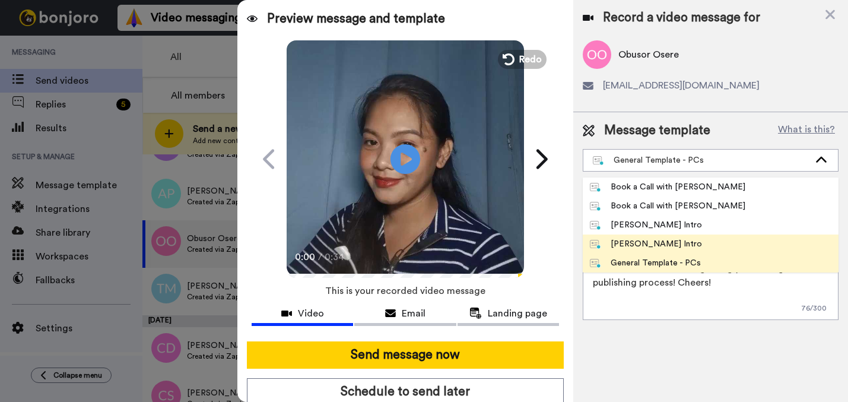
click at [611, 248] on div "[PERSON_NAME] Intro" at bounding box center [646, 244] width 112 height 12
type textarea "Hi {first_name|there}, I’m [PERSON_NAME] from Tellwell Publishing. Here's a qui…"
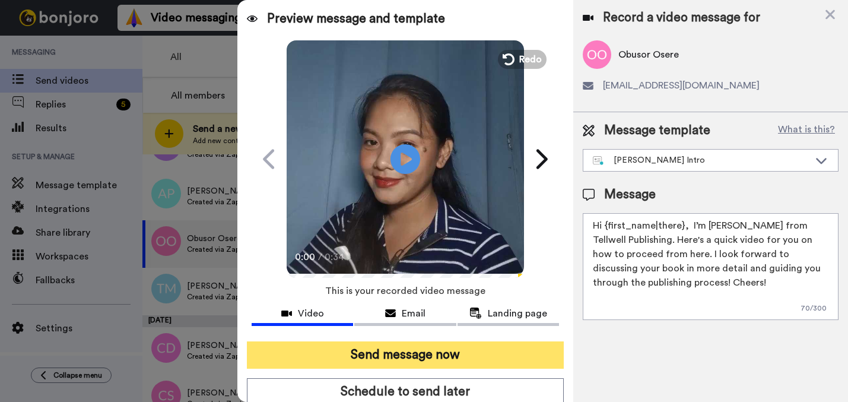
click at [498, 351] on button "Send message now" at bounding box center [405, 354] width 317 height 27
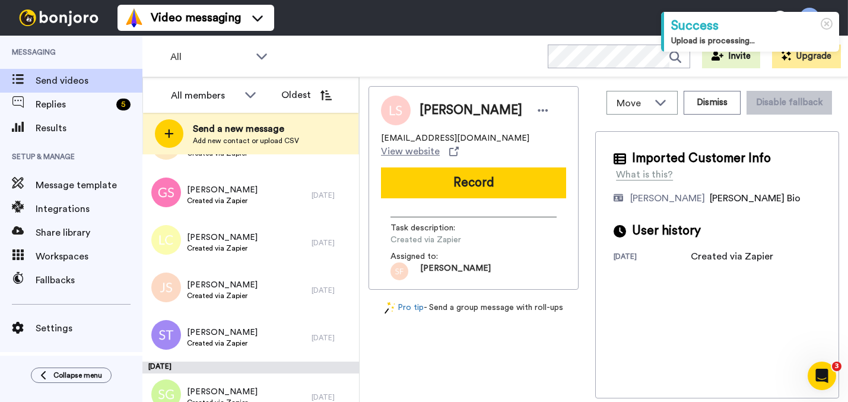
scroll to position [1011, 0]
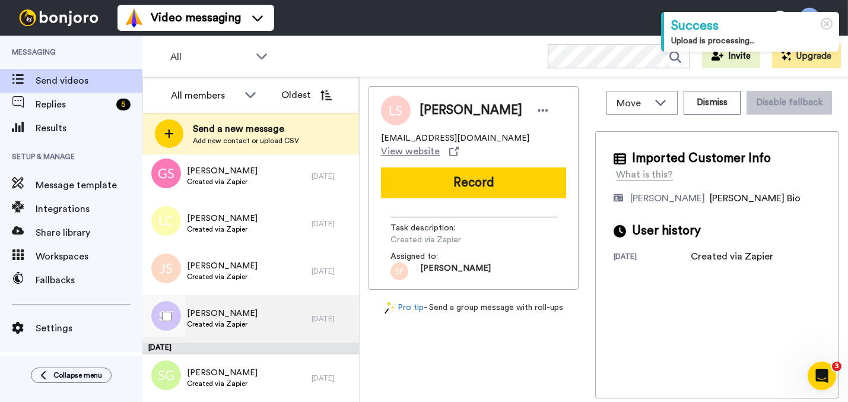
click at [275, 323] on div "[PERSON_NAME] Created via Zapier" at bounding box center [226, 318] width 169 height 47
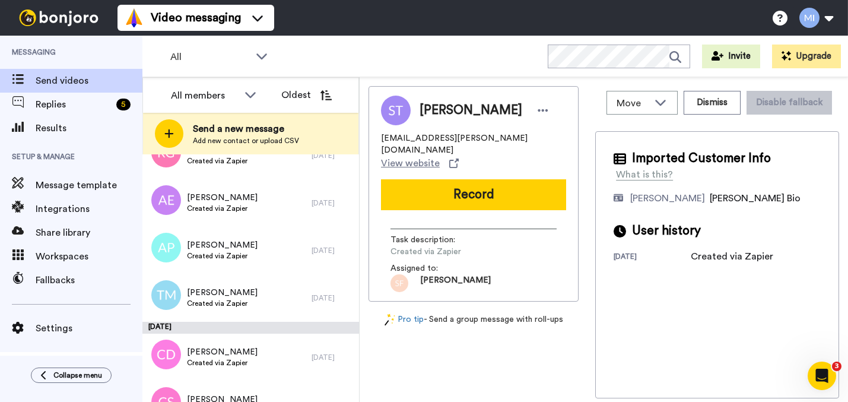
scroll to position [1668, 0]
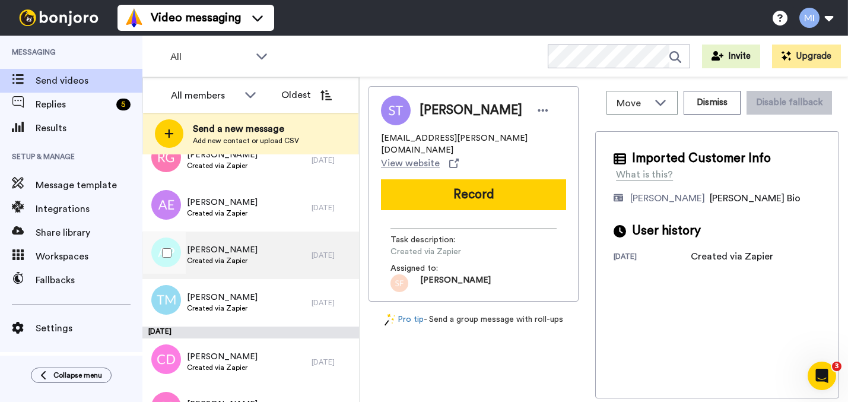
click at [259, 271] on div "[PERSON_NAME] Created via Zapier" at bounding box center [226, 254] width 169 height 47
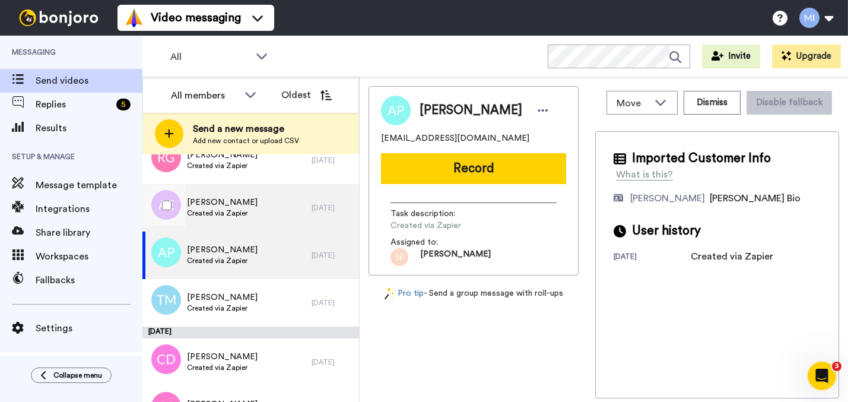
click at [267, 213] on div "[PERSON_NAME] Created via Zapier" at bounding box center [226, 207] width 169 height 47
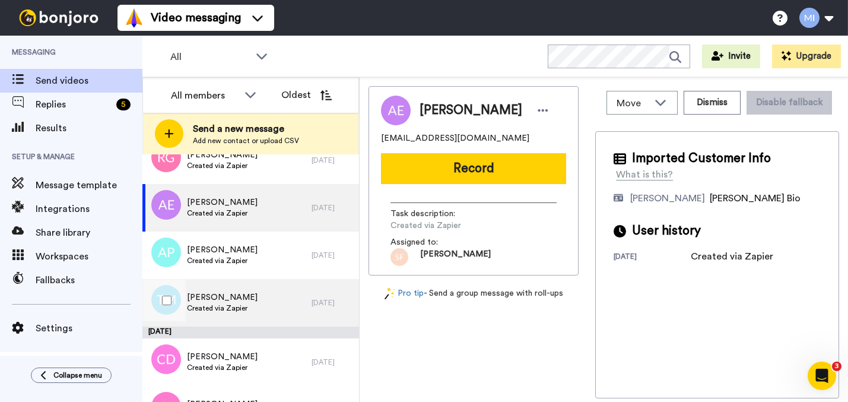
click at [262, 305] on div "[PERSON_NAME] Created via Zapier" at bounding box center [226, 302] width 169 height 47
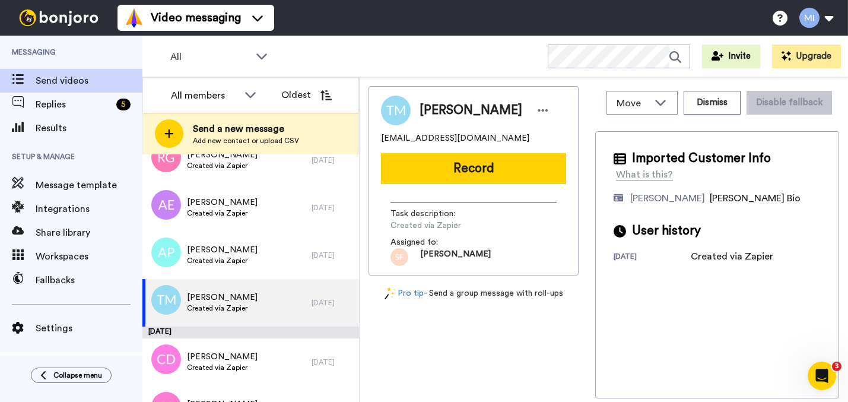
click at [253, 332] on div "[DATE]" at bounding box center [250, 332] width 217 height 12
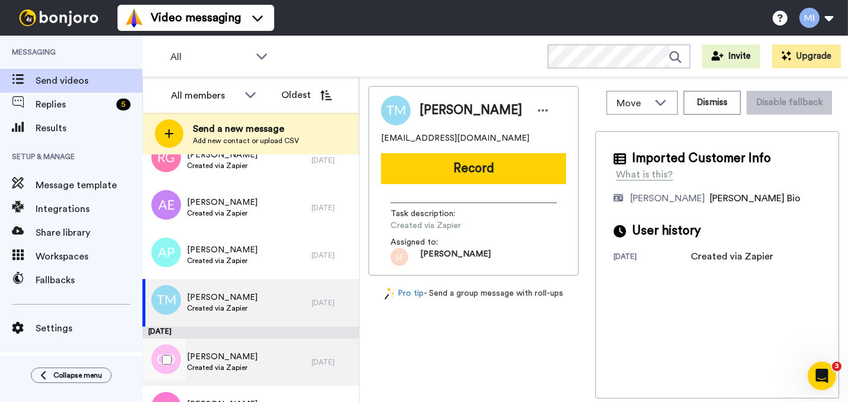
click at [253, 342] on div "[PERSON_NAME] Created via Zapier" at bounding box center [226, 361] width 169 height 47
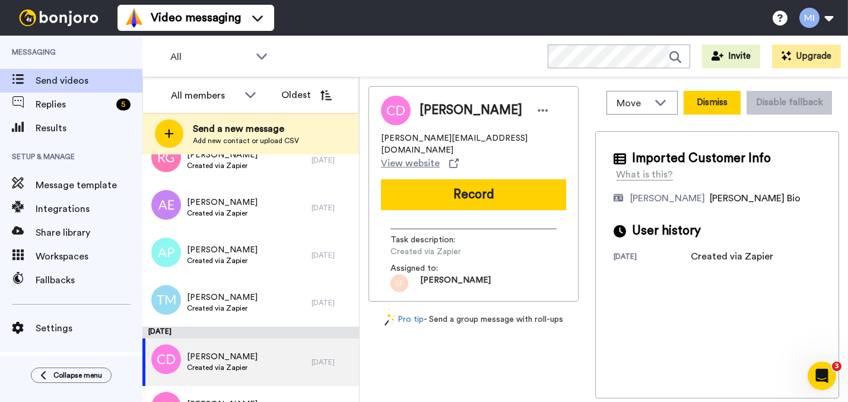
click at [711, 106] on button "Dismiss" at bounding box center [712, 103] width 57 height 24
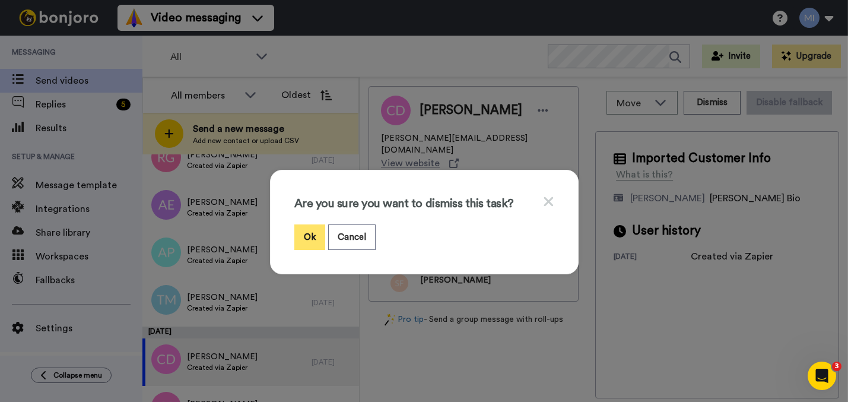
click at [310, 242] on button "Ok" at bounding box center [309, 237] width 31 height 26
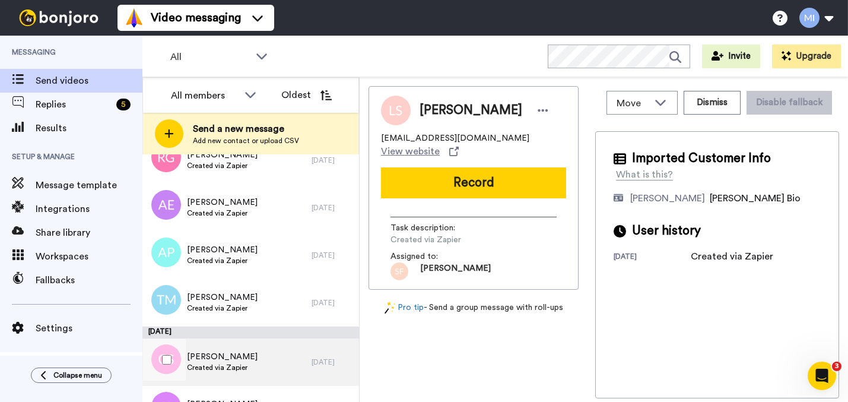
click at [300, 350] on div "[PERSON_NAME] Created via Zapier" at bounding box center [226, 361] width 169 height 47
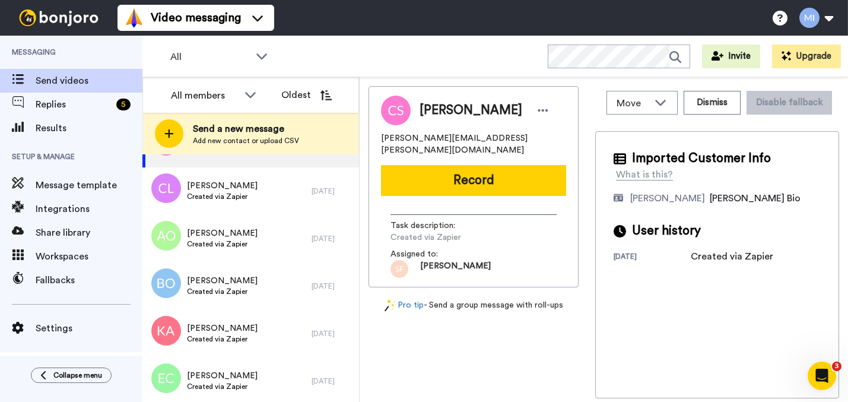
scroll to position [1891, 0]
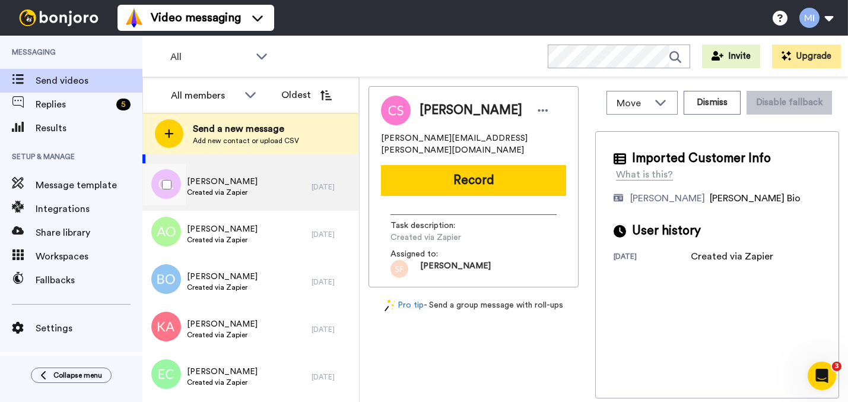
click at [290, 202] on div "[PERSON_NAME] Created via Zapier" at bounding box center [226, 186] width 169 height 47
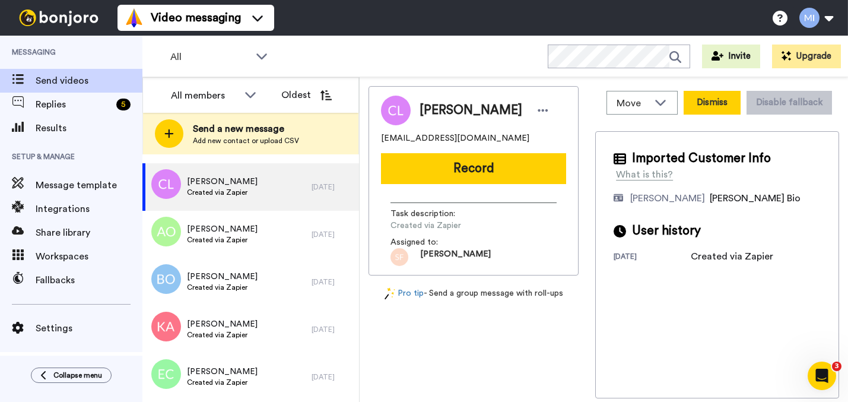
click at [718, 99] on button "Dismiss" at bounding box center [712, 103] width 57 height 24
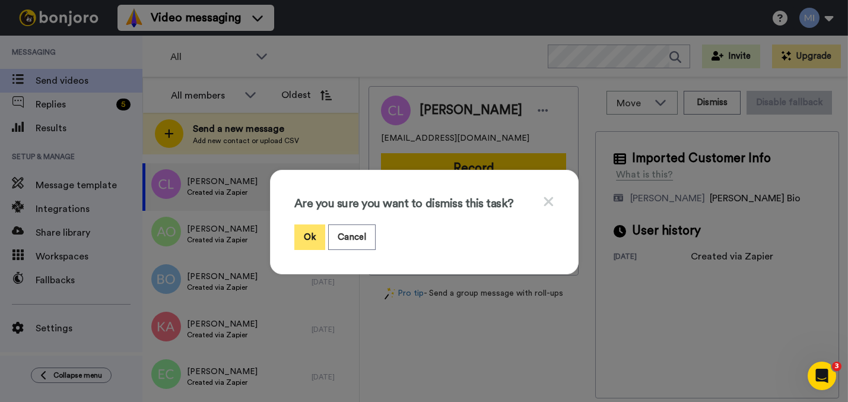
click at [309, 233] on button "Ok" at bounding box center [309, 237] width 31 height 26
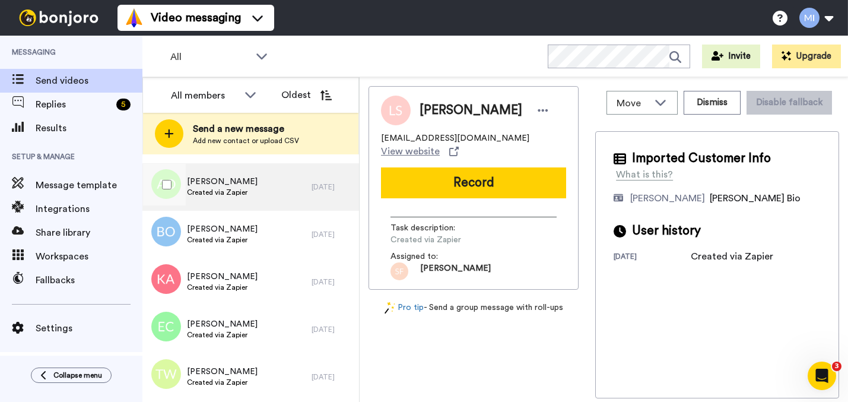
click at [301, 187] on div "[PERSON_NAME] Created via Zapier" at bounding box center [226, 186] width 169 height 47
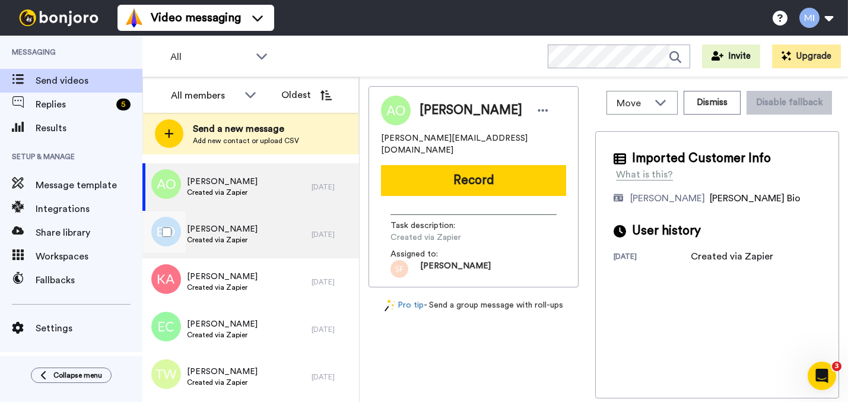
click at [306, 215] on div "[PERSON_NAME] Created via Zapier [DATE]" at bounding box center [250, 234] width 217 height 47
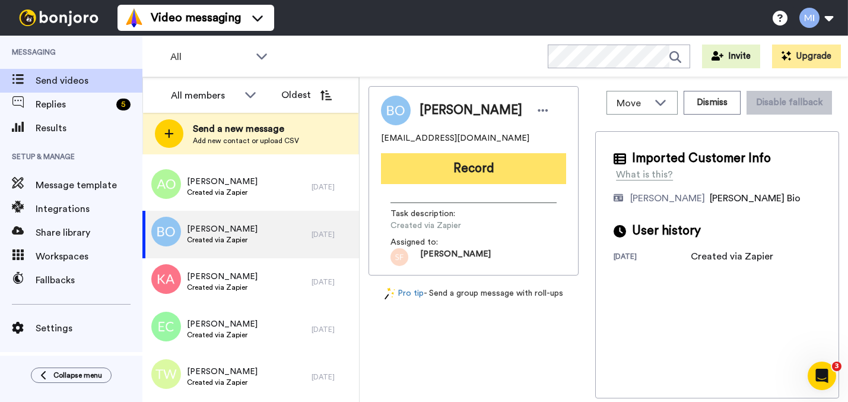
click at [511, 183] on button "Record" at bounding box center [473, 168] width 185 height 31
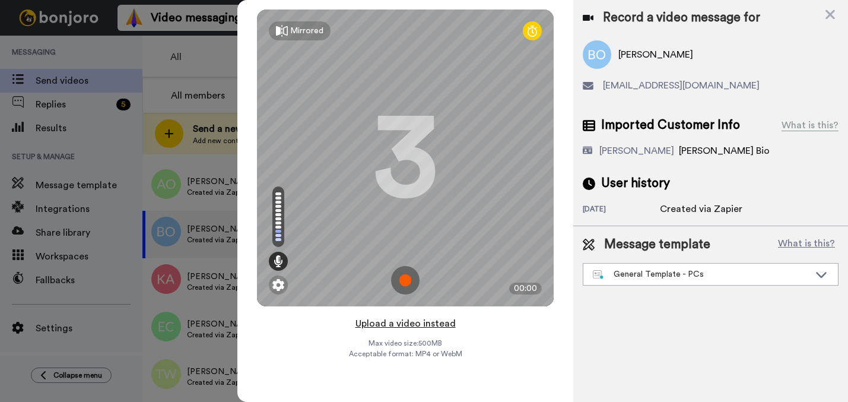
click at [422, 323] on button "Upload a video instead" at bounding box center [405, 323] width 107 height 15
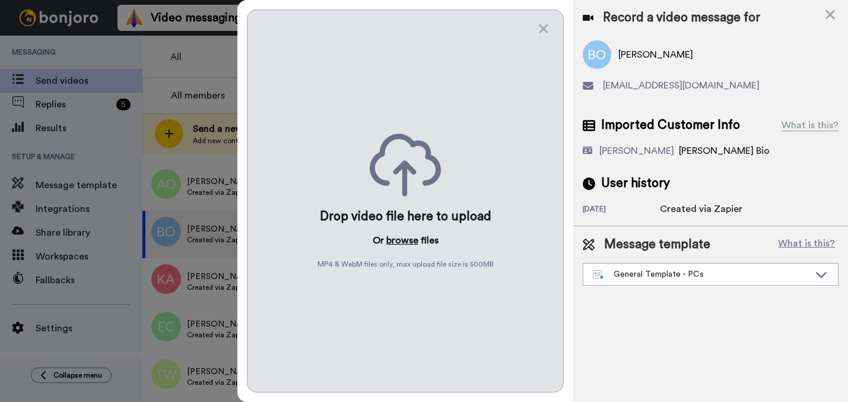
click at [405, 235] on button "browse" at bounding box center [402, 240] width 32 height 14
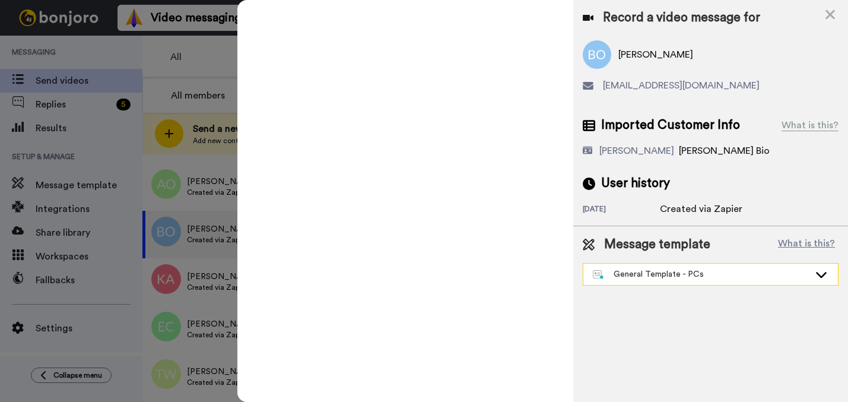
click at [651, 282] on div "General Template - PCs" at bounding box center [710, 274] width 255 height 21
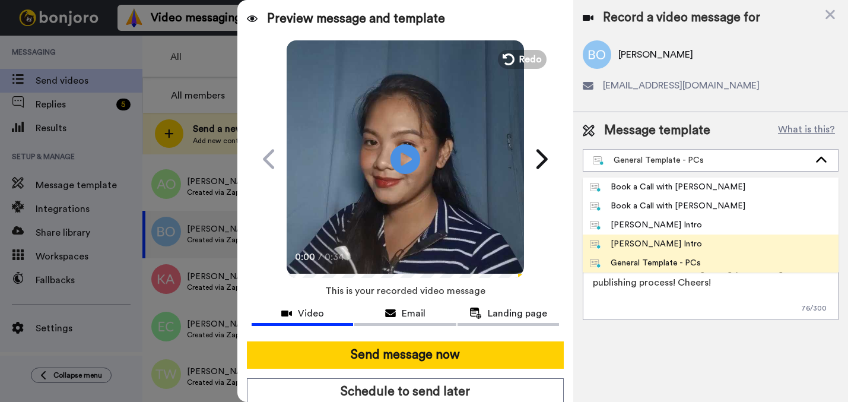
click at [644, 244] on div "[PERSON_NAME] Intro" at bounding box center [646, 244] width 112 height 12
type textarea "Hi {first_name|there}, I’m [PERSON_NAME] from Tellwell Publishing. Here's a qui…"
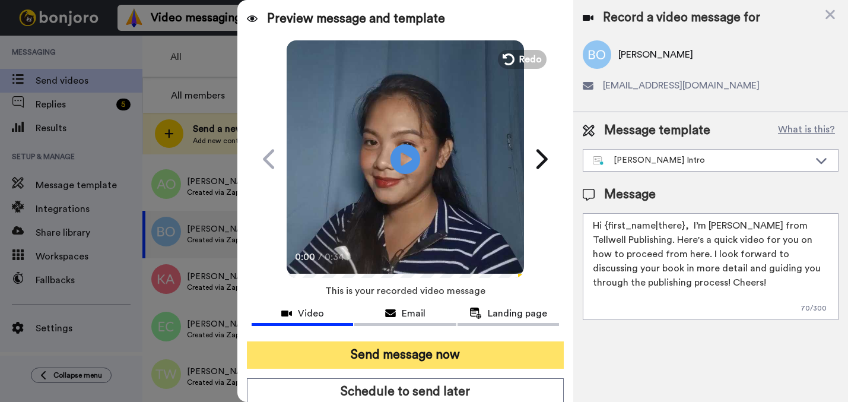
click at [522, 357] on button "Send message now" at bounding box center [405, 354] width 317 height 27
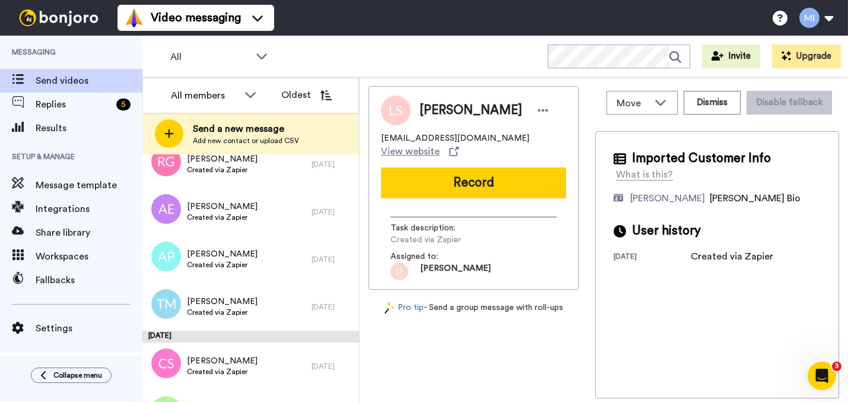
scroll to position [1975, 0]
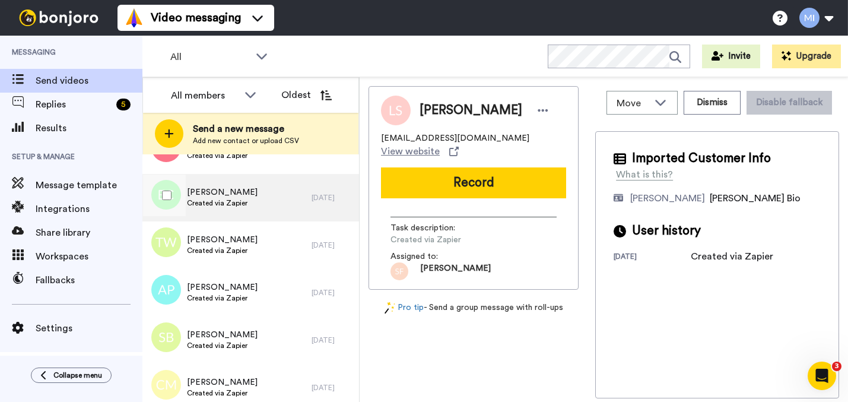
click at [267, 218] on div "[PERSON_NAME] Created via Zapier" at bounding box center [226, 197] width 169 height 47
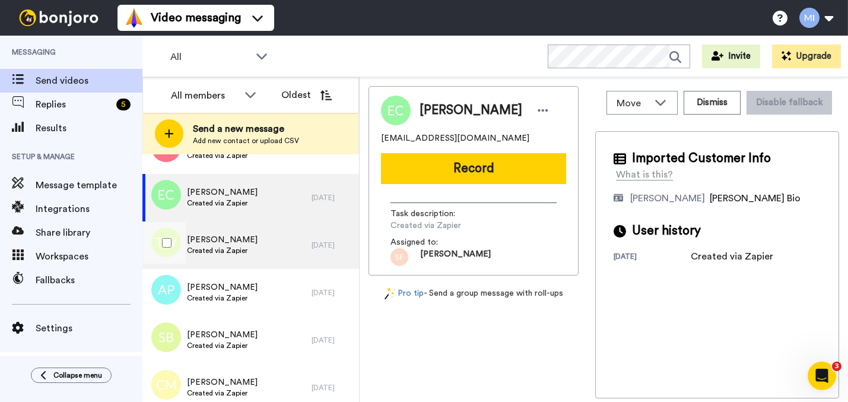
click at [264, 252] on div "[PERSON_NAME] Created via Zapier" at bounding box center [226, 244] width 169 height 47
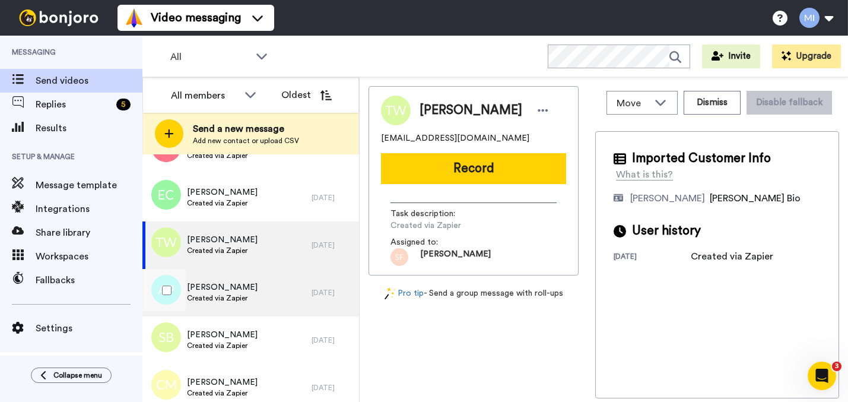
click at [286, 299] on div "[PERSON_NAME] Created via Zapier" at bounding box center [226, 292] width 169 height 47
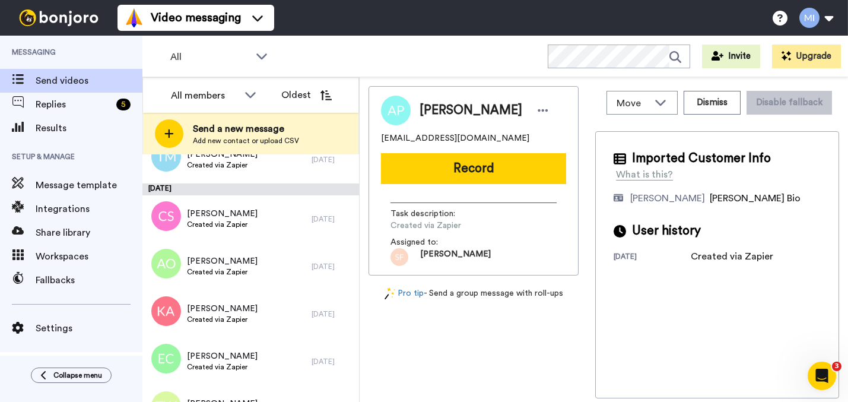
scroll to position [1808, 0]
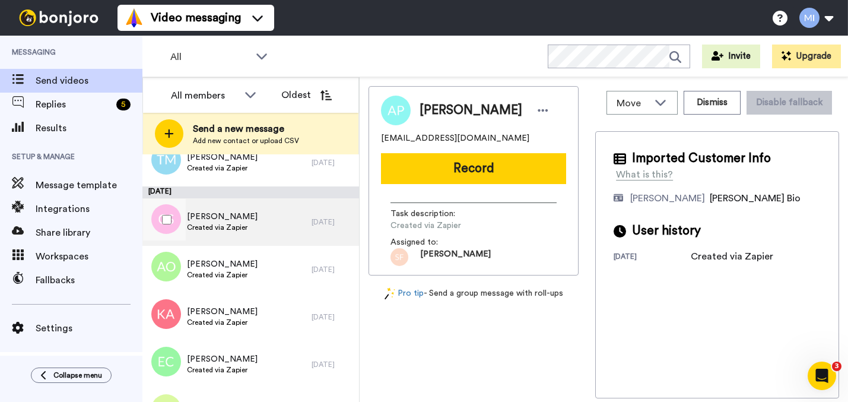
click at [256, 201] on div "[PERSON_NAME] Created via Zapier" at bounding box center [226, 221] width 169 height 47
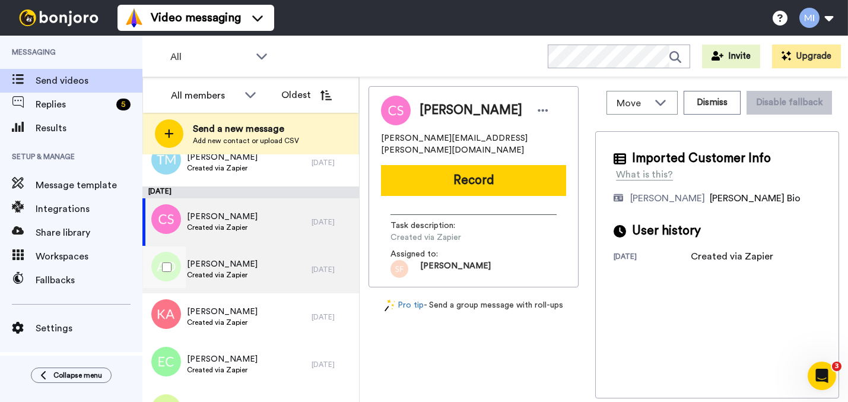
click at [247, 261] on div "[PERSON_NAME] Created via Zapier" at bounding box center [226, 269] width 169 height 47
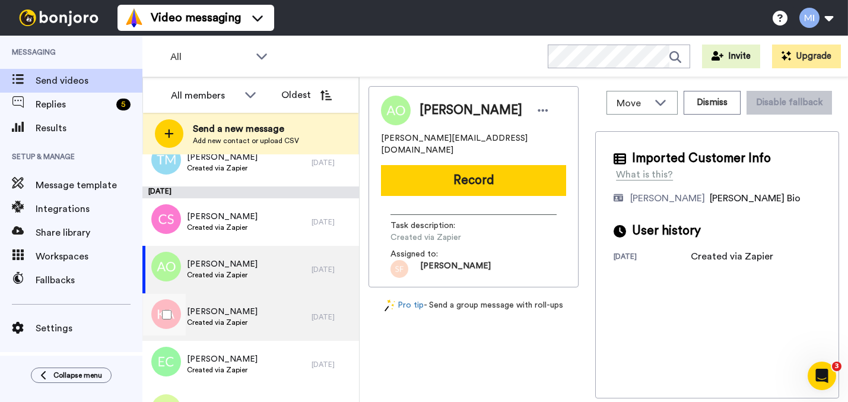
click at [248, 308] on span "[PERSON_NAME]" at bounding box center [222, 312] width 71 height 12
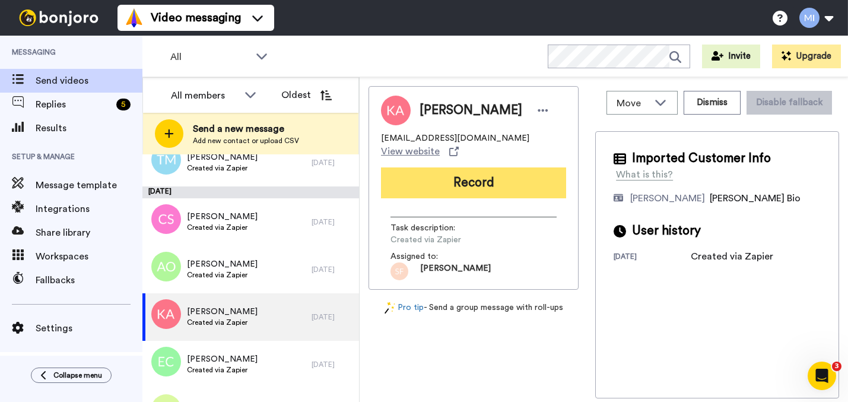
click at [481, 198] on button "Record" at bounding box center [473, 182] width 185 height 31
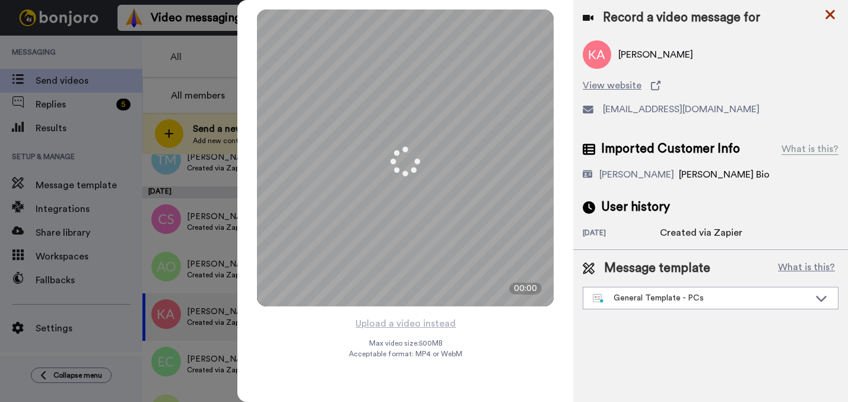
click at [825, 14] on icon at bounding box center [830, 14] width 12 height 15
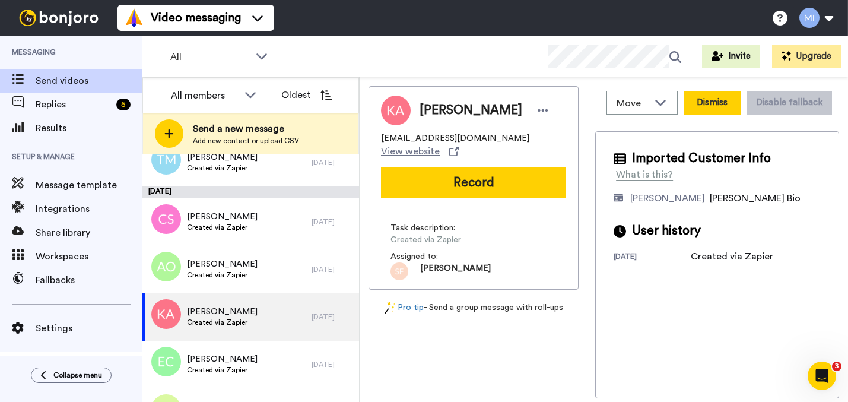
click at [706, 101] on button "Dismiss" at bounding box center [712, 103] width 57 height 24
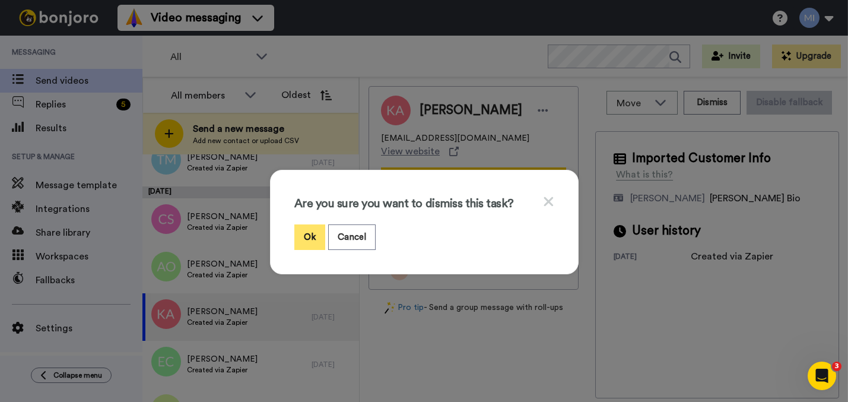
click at [306, 230] on button "Ok" at bounding box center [309, 237] width 31 height 26
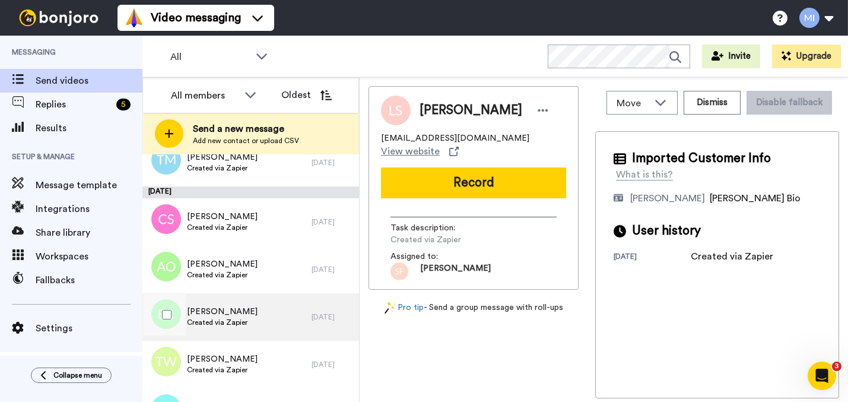
click at [244, 326] on span "Created via Zapier" at bounding box center [222, 322] width 71 height 9
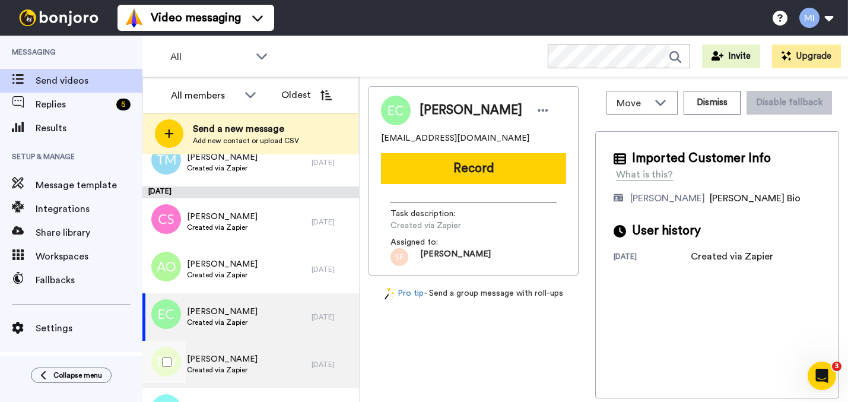
click at [242, 360] on span "[PERSON_NAME]" at bounding box center [222, 359] width 71 height 12
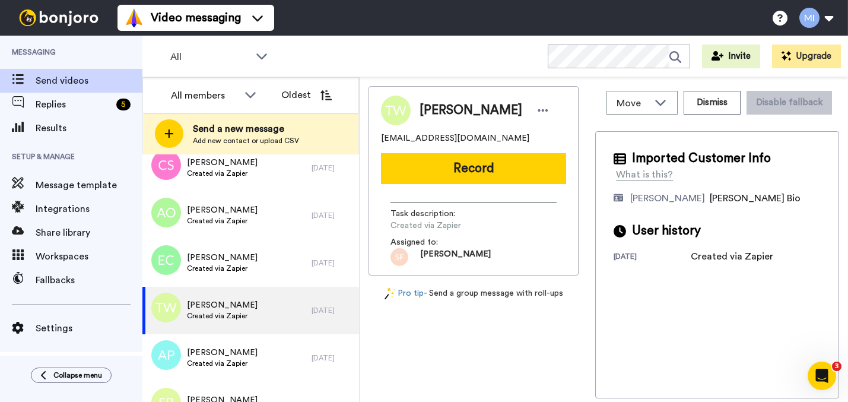
scroll to position [1883, 0]
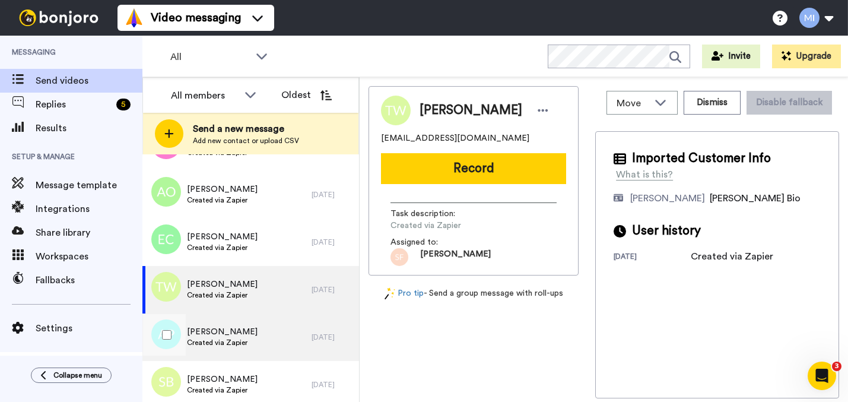
click at [266, 345] on div "[PERSON_NAME] Created via Zapier" at bounding box center [226, 336] width 169 height 47
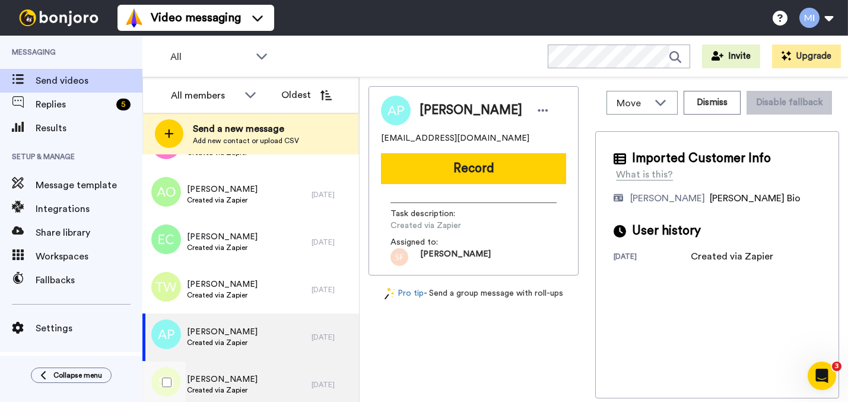
click at [266, 380] on div "[PERSON_NAME] Created via Zapier" at bounding box center [226, 384] width 169 height 47
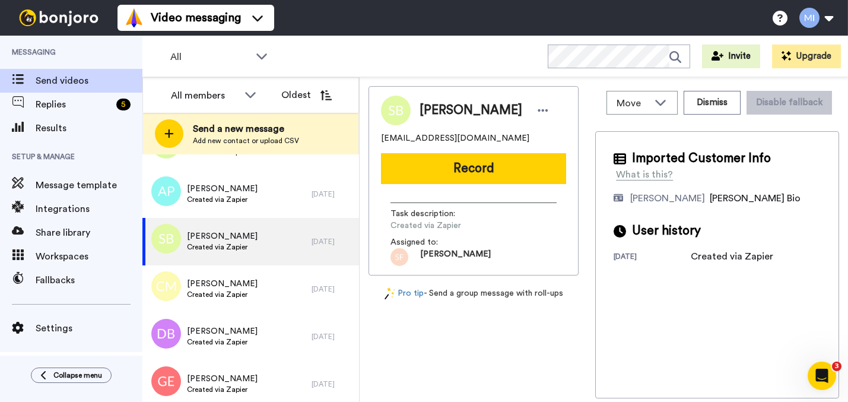
scroll to position [2050, 0]
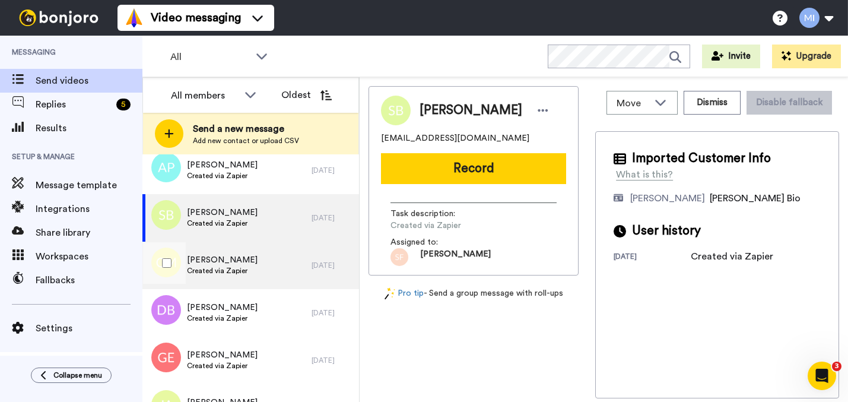
click at [259, 278] on div "[PERSON_NAME] Created via Zapier" at bounding box center [226, 265] width 169 height 47
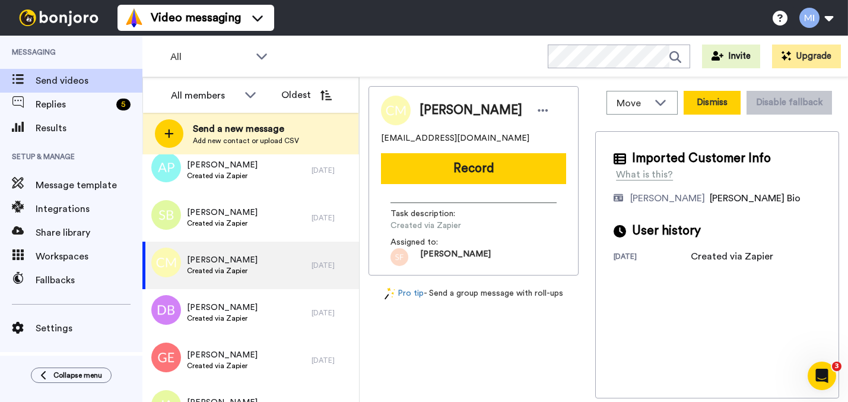
click at [723, 106] on button "Dismiss" at bounding box center [712, 103] width 57 height 24
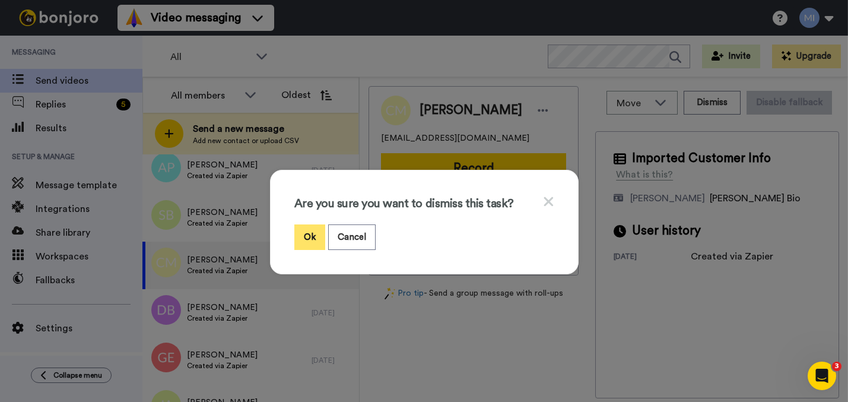
click at [307, 240] on button "Ok" at bounding box center [309, 237] width 31 height 26
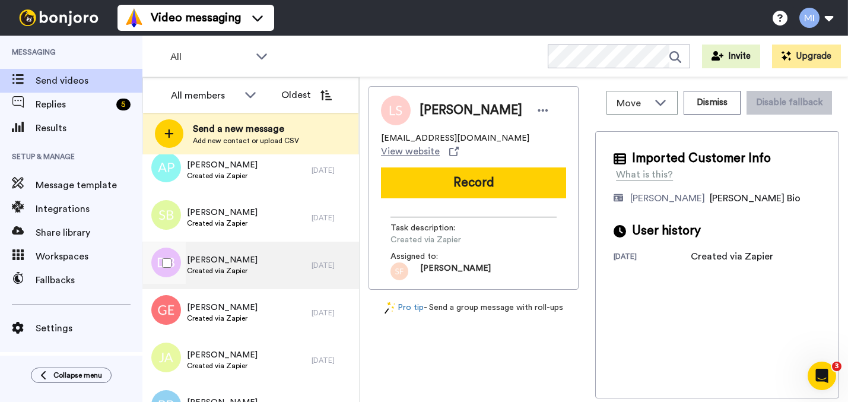
click at [294, 284] on div "[PERSON_NAME] Created via Zapier" at bounding box center [226, 265] width 169 height 47
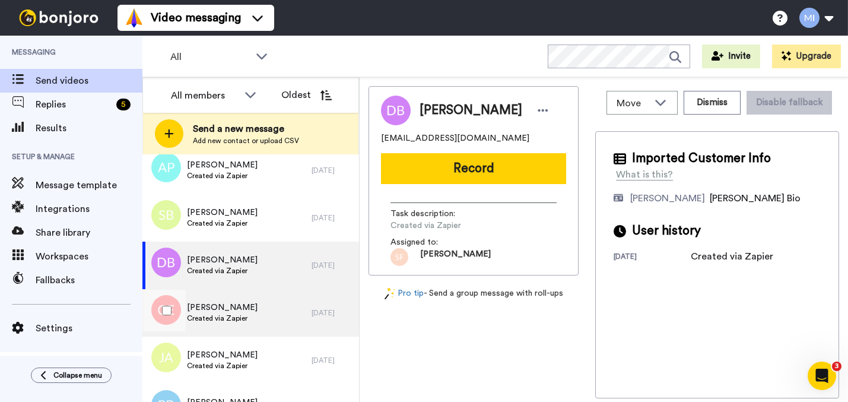
click at [287, 309] on div "[PERSON_NAME] Created via Zapier" at bounding box center [226, 312] width 169 height 47
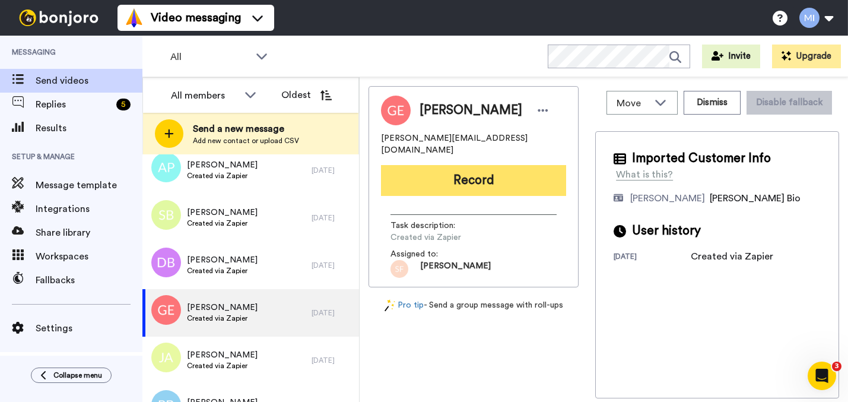
click at [515, 173] on button "Record" at bounding box center [473, 180] width 185 height 31
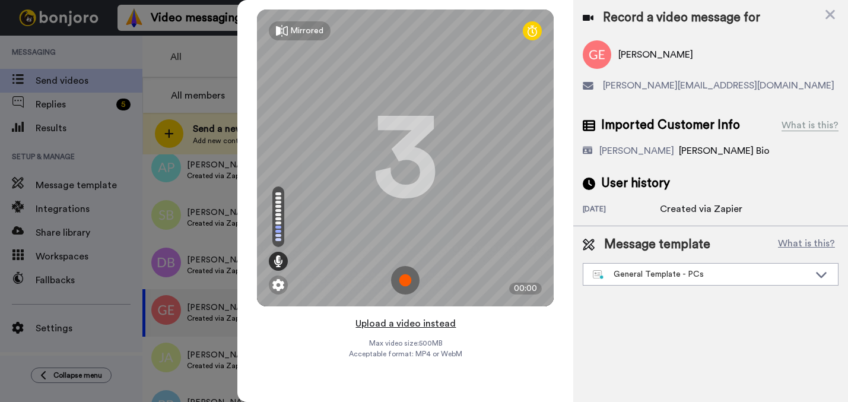
click at [407, 323] on button "Upload a video instead" at bounding box center [405, 323] width 107 height 15
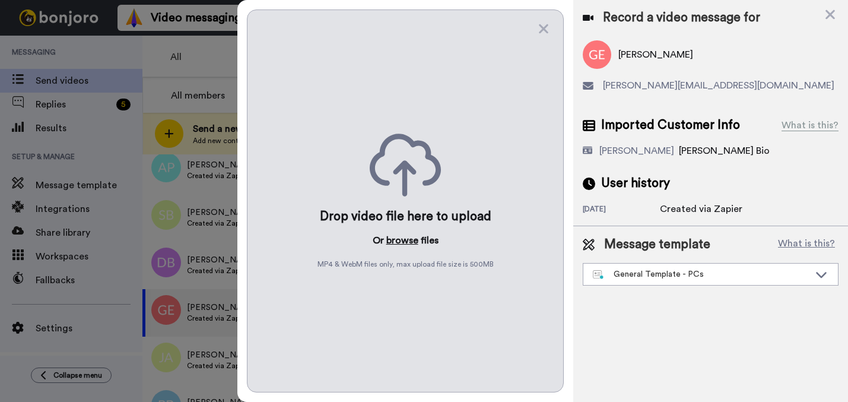
click at [410, 233] on button "browse" at bounding box center [402, 240] width 32 height 14
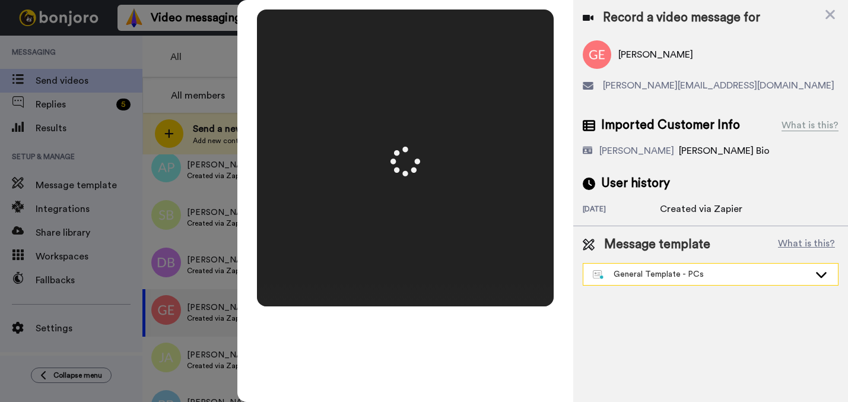
click at [643, 275] on div "General Template - PCs" at bounding box center [701, 274] width 217 height 12
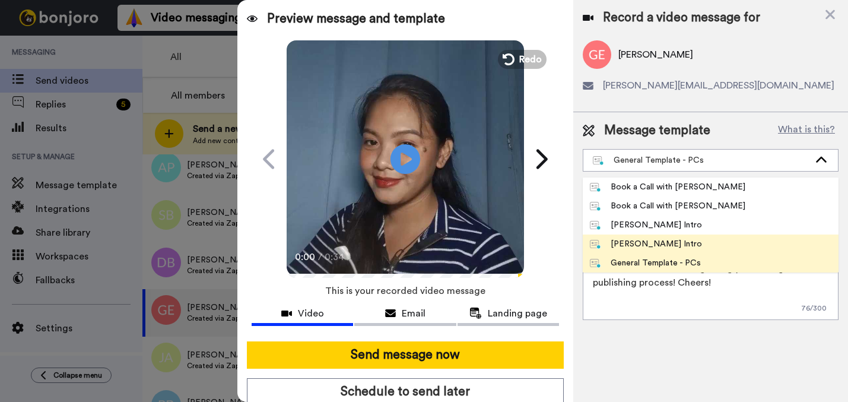
click at [639, 236] on li "[PERSON_NAME] Intro" at bounding box center [711, 243] width 256 height 19
type textarea "Hi {first_name|there}, I’m [PERSON_NAME] from Tellwell Publishing. Here's a qui…"
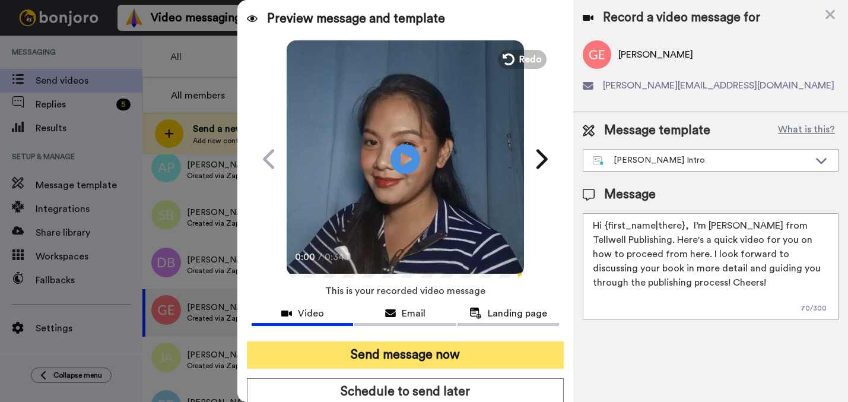
click at [487, 343] on button "Send message now" at bounding box center [405, 354] width 317 height 27
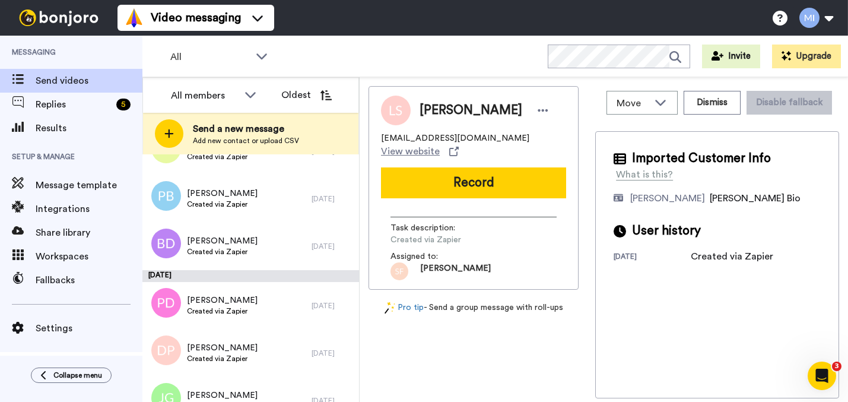
scroll to position [2234, 0]
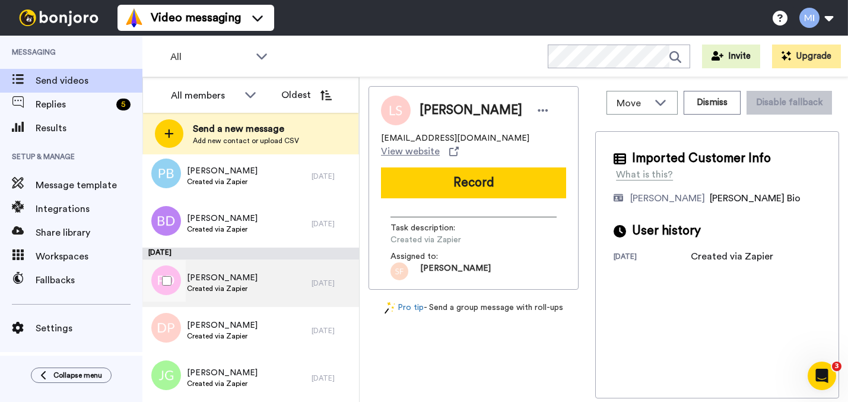
click at [272, 286] on div "[PERSON_NAME] Created via Zapier" at bounding box center [226, 282] width 169 height 47
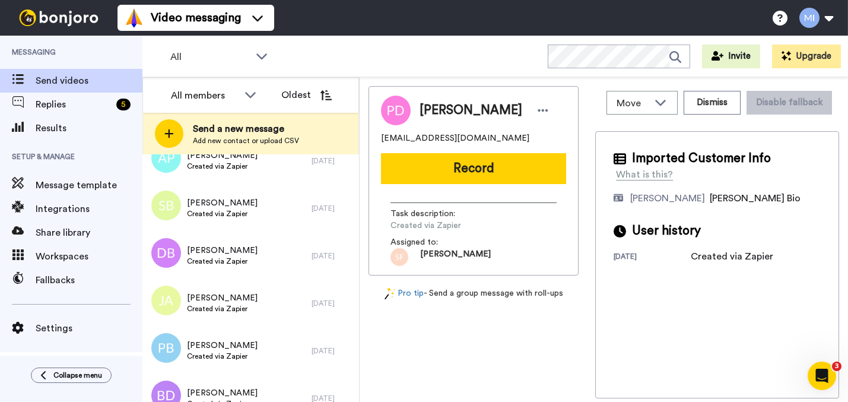
scroll to position [1943, 0]
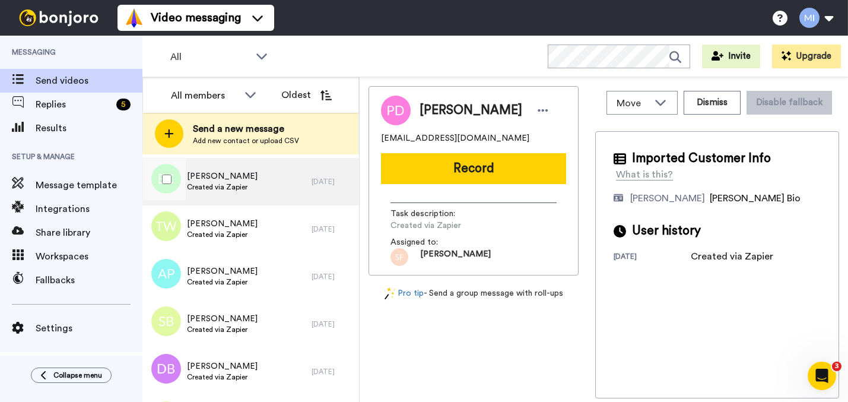
click at [275, 200] on div "[PERSON_NAME] Created via Zapier" at bounding box center [226, 181] width 169 height 47
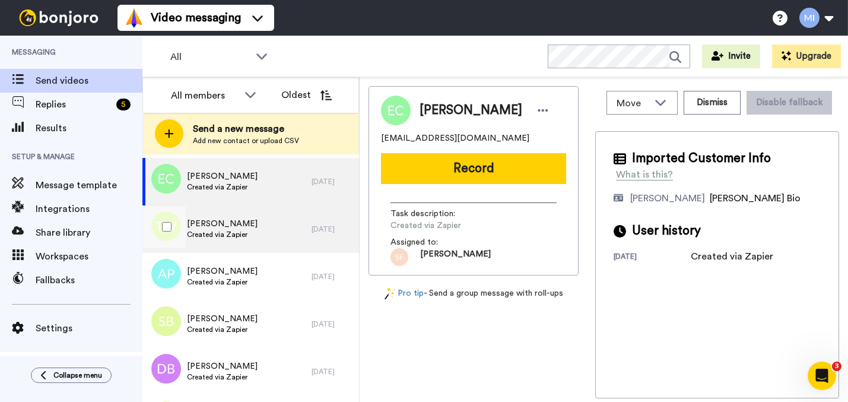
click at [275, 219] on div "[PERSON_NAME] Created via Zapier" at bounding box center [226, 228] width 169 height 47
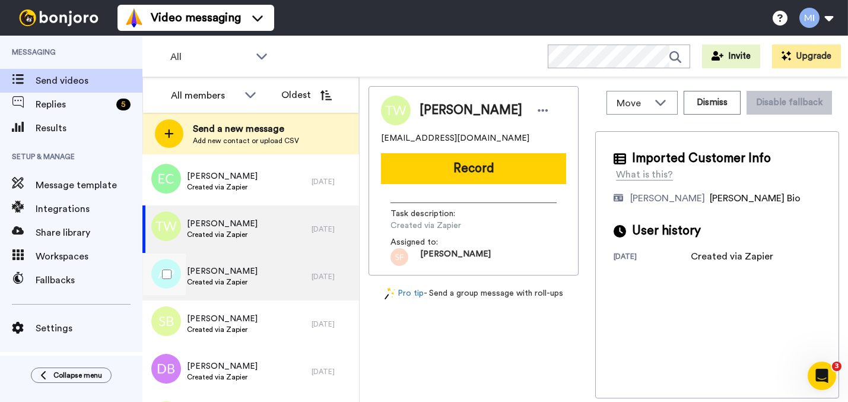
click at [290, 291] on div "[PERSON_NAME] Created via Zapier" at bounding box center [226, 276] width 169 height 47
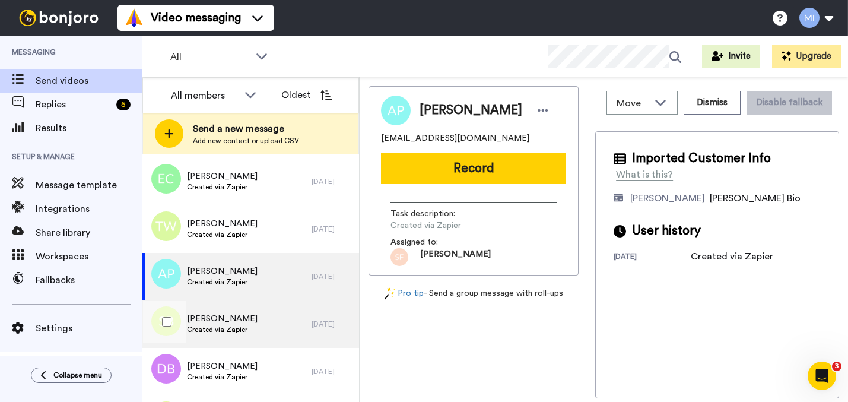
click at [265, 322] on div "[PERSON_NAME] Created via Zapier" at bounding box center [226, 323] width 169 height 47
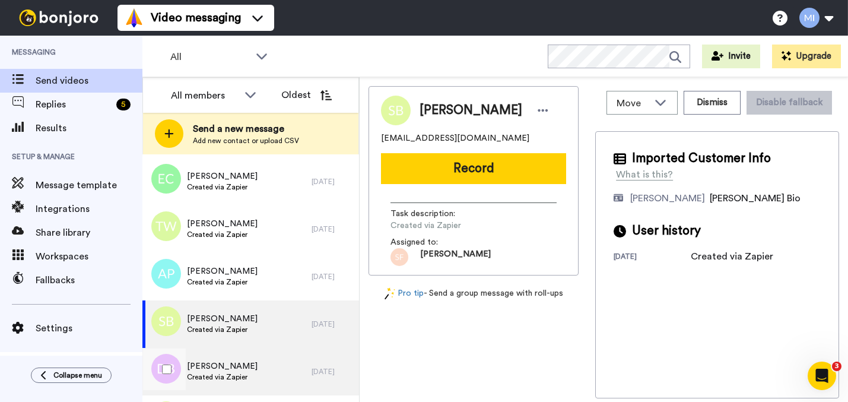
click at [253, 362] on div "[PERSON_NAME] Created via Zapier" at bounding box center [226, 371] width 169 height 47
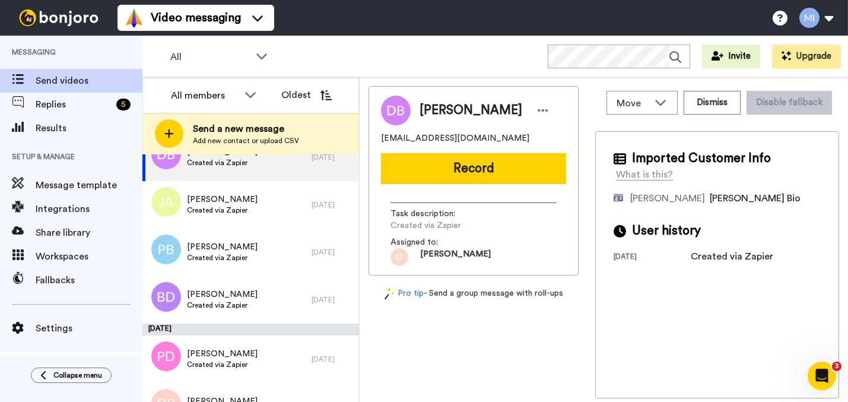
scroll to position [2153, 0]
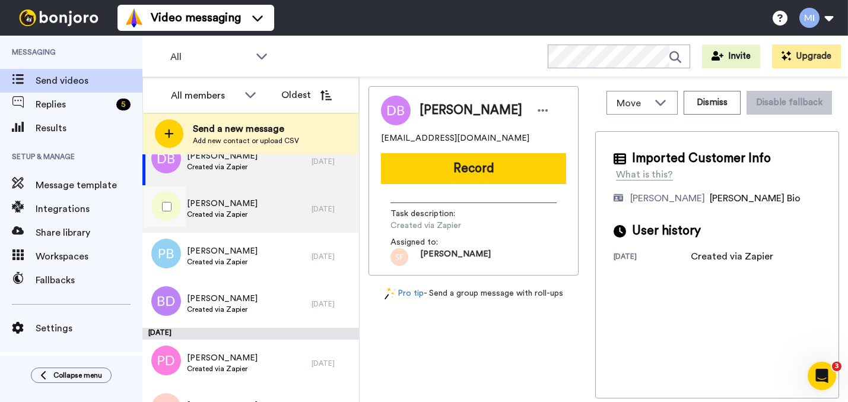
click at [246, 231] on div "[PERSON_NAME] Created via Zapier" at bounding box center [226, 208] width 169 height 47
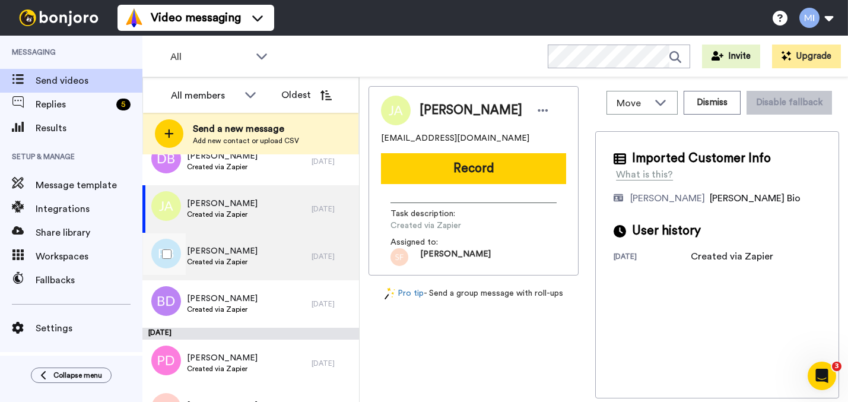
click at [249, 265] on span "Created via Zapier" at bounding box center [222, 261] width 71 height 9
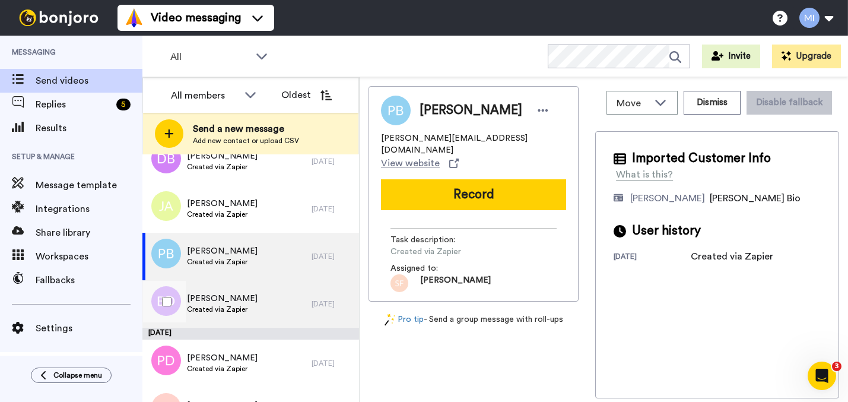
click at [248, 290] on div "[PERSON_NAME] Created via Zapier" at bounding box center [226, 303] width 169 height 47
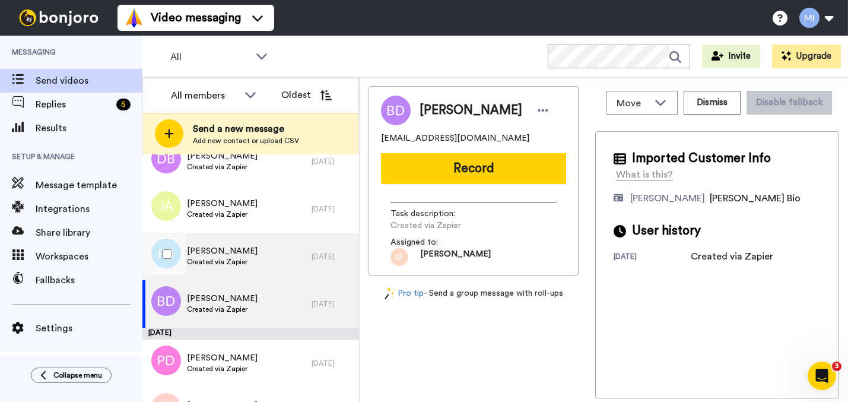
click at [246, 268] on div "[PERSON_NAME] Created via Zapier" at bounding box center [226, 256] width 169 height 47
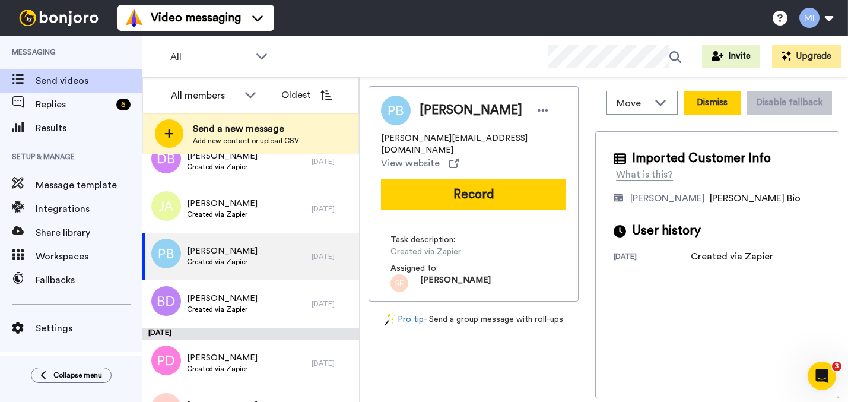
click at [698, 95] on button "Dismiss" at bounding box center [712, 103] width 57 height 24
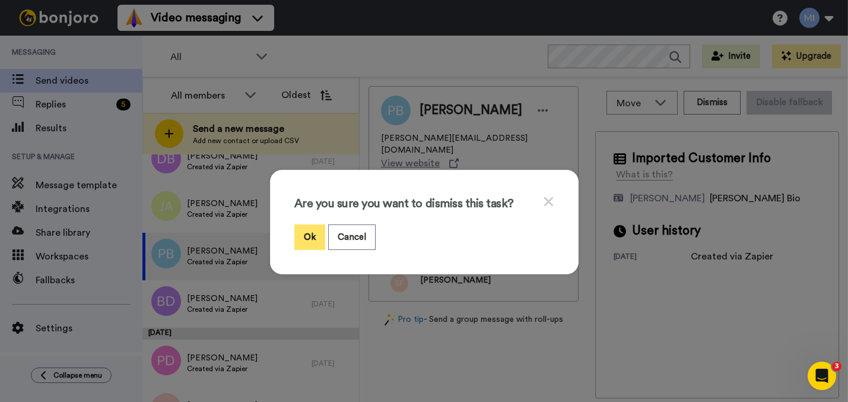
click at [301, 228] on button "Ok" at bounding box center [309, 237] width 31 height 26
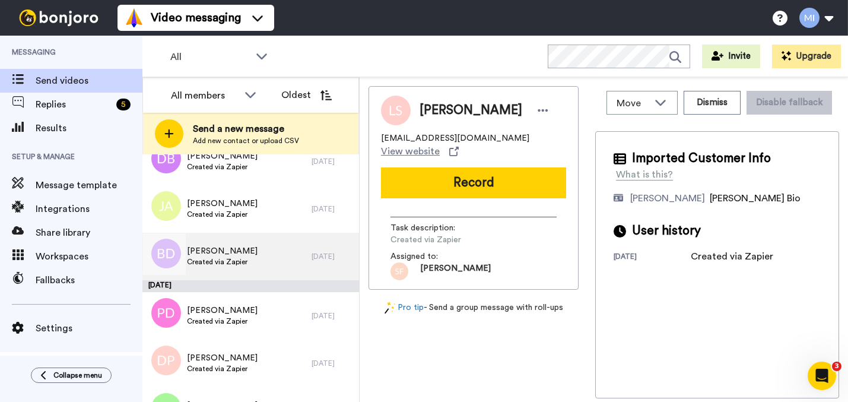
scroll to position [2155, 0]
click at [255, 271] on div "[PERSON_NAME] Created via Zapier" at bounding box center [226, 254] width 169 height 47
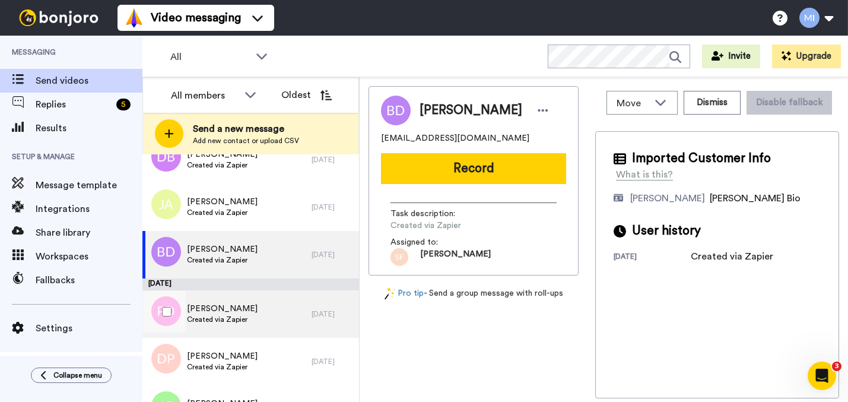
click at [245, 309] on span "[PERSON_NAME]" at bounding box center [222, 309] width 71 height 12
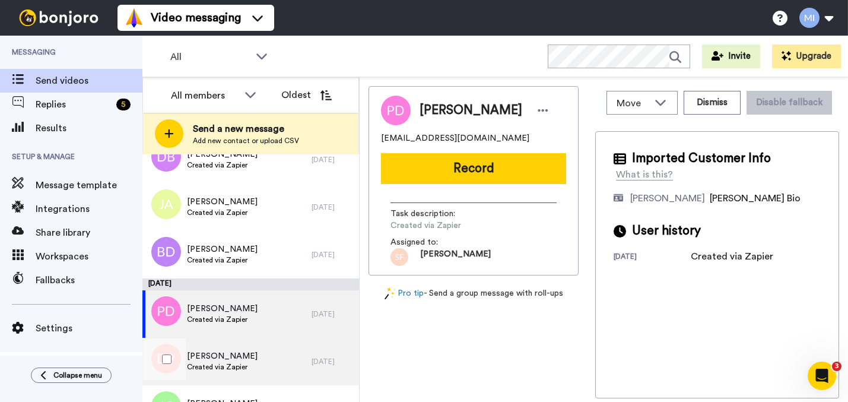
click at [247, 353] on div "[PERSON_NAME] Created via Zapier" at bounding box center [226, 361] width 169 height 47
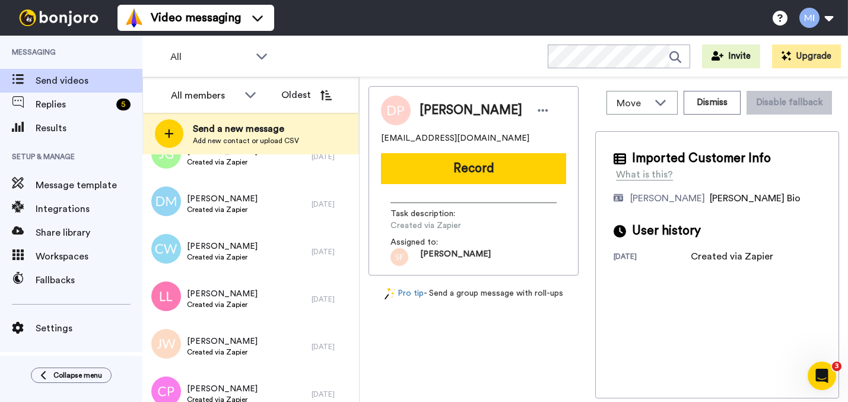
scroll to position [2412, 0]
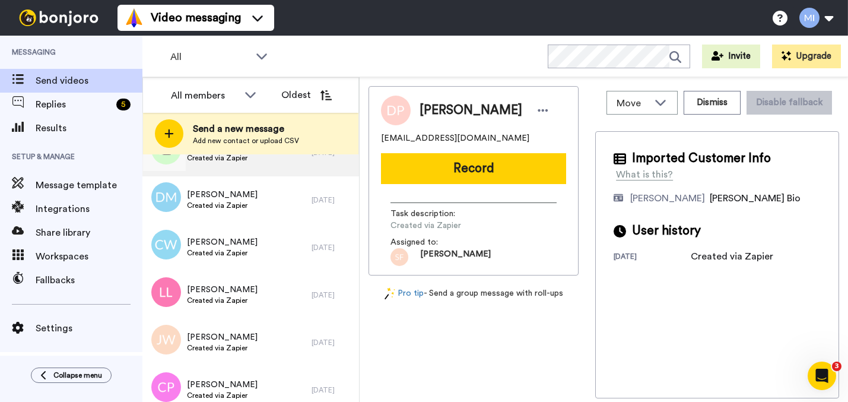
click at [297, 172] on div "[PERSON_NAME] Created via Zapier" at bounding box center [226, 152] width 169 height 47
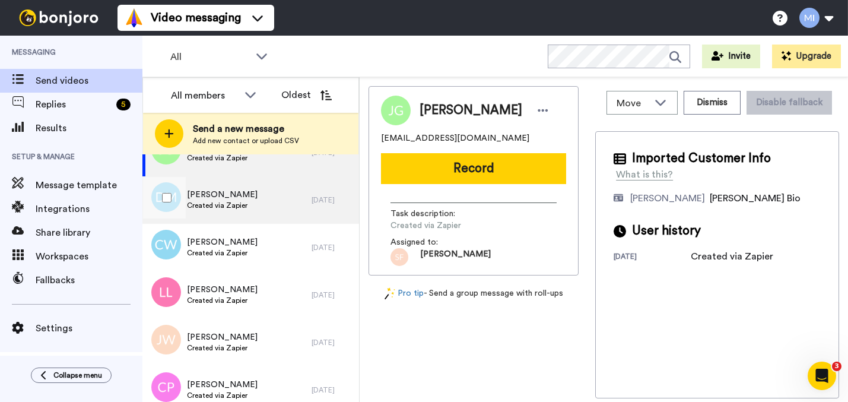
click at [278, 202] on div "[PERSON_NAME] Created via Zapier" at bounding box center [226, 199] width 169 height 47
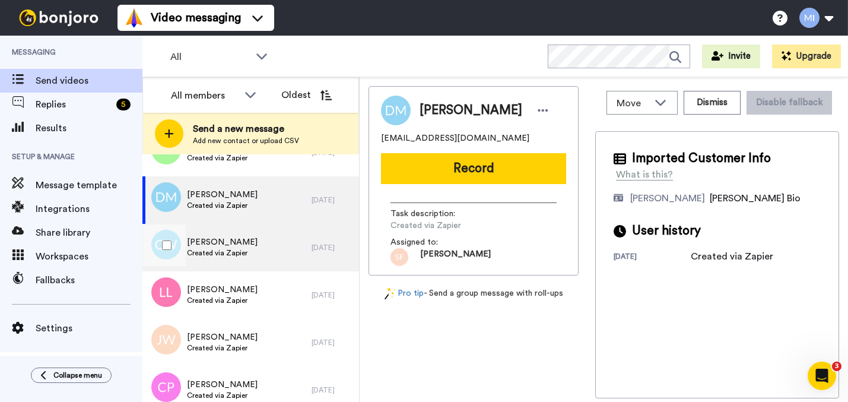
click at [272, 246] on div "[PERSON_NAME] Created via Zapier" at bounding box center [226, 247] width 169 height 47
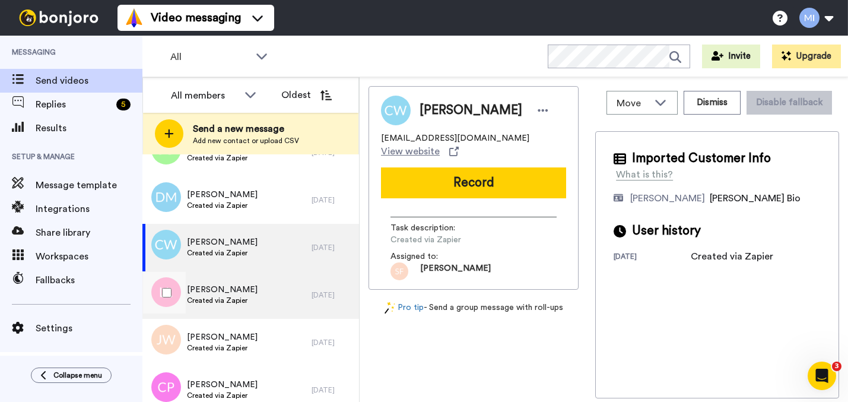
click at [238, 296] on span "Created via Zapier" at bounding box center [222, 300] width 71 height 9
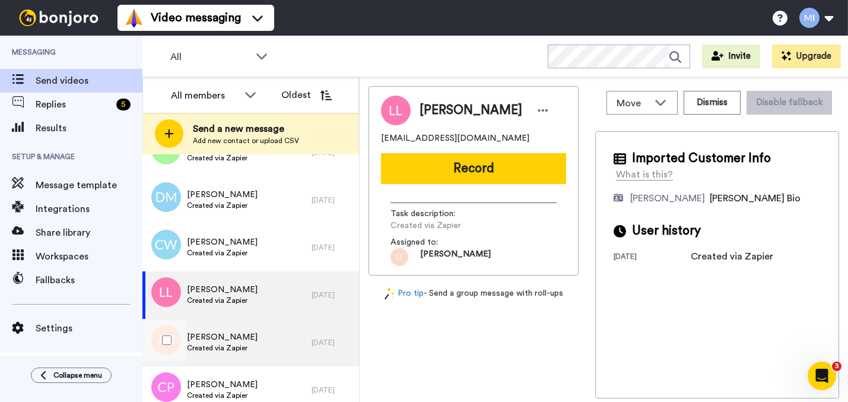
click at [233, 336] on span "[PERSON_NAME]" at bounding box center [222, 337] width 71 height 12
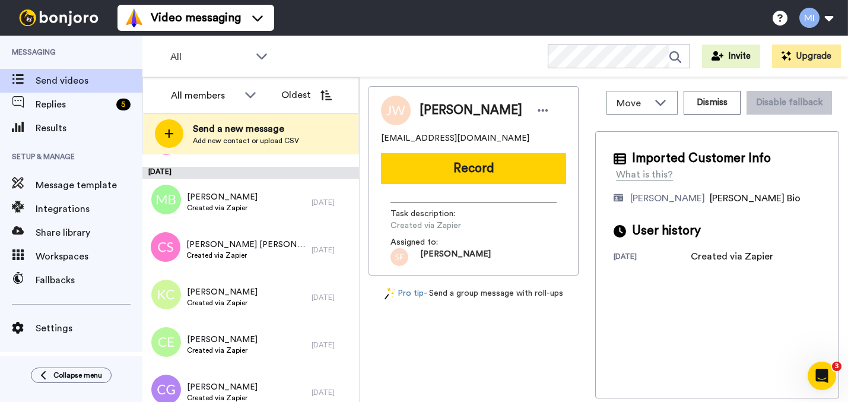
scroll to position [2624, 0]
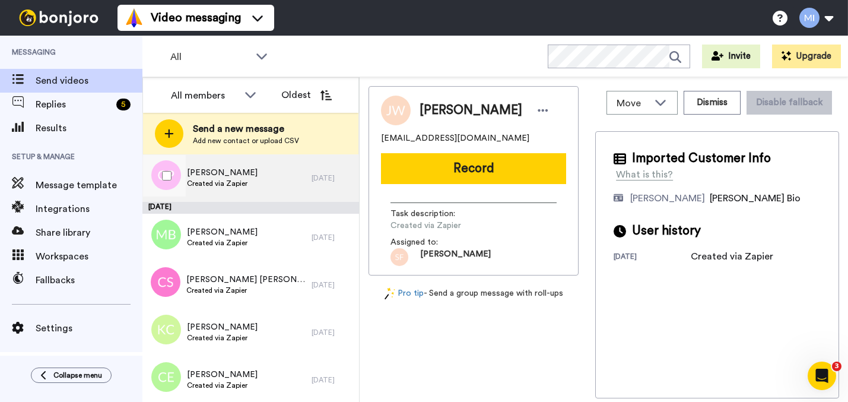
click at [205, 164] on div "[PERSON_NAME] Created via Zapier" at bounding box center [226, 177] width 169 height 47
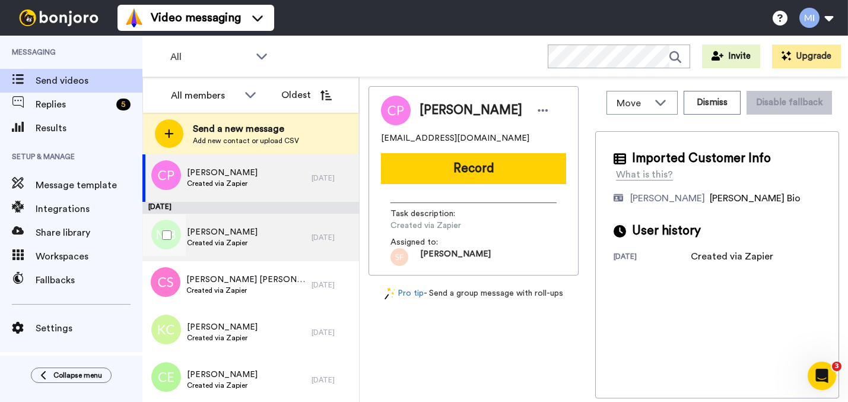
click at [220, 248] on div "[PERSON_NAME] Created via Zapier" at bounding box center [222, 237] width 71 height 23
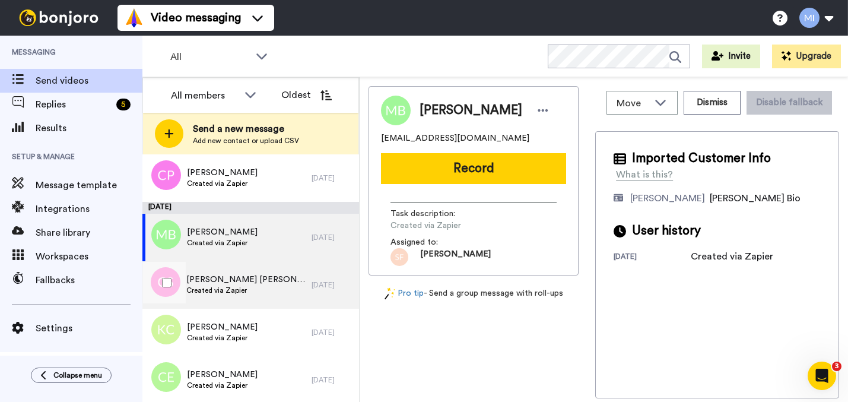
click at [229, 278] on span "[PERSON_NAME] [PERSON_NAME]" at bounding box center [245, 280] width 119 height 12
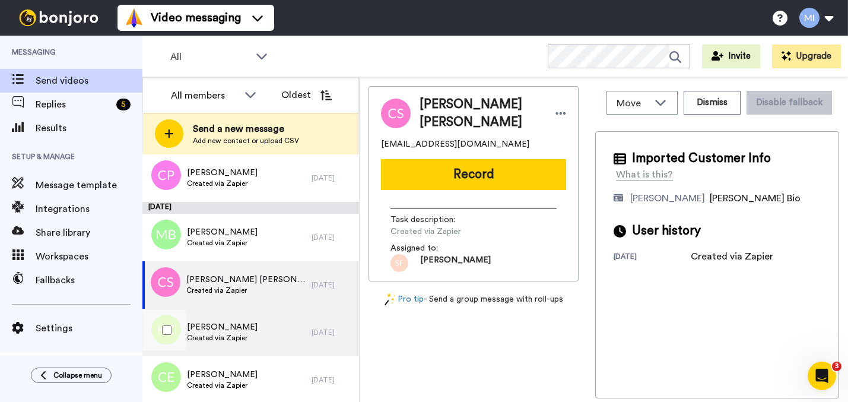
click at [233, 322] on span "[PERSON_NAME]" at bounding box center [222, 327] width 71 height 12
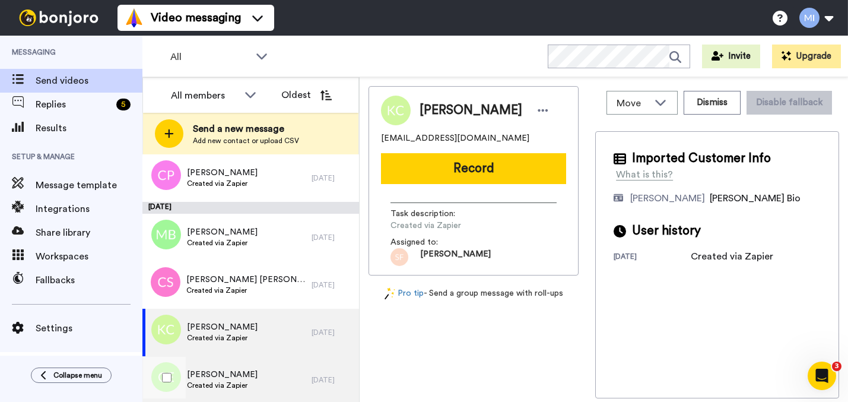
click at [237, 363] on div "[PERSON_NAME] Created via Zapier" at bounding box center [226, 379] width 169 height 47
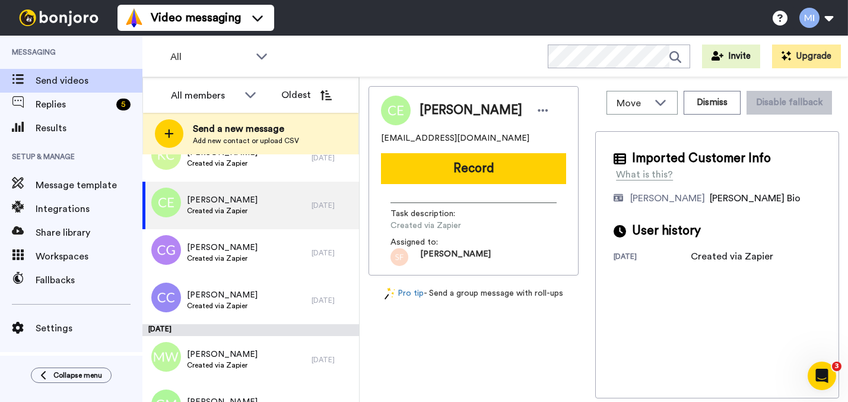
scroll to position [2803, 0]
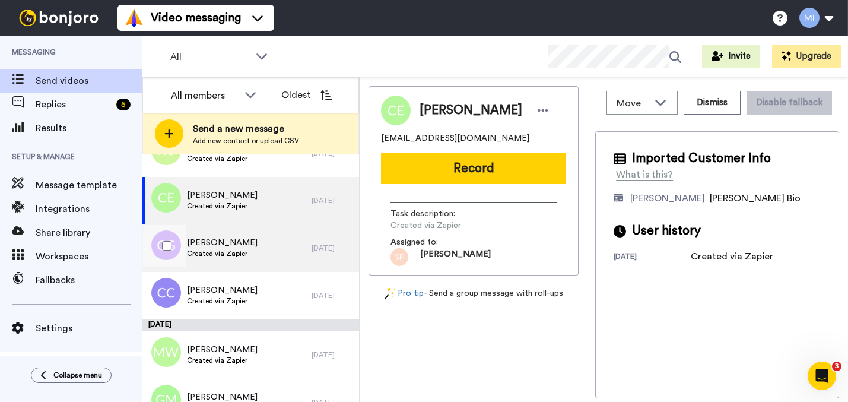
click at [254, 262] on div "[PERSON_NAME] Created via Zapier" at bounding box center [226, 247] width 169 height 47
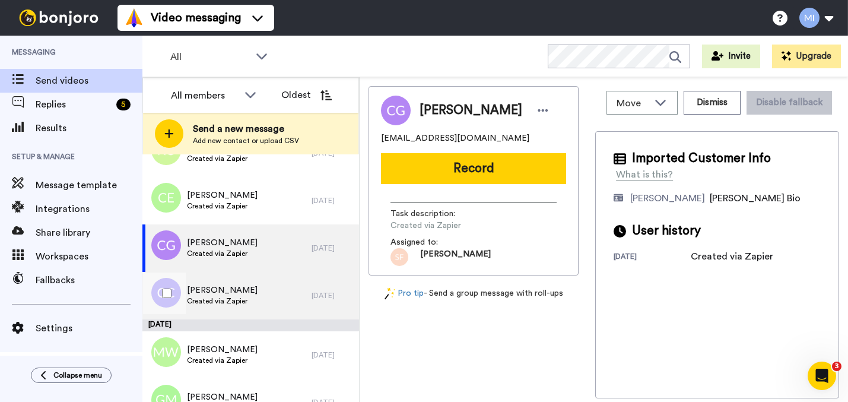
click at [255, 290] on span "[PERSON_NAME]" at bounding box center [222, 290] width 71 height 12
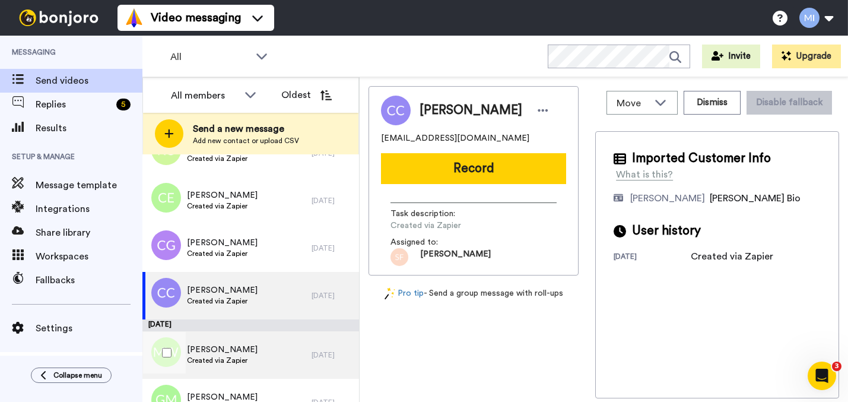
click at [248, 351] on span "[PERSON_NAME]" at bounding box center [222, 350] width 71 height 12
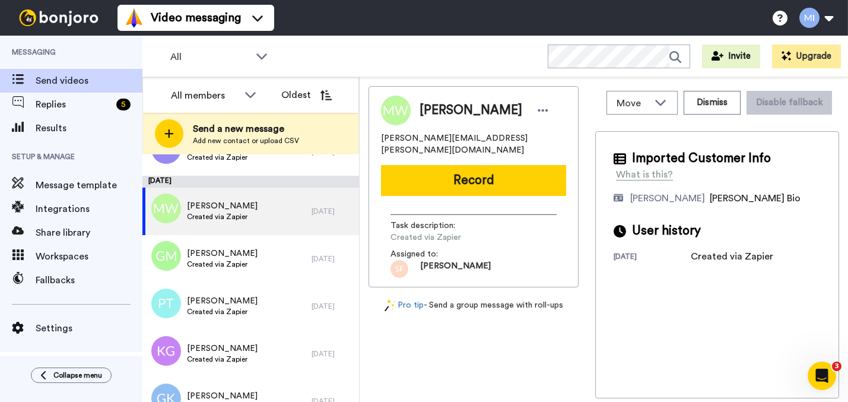
scroll to position [2982, 0]
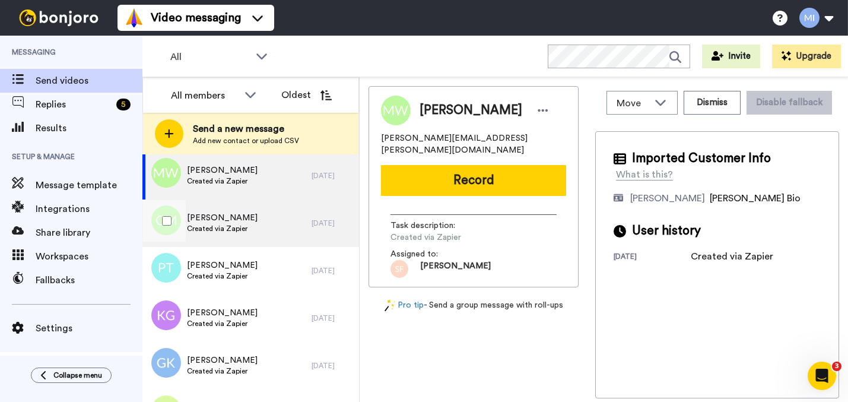
click at [263, 220] on div "[PERSON_NAME] Created via Zapier" at bounding box center [226, 222] width 169 height 47
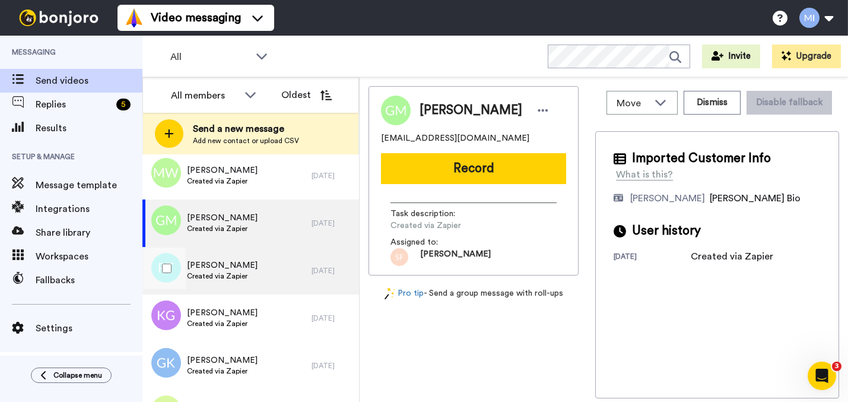
click at [262, 275] on div "[PERSON_NAME] Created via Zapier" at bounding box center [226, 270] width 169 height 47
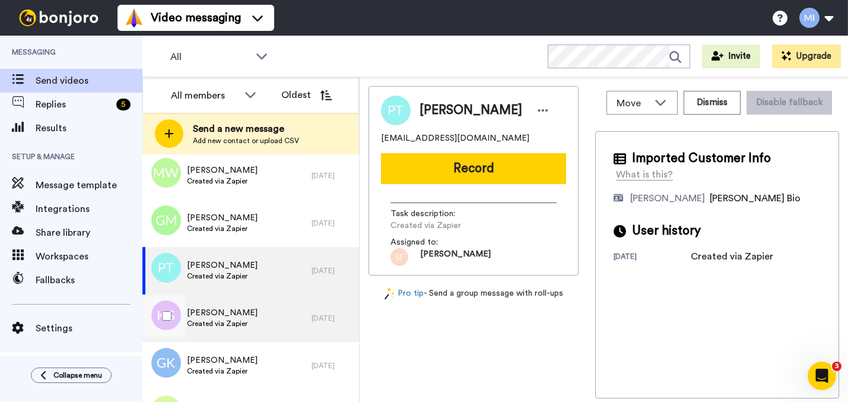
click at [255, 307] on div "[PERSON_NAME] Created via Zapier" at bounding box center [226, 317] width 169 height 47
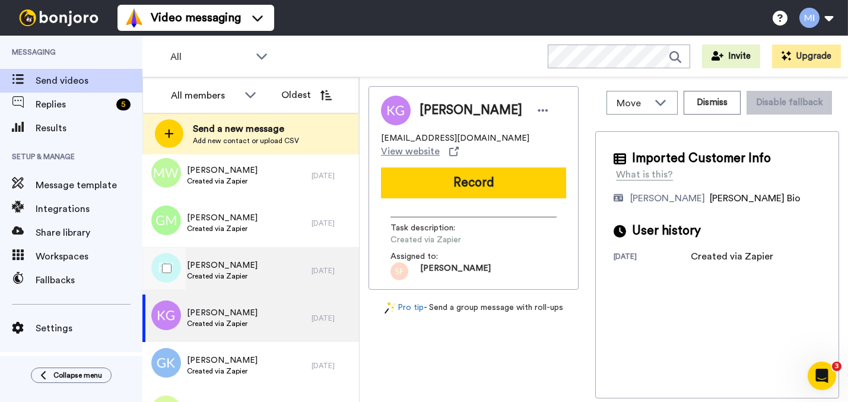
click at [255, 291] on div "[PERSON_NAME] Created via Zapier" at bounding box center [226, 270] width 169 height 47
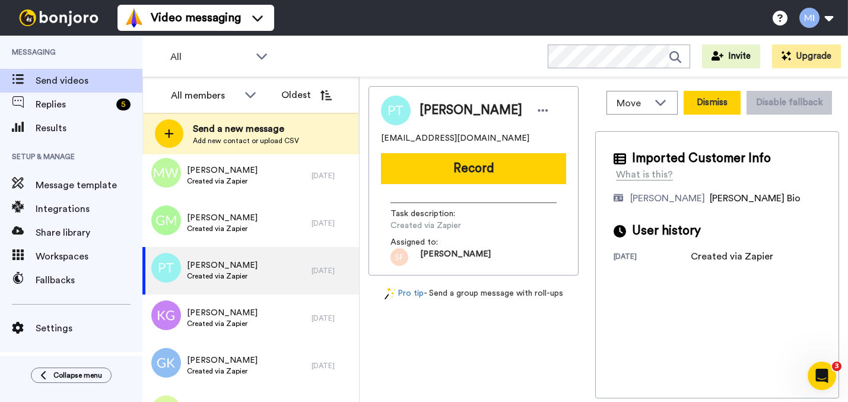
click at [713, 112] on button "Dismiss" at bounding box center [712, 103] width 57 height 24
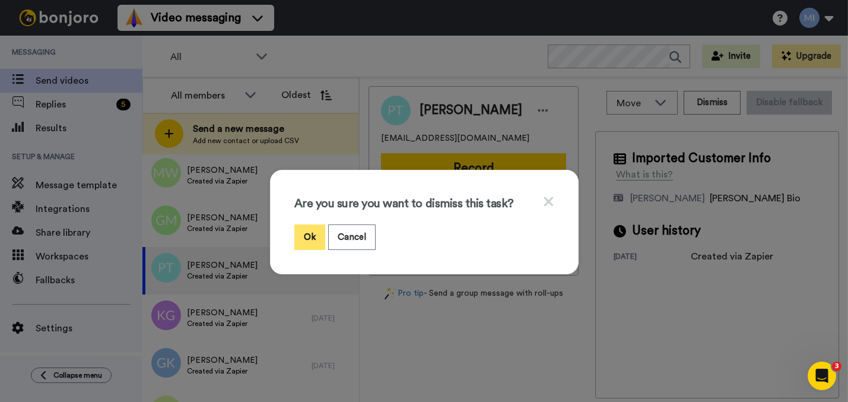
click at [310, 236] on button "Ok" at bounding box center [309, 237] width 31 height 26
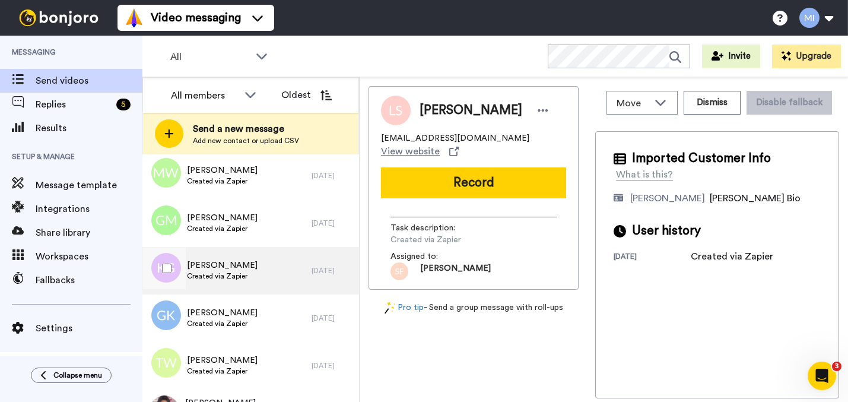
click at [303, 255] on div "[PERSON_NAME] Created via Zapier [DATE]" at bounding box center [250, 270] width 217 height 47
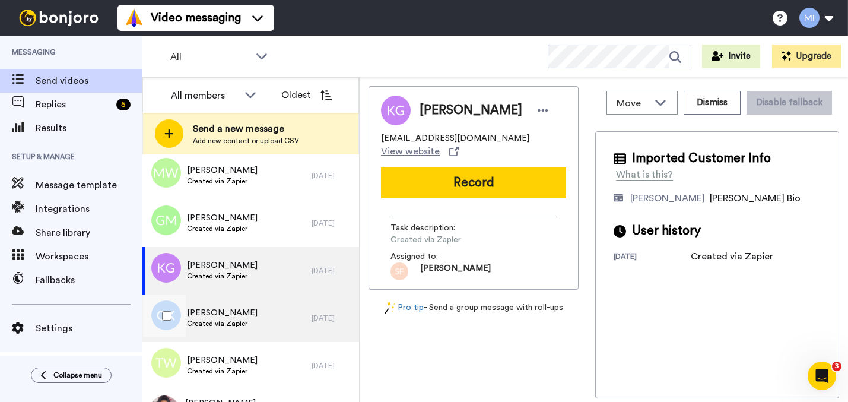
click at [293, 306] on div "[PERSON_NAME] Created via Zapier" at bounding box center [226, 317] width 169 height 47
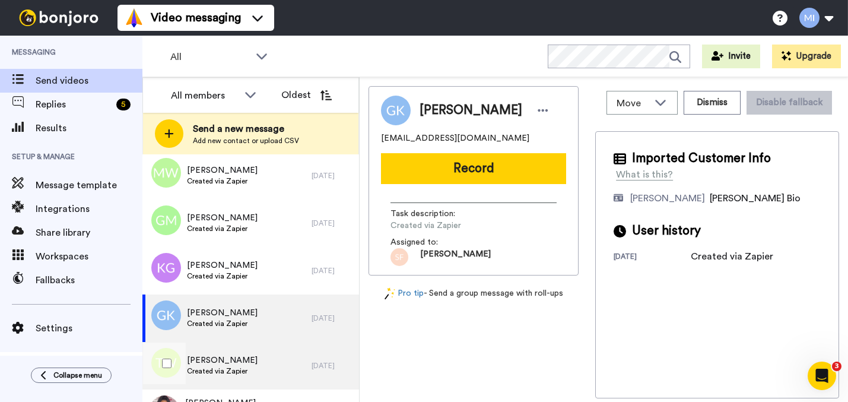
click at [287, 357] on div "[PERSON_NAME] Created via Zapier" at bounding box center [226, 365] width 169 height 47
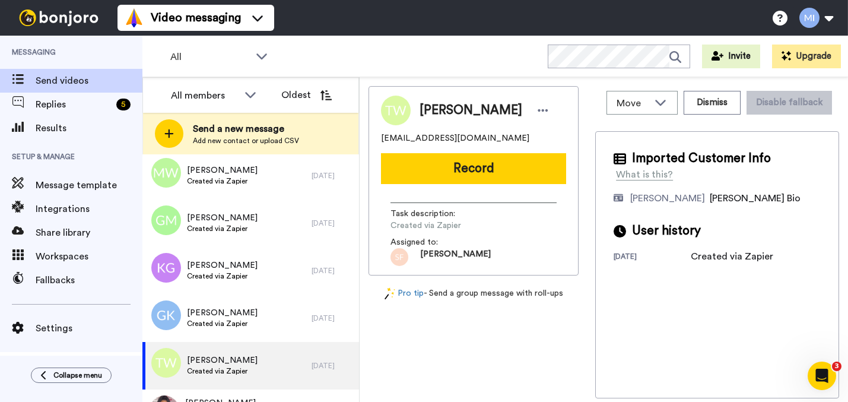
scroll to position [3115, 0]
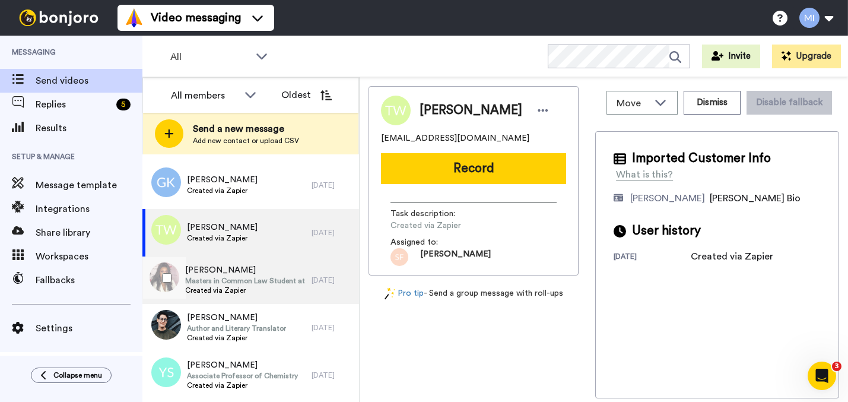
click at [306, 301] on div "[PERSON_NAME] Masters in Common Law Student at [GEOGRAPHIC_DATA] and Registered…" at bounding box center [250, 279] width 217 height 47
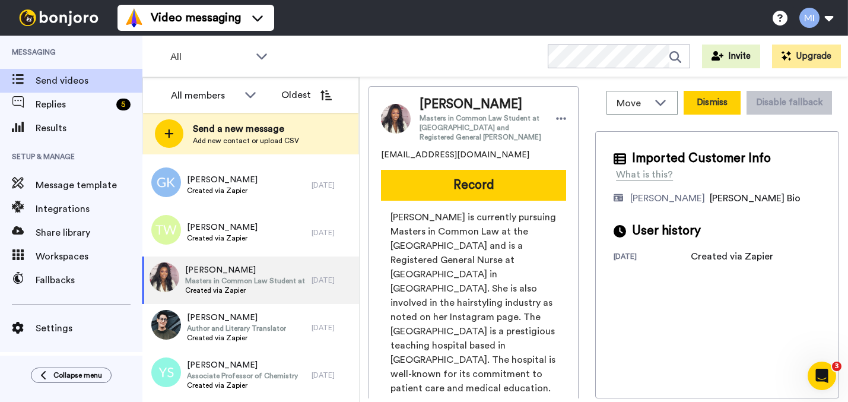
click at [715, 108] on button "Dismiss" at bounding box center [712, 103] width 57 height 24
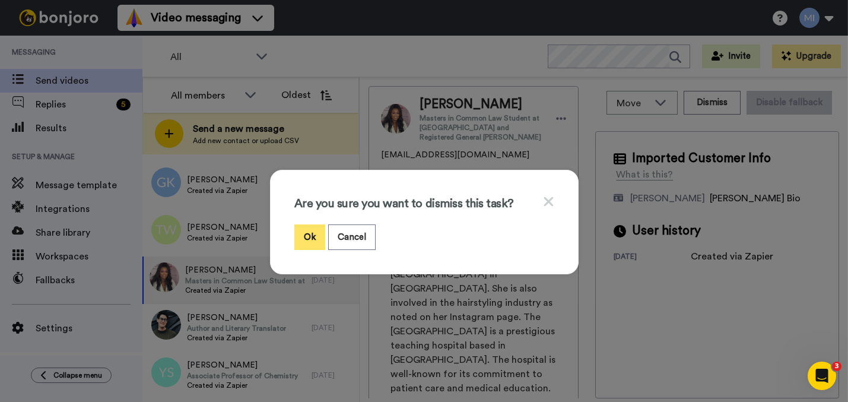
click at [303, 237] on button "Ok" at bounding box center [309, 237] width 31 height 26
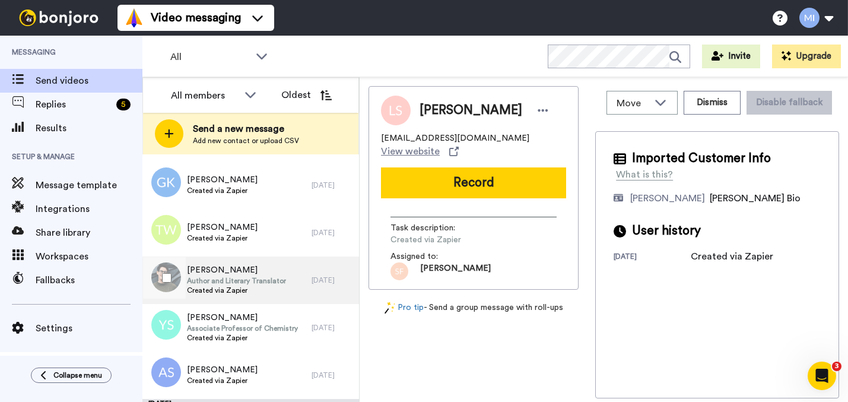
click at [268, 284] on span "Author and Literary Translator" at bounding box center [236, 280] width 99 height 9
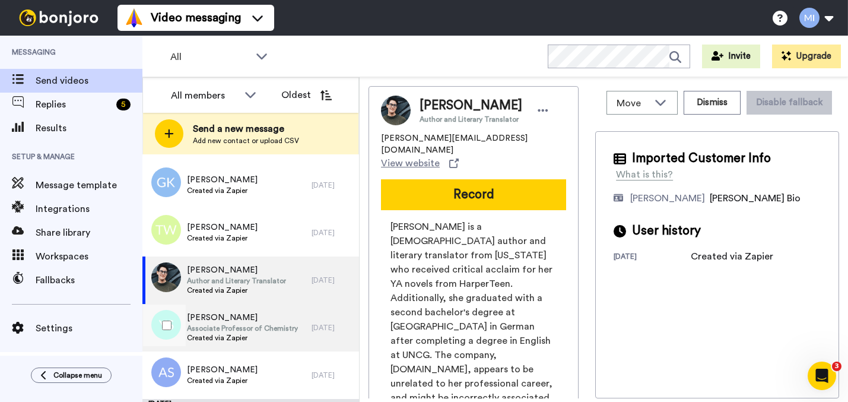
click at [266, 336] on span "Created via Zapier" at bounding box center [242, 337] width 111 height 9
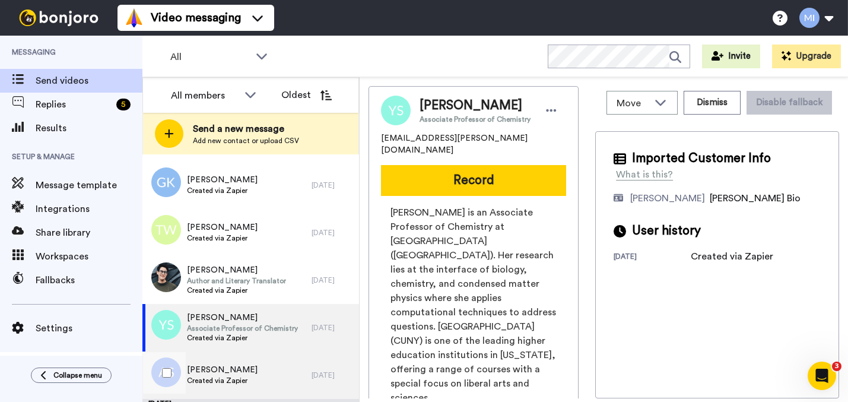
click at [256, 360] on div "[PERSON_NAME] Created via Zapier" at bounding box center [226, 374] width 169 height 47
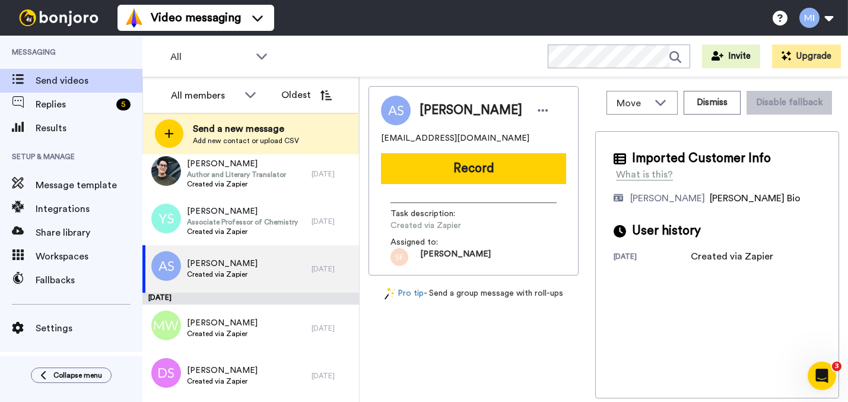
scroll to position [3256, 0]
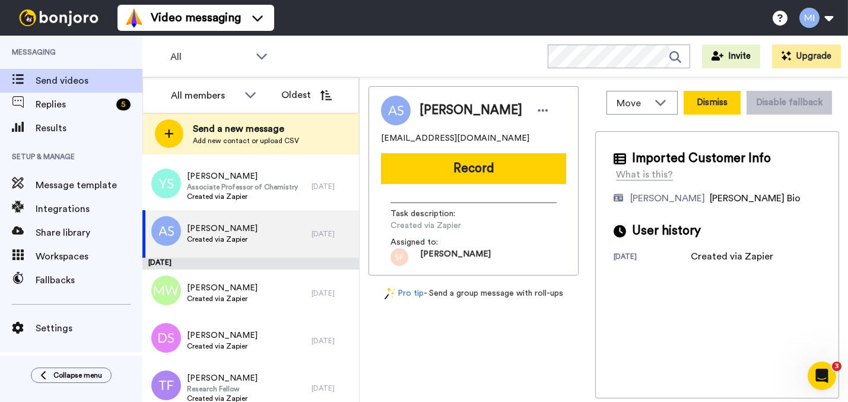
click at [702, 109] on button "Dismiss" at bounding box center [712, 103] width 57 height 24
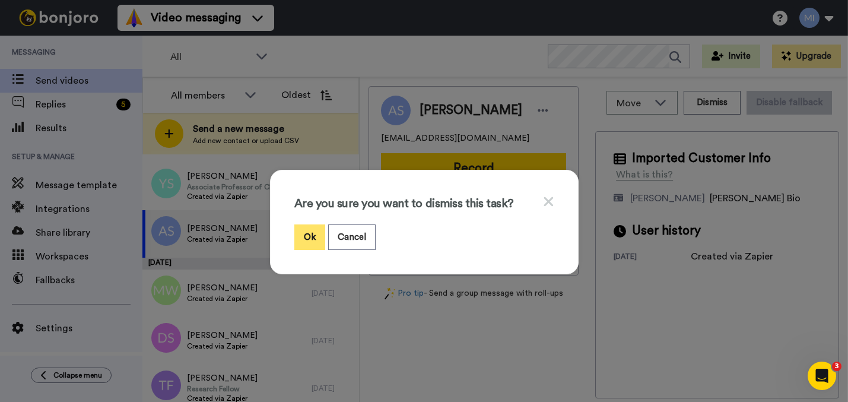
click at [302, 240] on button "Ok" at bounding box center [309, 237] width 31 height 26
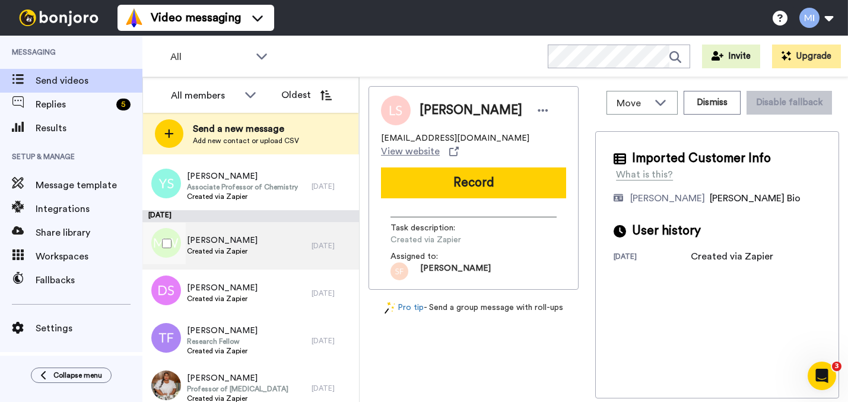
click at [279, 253] on div "[PERSON_NAME] Created via Zapier" at bounding box center [226, 245] width 169 height 47
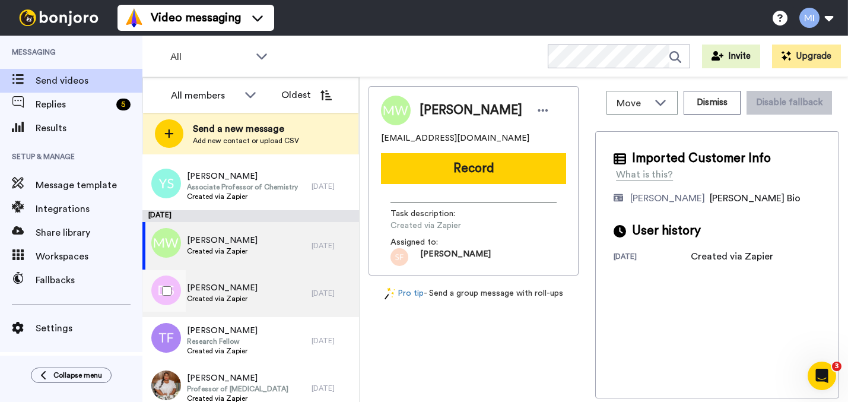
click at [272, 284] on div "[PERSON_NAME] Created via Zapier" at bounding box center [226, 292] width 169 height 47
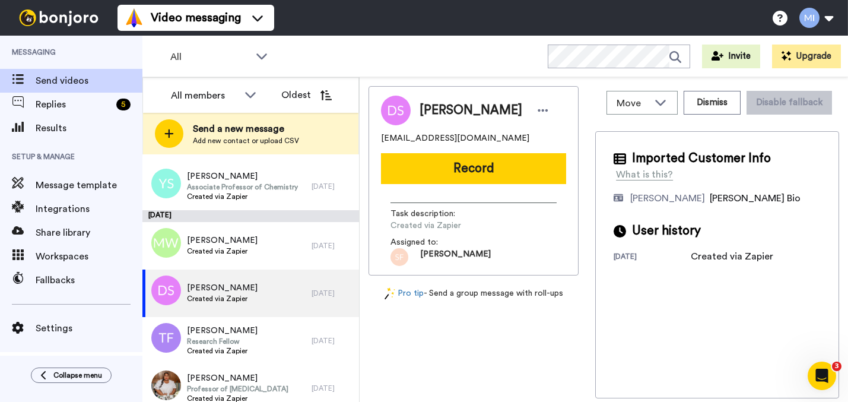
click at [492, 187] on div "[PERSON_NAME] [EMAIL_ADDRESS][DOMAIN_NAME] Record Task description : Created vi…" at bounding box center [474, 180] width 210 height 189
click at [497, 174] on button "Record" at bounding box center [473, 168] width 185 height 31
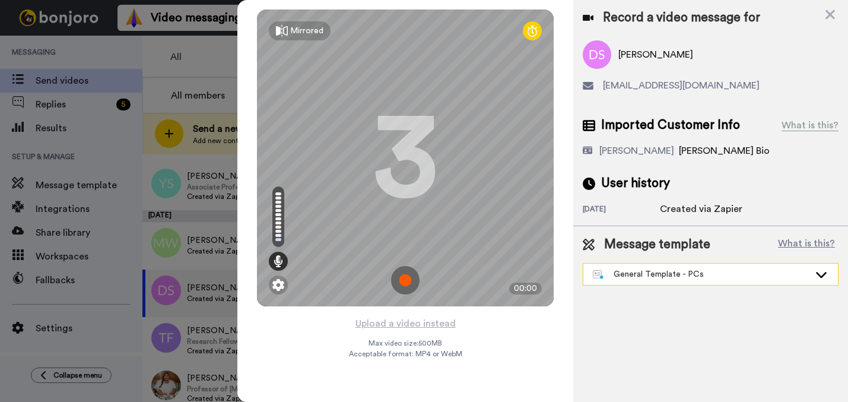
click at [655, 277] on div "General Template - PCs" at bounding box center [701, 274] width 217 height 12
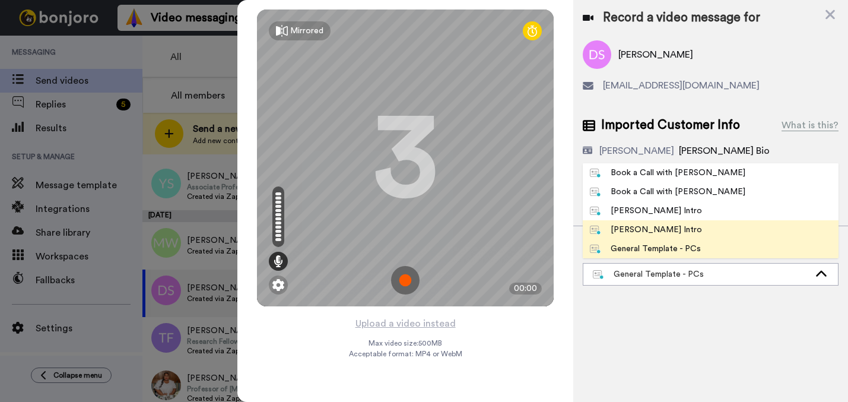
click at [649, 234] on div "[PERSON_NAME] Intro" at bounding box center [646, 230] width 112 height 12
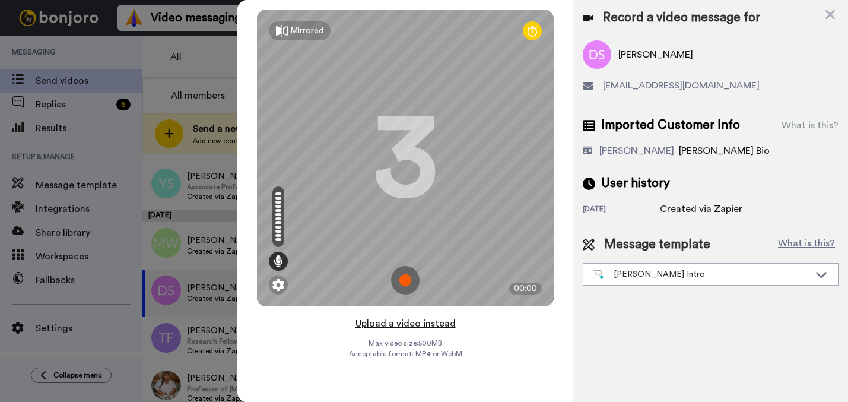
click at [439, 325] on button "Upload a video instead" at bounding box center [405, 323] width 107 height 15
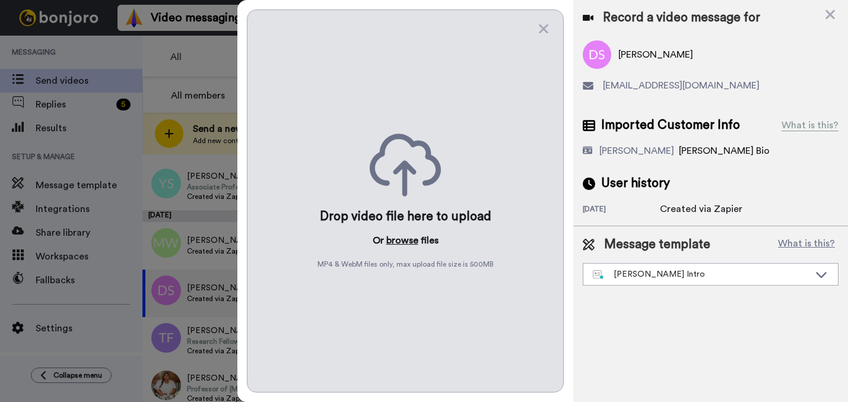
click at [398, 239] on button "browse" at bounding box center [402, 240] width 32 height 14
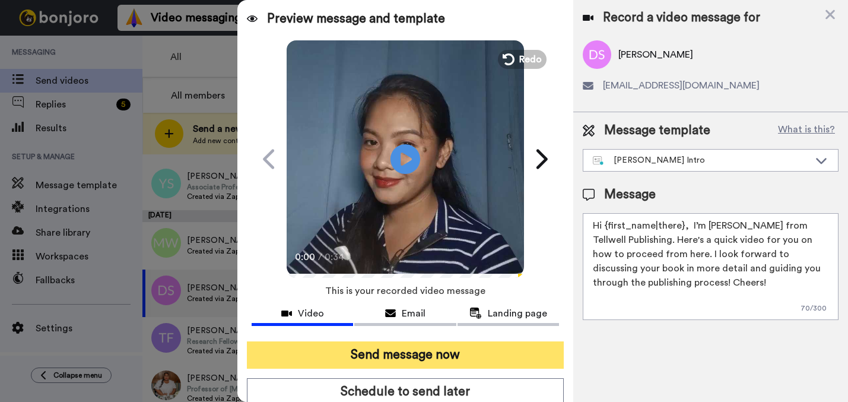
click at [288, 366] on button "Send message now" at bounding box center [405, 354] width 317 height 27
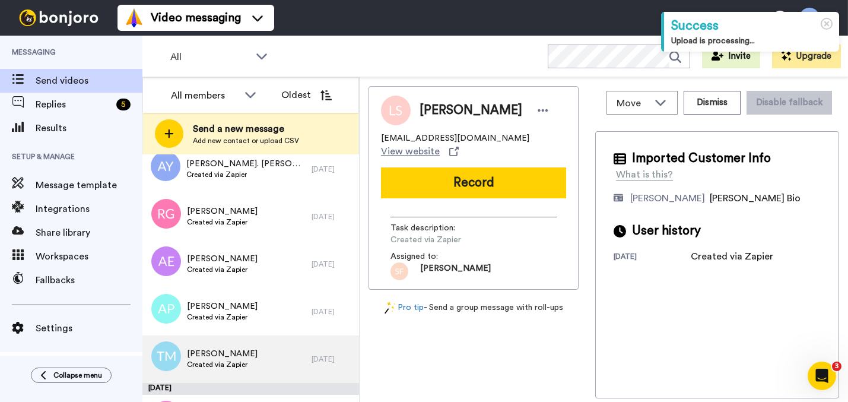
scroll to position [1607, 0]
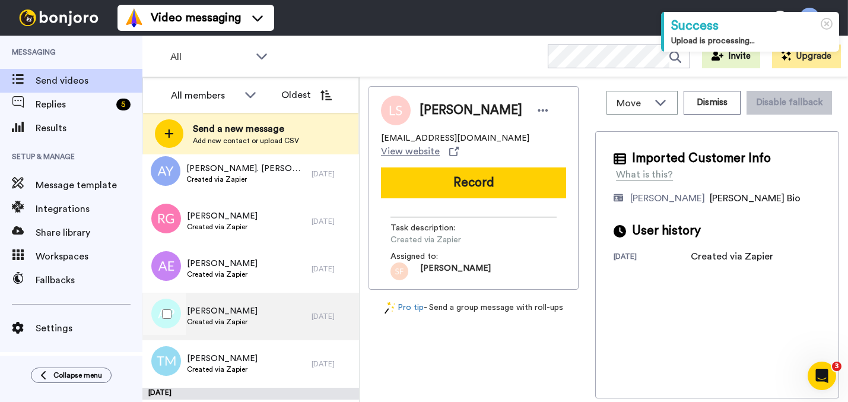
click at [263, 337] on div "[PERSON_NAME] Created via Zapier" at bounding box center [226, 316] width 169 height 47
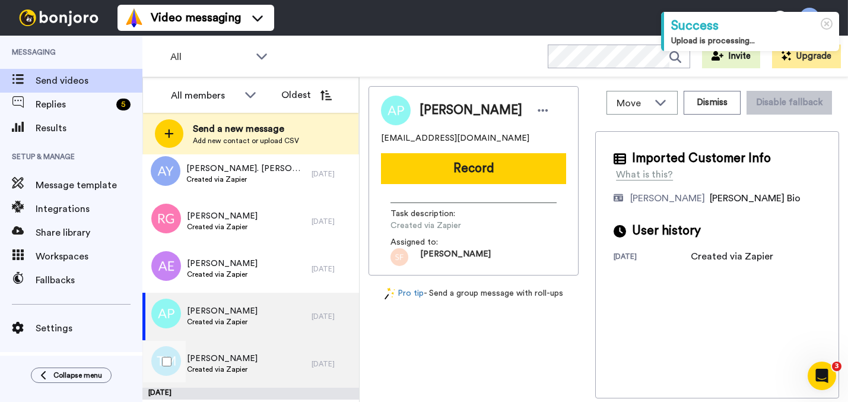
click at [262, 351] on div "[PERSON_NAME] Created via Zapier" at bounding box center [226, 363] width 169 height 47
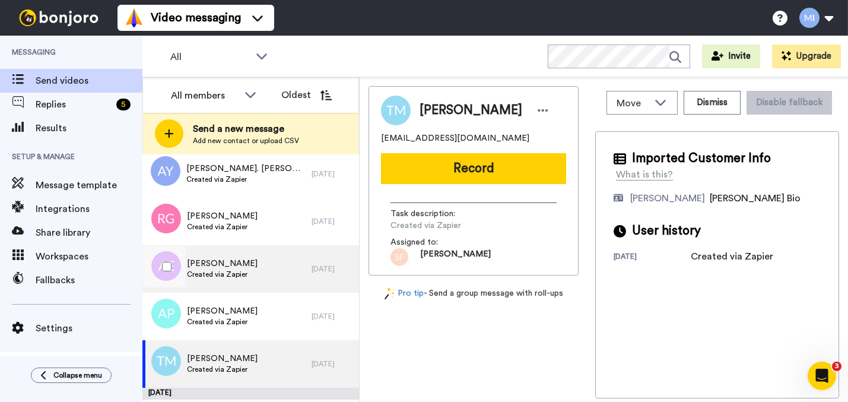
drag, startPoint x: 349, startPoint y: 273, endPoint x: 349, endPoint y: 287, distance: 14.2
click at [349, 287] on div "[PERSON_NAME] Created via Zapier [DATE]" at bounding box center [250, 268] width 217 height 47
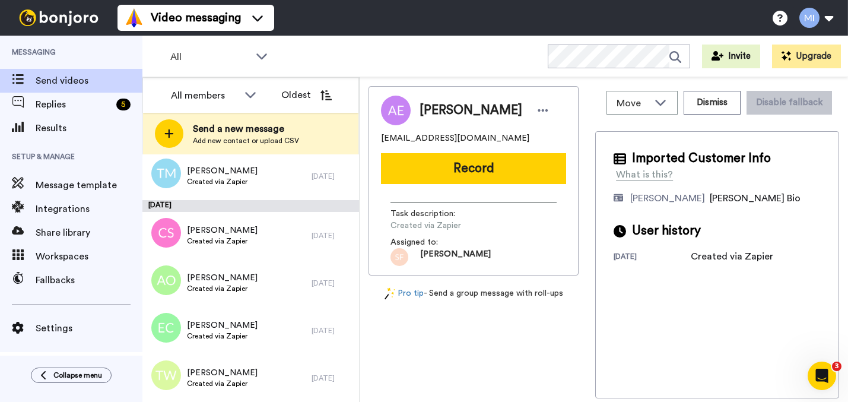
scroll to position [1839, 0]
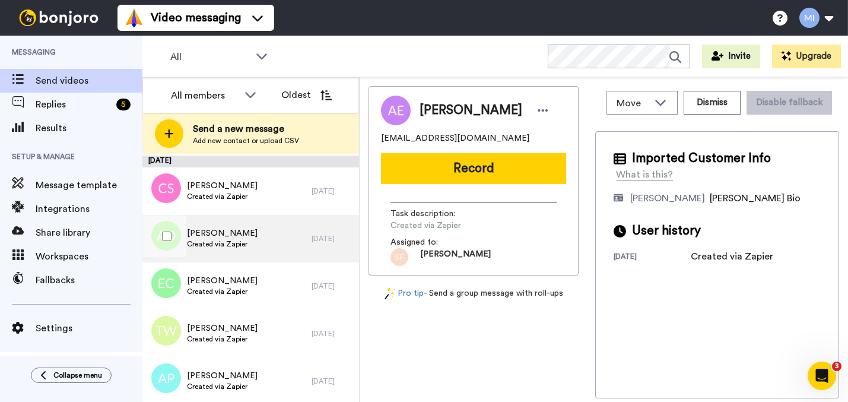
click at [271, 219] on div "[PERSON_NAME] Created via Zapier" at bounding box center [226, 238] width 169 height 47
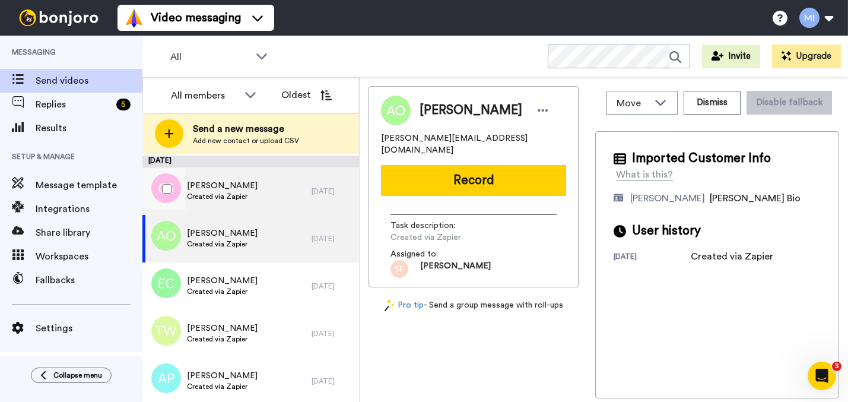
click at [277, 205] on div "[PERSON_NAME] Created via Zapier" at bounding box center [226, 190] width 169 height 47
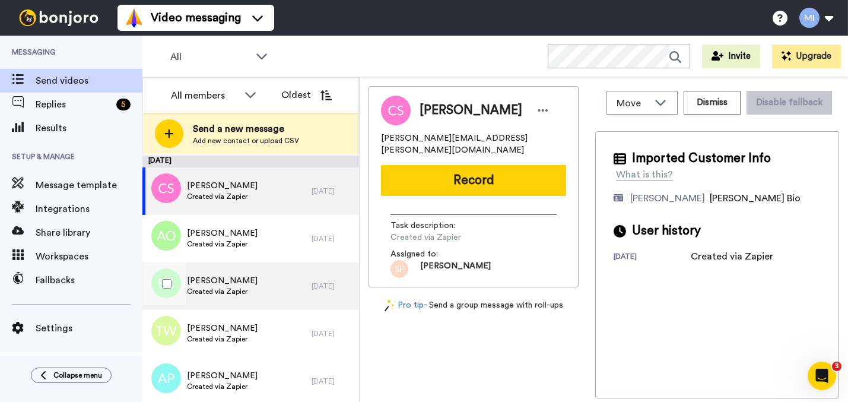
click at [267, 281] on div "[PERSON_NAME] Created via Zapier" at bounding box center [226, 285] width 169 height 47
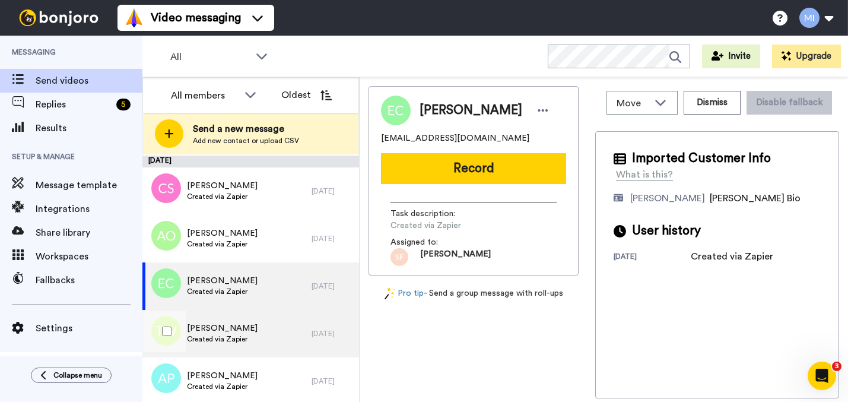
click at [252, 322] on span "[PERSON_NAME]" at bounding box center [222, 328] width 71 height 12
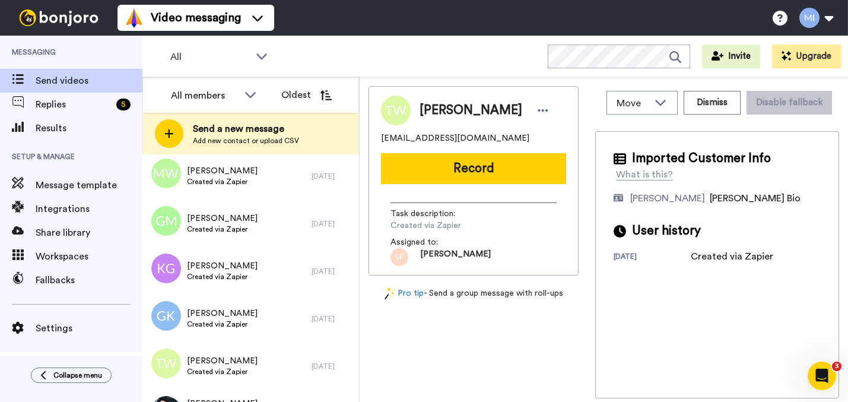
scroll to position [2964, 0]
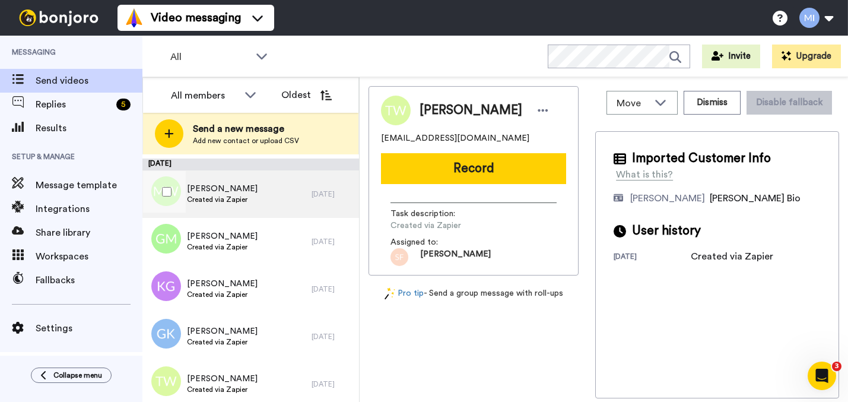
click at [256, 195] on span "Created via Zapier" at bounding box center [222, 199] width 71 height 9
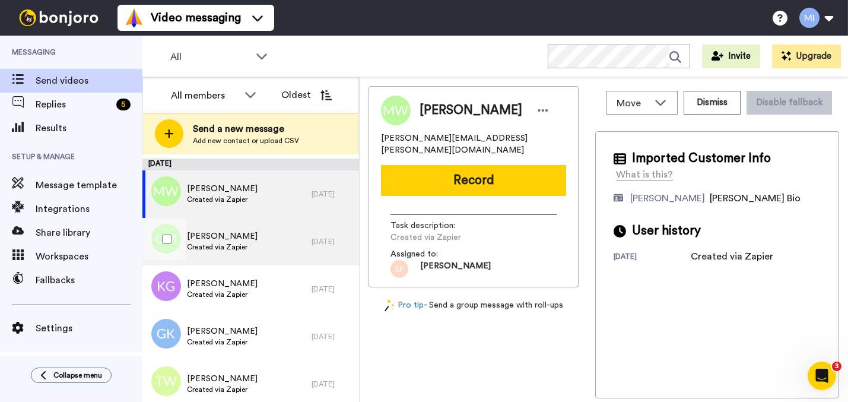
click at [245, 236] on span "[PERSON_NAME]" at bounding box center [222, 236] width 71 height 12
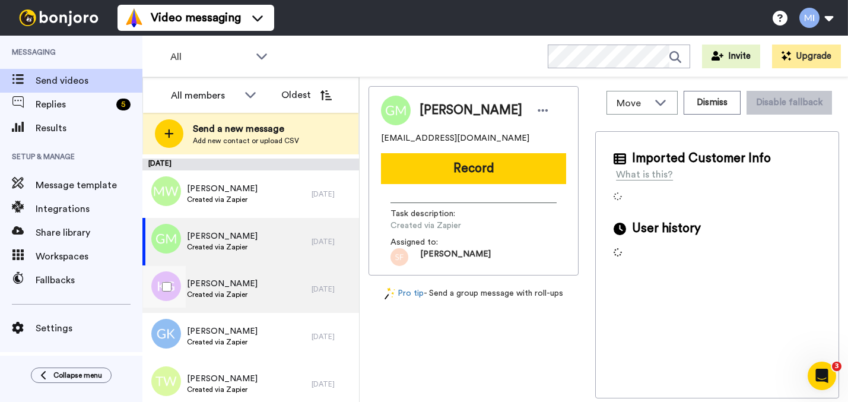
click at [243, 297] on span "Created via Zapier" at bounding box center [222, 294] width 71 height 9
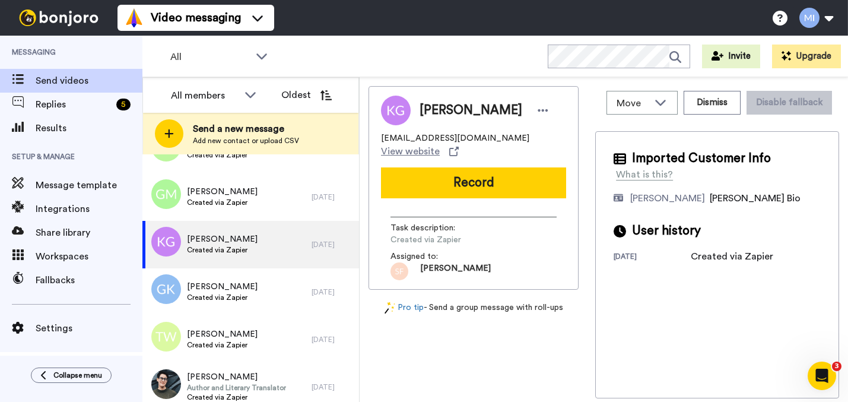
scroll to position [3115, 0]
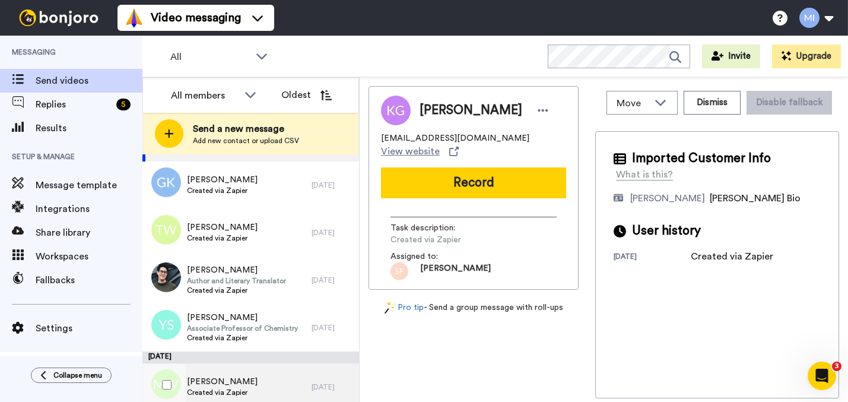
click at [280, 379] on div "[PERSON_NAME] Created via Zapier" at bounding box center [226, 386] width 169 height 47
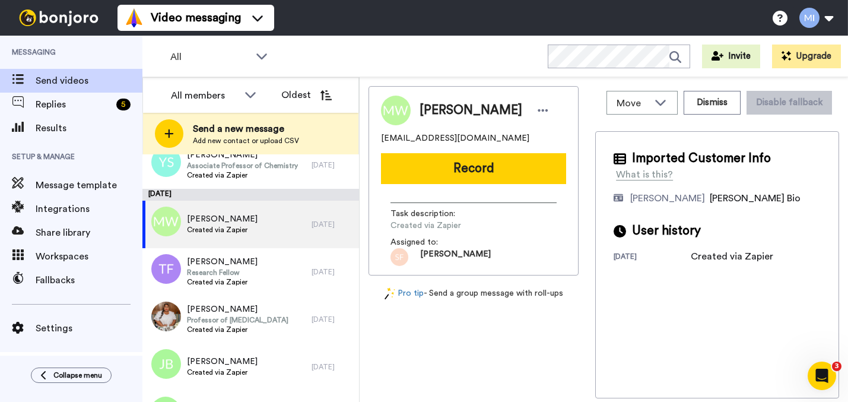
scroll to position [3384, 0]
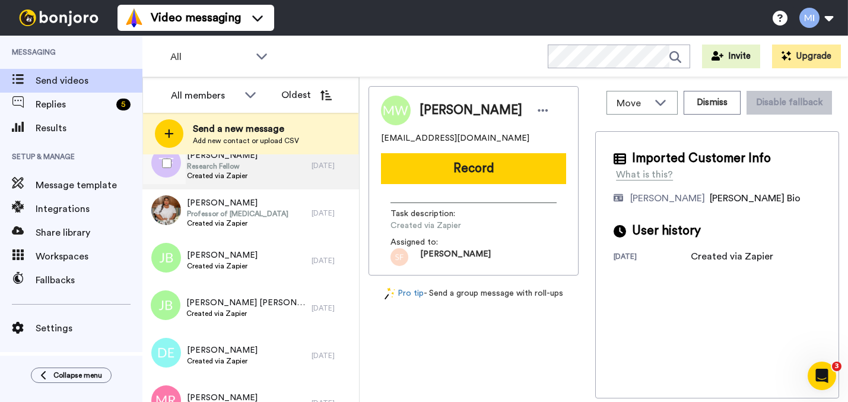
click at [236, 184] on div "[PERSON_NAME] Research Fellow Created via Zapier" at bounding box center [226, 165] width 169 height 47
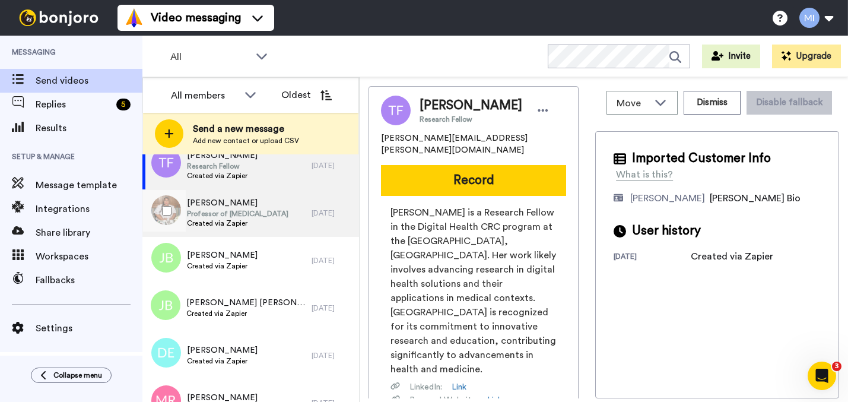
click at [238, 220] on span "Created via Zapier" at bounding box center [238, 222] width 102 height 9
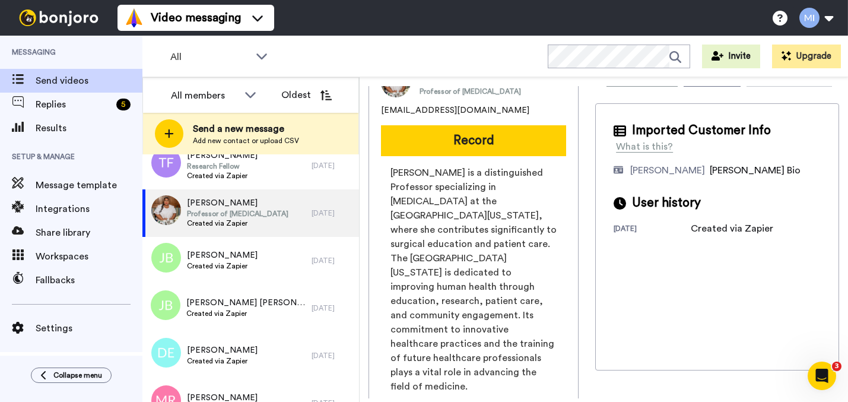
scroll to position [28, 0]
click at [537, 158] on div "[PERSON_NAME] Professor of [MEDICAL_DATA] [EMAIL_ADDRESS][DOMAIN_NAME] Record […" at bounding box center [474, 290] width 210 height 464
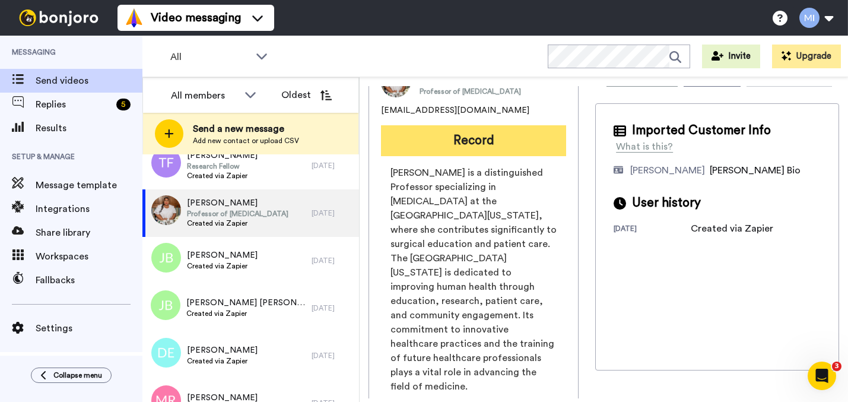
click at [537, 146] on button "Record" at bounding box center [473, 140] width 185 height 31
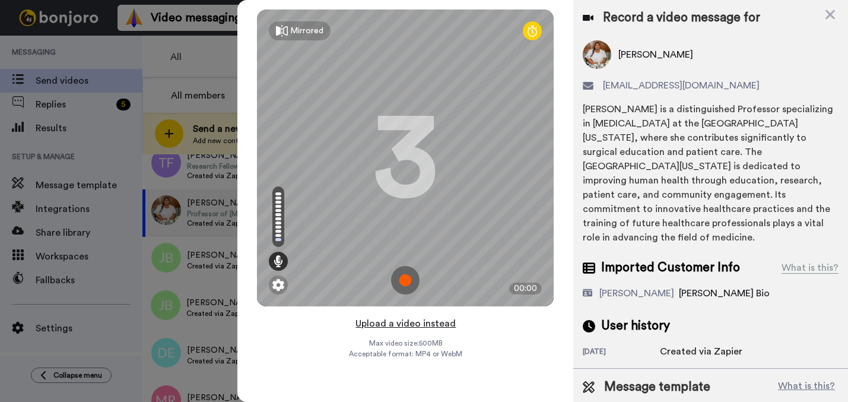
click at [433, 323] on button "Upload a video instead" at bounding box center [405, 323] width 107 height 15
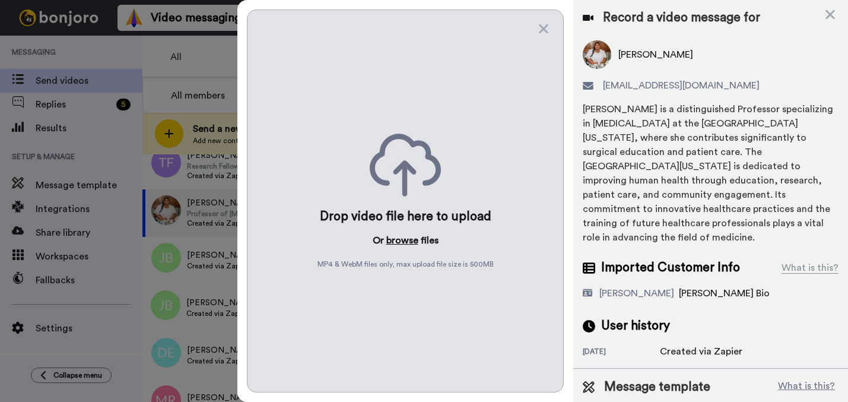
click at [408, 234] on button "browse" at bounding box center [402, 240] width 32 height 14
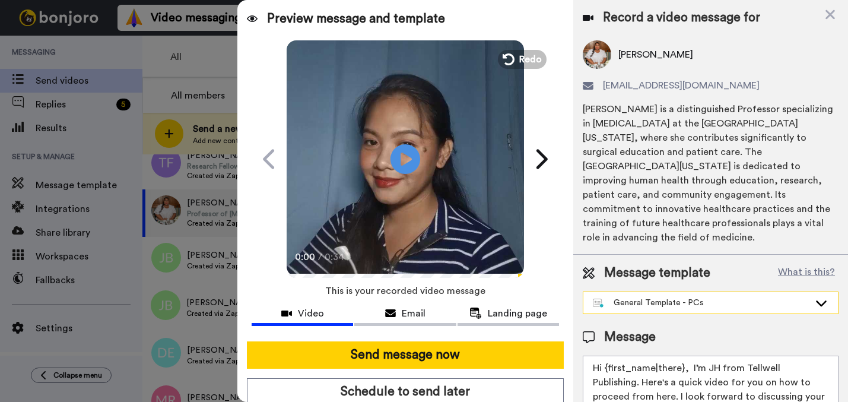
click at [646, 295] on div "General Template - PCs" at bounding box center [710, 302] width 255 height 21
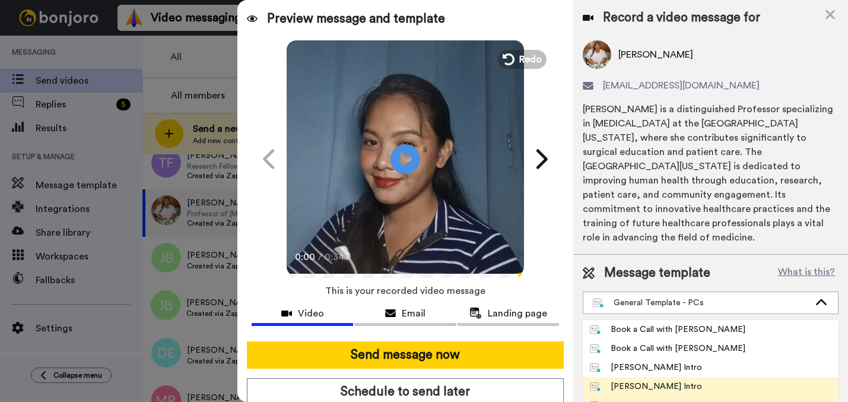
click at [642, 393] on li "[PERSON_NAME] Intro" at bounding box center [711, 386] width 256 height 19
type textarea "Hi {first_name|there}, I’m [PERSON_NAME] from Tellwell Publishing. Here's a qui…"
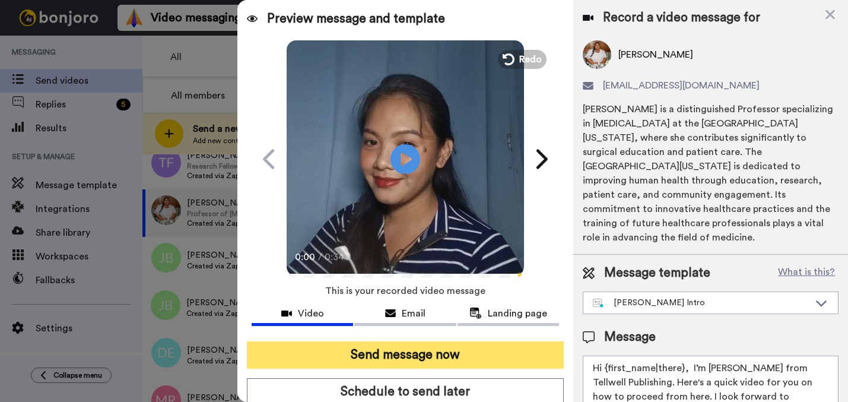
click at [518, 361] on button "Send message now" at bounding box center [405, 354] width 317 height 27
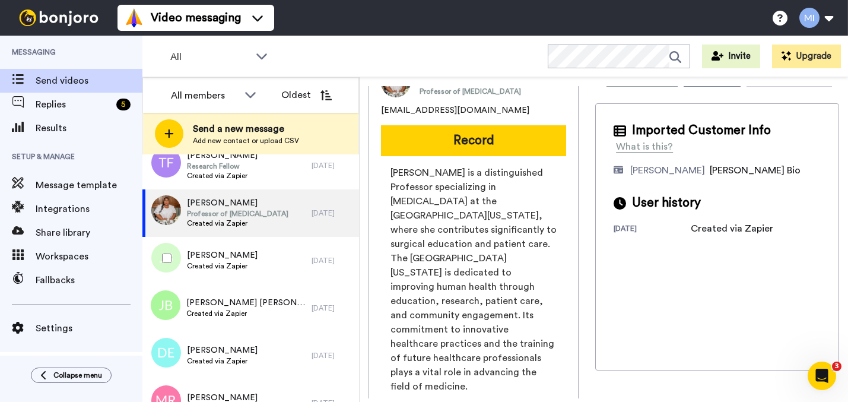
scroll to position [0, 0]
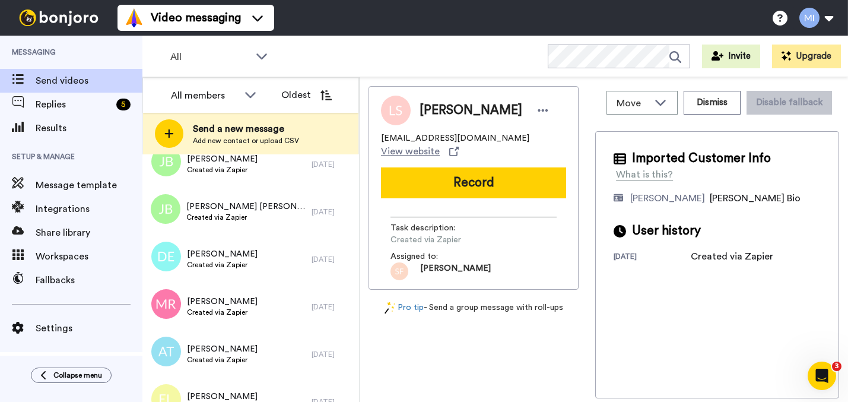
scroll to position [3291, 0]
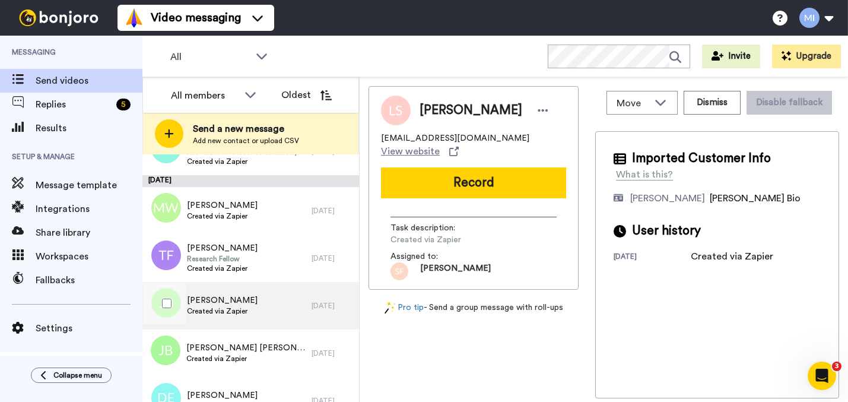
click at [258, 316] on div "Jacqueline Batchelor Created via Zapier" at bounding box center [222, 305] width 71 height 23
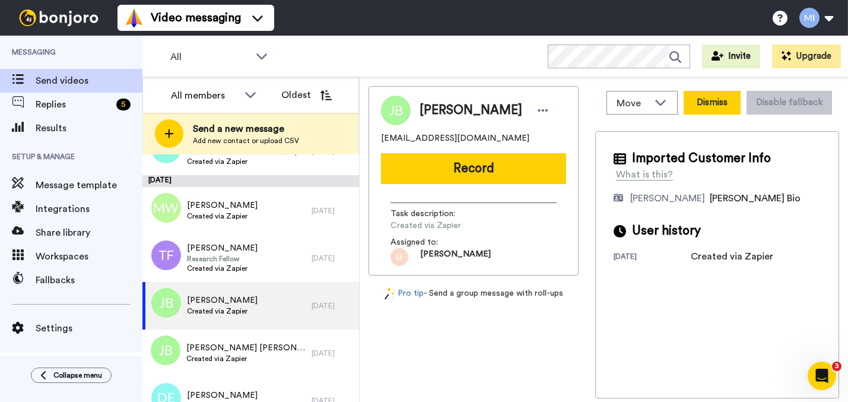
click at [718, 97] on button "Dismiss" at bounding box center [712, 103] width 57 height 24
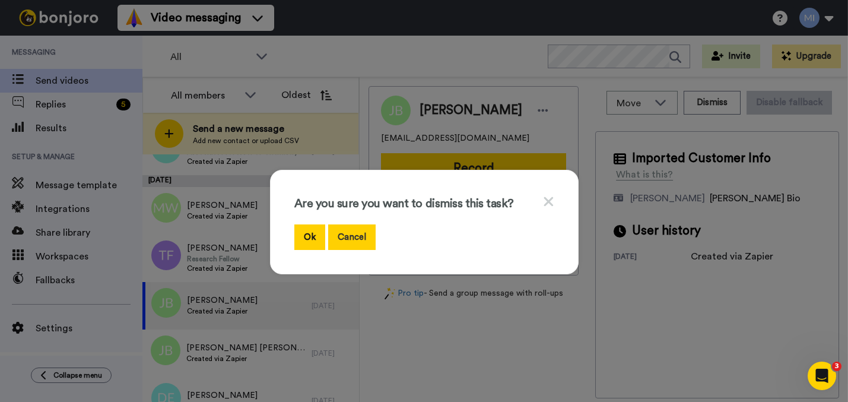
click at [347, 237] on button "Cancel" at bounding box center [351, 237] width 47 height 26
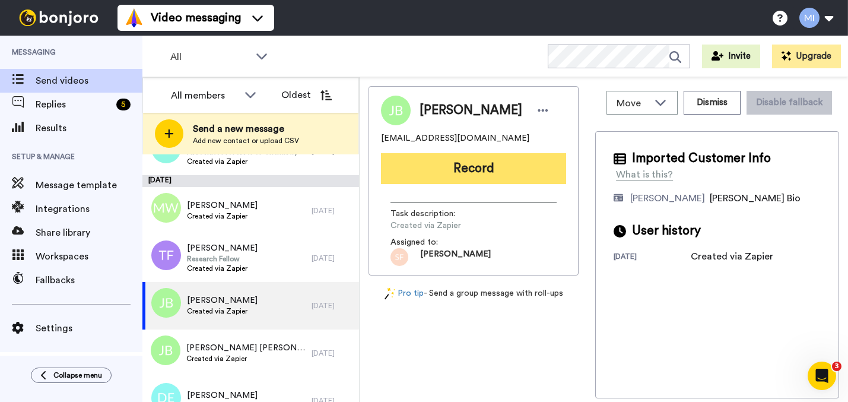
click at [530, 184] on button "Record" at bounding box center [473, 168] width 185 height 31
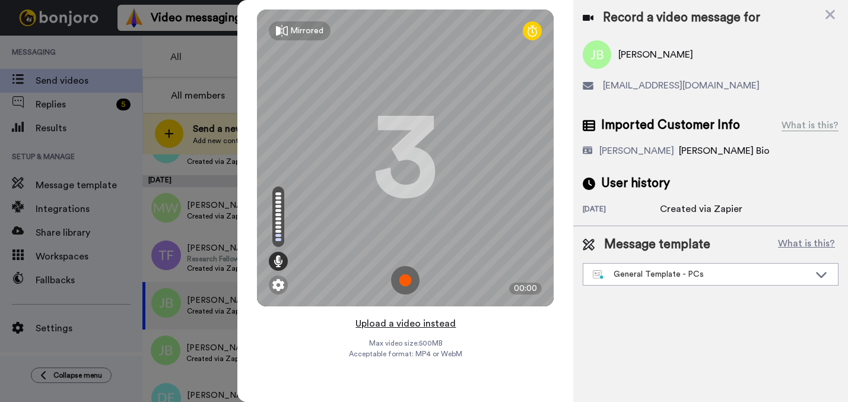
click at [427, 321] on button "Upload a video instead" at bounding box center [405, 323] width 107 height 15
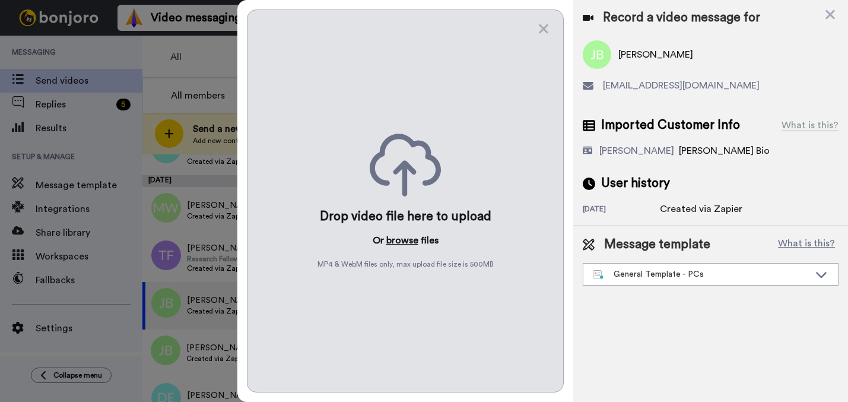
click at [401, 233] on button "browse" at bounding box center [402, 240] width 32 height 14
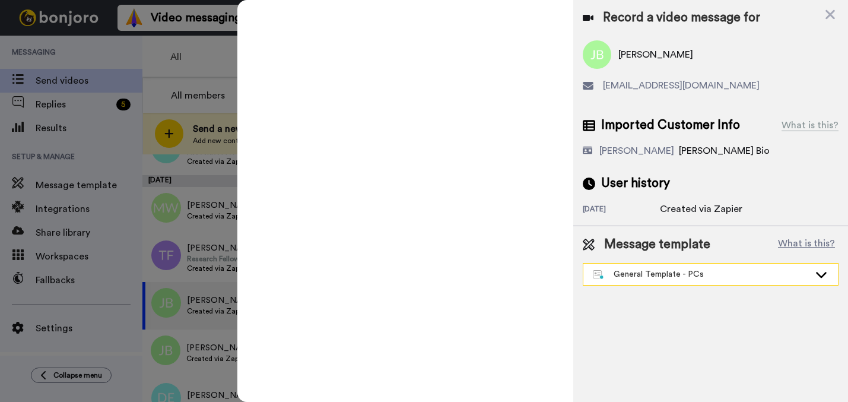
click at [665, 283] on div "General Template - PCs" at bounding box center [710, 274] width 255 height 21
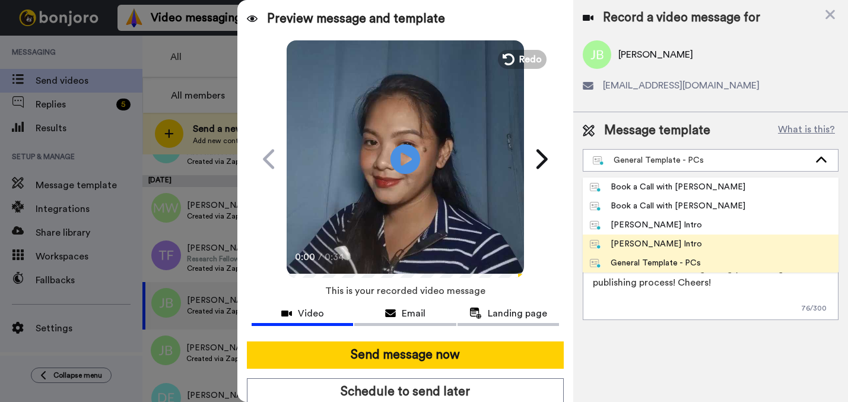
click at [636, 252] on li "[PERSON_NAME] Intro" at bounding box center [711, 243] width 256 height 19
type textarea "Hi {first_name|there}, I’m [PERSON_NAME] from Tellwell Publishing. Here's a qui…"
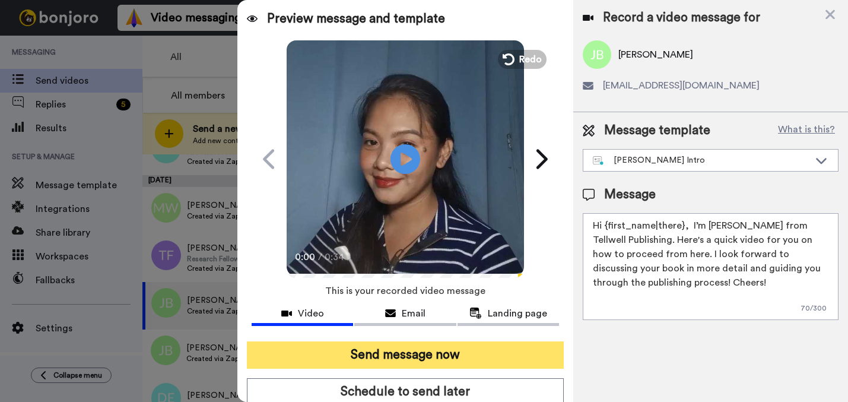
click at [510, 354] on button "Send message now" at bounding box center [405, 354] width 317 height 27
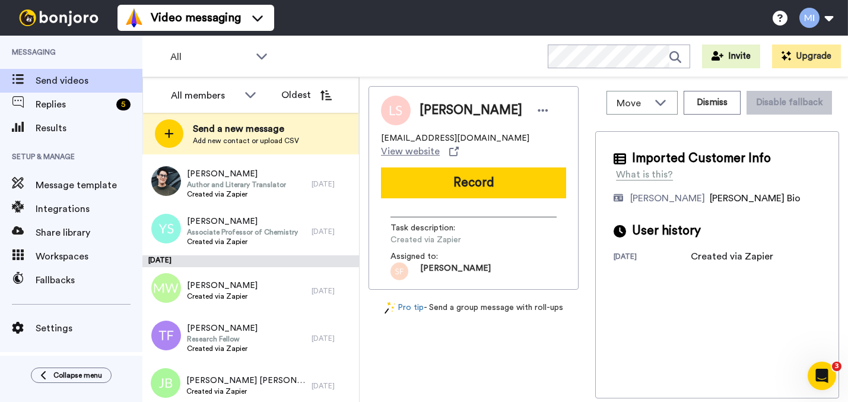
scroll to position [3456, 0]
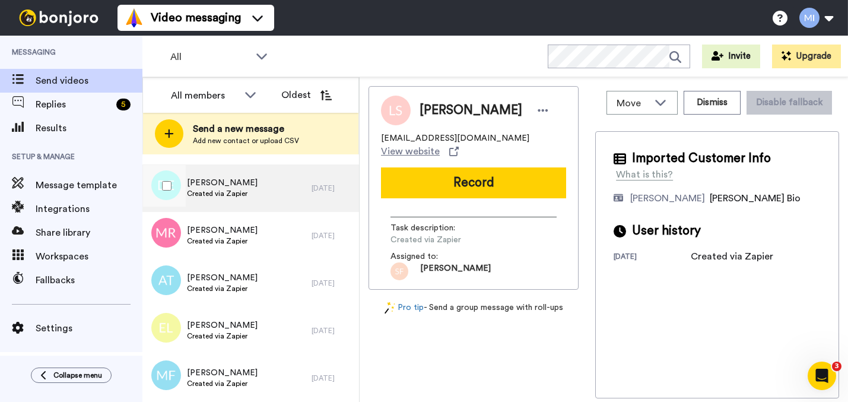
click at [281, 204] on div "[PERSON_NAME] Created via Zapier" at bounding box center [226, 187] width 169 height 47
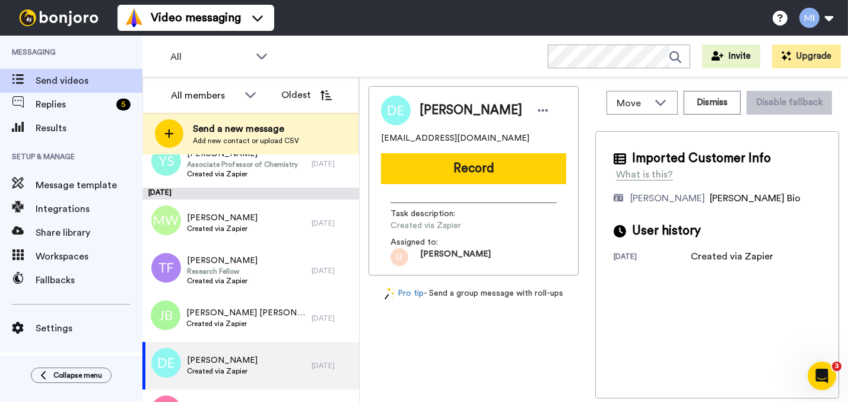
scroll to position [3249, 0]
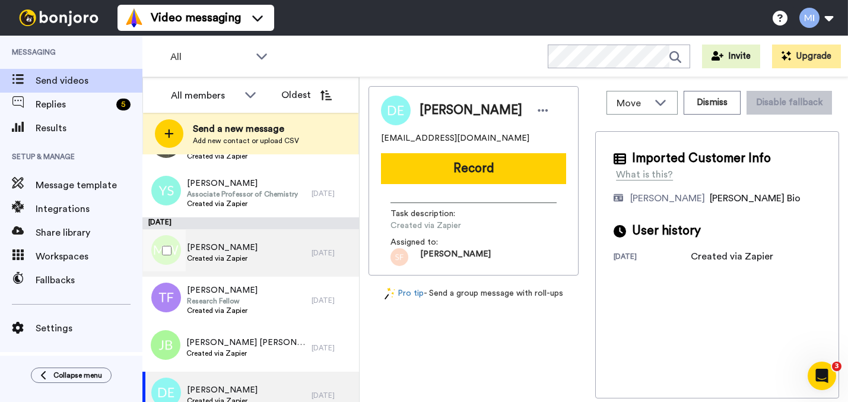
click at [256, 231] on div "[PERSON_NAME] Created via Zapier" at bounding box center [226, 252] width 169 height 47
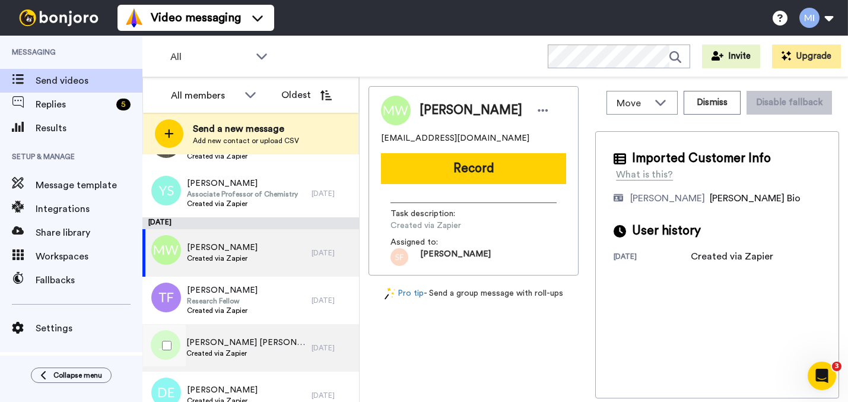
click at [240, 332] on div "[PERSON_NAME] [PERSON_NAME] Belvez Created via Zapier" at bounding box center [226, 347] width 169 height 47
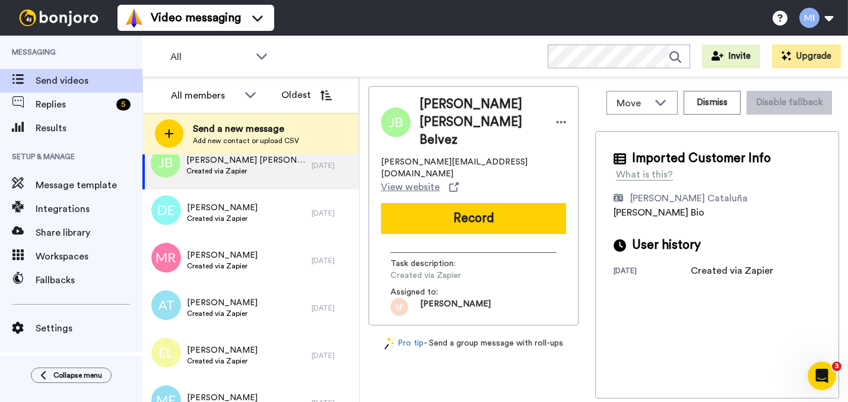
scroll to position [3437, 0]
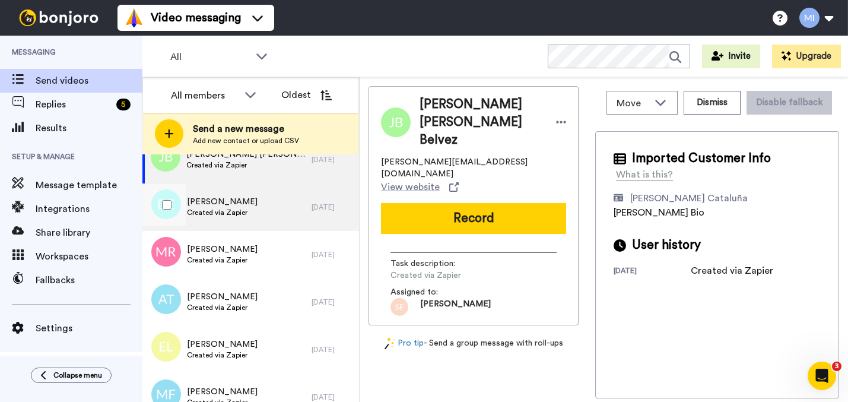
click at [287, 220] on div "[PERSON_NAME] Created via Zapier" at bounding box center [226, 206] width 169 height 47
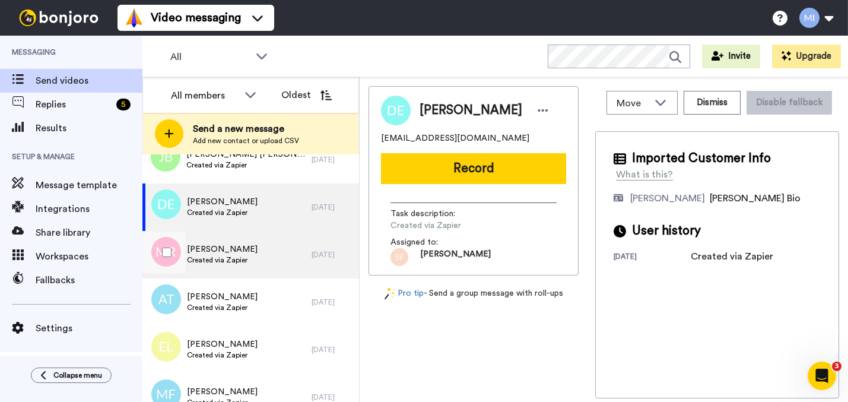
click at [277, 253] on div "[PERSON_NAME] Created via Zapier" at bounding box center [226, 254] width 169 height 47
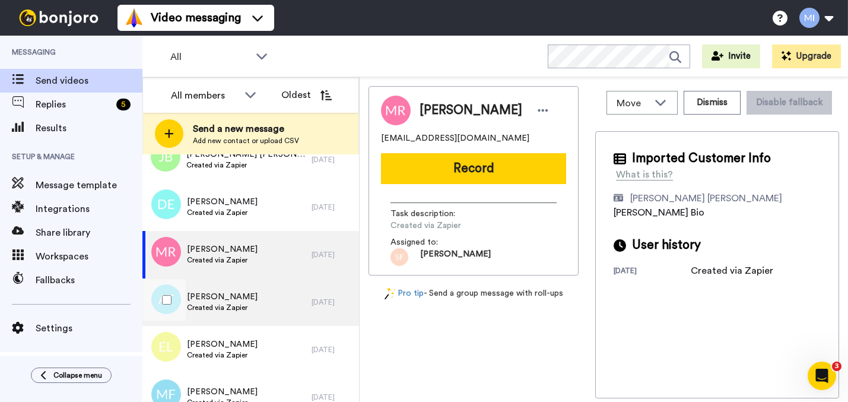
click at [276, 283] on div "[PERSON_NAME] Created via Zapier" at bounding box center [226, 301] width 169 height 47
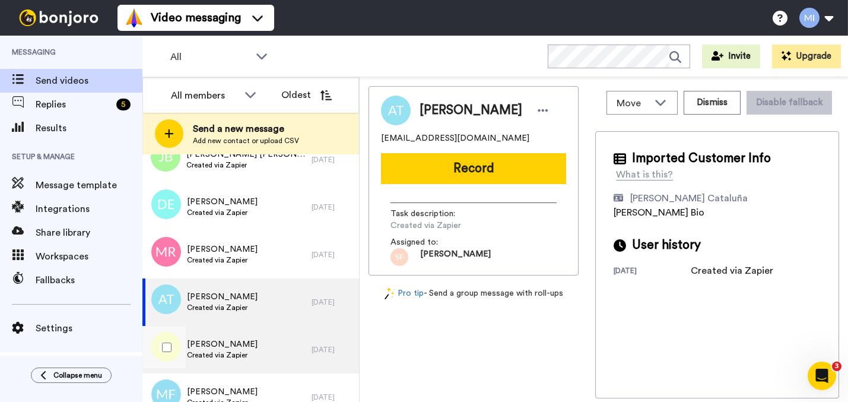
click at [266, 335] on div "[PERSON_NAME] Created via Zapier" at bounding box center [226, 349] width 169 height 47
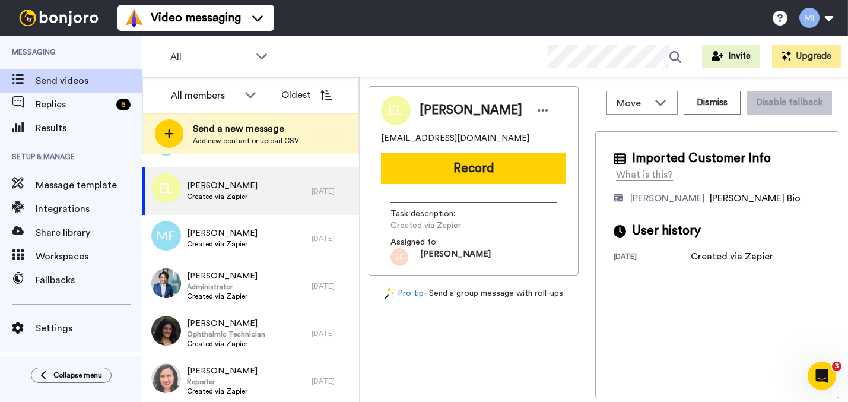
scroll to position [3655, 0]
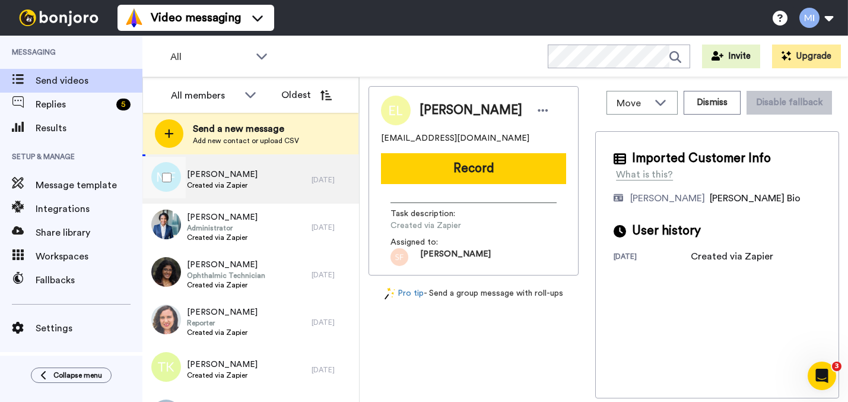
click at [271, 186] on div "[PERSON_NAME] Created via Zapier" at bounding box center [226, 179] width 169 height 47
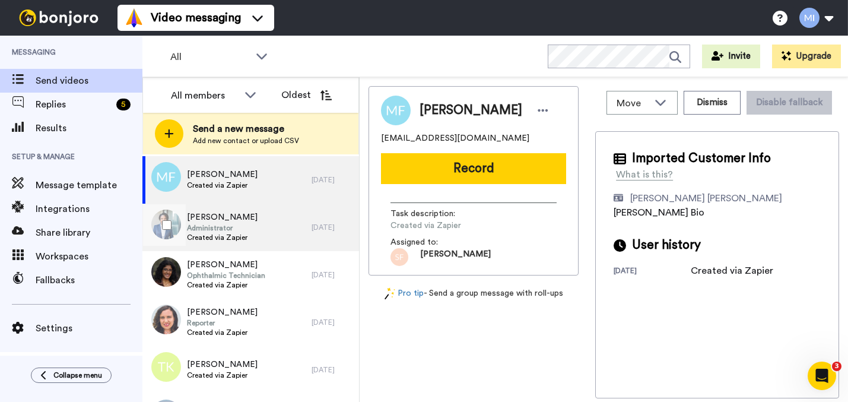
click at [301, 215] on div "Tamiko Godwin Administrator Created via Zapier" at bounding box center [226, 227] width 169 height 47
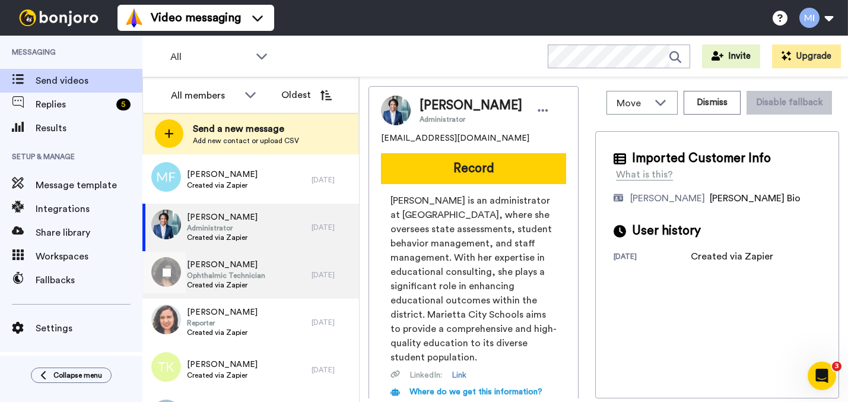
click at [285, 255] on div "Prakriti Setlur Ophthalmic Technician Created via Zapier" at bounding box center [226, 274] width 169 height 47
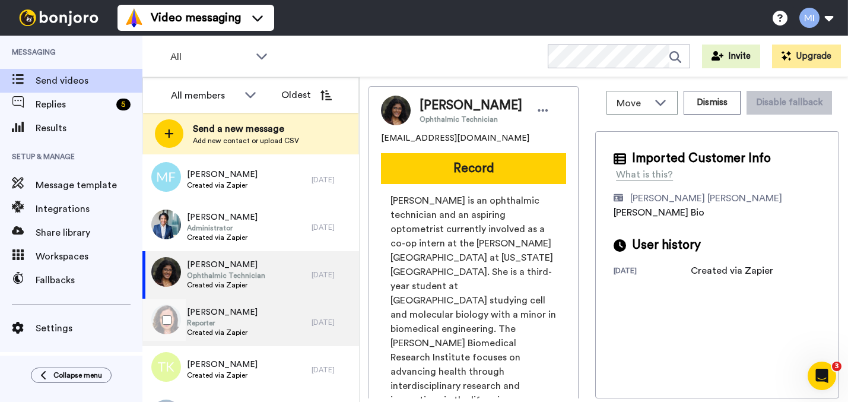
click at [268, 322] on div "Crystal-Rose Jones Reporter Created via Zapier" at bounding box center [226, 322] width 169 height 47
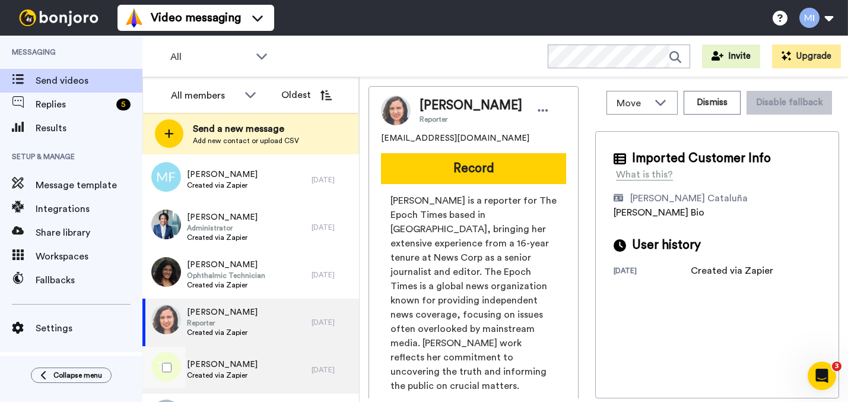
click at [259, 359] on div "Tammy Keetley Created via Zapier" at bounding box center [226, 369] width 169 height 47
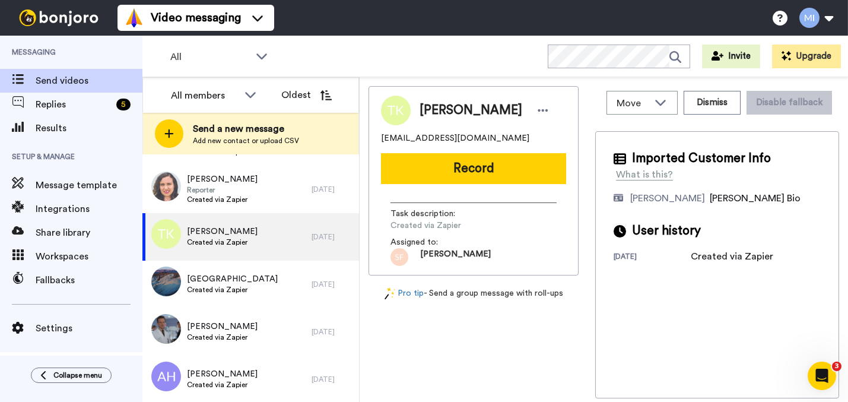
scroll to position [3794, 0]
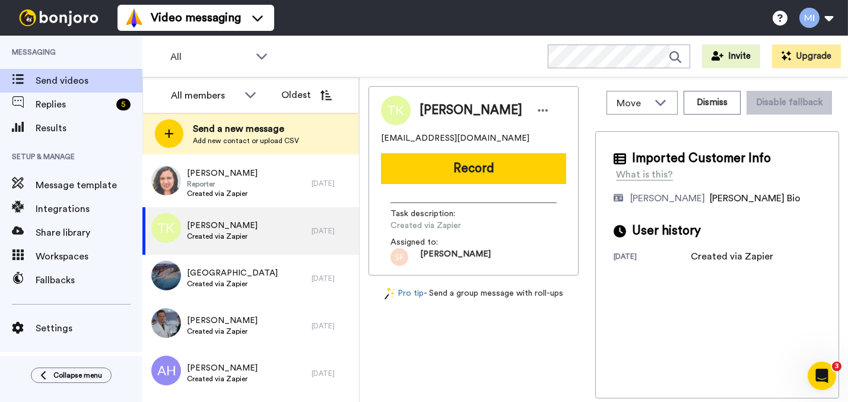
drag, startPoint x: 359, startPoint y: 342, endPoint x: 359, endPoint y: 349, distance: 7.1
click at [359, 349] on div "July 19 Lindsey Scholl Created via Zapier 23 days ago Bessie Foster Created via…" at bounding box center [250, 278] width 217 height 248
click at [503, 185] on div "Tammy Keetley 07121989tammy@gmail.com Record Task description : Created via Zap…" at bounding box center [474, 180] width 210 height 189
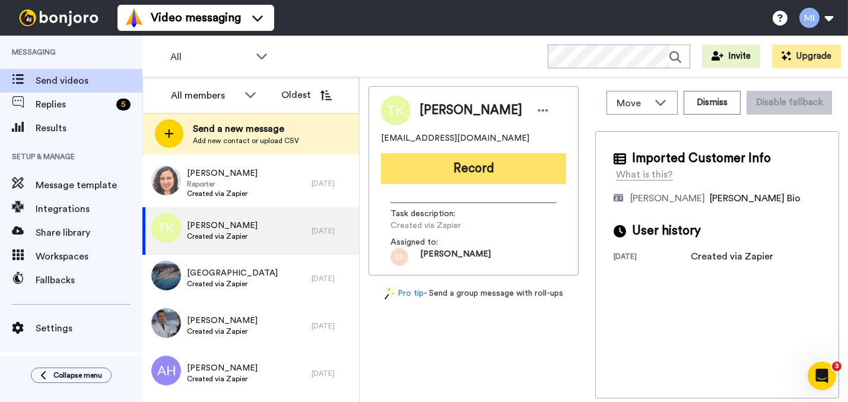
click at [500, 180] on button "Record" at bounding box center [473, 168] width 185 height 31
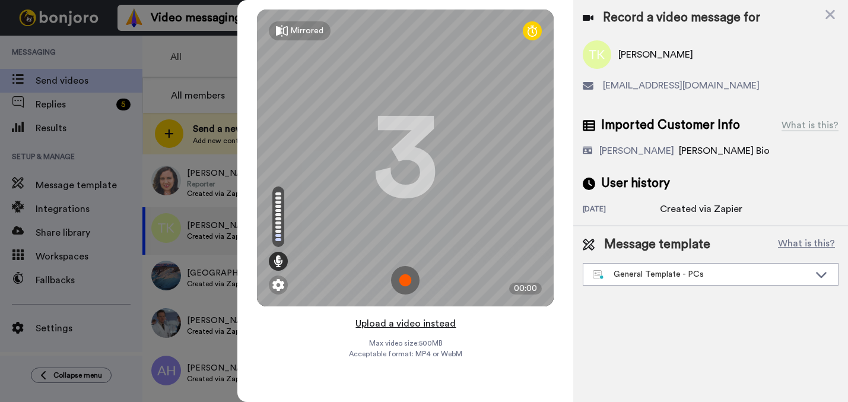
click at [410, 321] on button "Upload a video instead" at bounding box center [405, 323] width 107 height 15
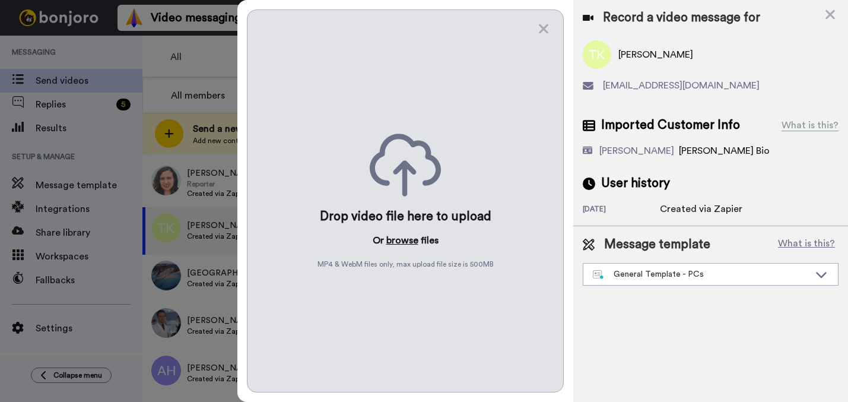
click at [405, 241] on button "browse" at bounding box center [402, 240] width 32 height 14
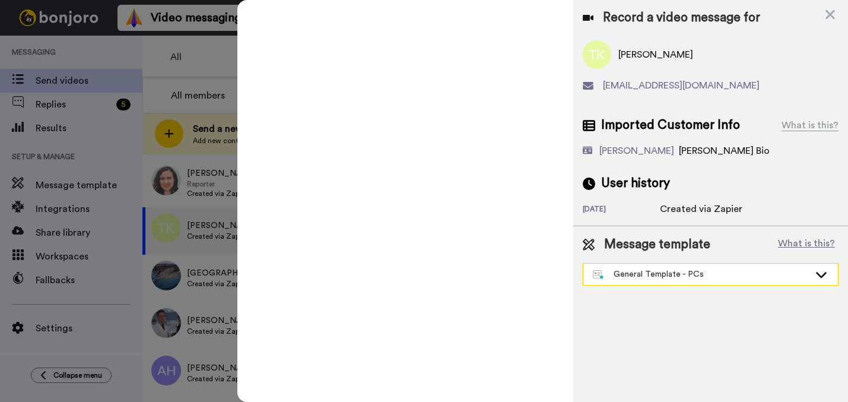
click at [632, 282] on div "General Template - PCs" at bounding box center [710, 274] width 255 height 21
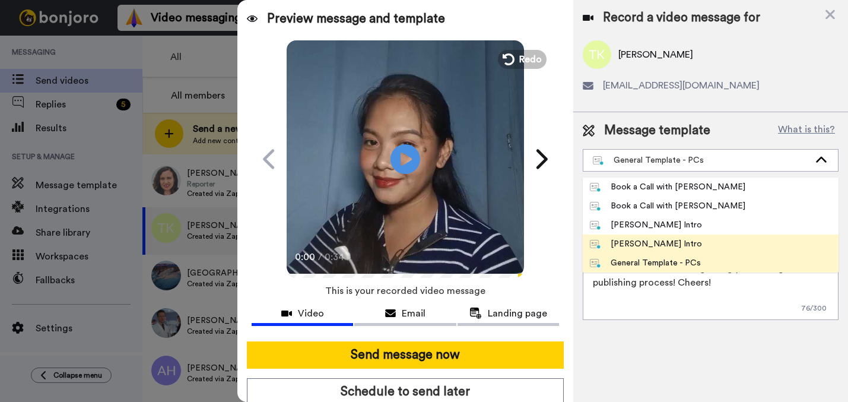
click at [636, 237] on li "[PERSON_NAME] Intro" at bounding box center [711, 243] width 256 height 19
type textarea "Hi {first_name|there}, I’m [PERSON_NAME] from Tellwell Publishing. Here's a qui…"
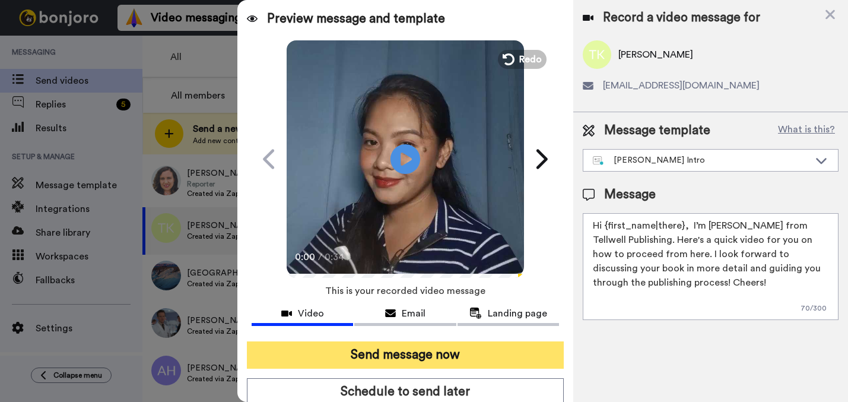
click at [494, 345] on button "Send message now" at bounding box center [405, 354] width 317 height 27
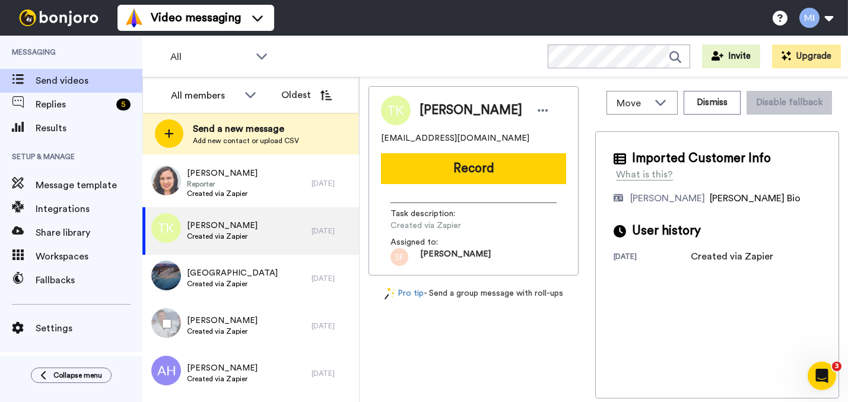
scroll to position [0, 0]
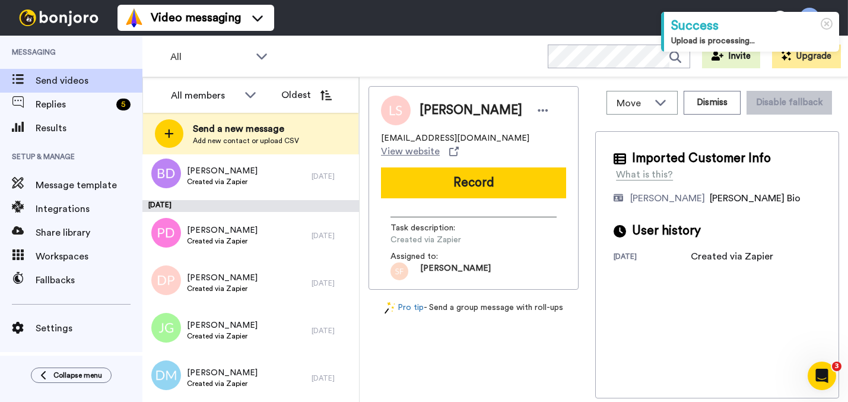
scroll to position [3456, 0]
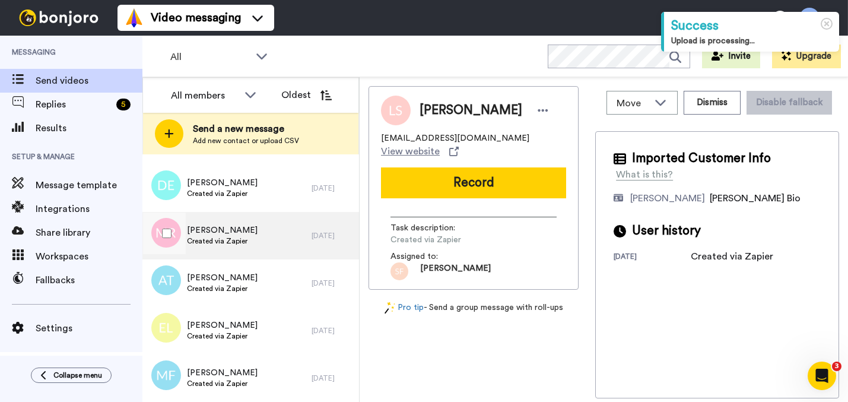
click at [229, 240] on span "Created via Zapier" at bounding box center [222, 240] width 71 height 9
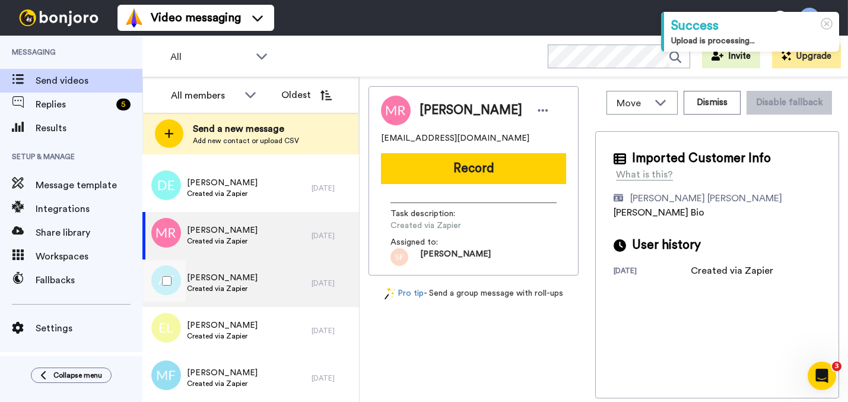
click at [254, 278] on div "[PERSON_NAME] Created via Zapier" at bounding box center [226, 282] width 169 height 47
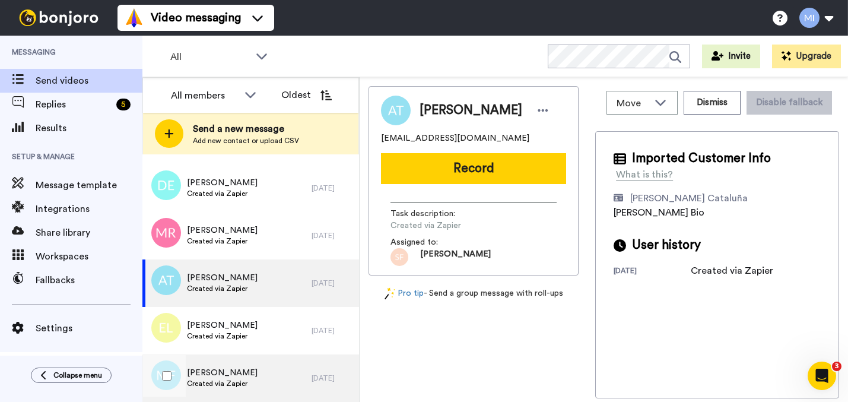
click at [250, 361] on div "[PERSON_NAME] Created via Zapier" at bounding box center [226, 377] width 169 height 47
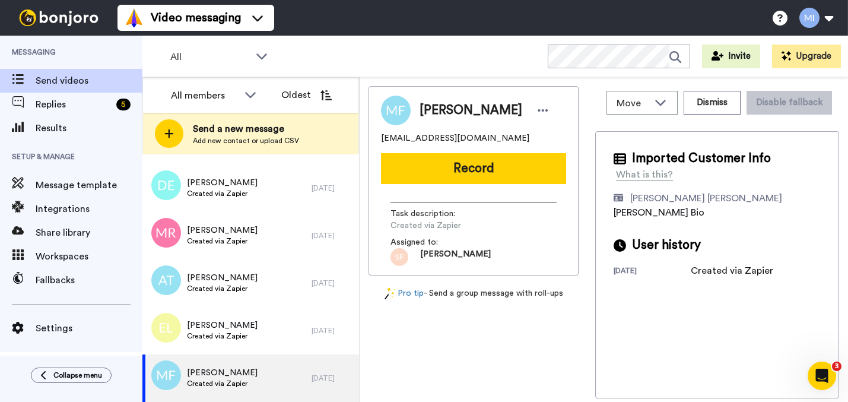
scroll to position [3795, 0]
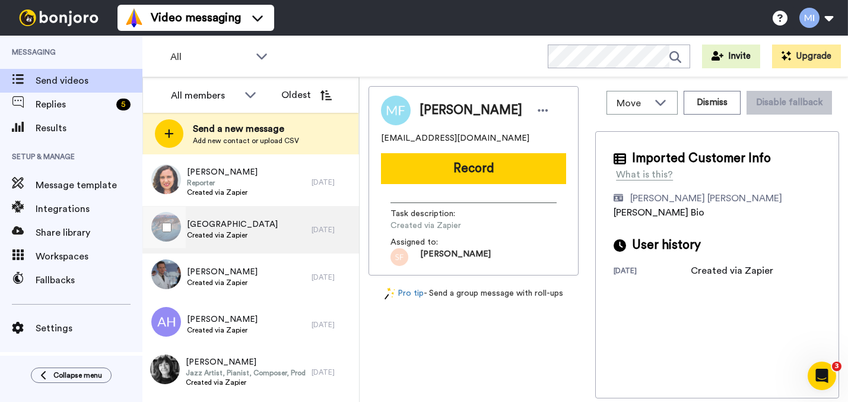
click at [245, 225] on span "[GEOGRAPHIC_DATA]" at bounding box center [232, 224] width 91 height 12
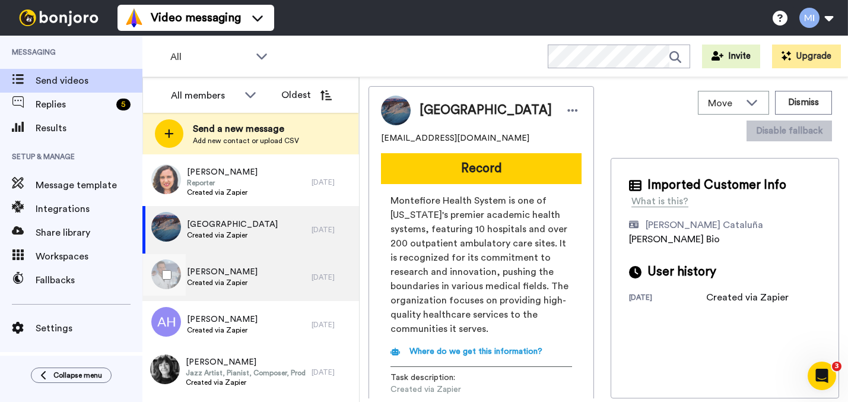
click at [262, 293] on div "Paul Batten Created via Zapier" at bounding box center [226, 276] width 169 height 47
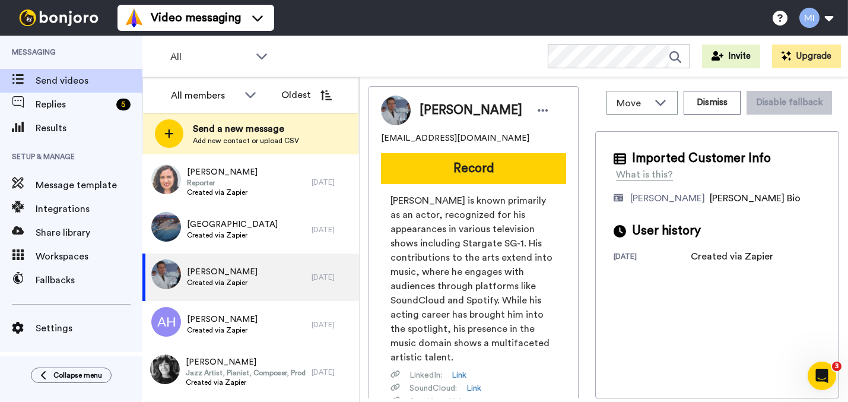
click at [420, 104] on span "Paul Batten" at bounding box center [471, 111] width 103 height 18
click at [431, 110] on span "Paul Batten" at bounding box center [471, 111] width 103 height 18
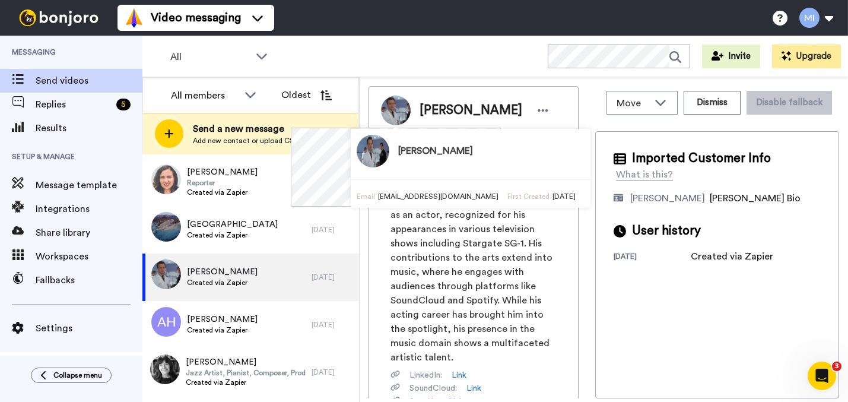
click at [401, 117] on img at bounding box center [396, 111] width 30 height 30
click at [367, 152] on img at bounding box center [373, 151] width 33 height 33
click at [398, 153] on h3 "Paul Batten" at bounding box center [435, 151] width 75 height 11
click at [398, 148] on h3 "Paul Batten" at bounding box center [435, 151] width 75 height 11
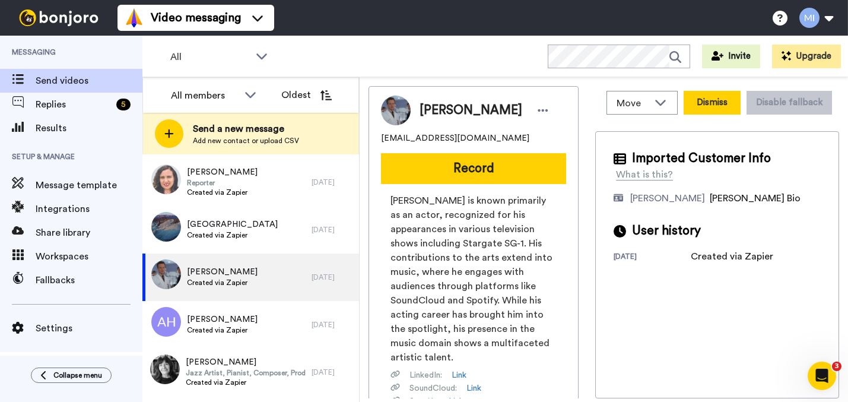
click at [710, 102] on button "Dismiss" at bounding box center [712, 103] width 57 height 24
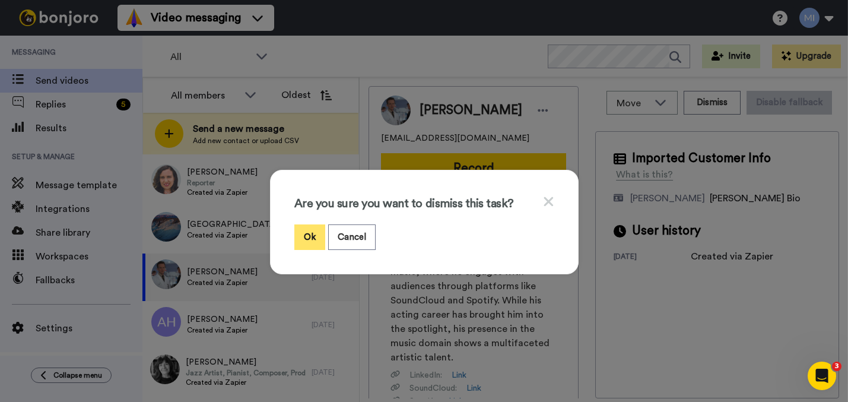
click at [303, 239] on button "Ok" at bounding box center [309, 237] width 31 height 26
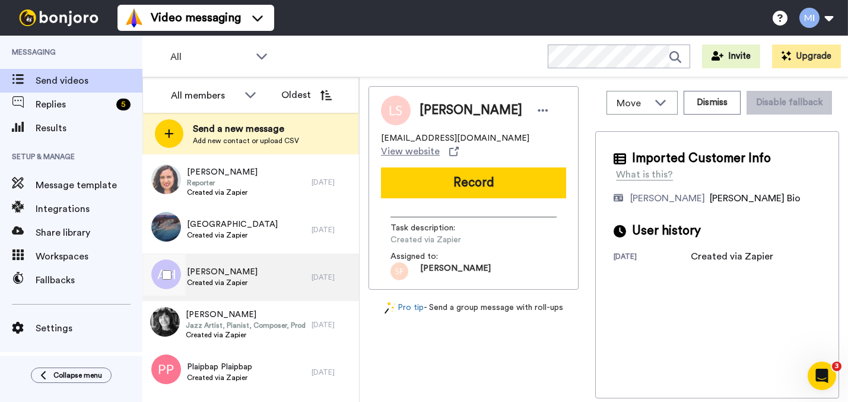
click at [275, 279] on div "Albert Harris Created via Zapier" at bounding box center [226, 276] width 169 height 47
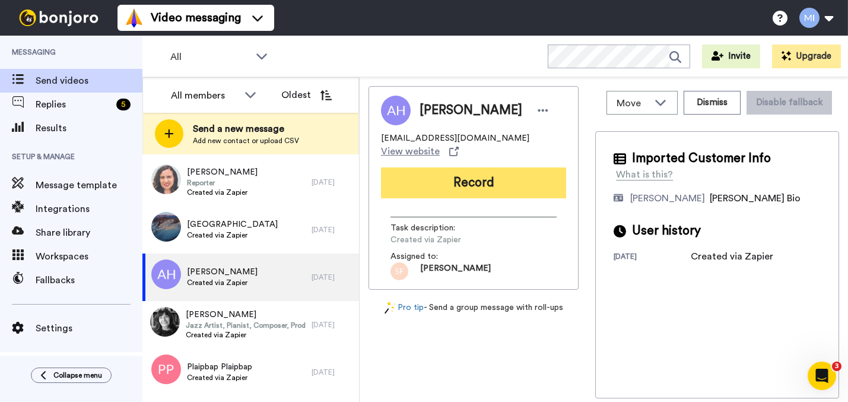
click at [482, 182] on button "Record" at bounding box center [473, 182] width 185 height 31
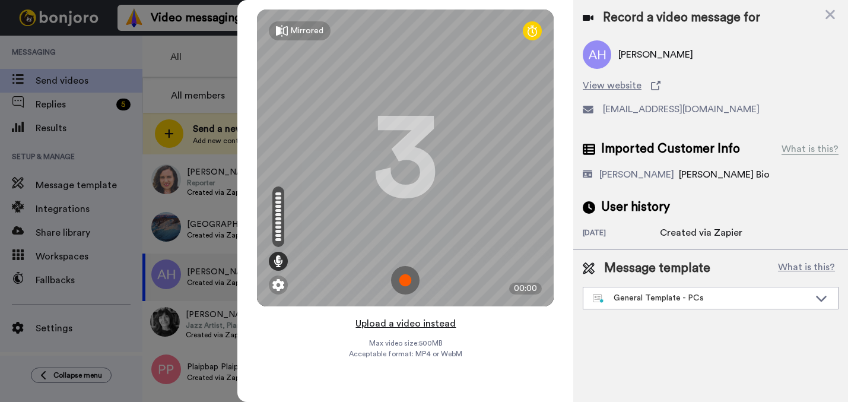
click at [437, 326] on button "Upload a video instead" at bounding box center [405, 323] width 107 height 15
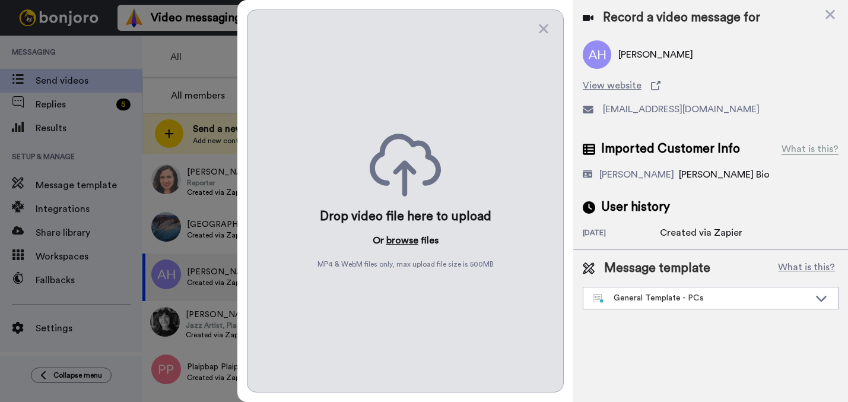
click at [392, 241] on button "browse" at bounding box center [402, 240] width 32 height 14
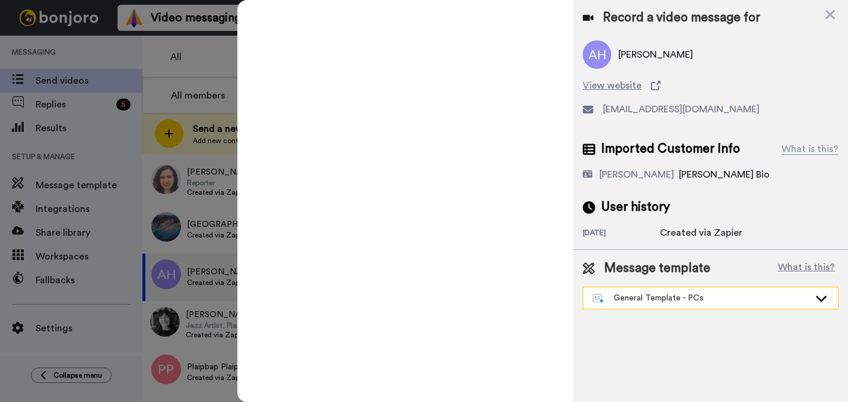
click at [664, 299] on div "General Template - PCs" at bounding box center [701, 298] width 217 height 12
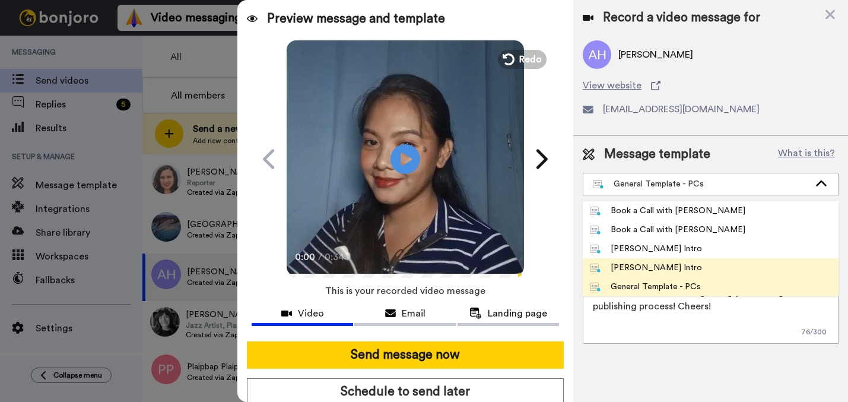
click at [633, 264] on div "Marjorie Bonjoro Intro" at bounding box center [646, 268] width 112 height 12
type textarea "Hi {first_name|there}, I’m Marjorie from Tellwell Publishing. Here's a quick vi…"
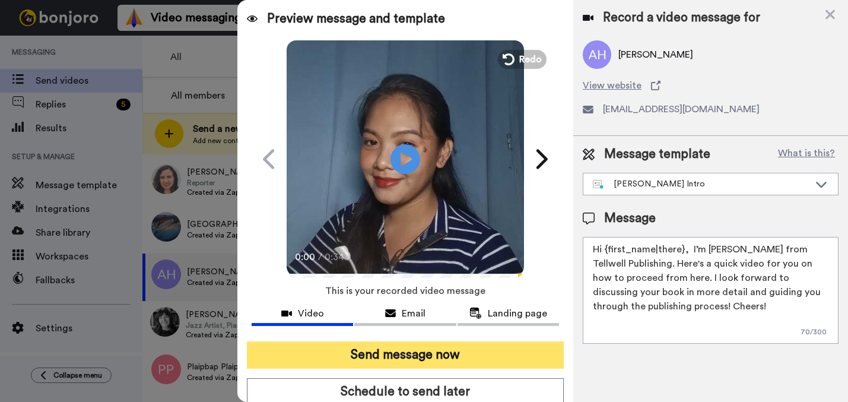
click at [506, 353] on button "Send message now" at bounding box center [405, 354] width 317 height 27
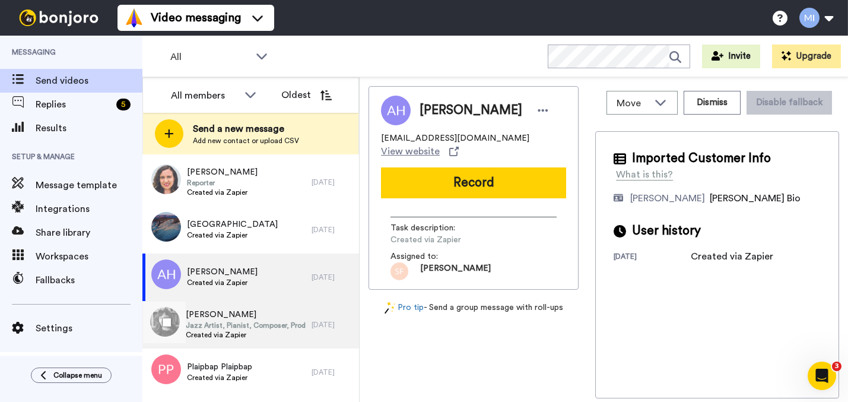
click at [261, 314] on span "[PERSON_NAME]" at bounding box center [246, 315] width 120 height 12
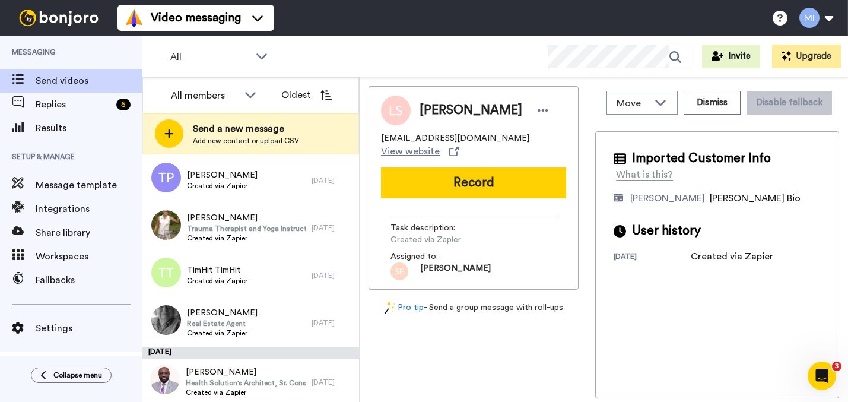
scroll to position [4282, 0]
